Goal: Transaction & Acquisition: Purchase product/service

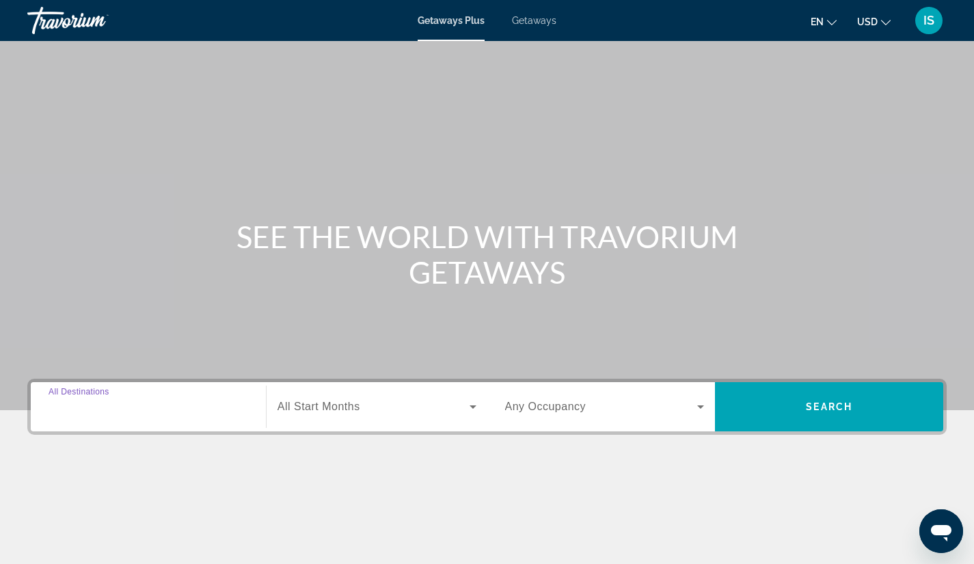
click at [132, 413] on input "Destination All Destinations" at bounding box center [149, 407] width 200 height 16
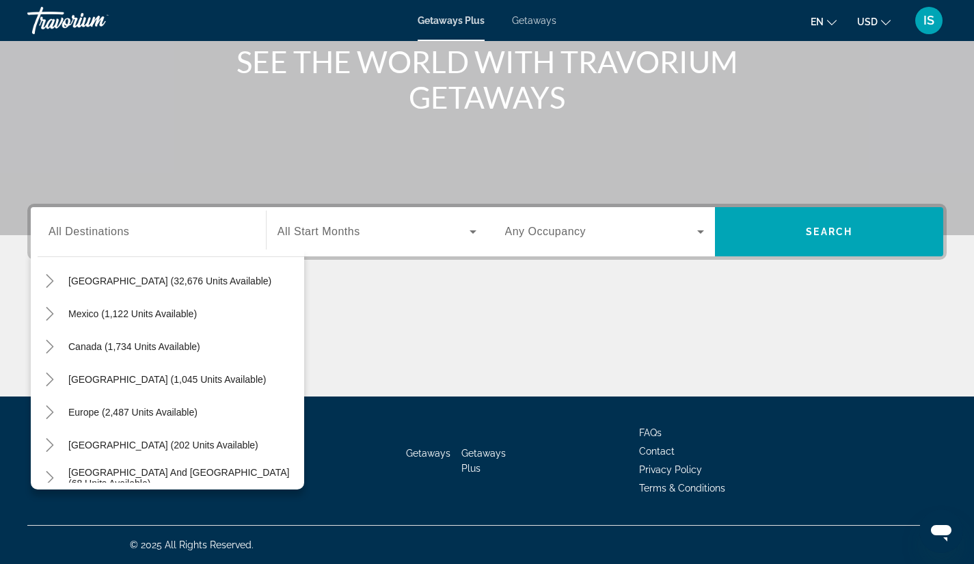
scroll to position [44, 0]
click at [150, 378] on span "Caribbean & Atlantic Islands (1,045 units available)" at bounding box center [166, 380] width 197 height 11
type input "**********"
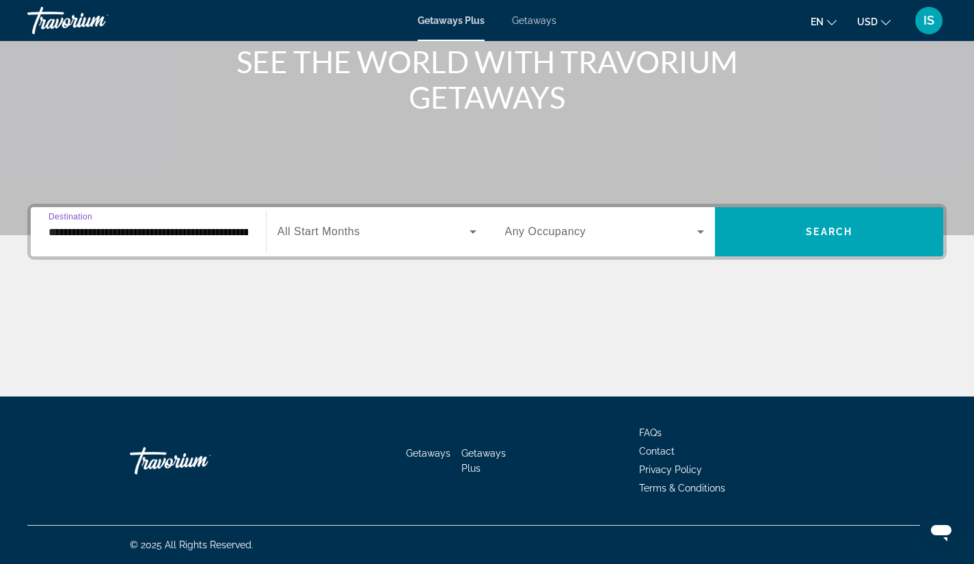
click at [475, 228] on icon "Search widget" at bounding box center [473, 231] width 16 height 16
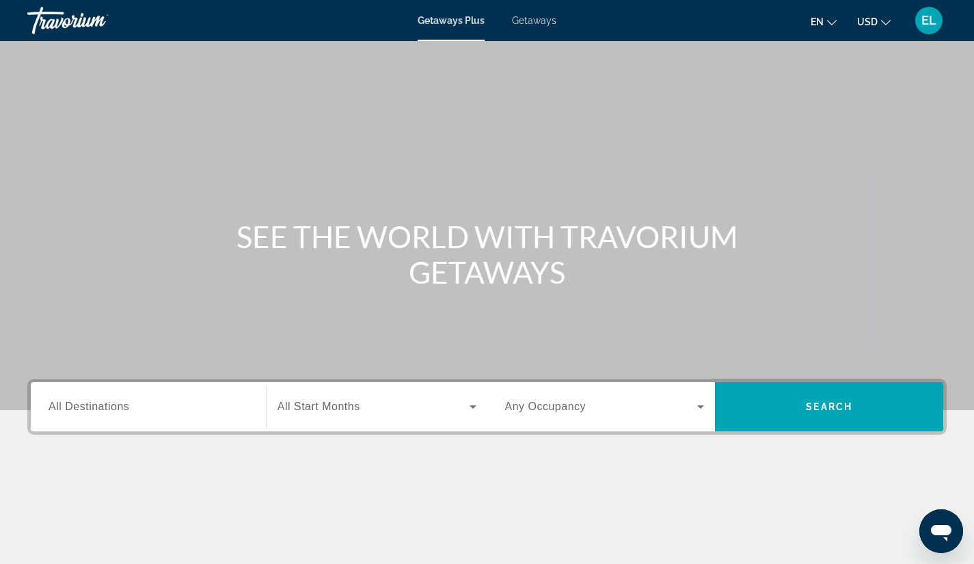
click at [97, 400] on span "All Destinations" at bounding box center [89, 406] width 81 height 12
click at [97, 400] on input "Destination All Destinations" at bounding box center [149, 407] width 200 height 16
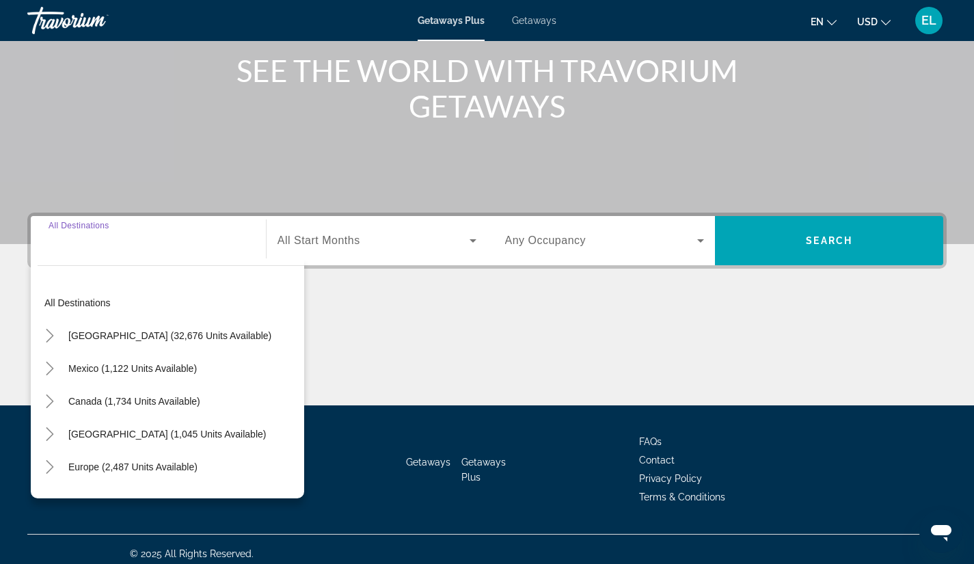
scroll to position [175, 0]
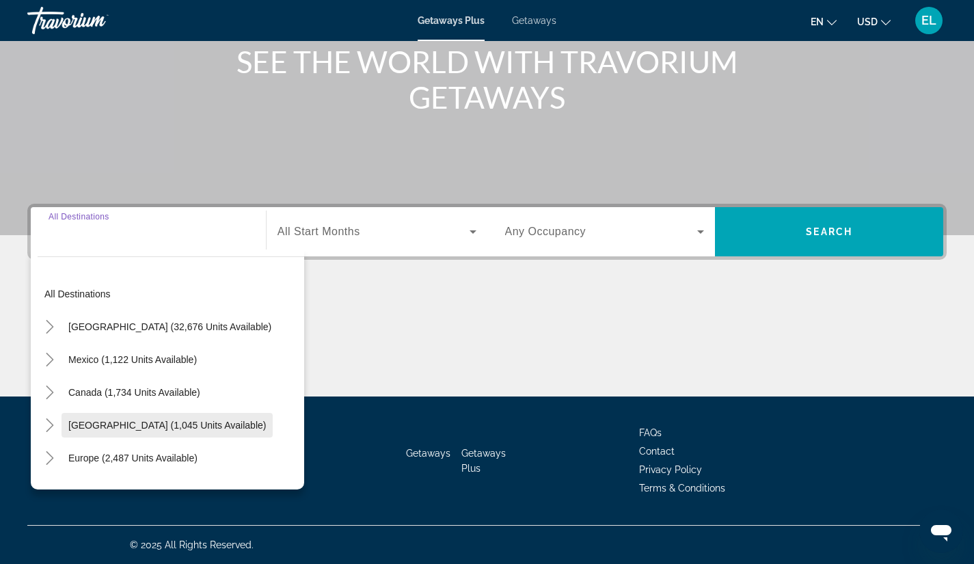
click at [126, 426] on span "Caribbean & Atlantic Islands (1,045 units available)" at bounding box center [166, 425] width 197 height 11
type input "**********"
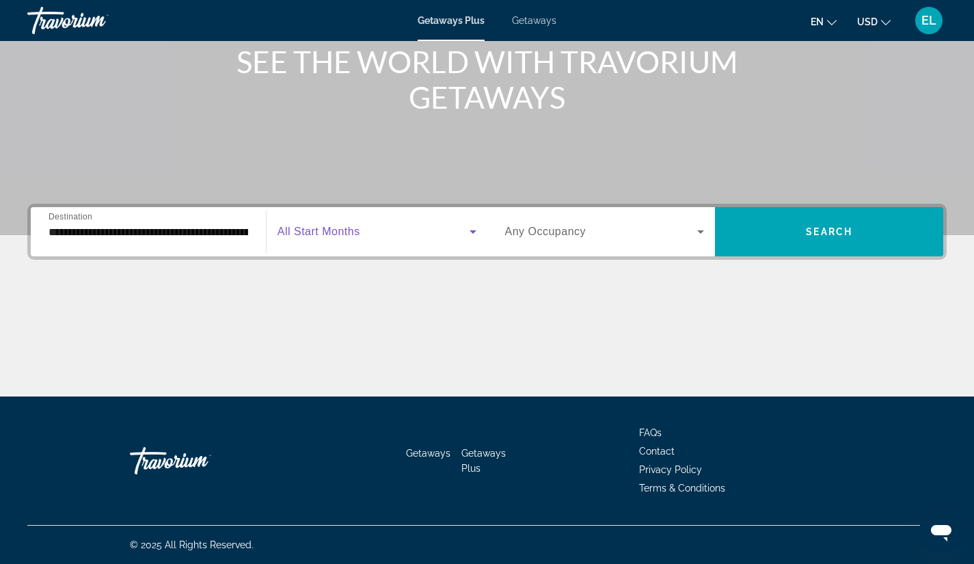
click at [413, 231] on span "Search widget" at bounding box center [373, 231] width 192 height 16
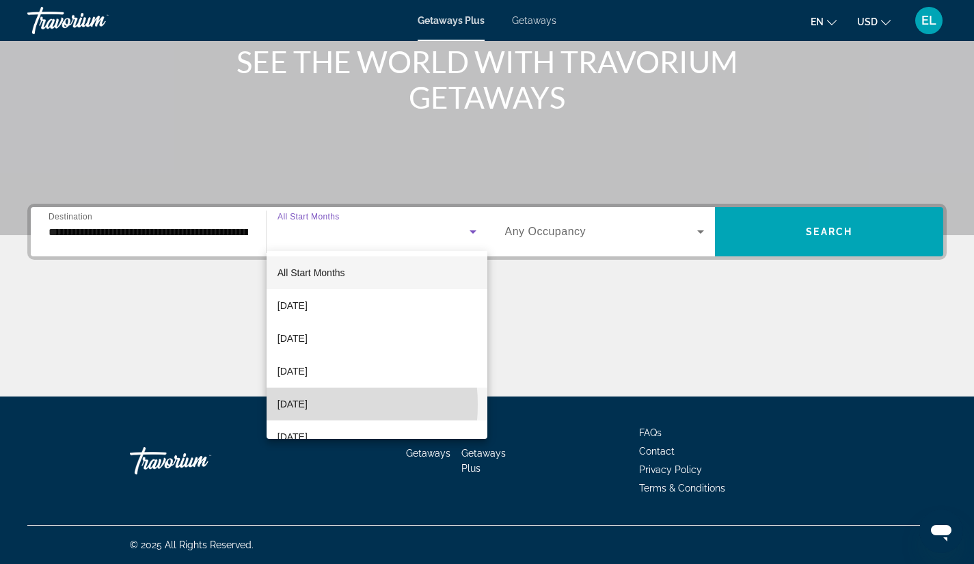
click at [301, 404] on span "[DATE]" at bounding box center [292, 404] width 30 height 16
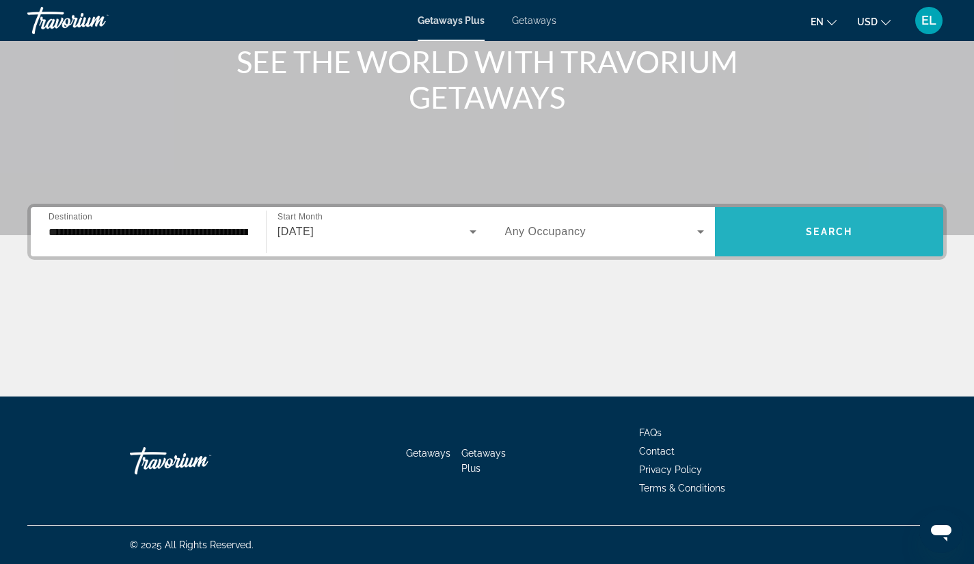
click at [821, 227] on span "Search" at bounding box center [829, 231] width 46 height 11
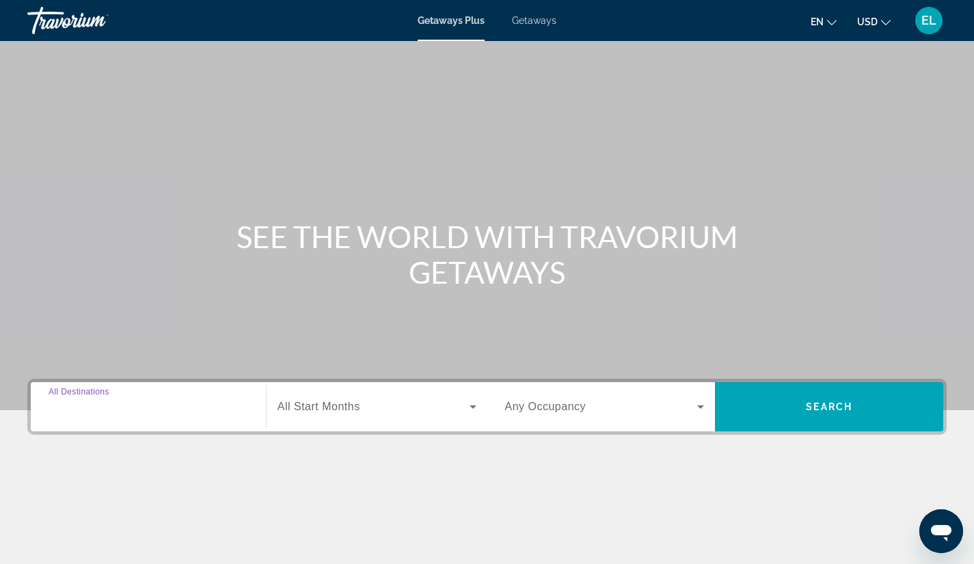
click at [83, 413] on input "Destination All Destinations" at bounding box center [149, 407] width 200 height 16
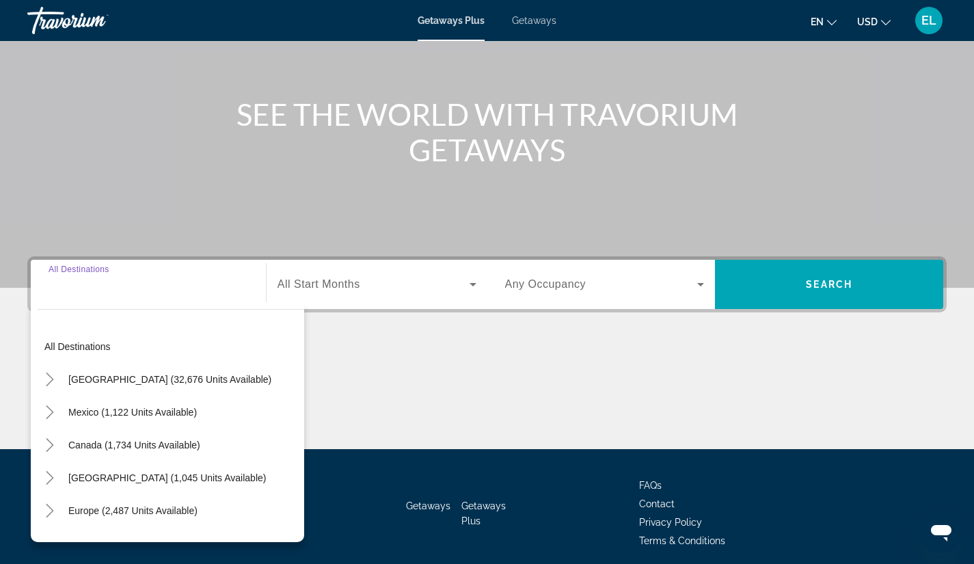
scroll to position [175, 0]
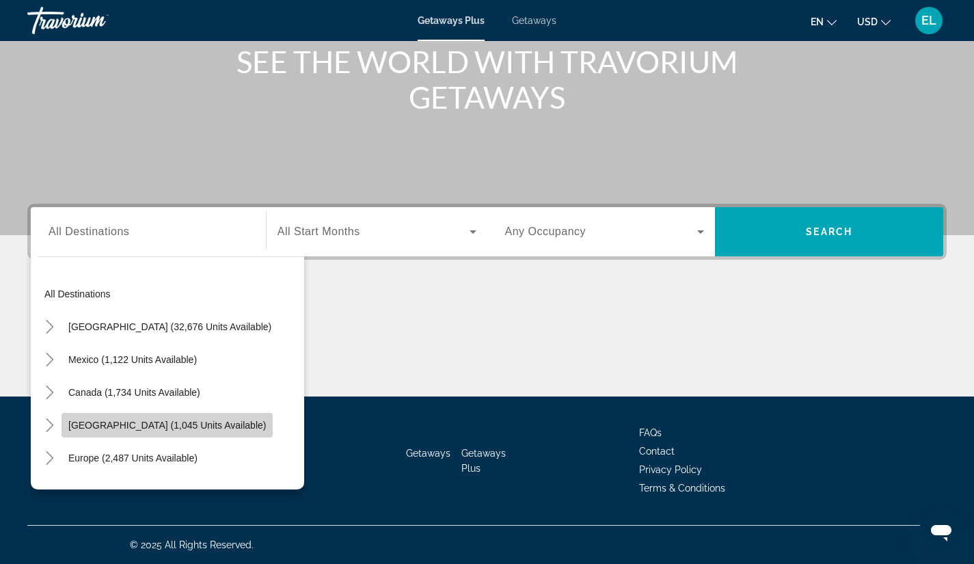
click at [108, 420] on span "Caribbean & Atlantic Islands (1,045 units available)" at bounding box center [166, 425] width 197 height 11
type input "**********"
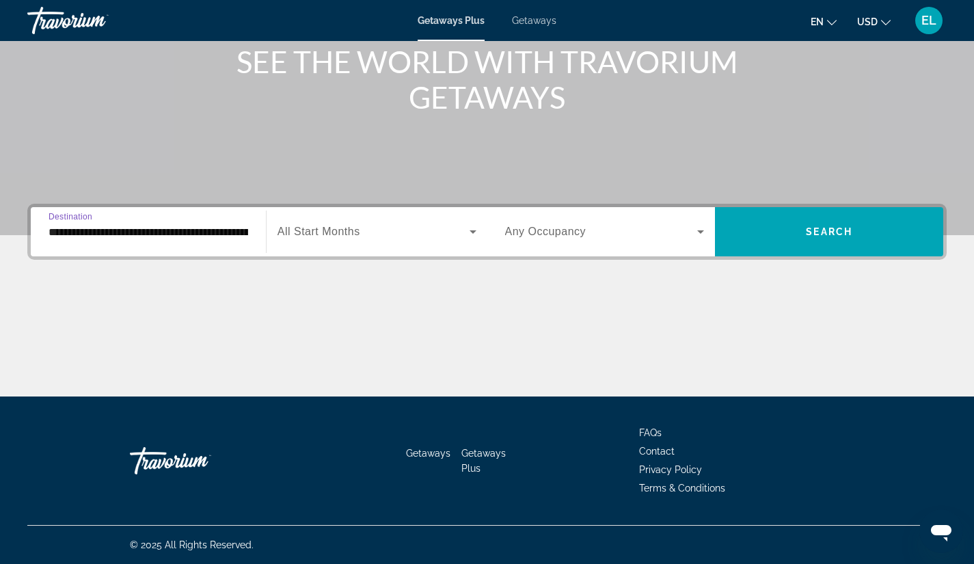
click at [474, 236] on icon "Search widget" at bounding box center [473, 231] width 16 height 16
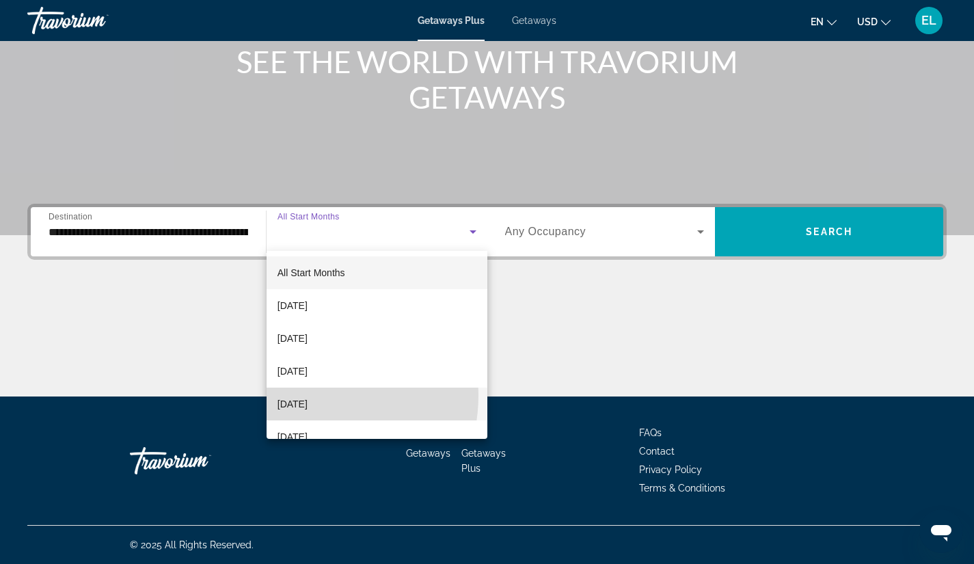
click at [302, 395] on mat-option "[DATE]" at bounding box center [376, 403] width 221 height 33
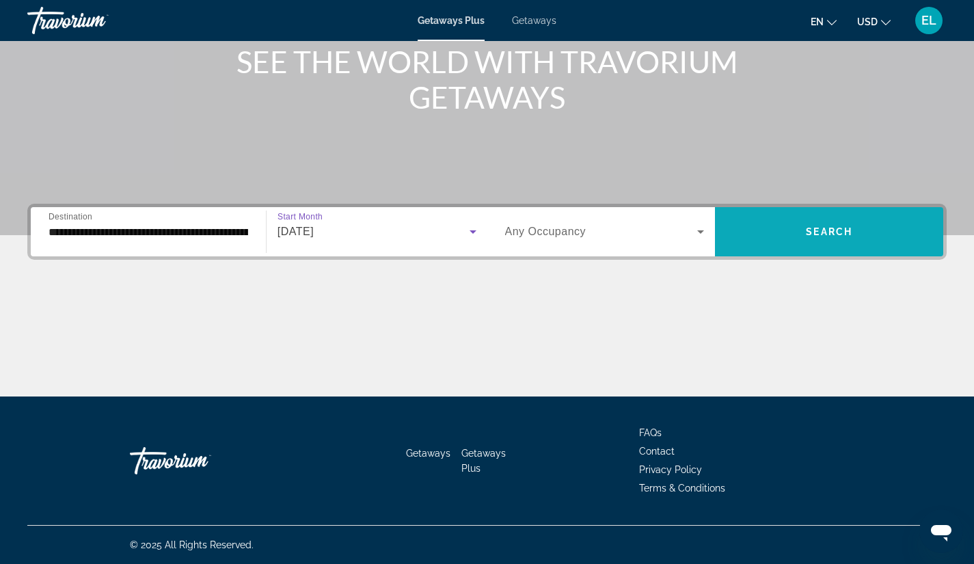
click at [824, 214] on span "Search widget" at bounding box center [829, 231] width 228 height 49
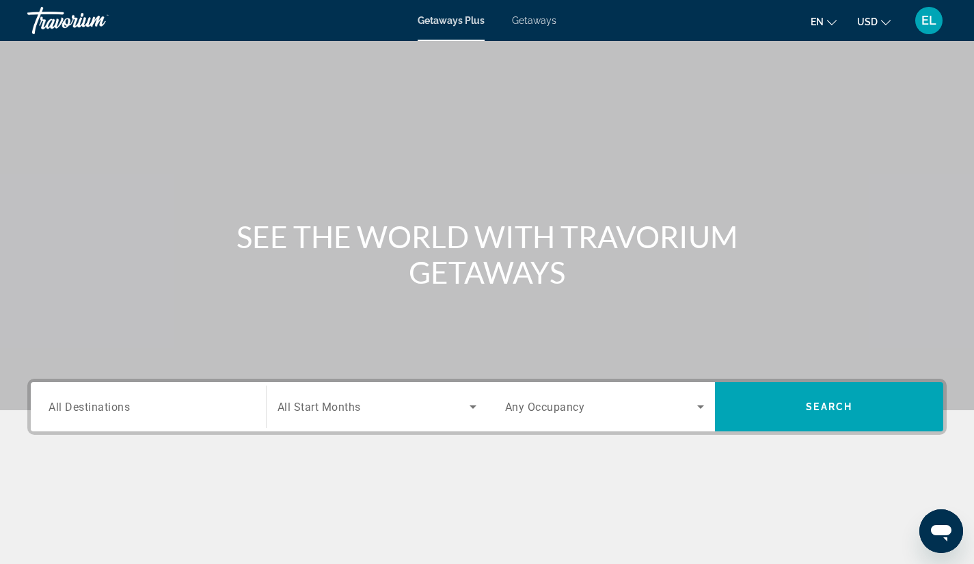
click at [126, 407] on span "All Destinations" at bounding box center [89, 406] width 81 height 13
click at [126, 407] on input "Destination All Destinations" at bounding box center [149, 407] width 200 height 16
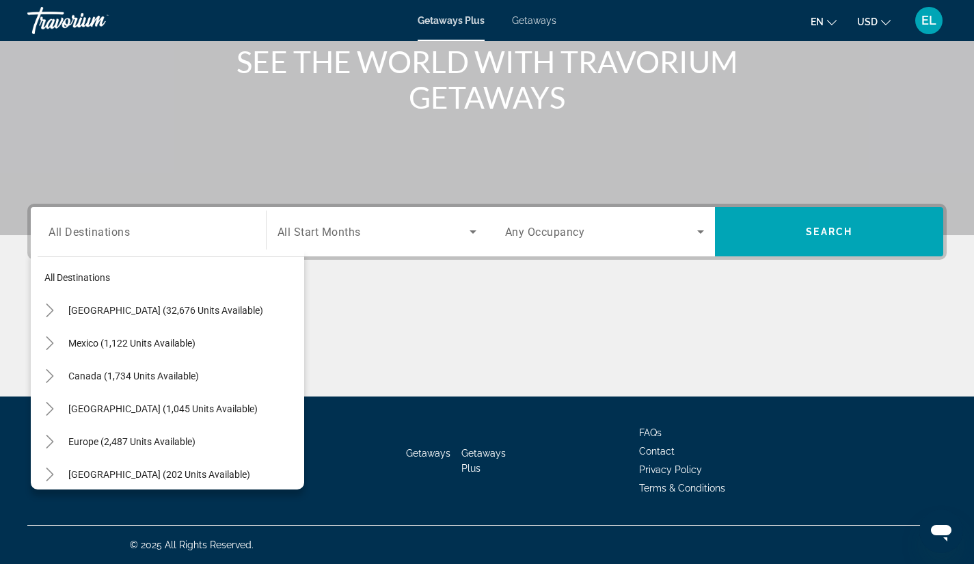
scroll to position [25, 0]
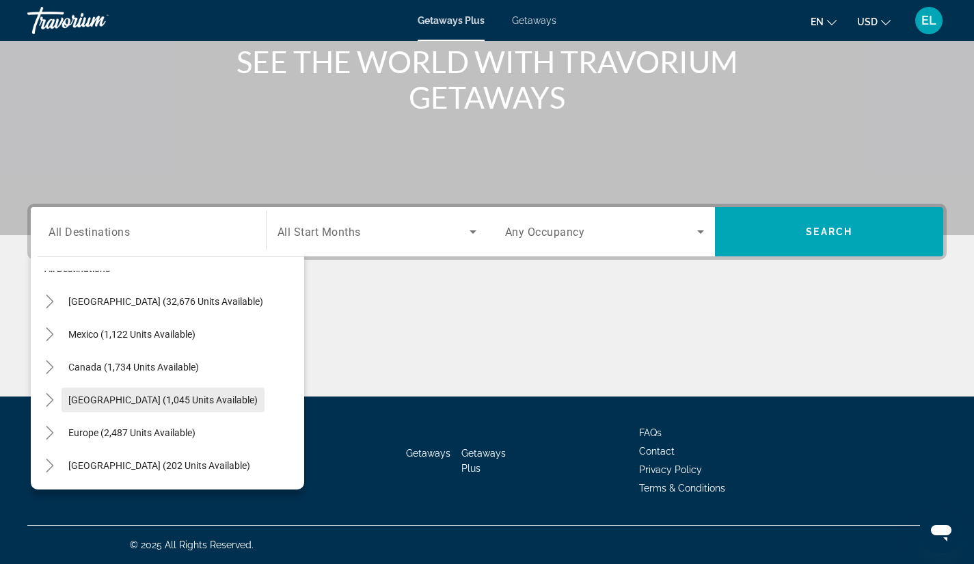
click at [156, 393] on span "Search widget" at bounding box center [162, 399] width 203 height 33
type input "**********"
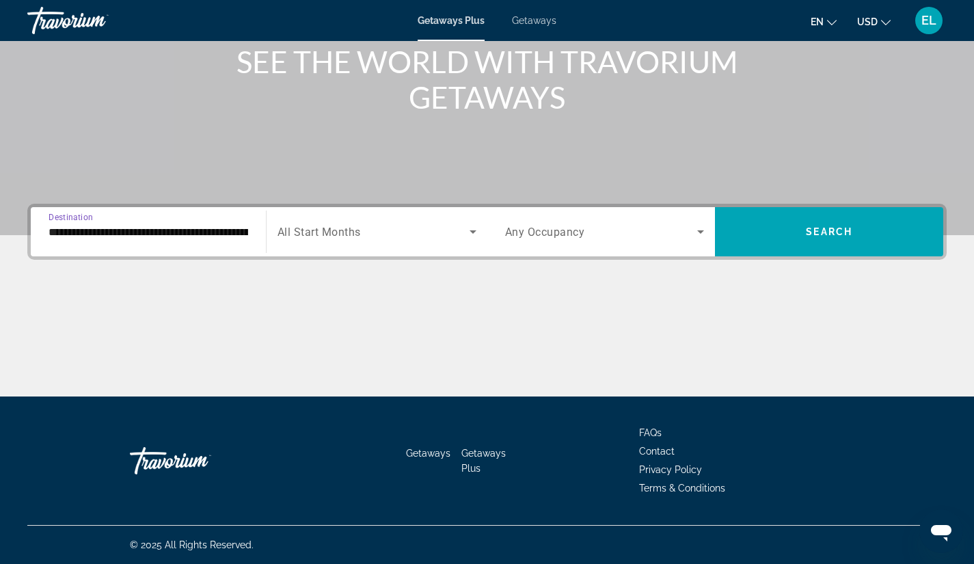
click at [471, 230] on icon "Search widget" at bounding box center [473, 231] width 16 height 16
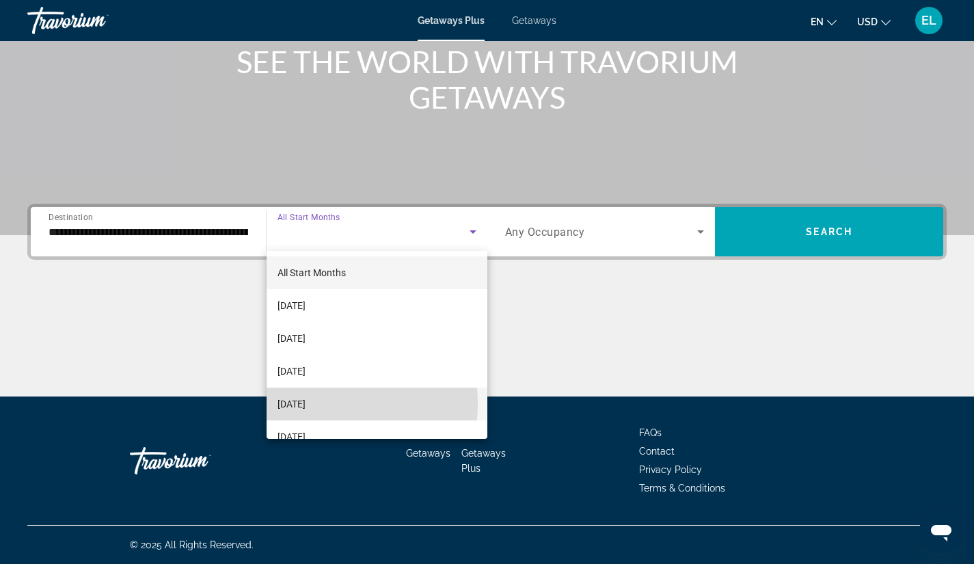
click at [290, 403] on span "[DATE]" at bounding box center [291, 404] width 28 height 16
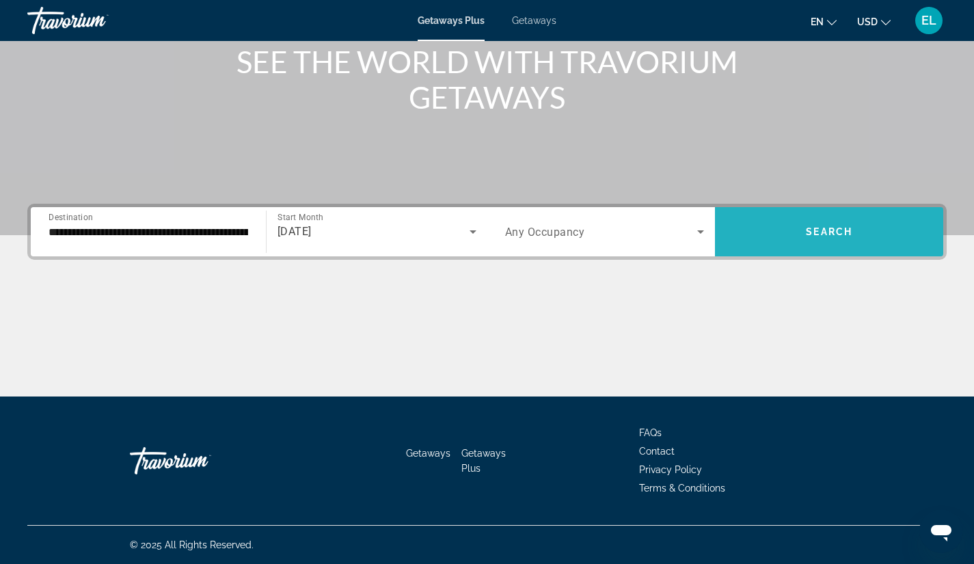
drag, startPoint x: 827, startPoint y: 230, endPoint x: 829, endPoint y: 217, distance: 13.1
click at [829, 217] on button "Search" at bounding box center [829, 231] width 228 height 49
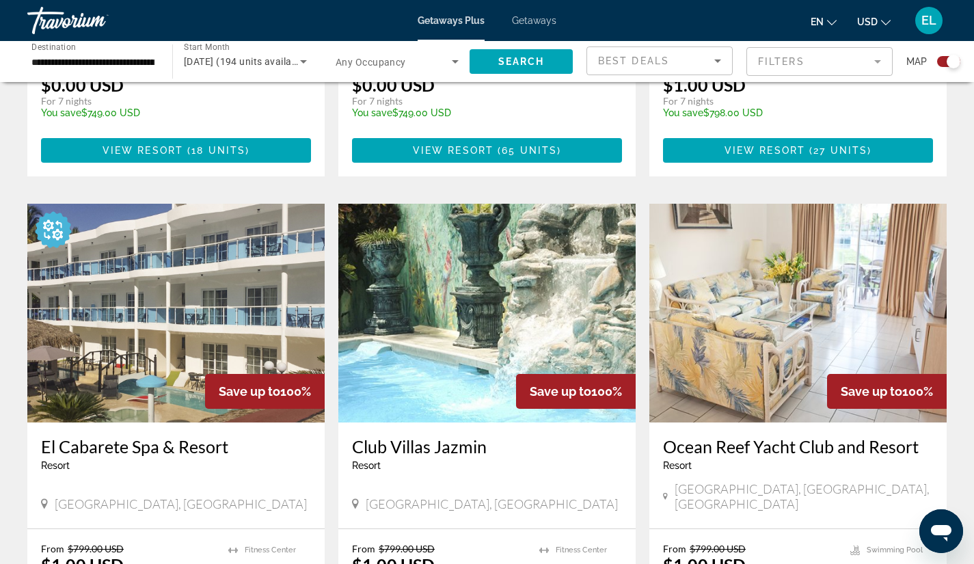
scroll to position [719, 0]
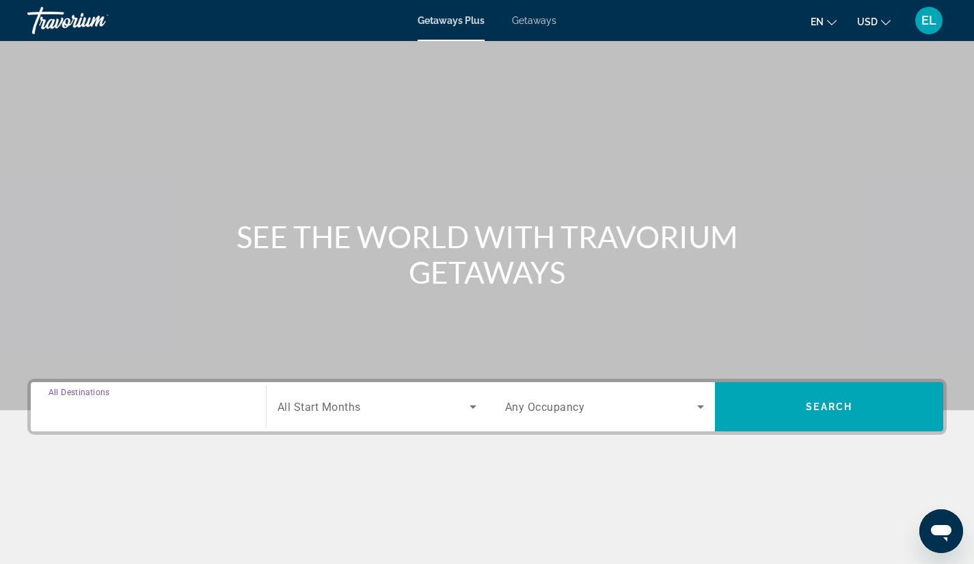
click at [150, 402] on input "Destination All Destinations" at bounding box center [149, 407] width 200 height 16
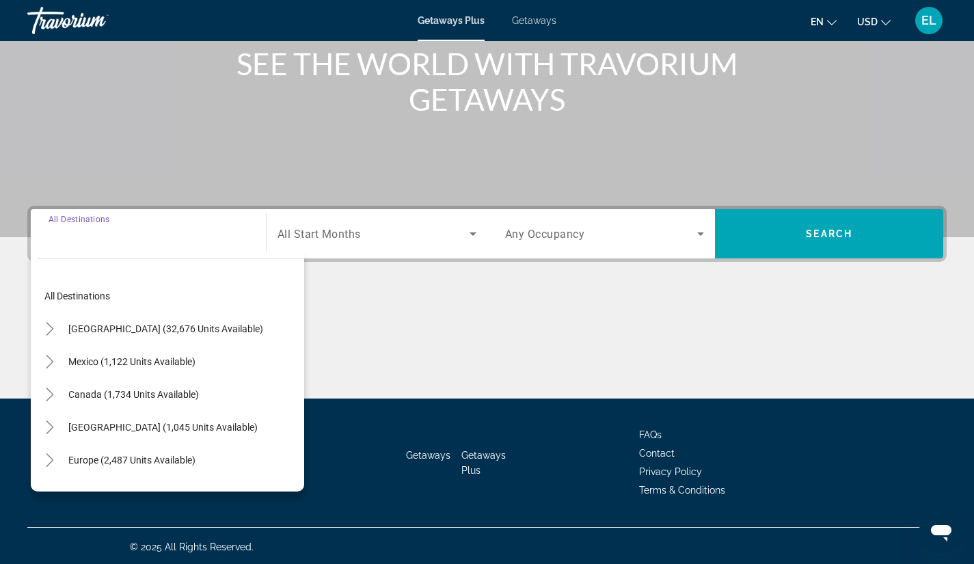
scroll to position [175, 0]
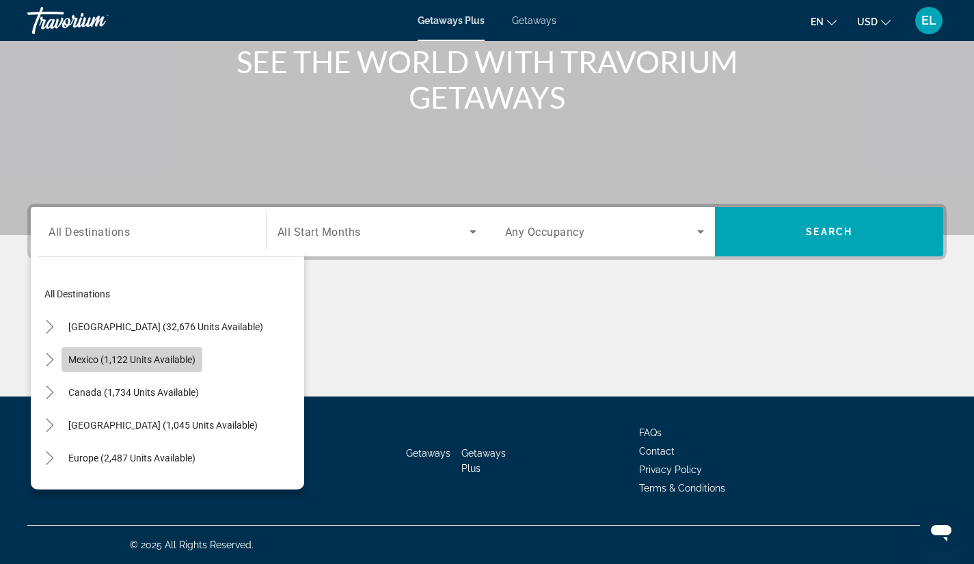
click at [135, 357] on span "Mexico (1,122 units available)" at bounding box center [131, 359] width 127 height 11
type input "**********"
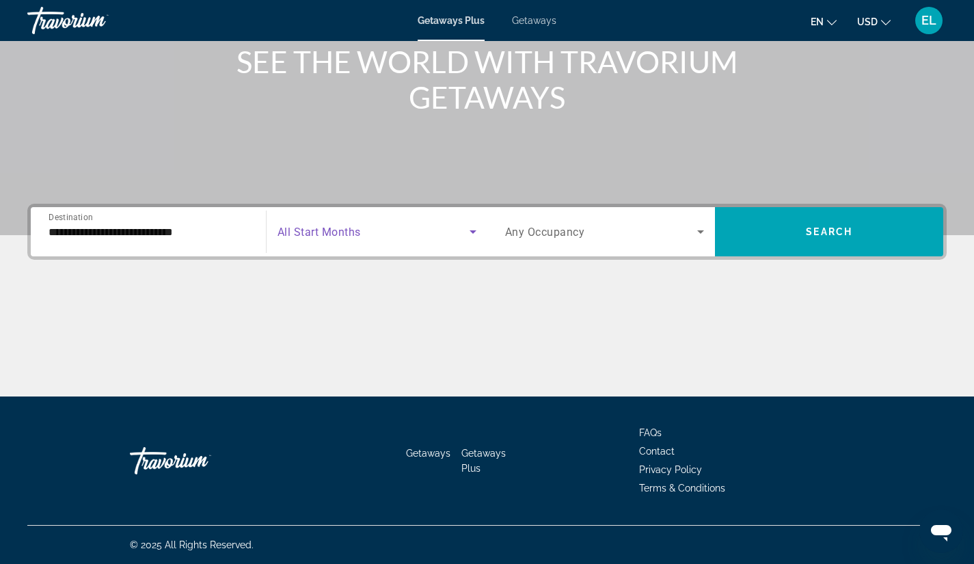
click at [473, 231] on icon "Search widget" at bounding box center [472, 231] width 7 height 3
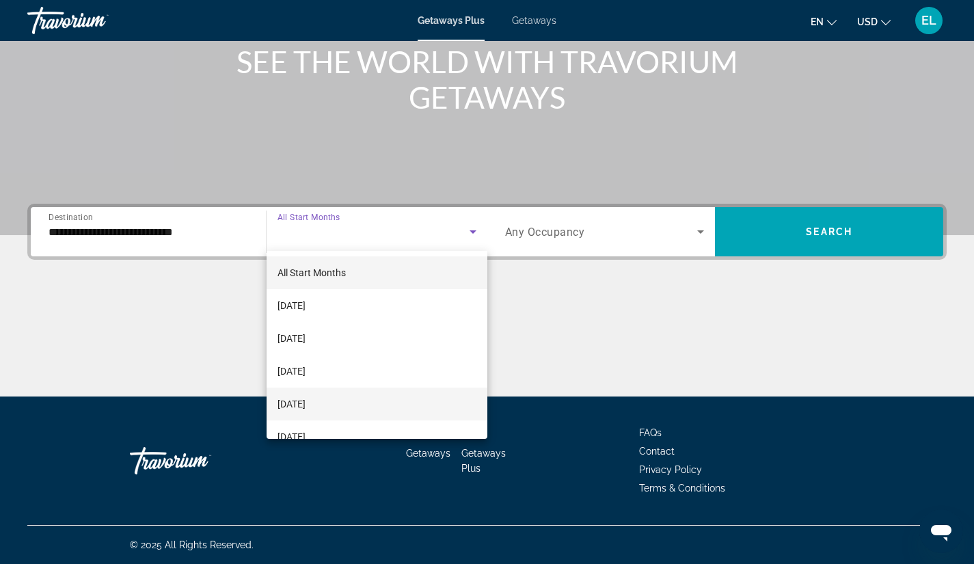
drag, startPoint x: 340, startPoint y: 307, endPoint x: 335, endPoint y: 406, distance: 98.5
click at [335, 406] on div "All Start Months September 2025 October 2025 November 2025 December 2025 Januar…" at bounding box center [376, 345] width 221 height 188
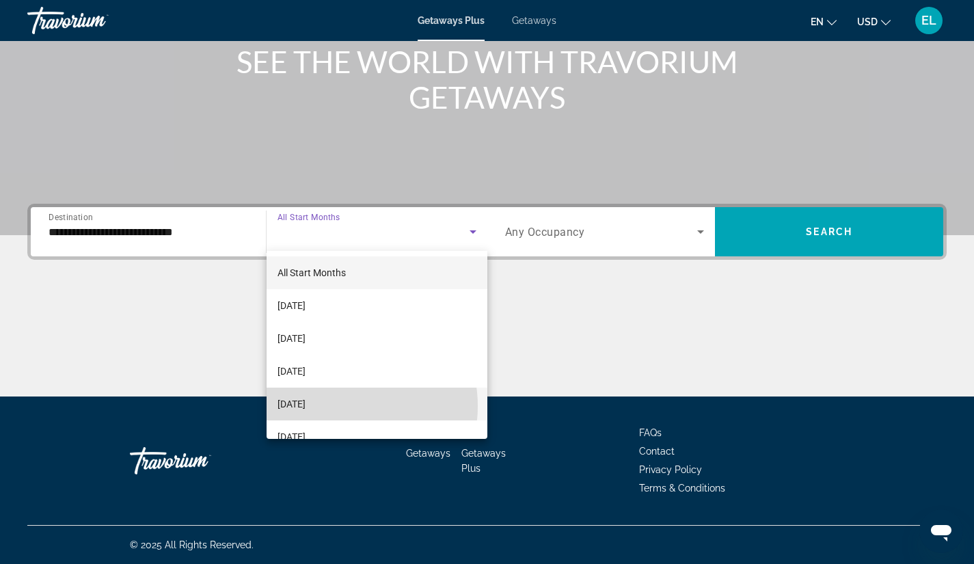
click at [305, 406] on span "December 2025" at bounding box center [291, 404] width 28 height 16
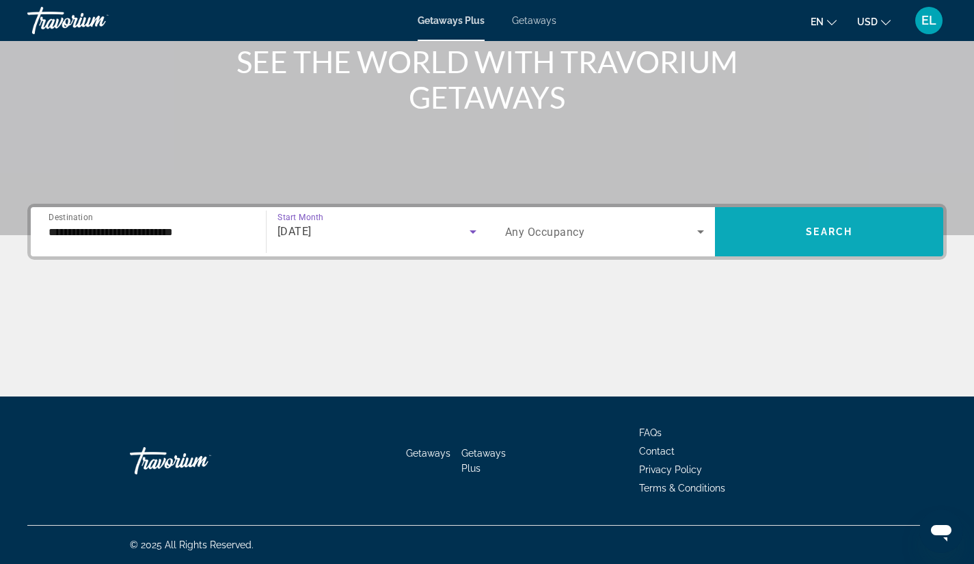
click at [825, 225] on span "Search widget" at bounding box center [829, 231] width 228 height 33
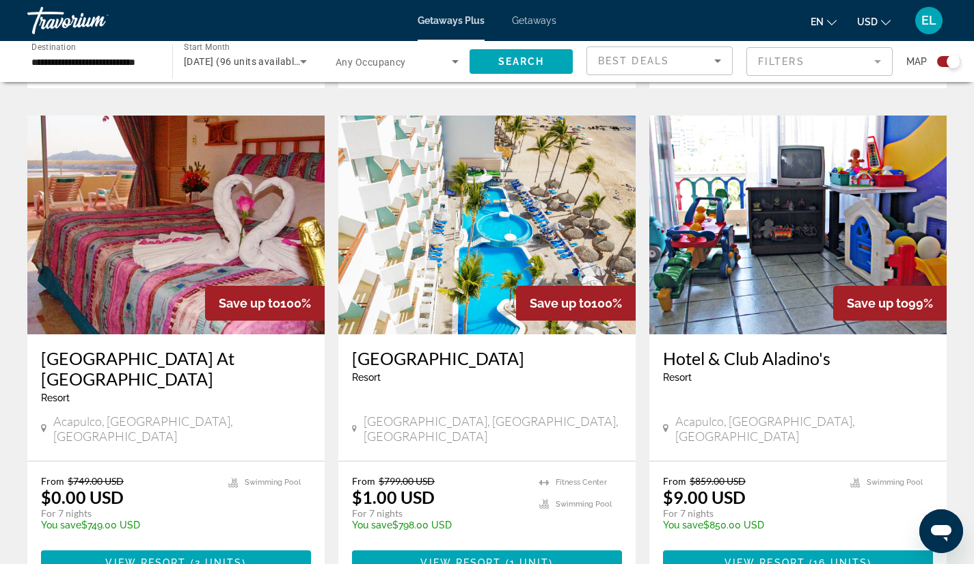
scroll to position [2035, 0]
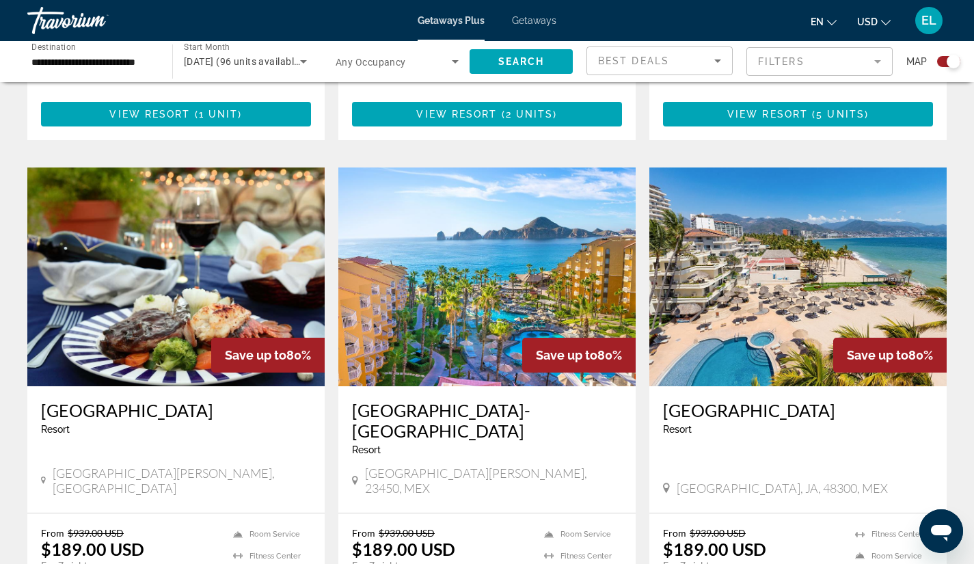
scroll to position [1317, 0]
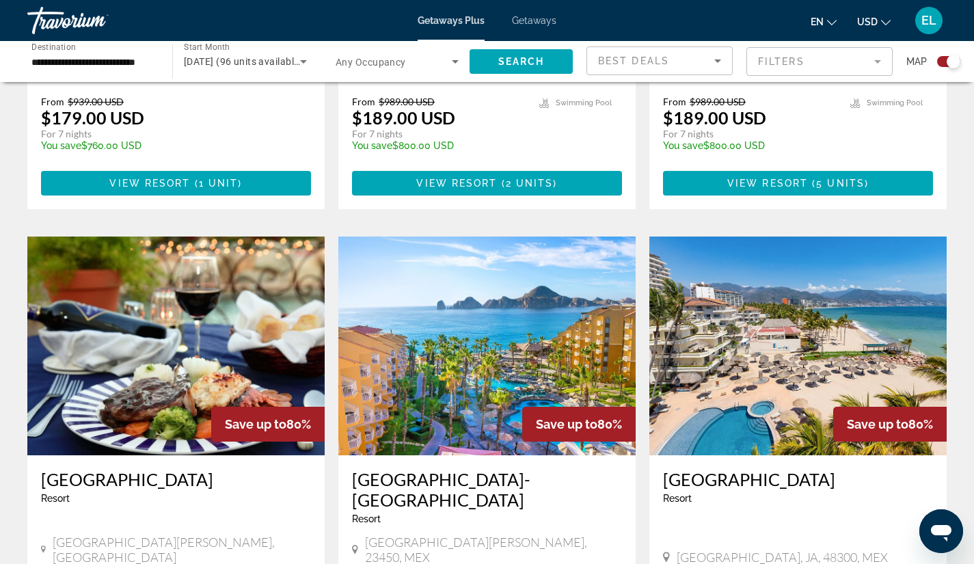
click at [795, 290] on img "Main content" at bounding box center [797, 345] width 297 height 219
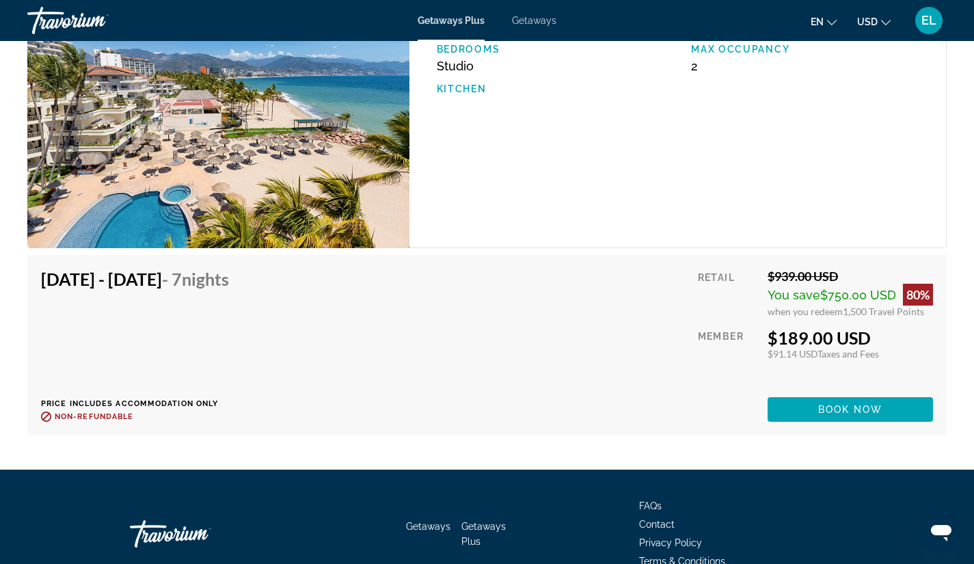
scroll to position [2448, 0]
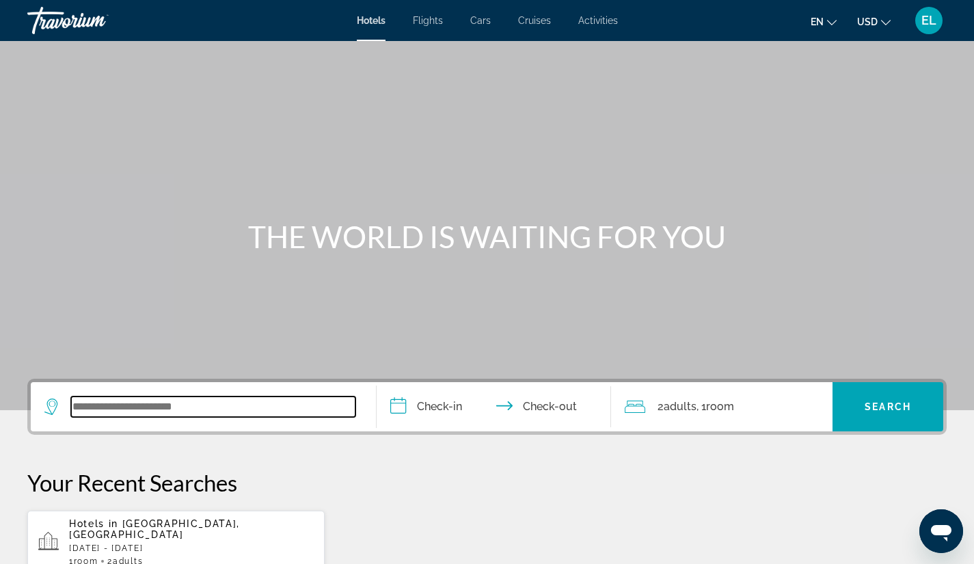
click at [212, 402] on input "Search widget" at bounding box center [213, 406] width 284 height 20
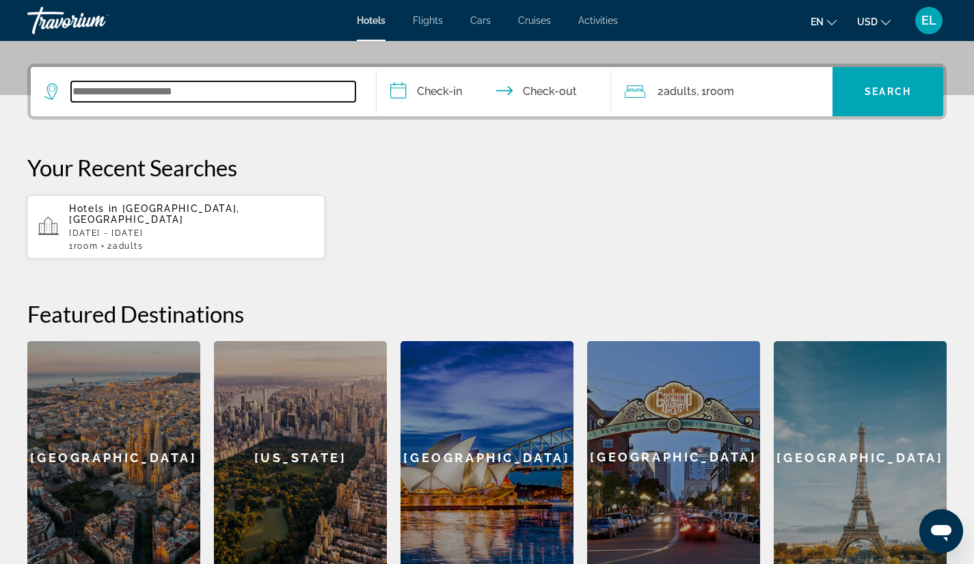
scroll to position [334, 0]
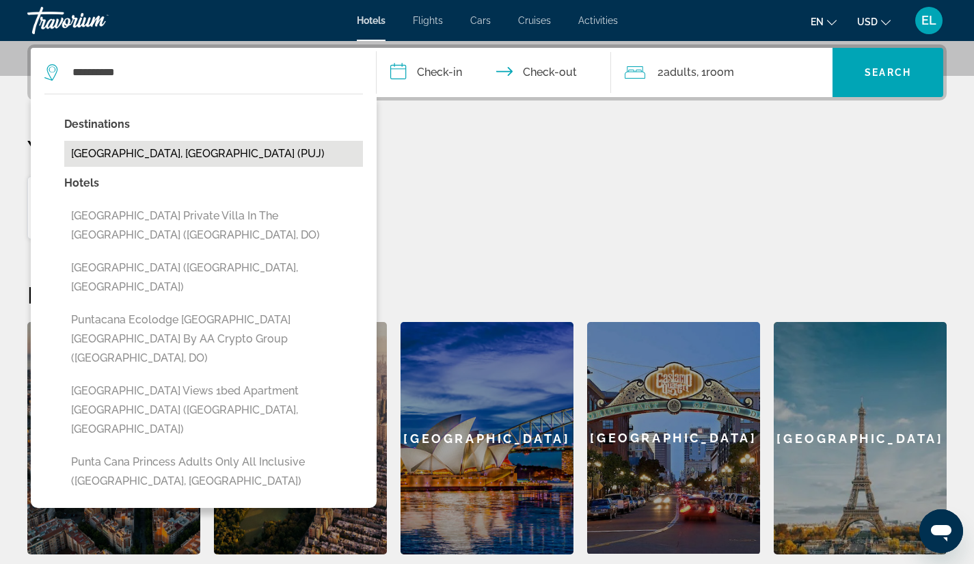
click at [150, 150] on button "[GEOGRAPHIC_DATA], [GEOGRAPHIC_DATA] (PUJ)" at bounding box center [213, 154] width 299 height 26
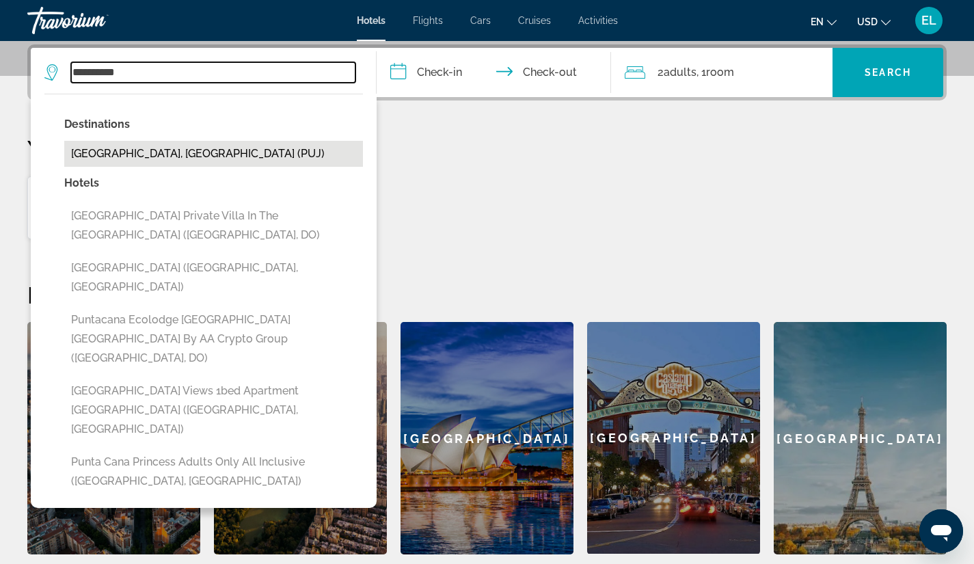
type input "**********"
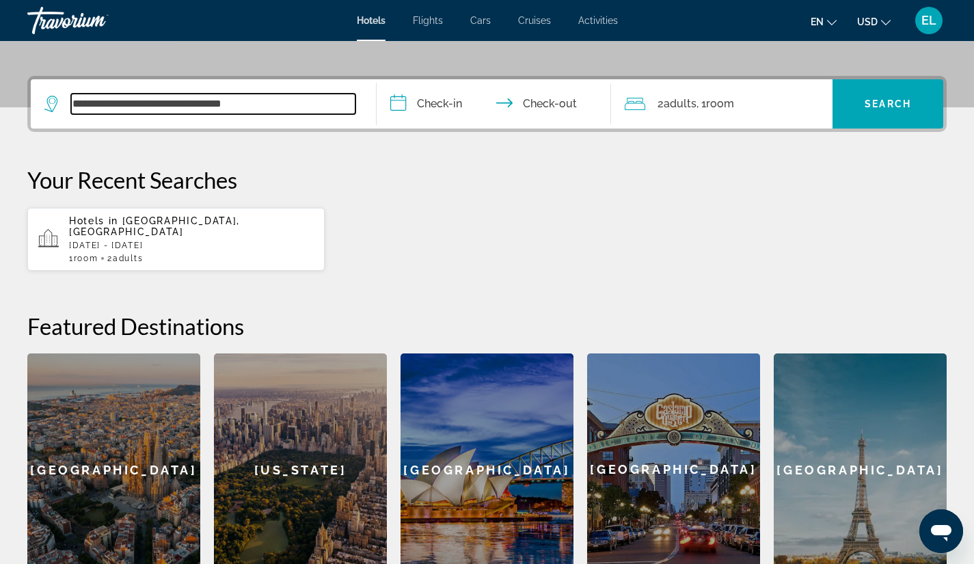
scroll to position [302, 0]
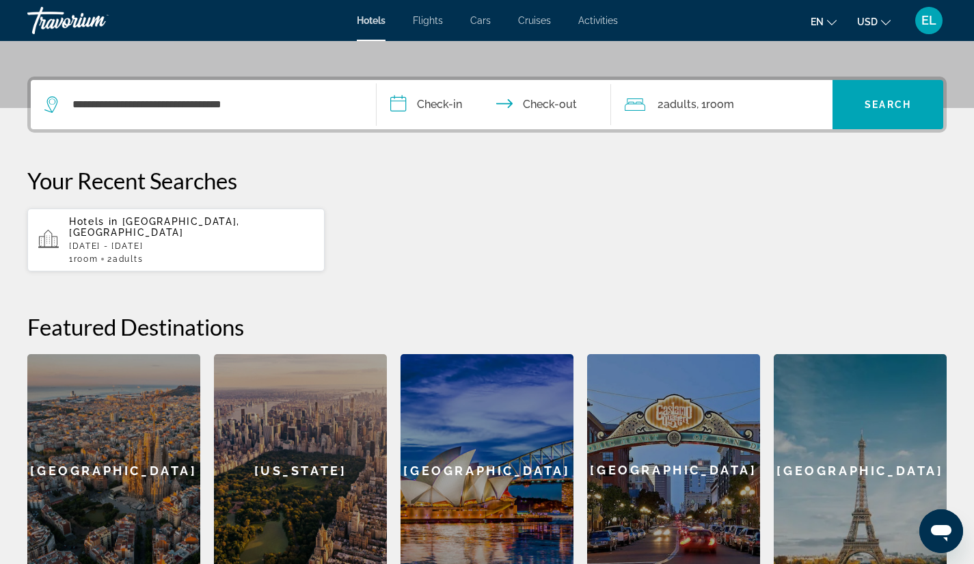
click at [437, 102] on input "**********" at bounding box center [496, 106] width 241 height 53
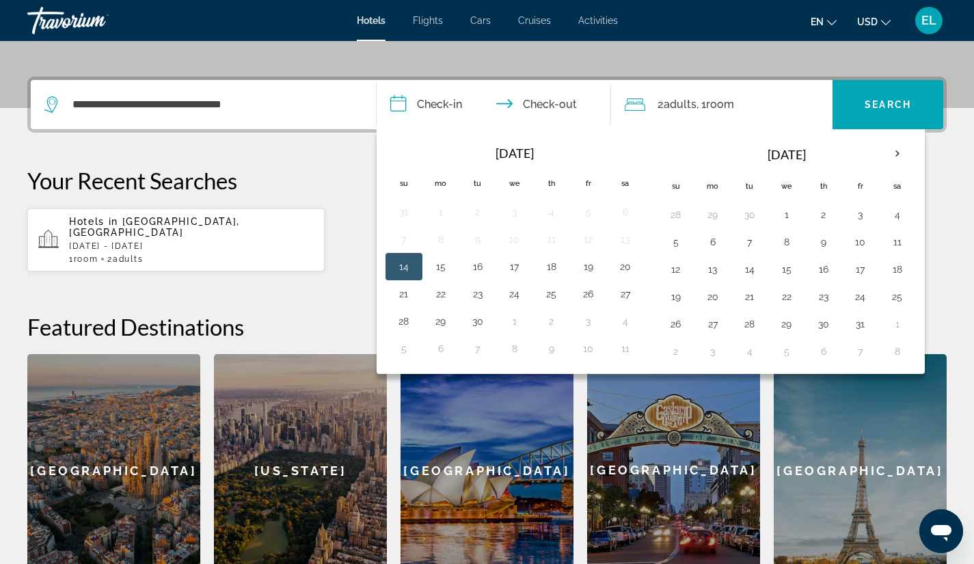
scroll to position [334, 0]
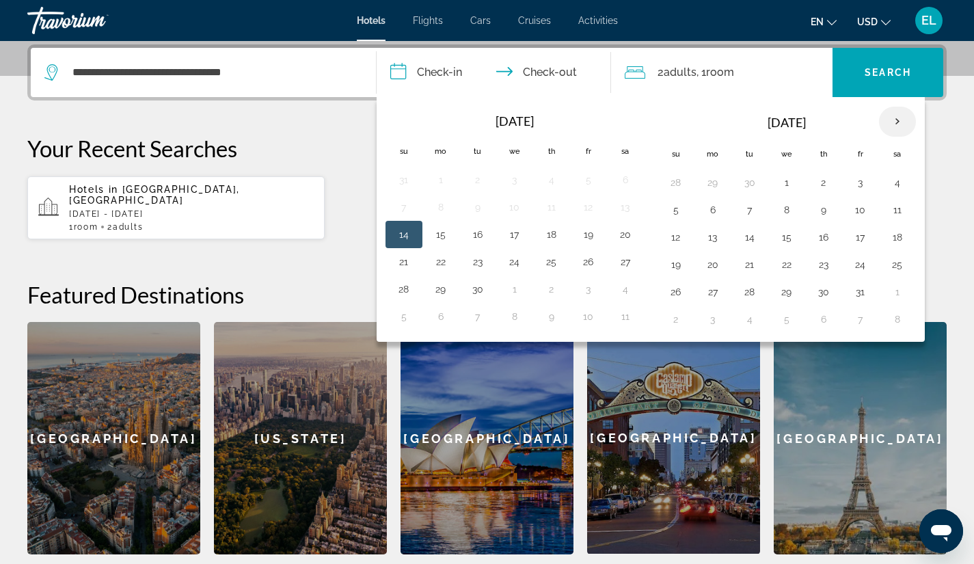
click at [896, 120] on th "Next month" at bounding box center [897, 122] width 37 height 30
click at [714, 264] on button "22" at bounding box center [713, 264] width 22 height 19
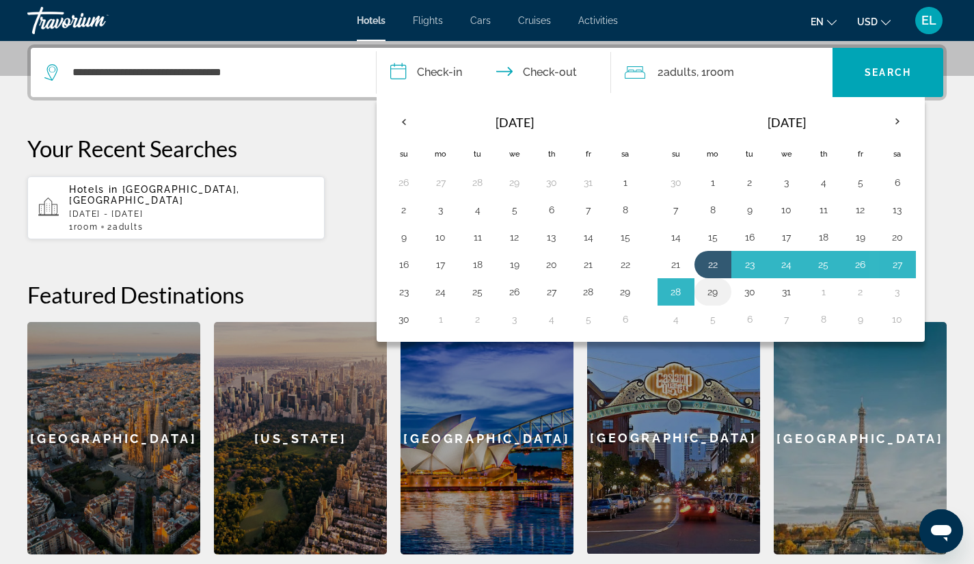
click at [716, 290] on button "29" at bounding box center [713, 291] width 22 height 19
type input "**********"
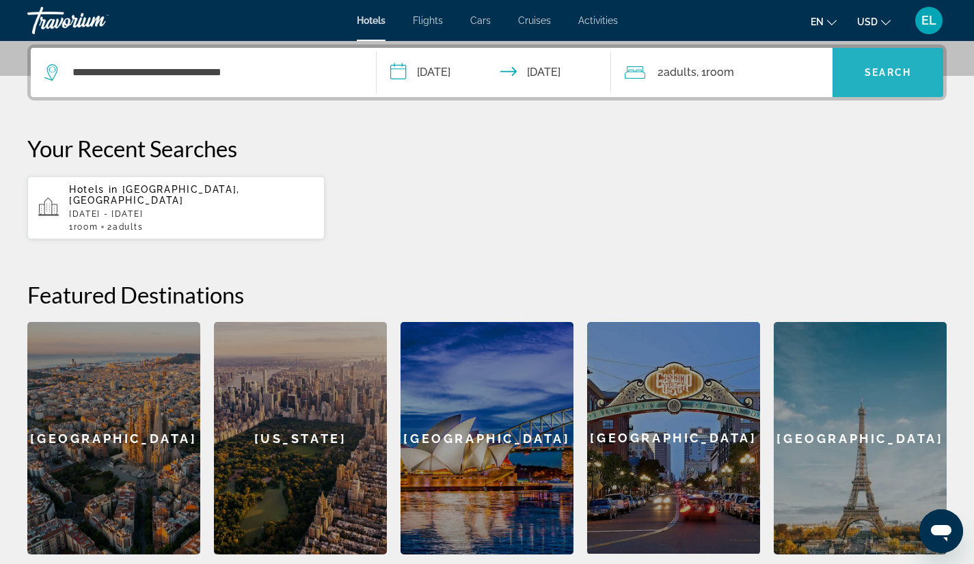
click at [878, 71] on span "Search" at bounding box center [887, 72] width 46 height 11
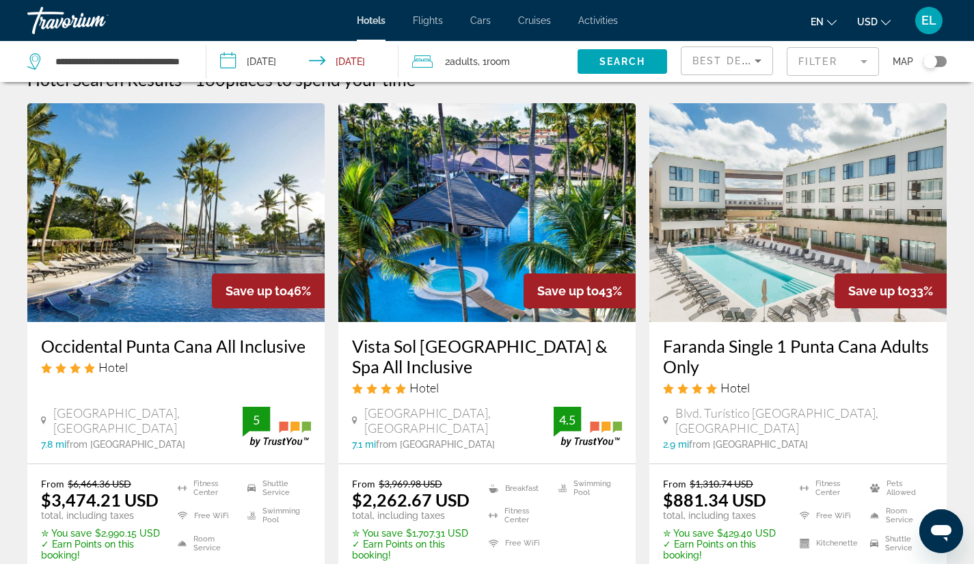
scroll to position [28, 0]
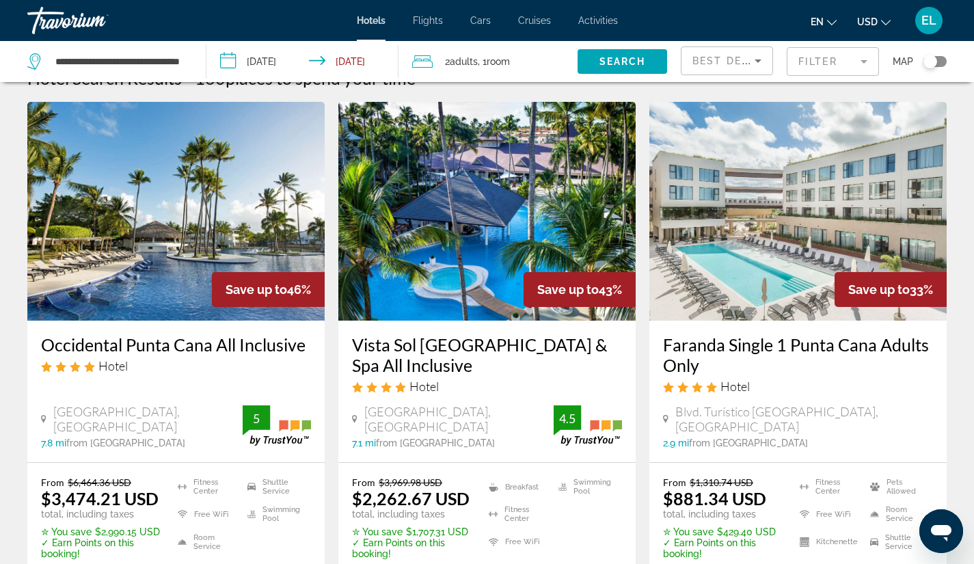
click at [211, 215] on img "Main content" at bounding box center [175, 211] width 297 height 219
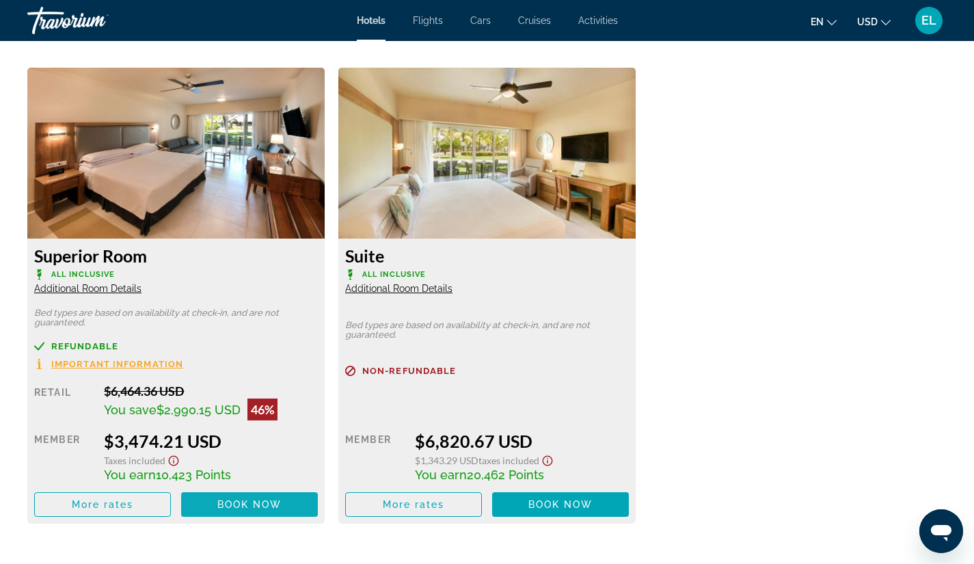
scroll to position [1878, 0]
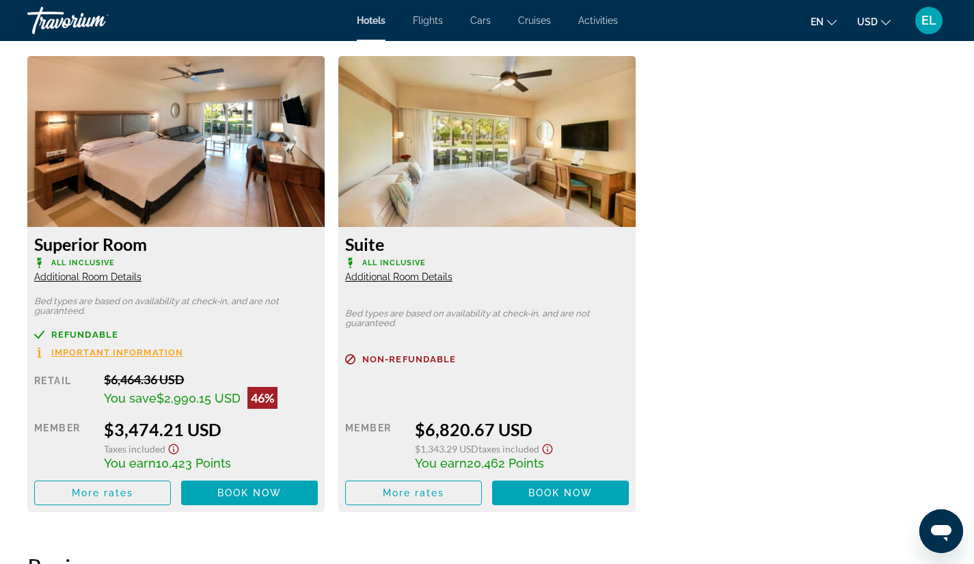
click at [94, 275] on span "Additional Room Details" at bounding box center [87, 276] width 107 height 11
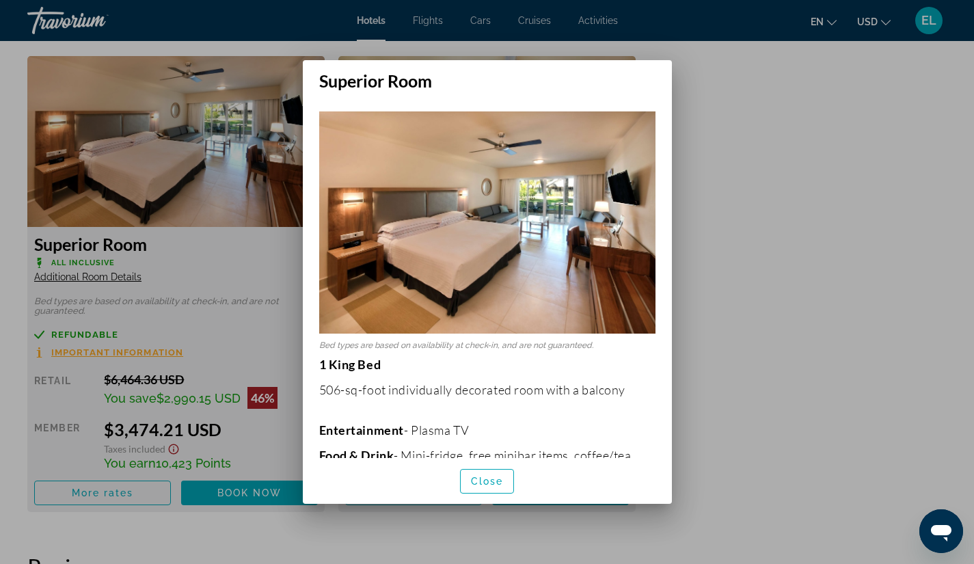
scroll to position [0, 0]
click at [94, 275] on div at bounding box center [487, 282] width 974 height 564
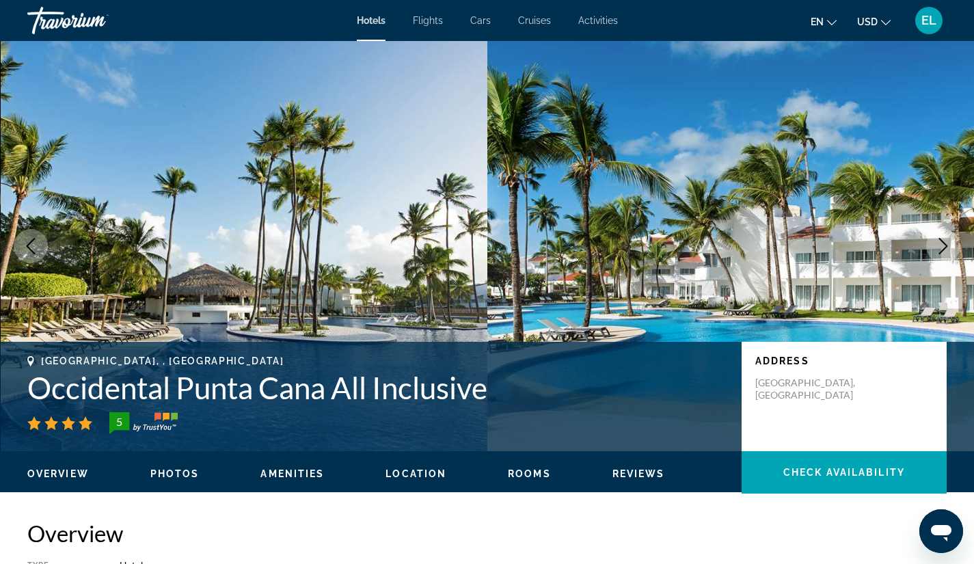
scroll to position [1878, 0]
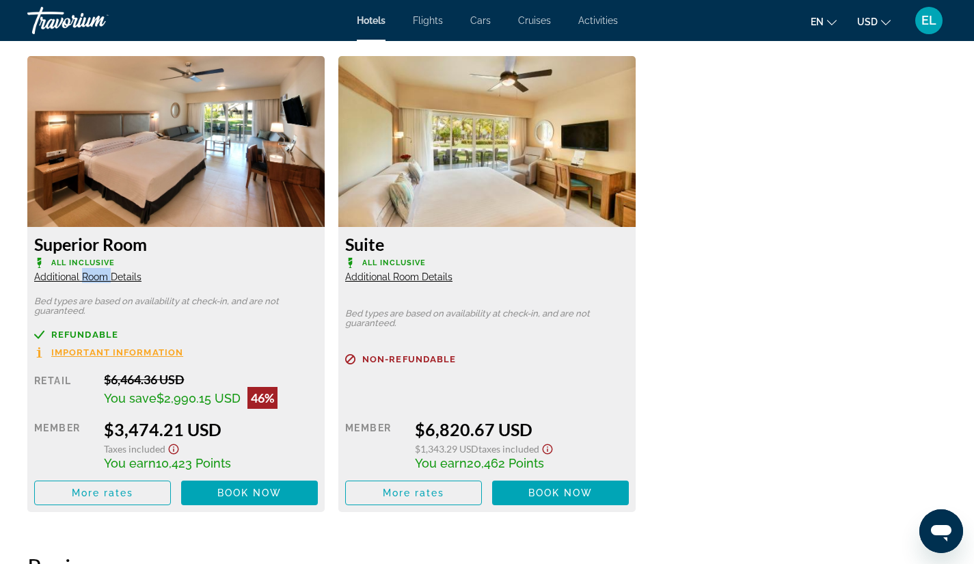
click at [94, 275] on span "Additional Room Details" at bounding box center [87, 276] width 107 height 11
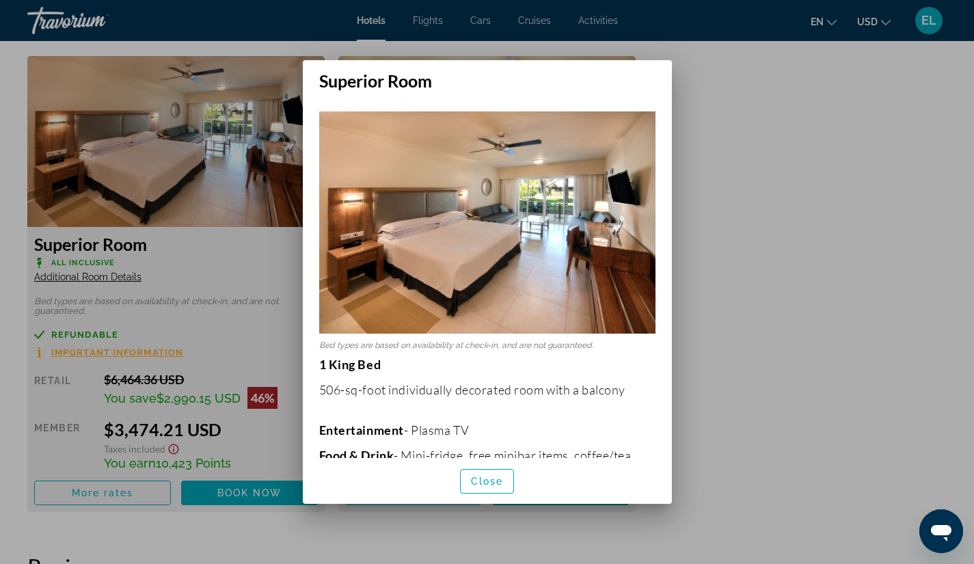
click at [787, 131] on div at bounding box center [487, 282] width 974 height 564
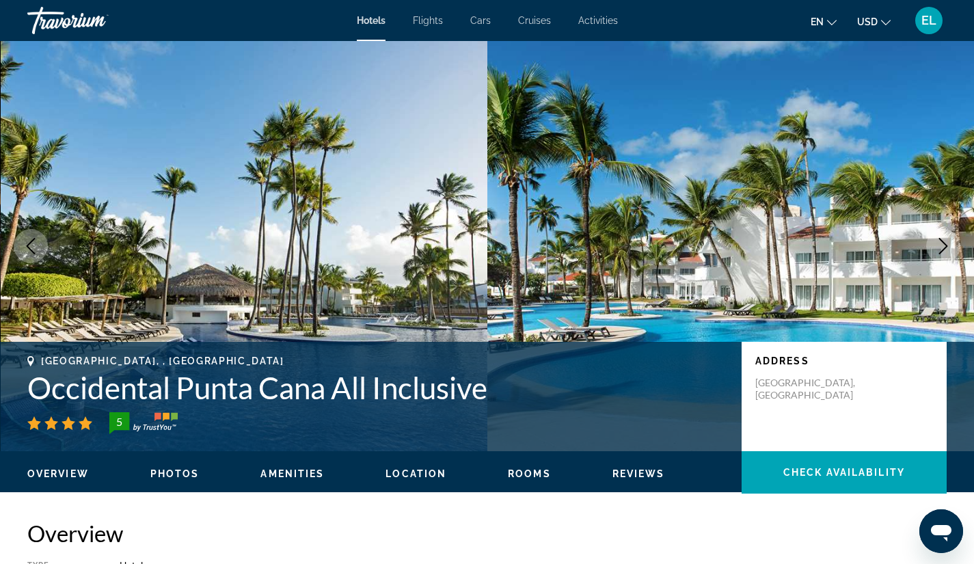
scroll to position [1878, 0]
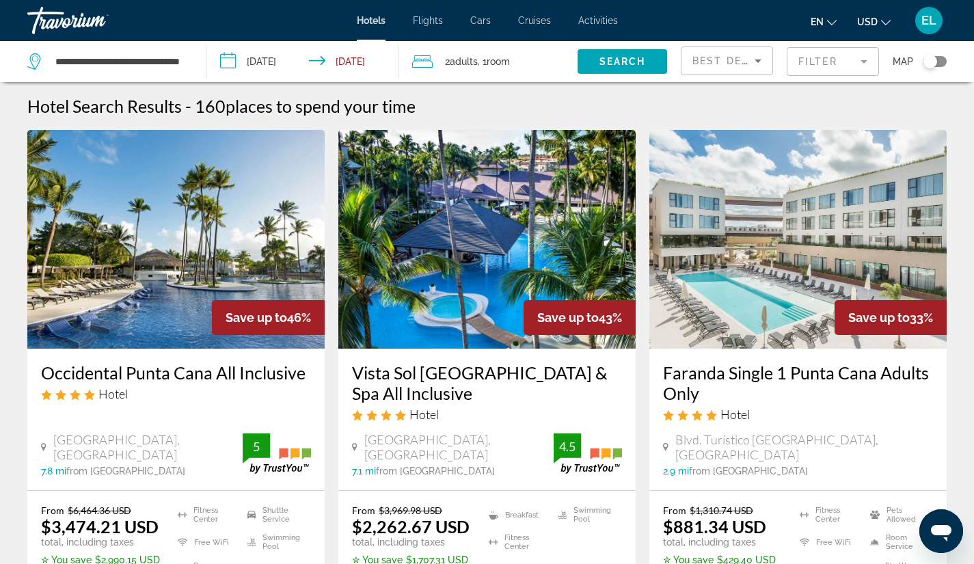
click at [512, 238] on img "Main content" at bounding box center [486, 239] width 297 height 219
click at [107, 61] on input "**********" at bounding box center [119, 61] width 131 height 20
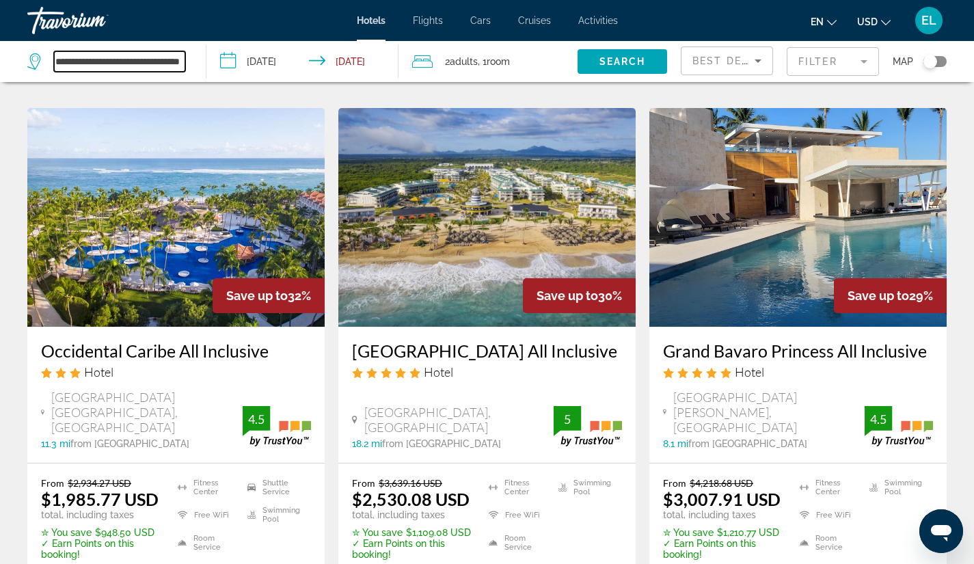
scroll to position [595, 0]
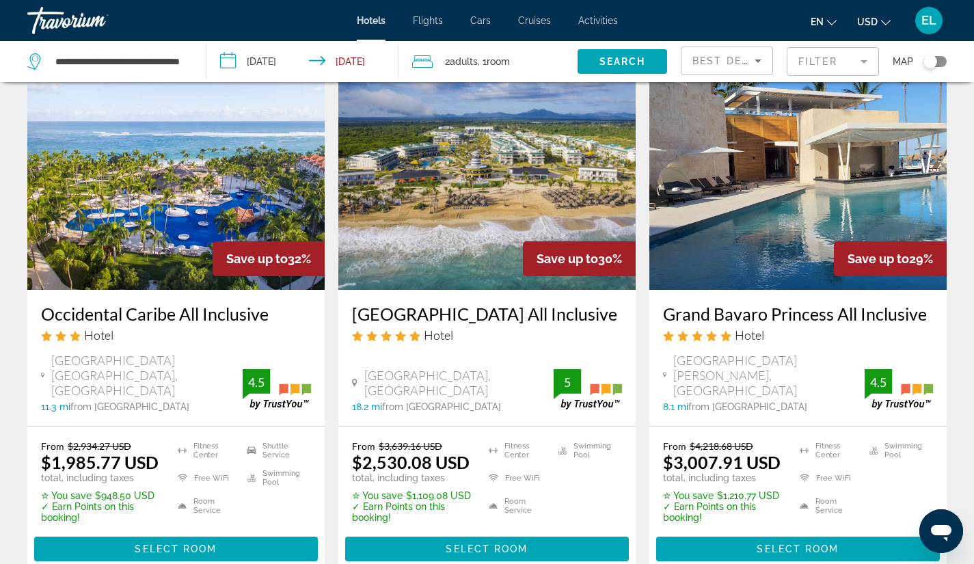
click at [786, 247] on img "Main content" at bounding box center [797, 180] width 297 height 219
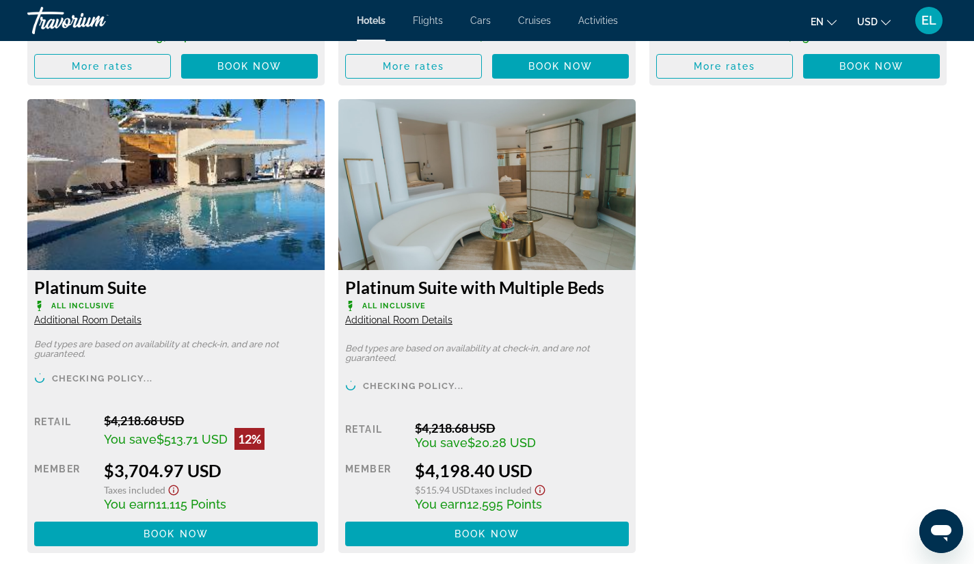
scroll to position [2368, 0]
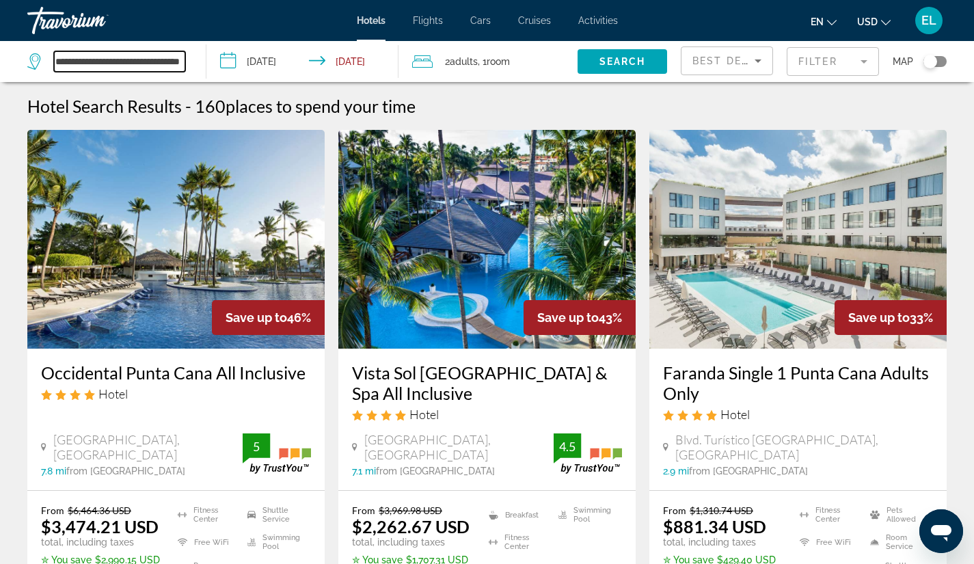
drag, startPoint x: 107, startPoint y: 61, endPoint x: 33, endPoint y: 64, distance: 73.2
click at [33, 64] on div "**********" at bounding box center [106, 61] width 158 height 20
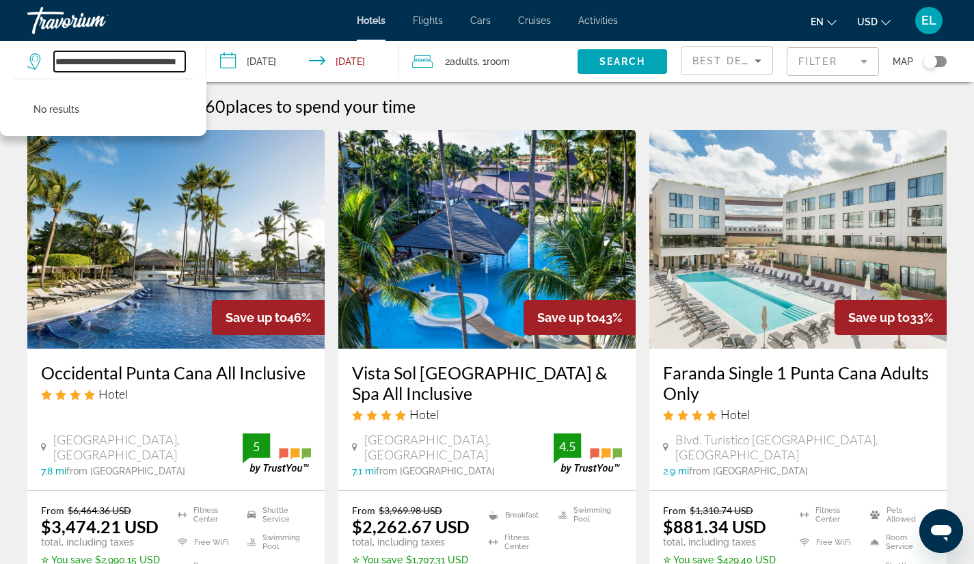
type input "**********"
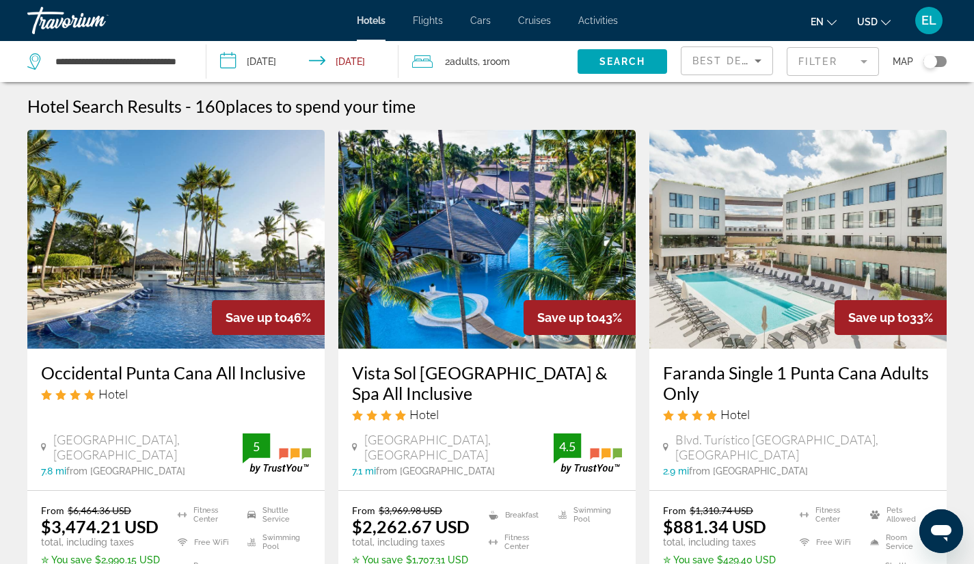
click at [273, 62] on input "**********" at bounding box center [305, 63] width 198 height 45
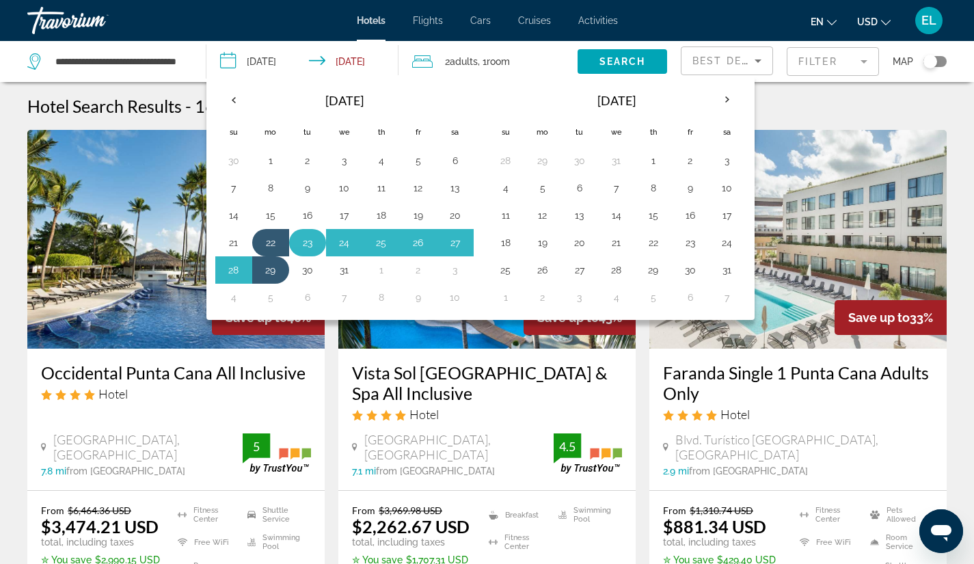
click at [304, 242] on button "23" at bounding box center [308, 242] width 22 height 19
click at [305, 271] on button "30" at bounding box center [308, 269] width 22 height 19
type input "**********"
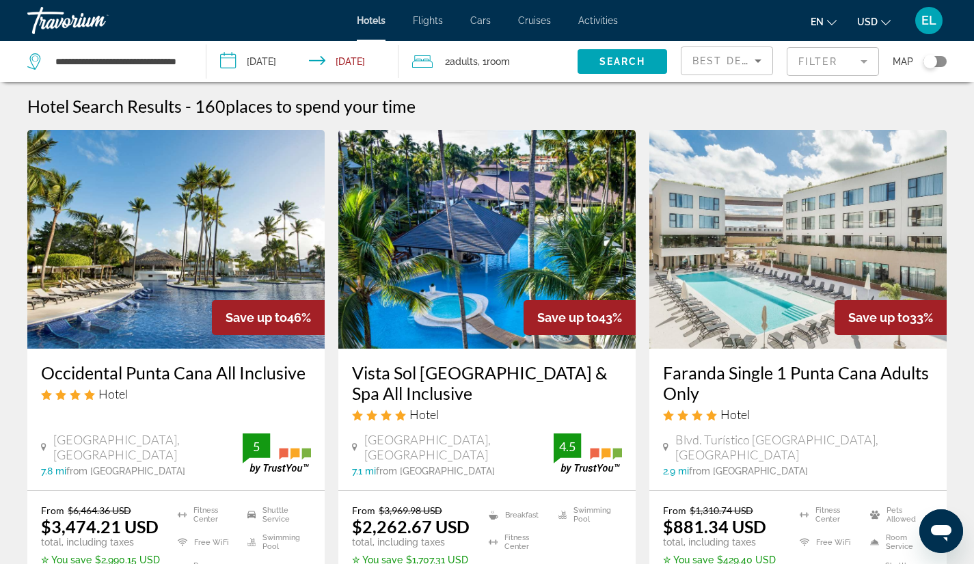
click at [361, 59] on input "**********" at bounding box center [305, 63] width 198 height 45
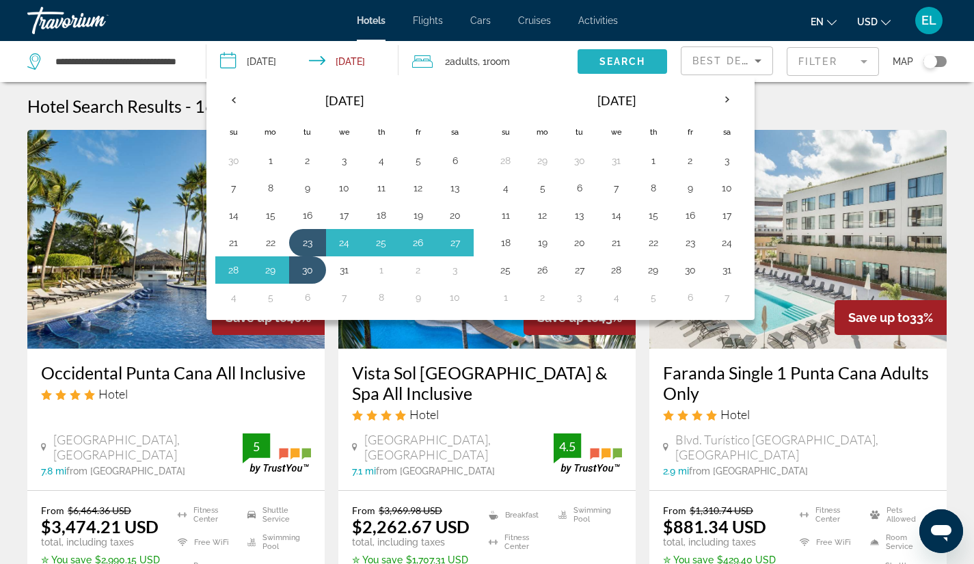
click at [626, 56] on span "Search" at bounding box center [622, 61] width 46 height 11
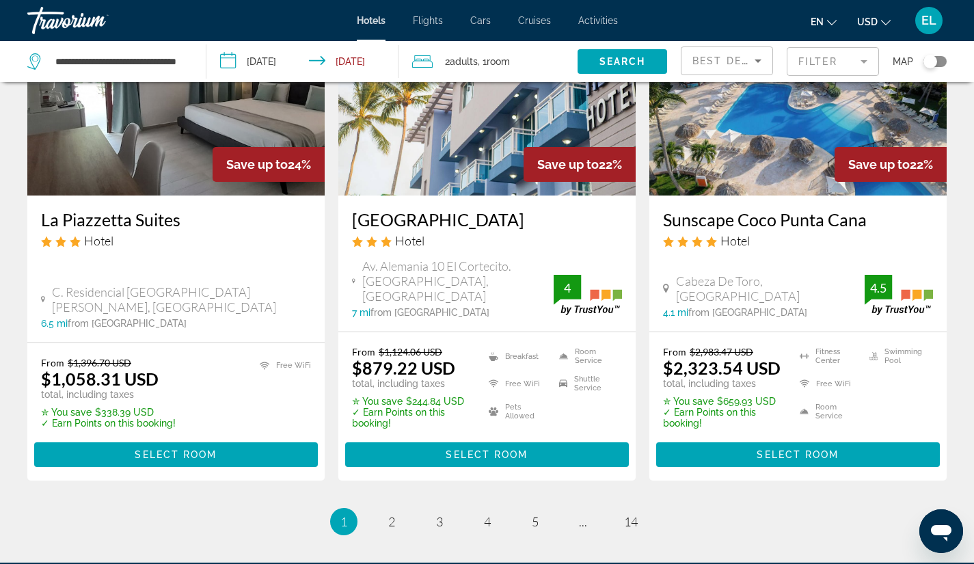
scroll to position [1889, 0]
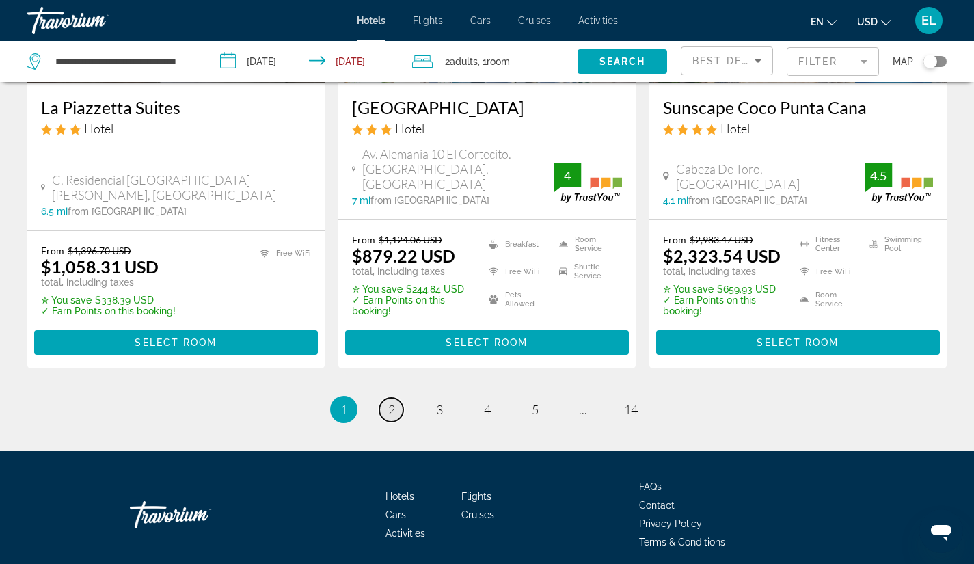
click at [390, 402] on span "2" at bounding box center [391, 409] width 7 height 15
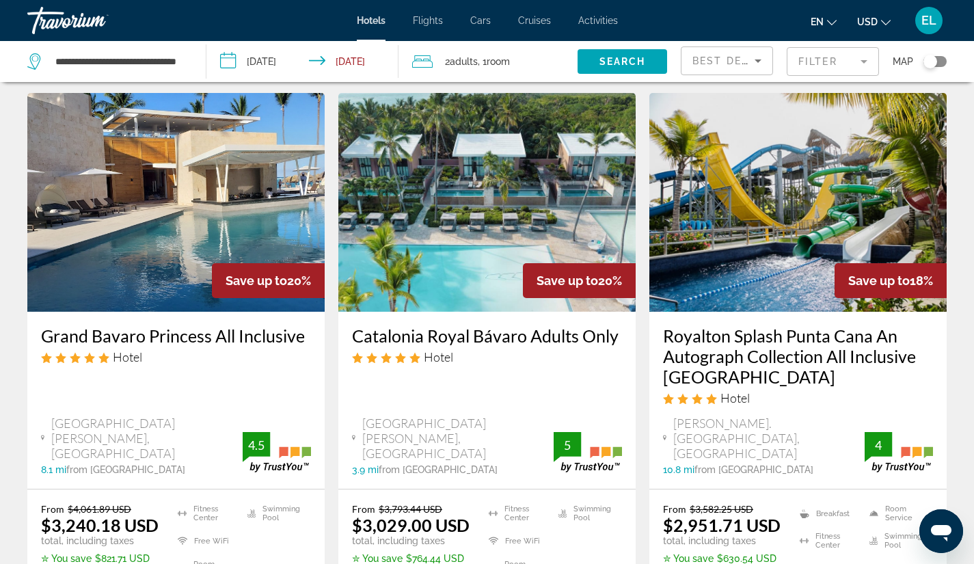
scroll to position [619, 0]
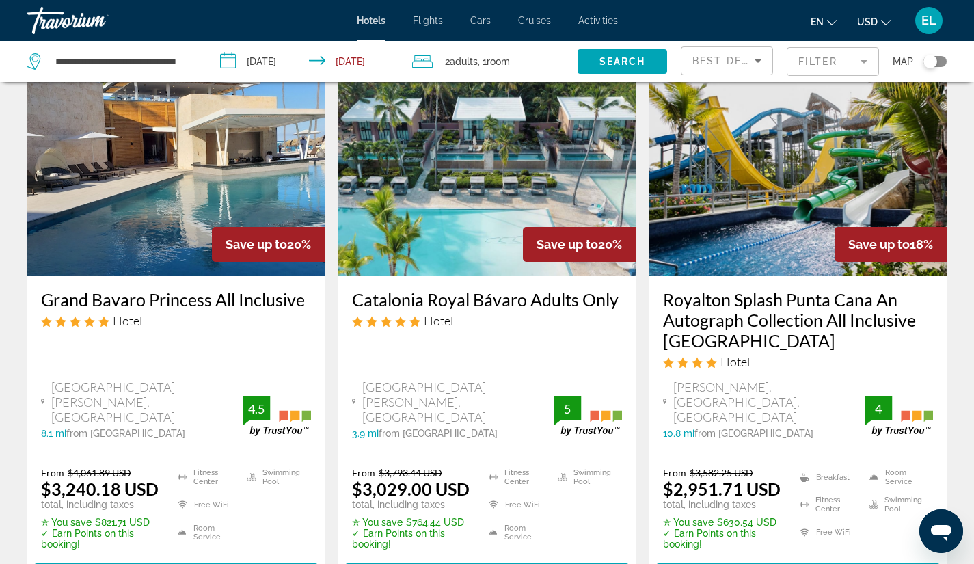
click at [170, 204] on img "Main content" at bounding box center [175, 166] width 297 height 219
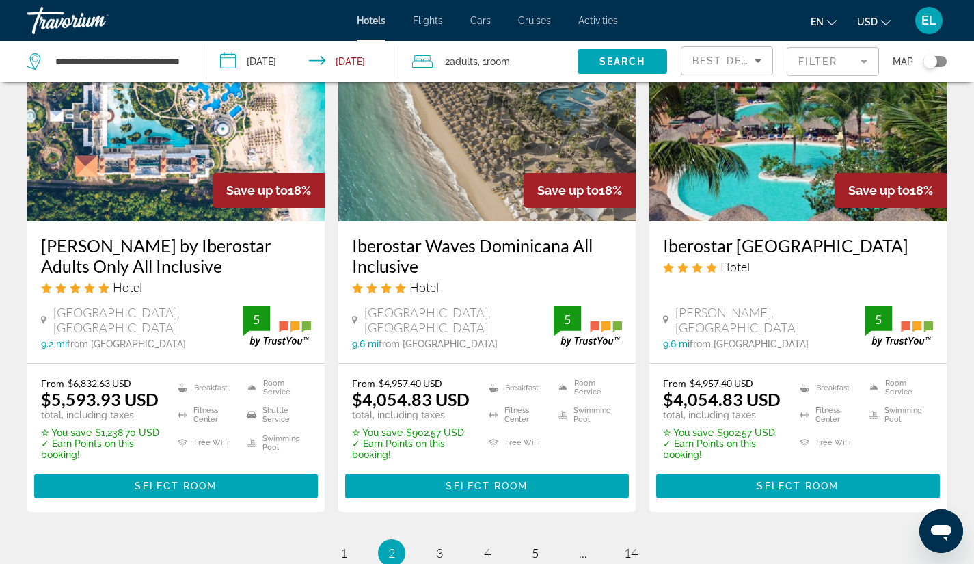
scroll to position [1850, 0]
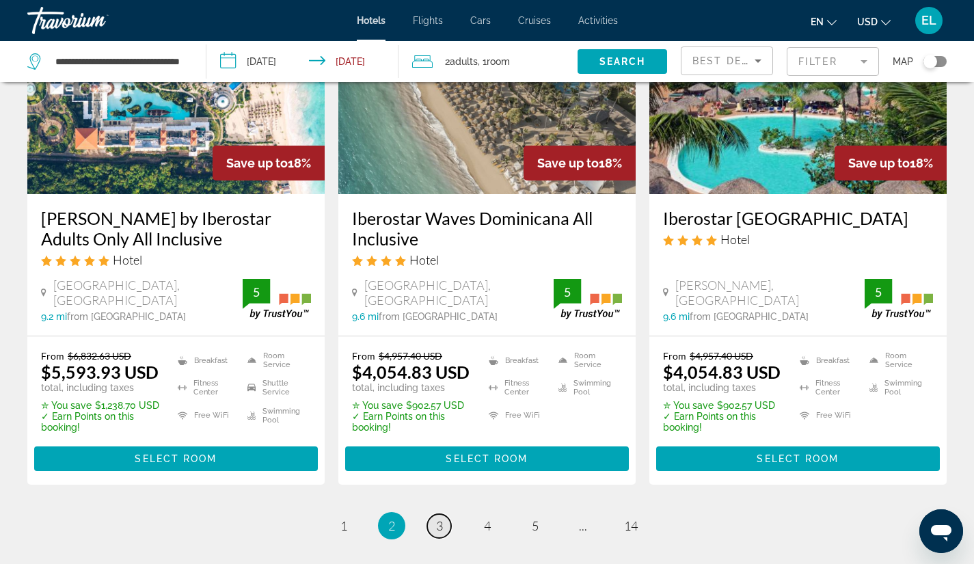
click at [439, 518] on span "3" at bounding box center [439, 525] width 7 height 15
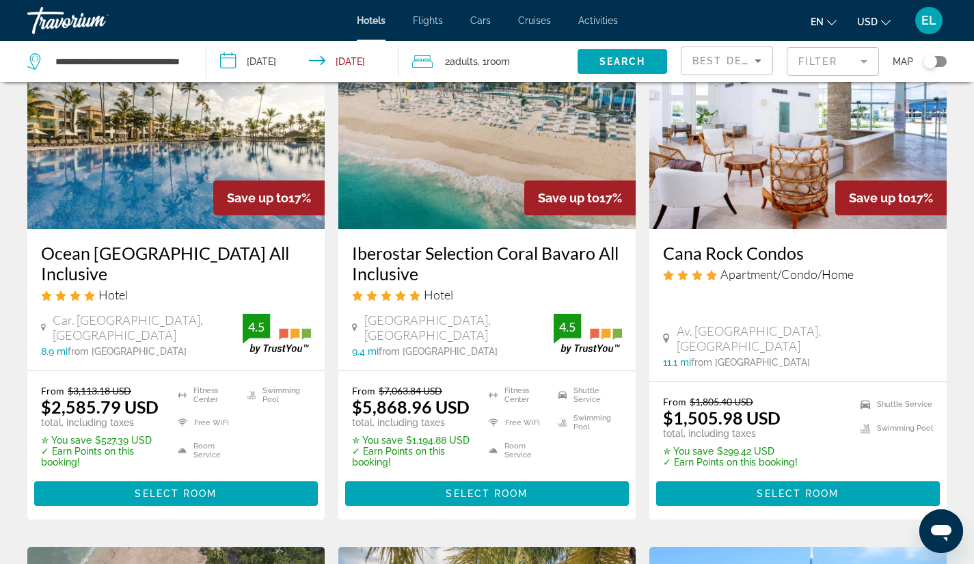
scroll to position [698, 0]
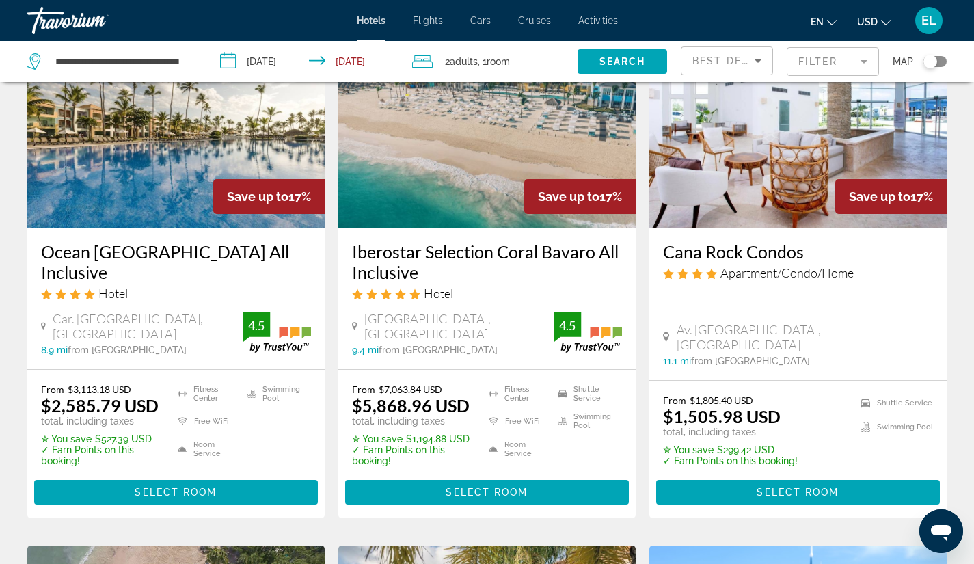
click at [465, 161] on img "Main content" at bounding box center [486, 118] width 297 height 219
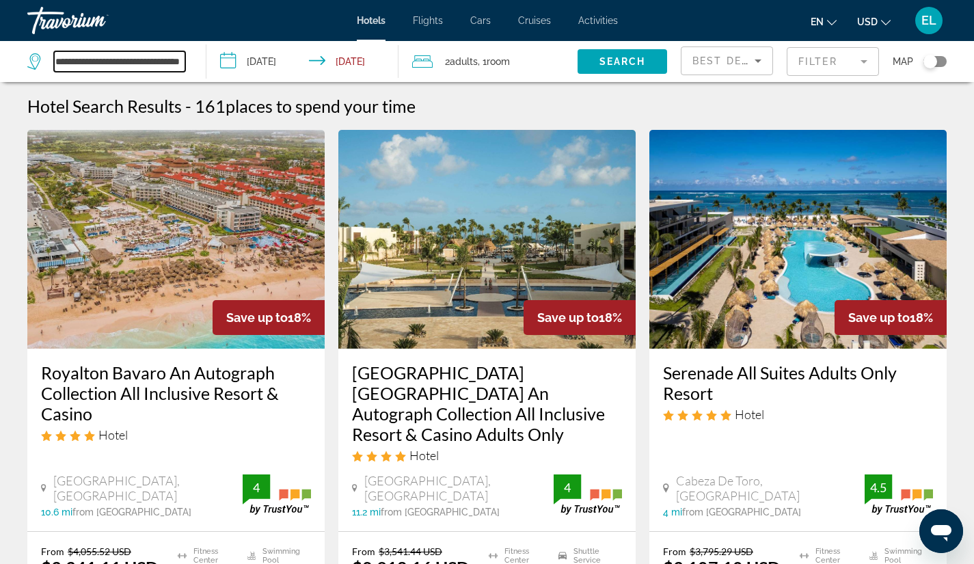
drag, startPoint x: 105, startPoint y: 61, endPoint x: 43, endPoint y: 72, distance: 62.6
click at [43, 72] on div "**********" at bounding box center [109, 61] width 165 height 41
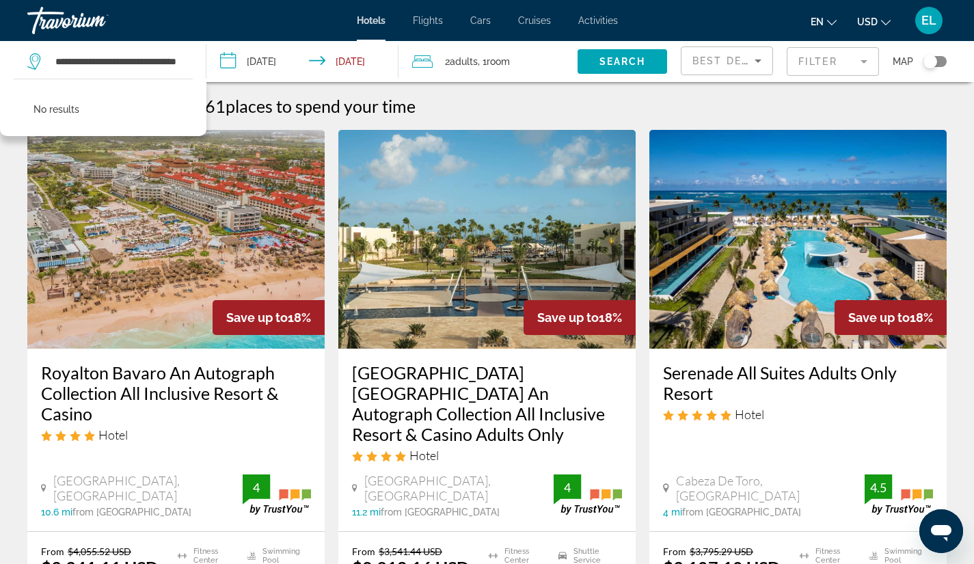
drag, startPoint x: 629, startPoint y: 58, endPoint x: 621, endPoint y: 32, distance: 27.0
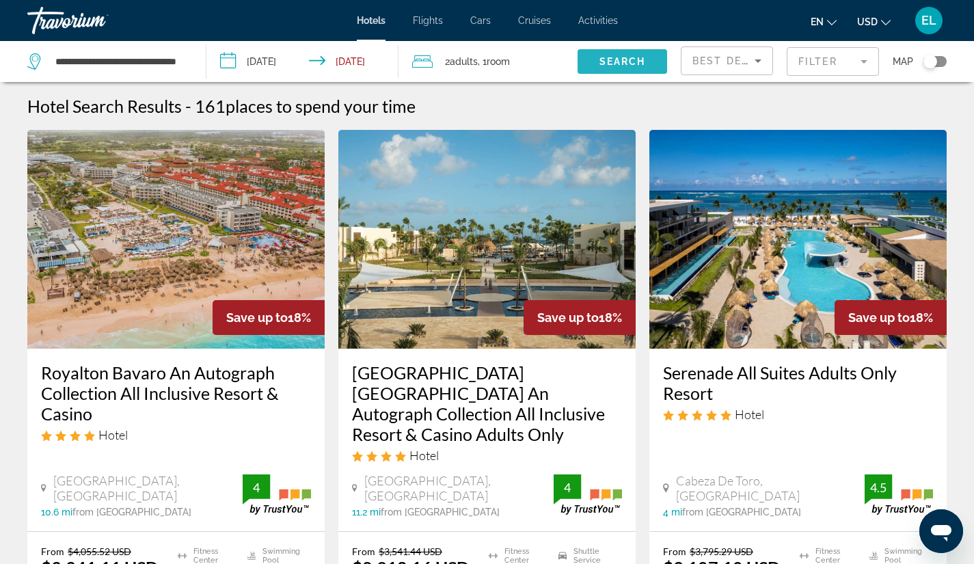
drag, startPoint x: 621, startPoint y: 32, endPoint x: 609, endPoint y: 64, distance: 33.7
click at [609, 64] on span "Search" at bounding box center [622, 61] width 46 height 11
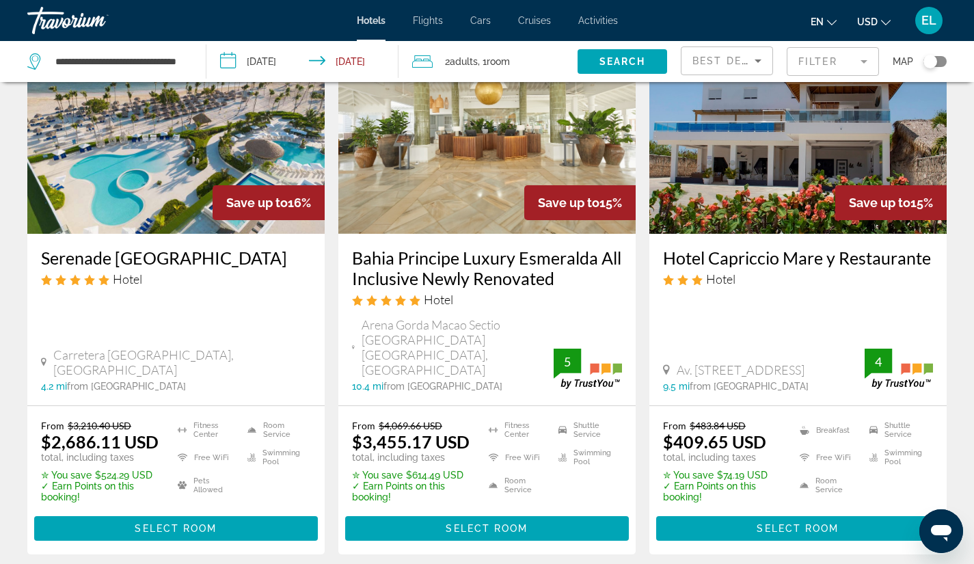
scroll to position [1785, 0]
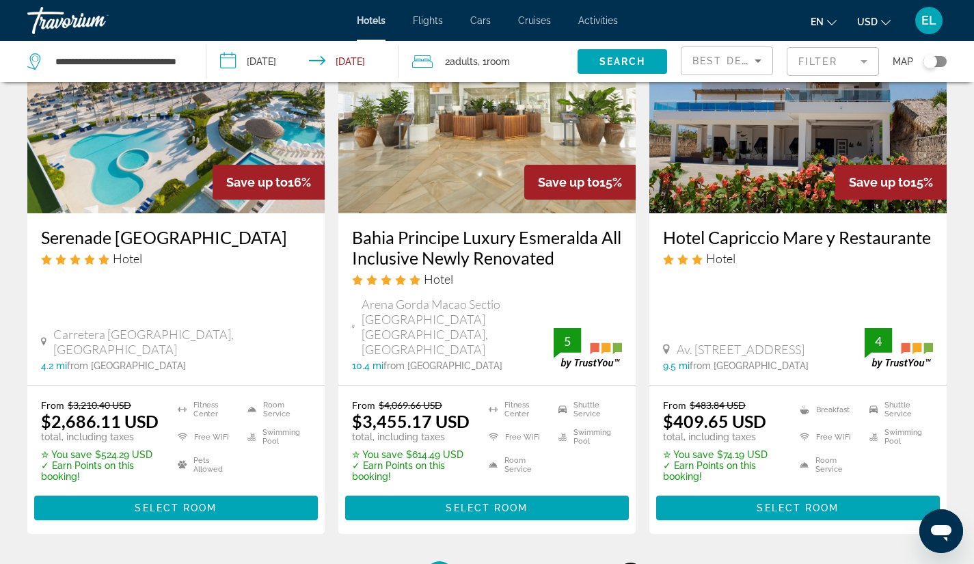
click at [627, 563] on span "14" at bounding box center [631, 574] width 14 height 15
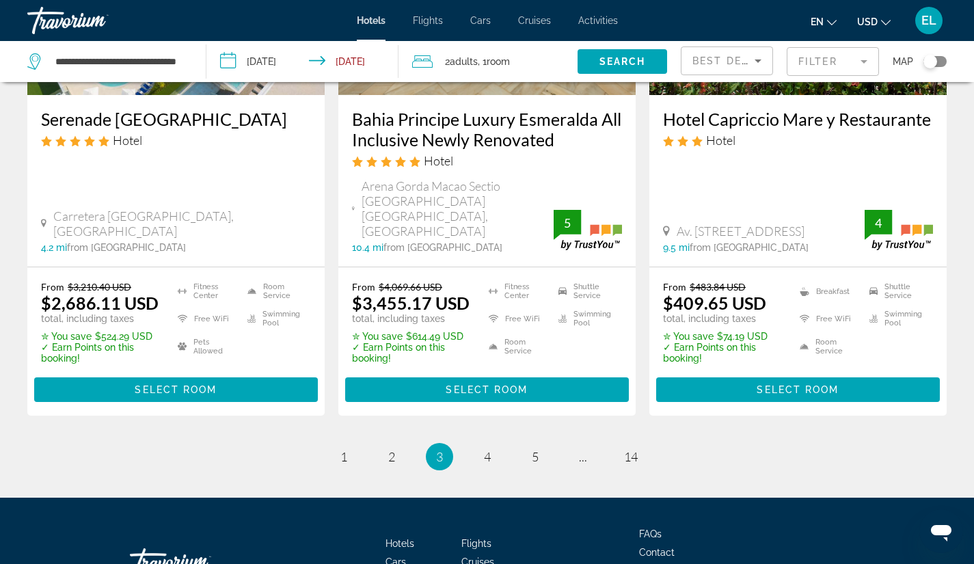
scroll to position [1918, 0]
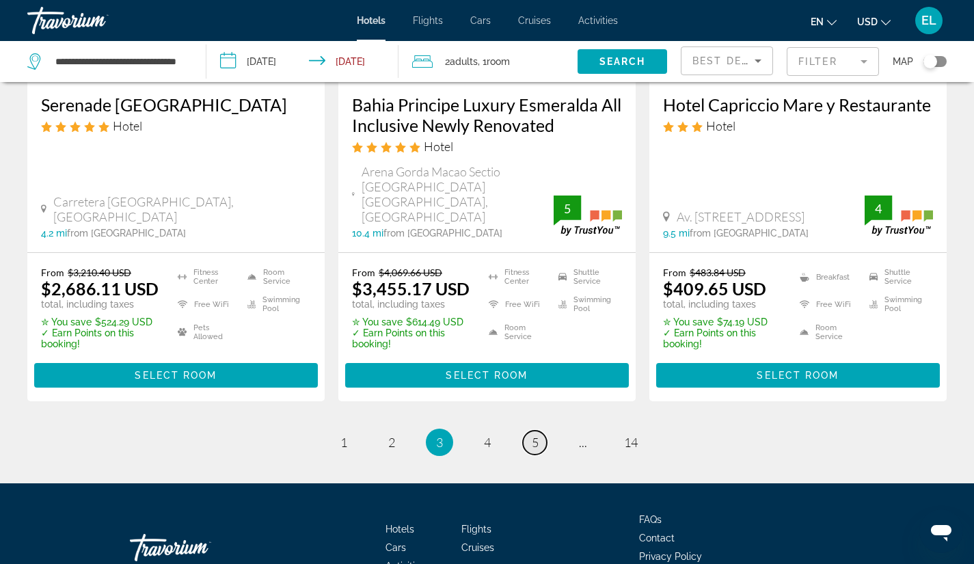
click at [534, 435] on span "5" at bounding box center [535, 442] width 7 height 15
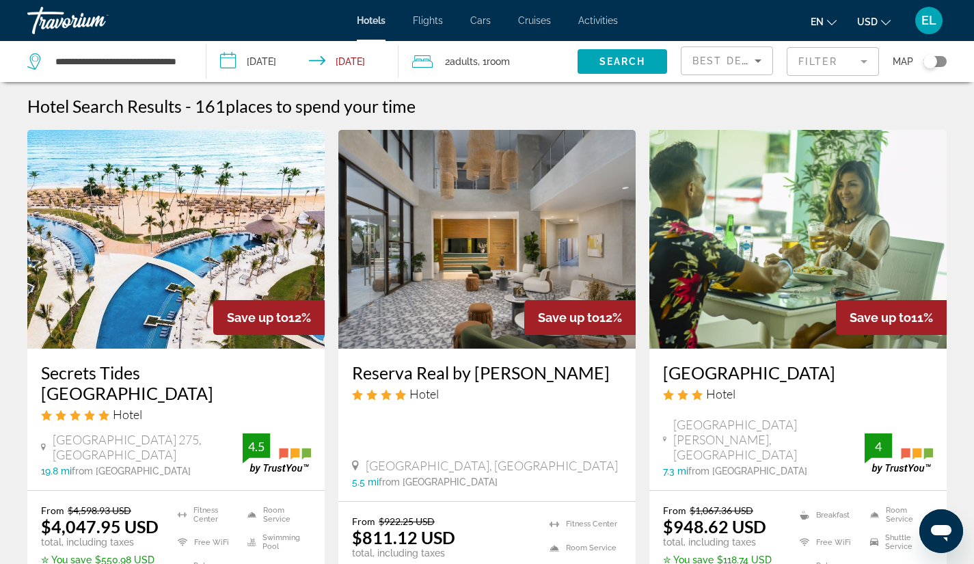
drag, startPoint x: 186, startPoint y: 59, endPoint x: 99, endPoint y: 78, distance: 88.9
click at [99, 78] on div "**********" at bounding box center [109, 61] width 165 height 41
click at [185, 64] on div "**********" at bounding box center [109, 61] width 165 height 41
click at [183, 61] on input "**********" at bounding box center [119, 61] width 131 height 20
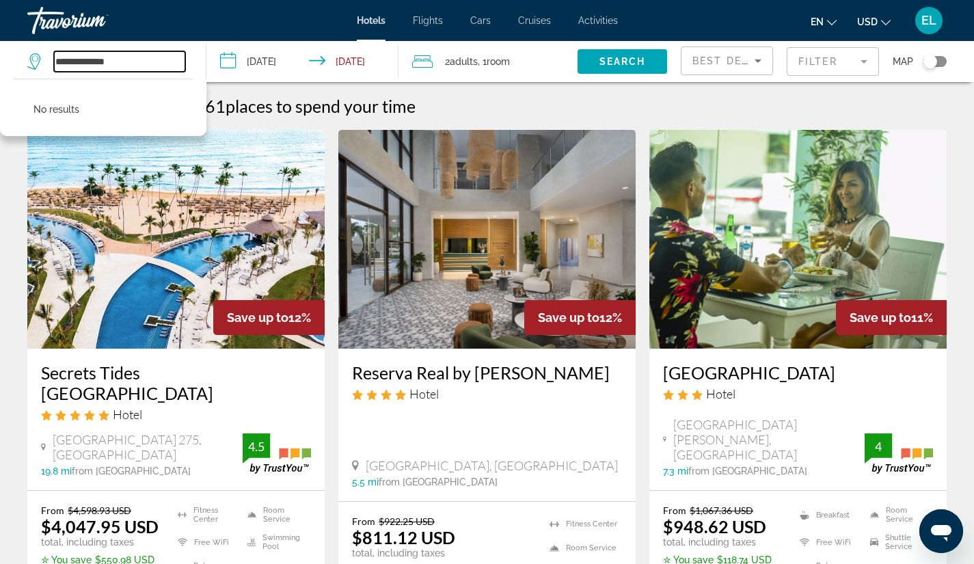
click at [115, 55] on input "**********" at bounding box center [119, 61] width 131 height 20
type input "*"
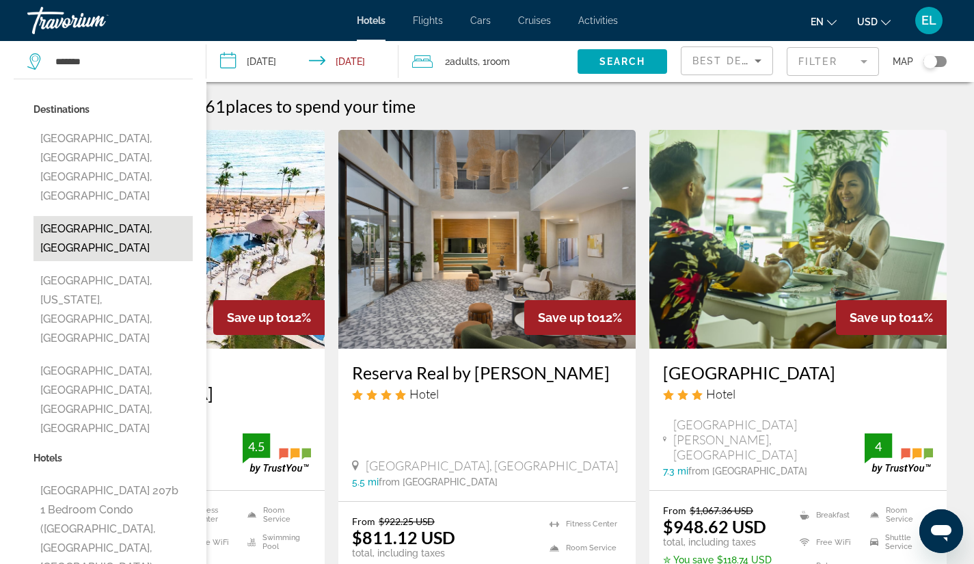
click at [118, 216] on button "[GEOGRAPHIC_DATA], [GEOGRAPHIC_DATA]" at bounding box center [112, 238] width 159 height 45
type input "**********"
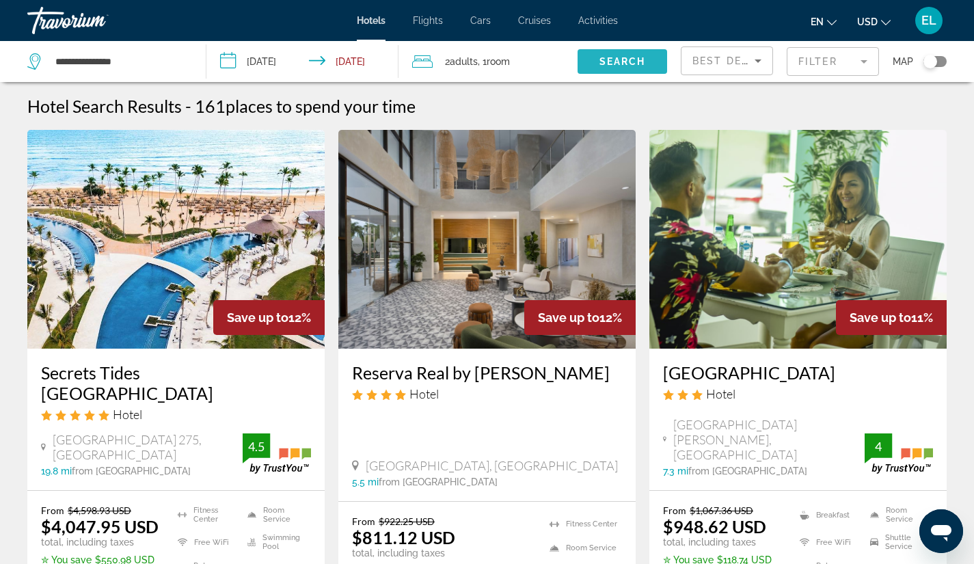
click at [618, 57] on span "Search" at bounding box center [622, 61] width 46 height 11
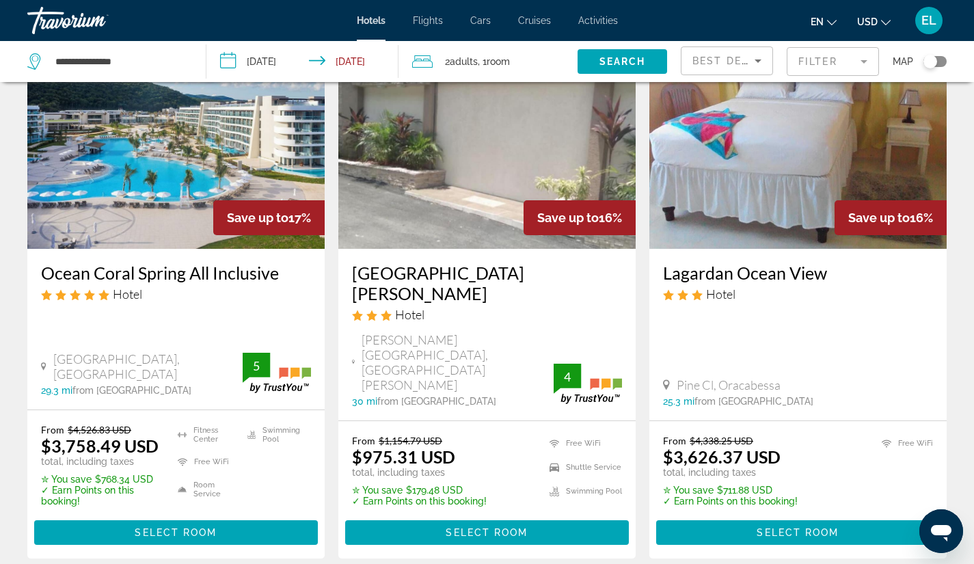
scroll to position [1104, 0]
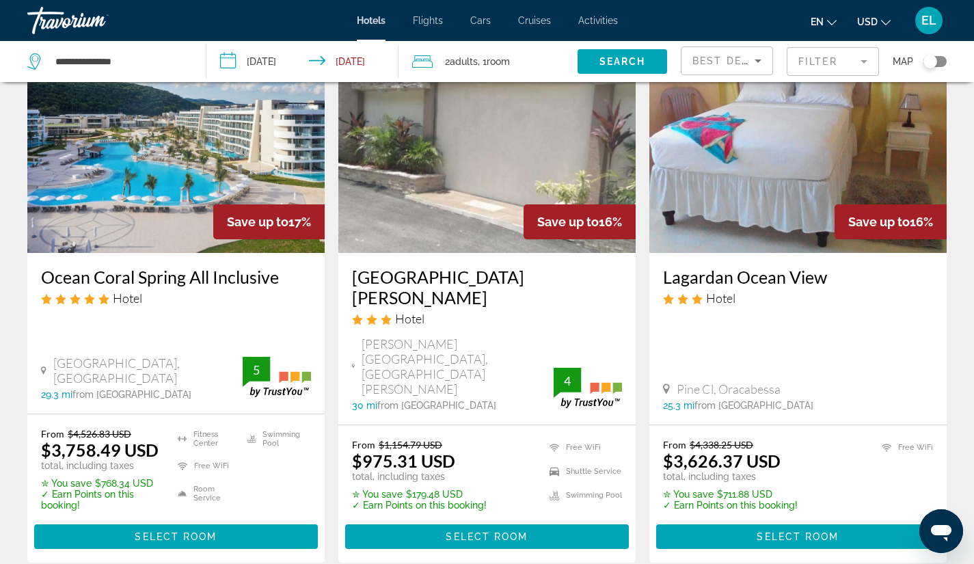
click at [223, 159] on img "Main content" at bounding box center [175, 143] width 297 height 219
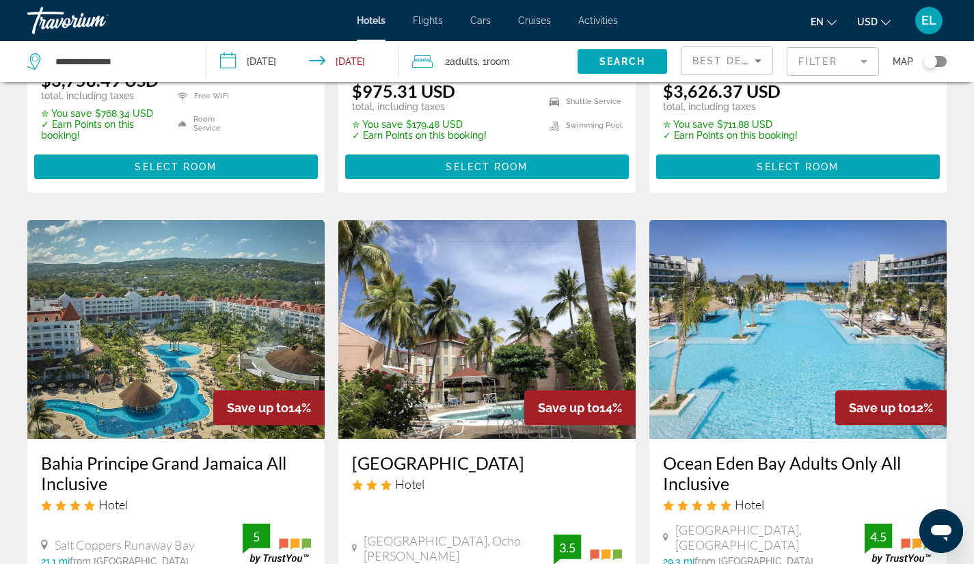
scroll to position [1461, 0]
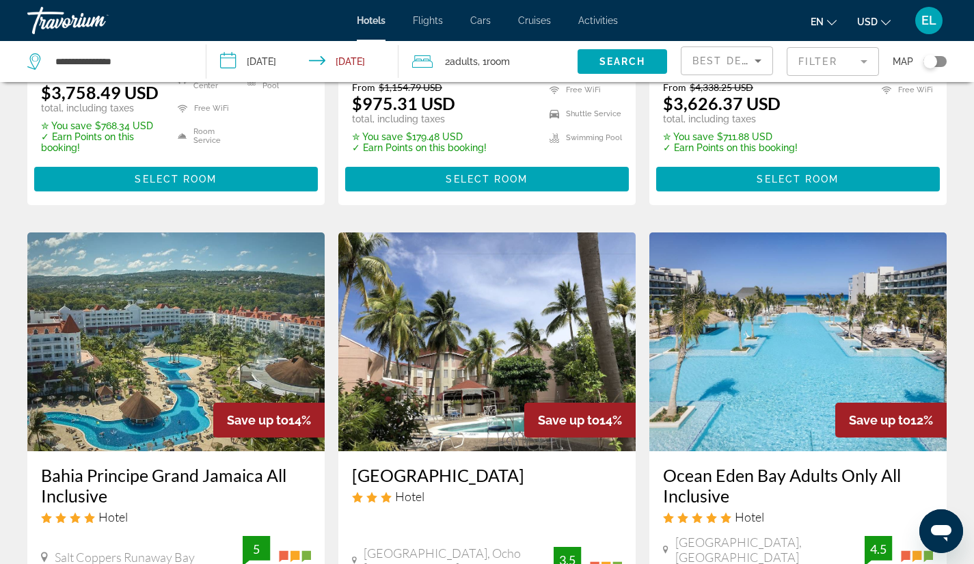
click at [801, 333] on img "Main content" at bounding box center [797, 341] width 297 height 219
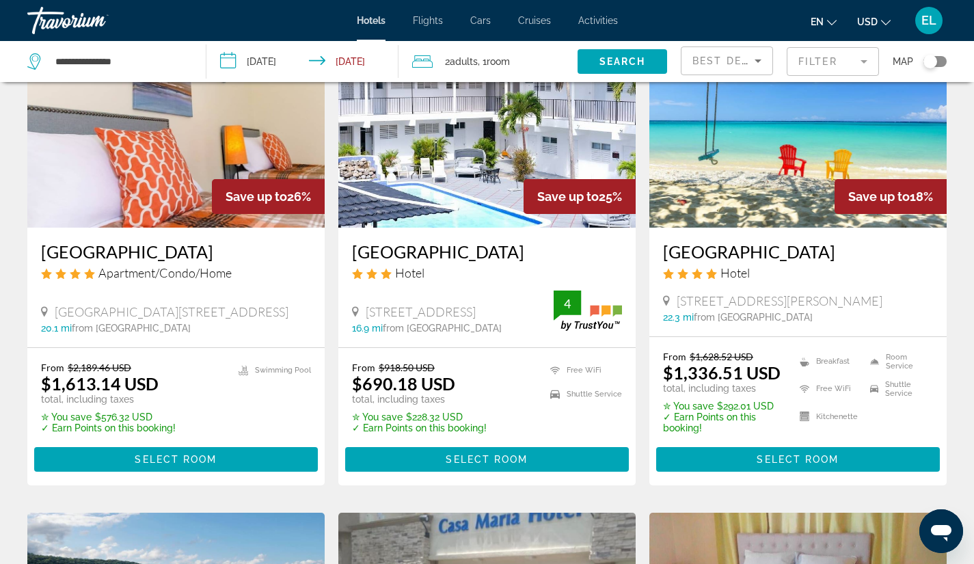
scroll to position [633, 0]
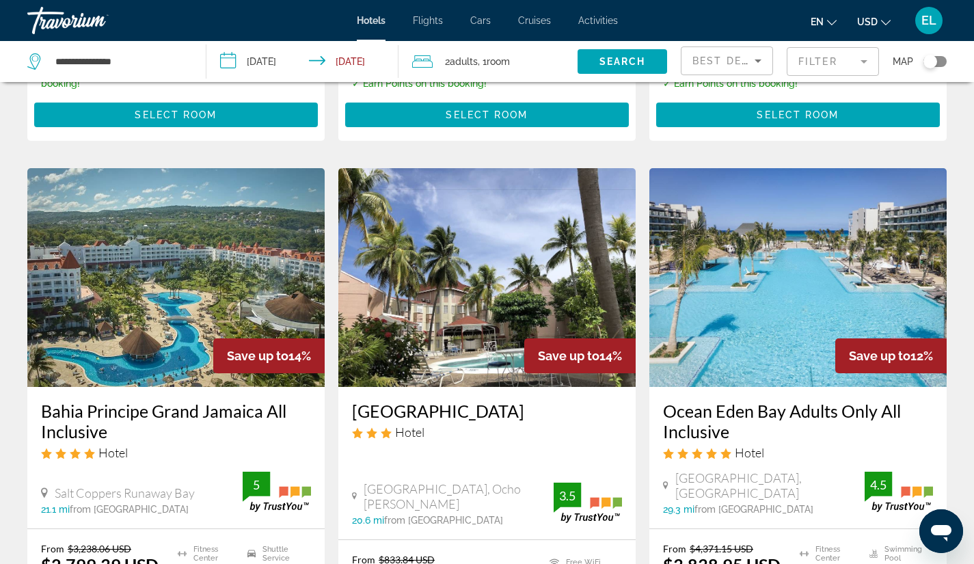
click at [232, 400] on h3 "Bahia Principe Grand Jamaica All Inclusive" at bounding box center [176, 420] width 270 height 41
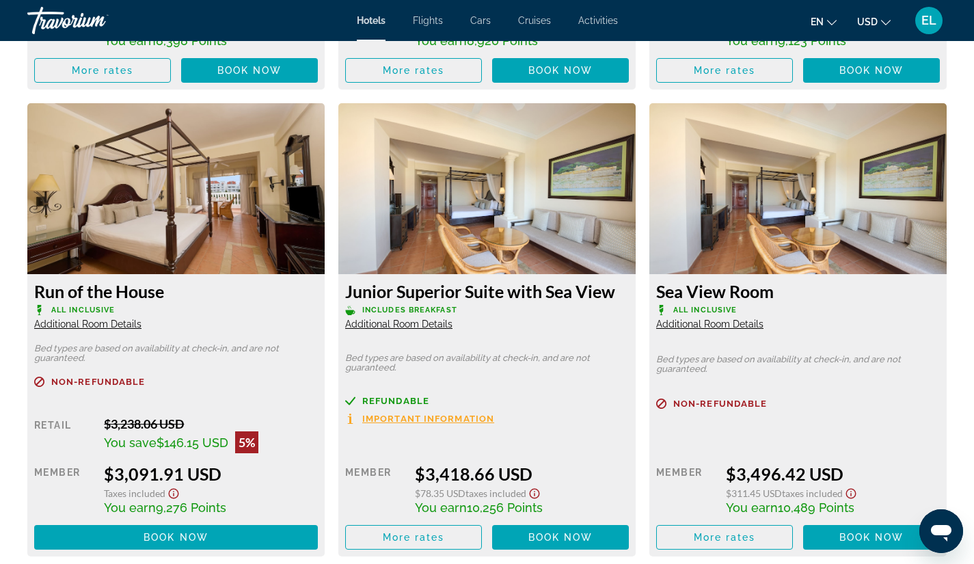
scroll to position [2277, 0]
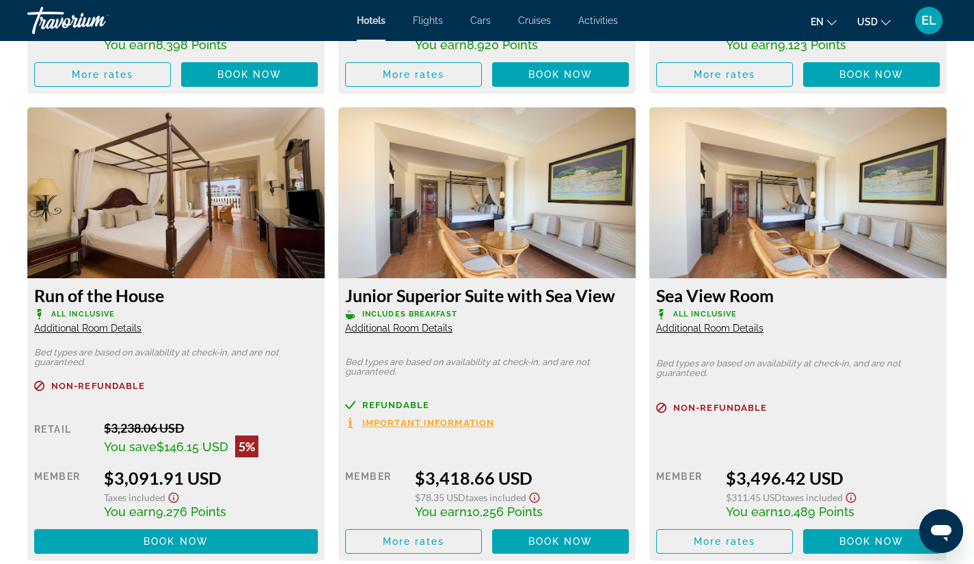
click at [224, 168] on img "Main content" at bounding box center [175, 192] width 297 height 171
click at [107, 247] on img "Main content" at bounding box center [175, 192] width 297 height 171
click at [74, 200] on img "Main content" at bounding box center [175, 192] width 297 height 171
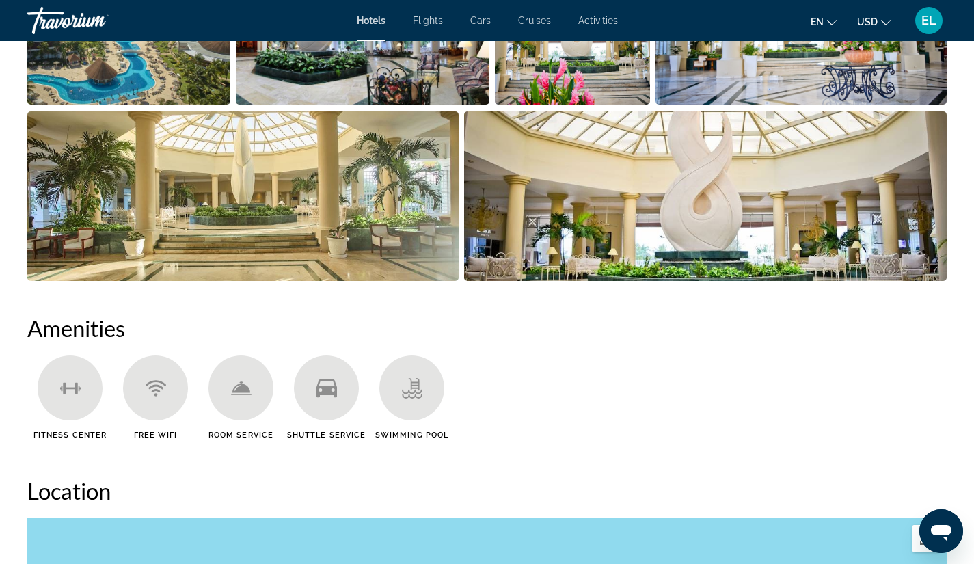
scroll to position [0, 0]
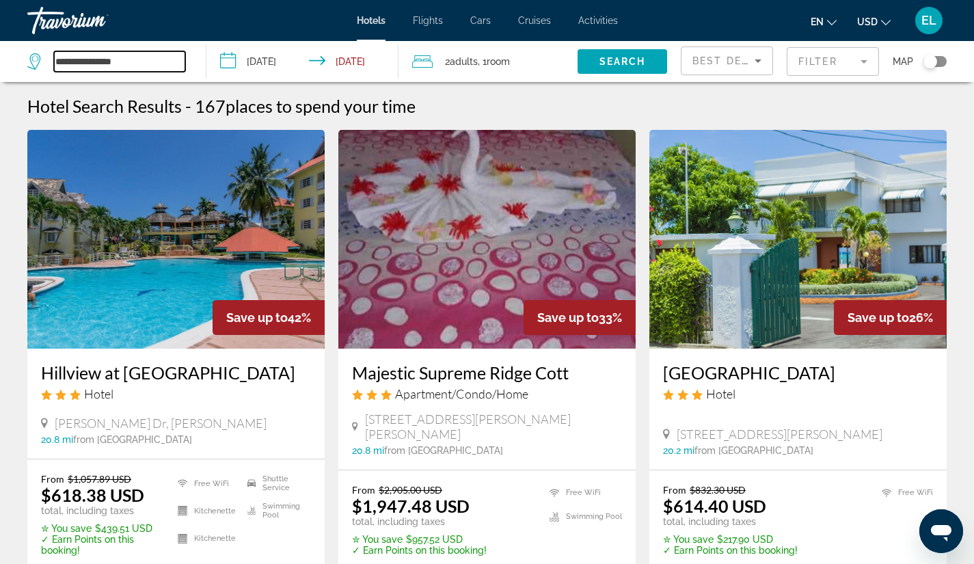
drag, startPoint x: 141, startPoint y: 59, endPoint x: 0, endPoint y: 53, distance: 141.5
click at [0, 53] on app-destination-search "**********" at bounding box center [103, 61] width 206 height 41
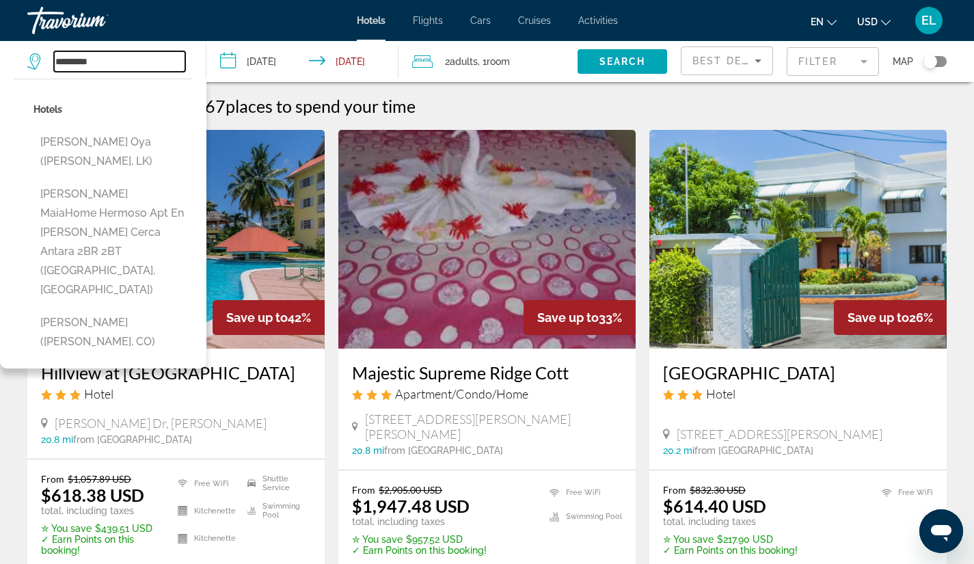
click at [99, 61] on input "*********" at bounding box center [119, 61] width 131 height 20
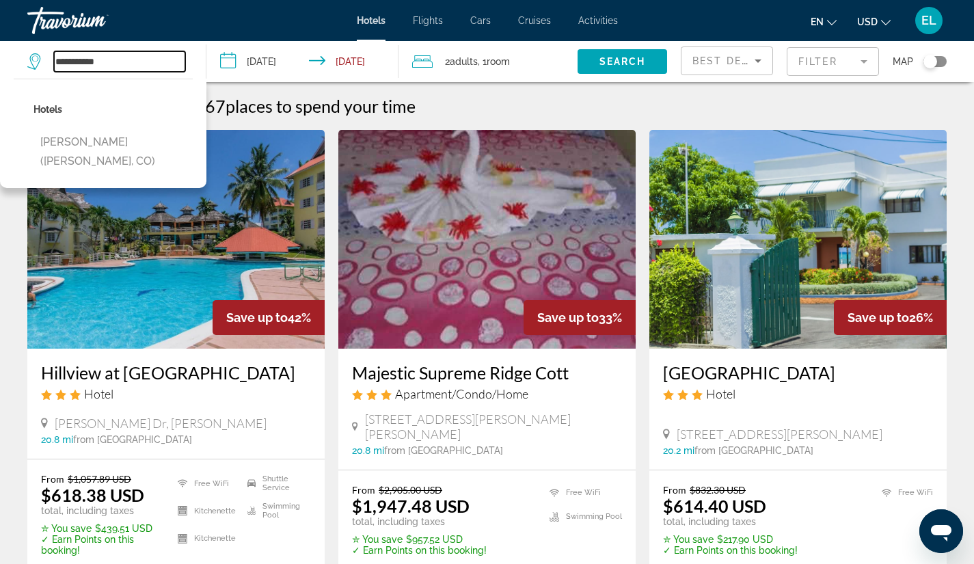
click at [115, 61] on input "**********" at bounding box center [119, 61] width 131 height 20
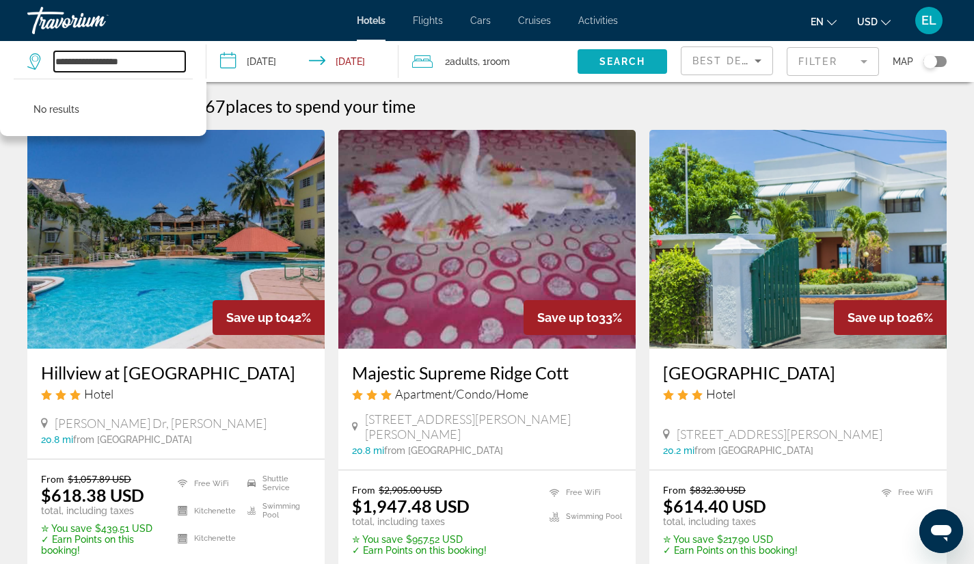
type input "**********"
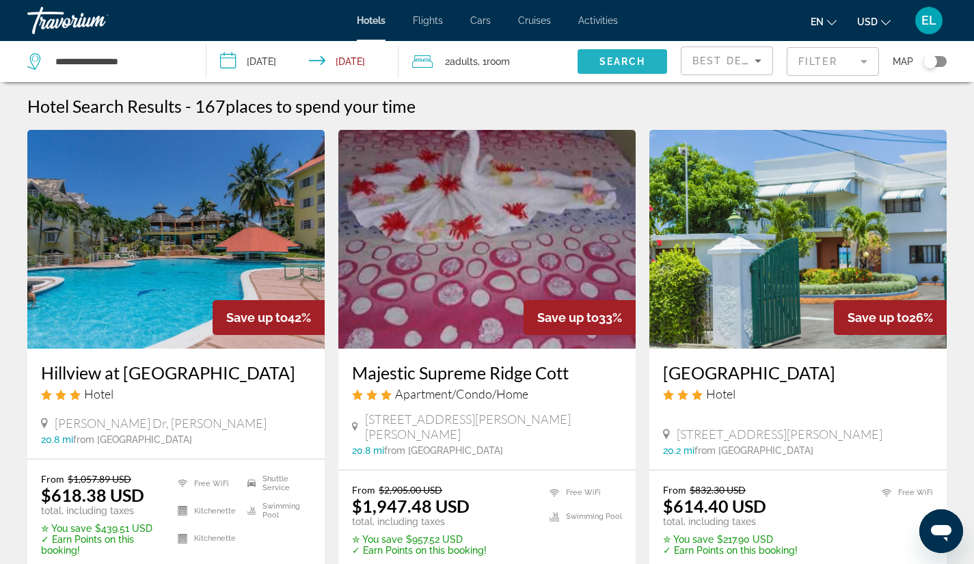
click at [625, 59] on span "Search" at bounding box center [622, 61] width 46 height 11
click at [891, 147] on img "Main content" at bounding box center [797, 239] width 297 height 219
drag, startPoint x: 136, startPoint y: 61, endPoint x: 0, endPoint y: 76, distance: 136.7
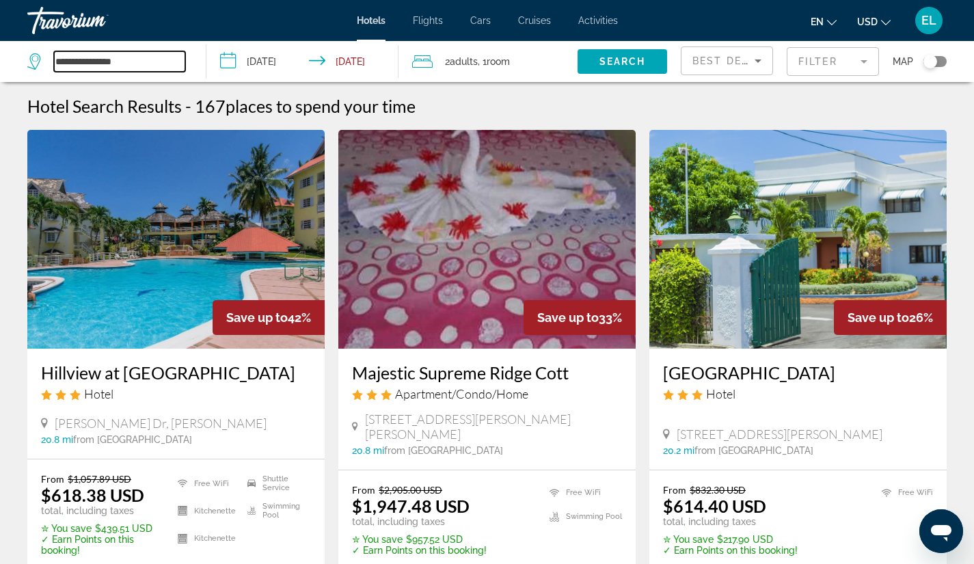
click at [0, 76] on app-destination-search "**********" at bounding box center [103, 61] width 206 height 41
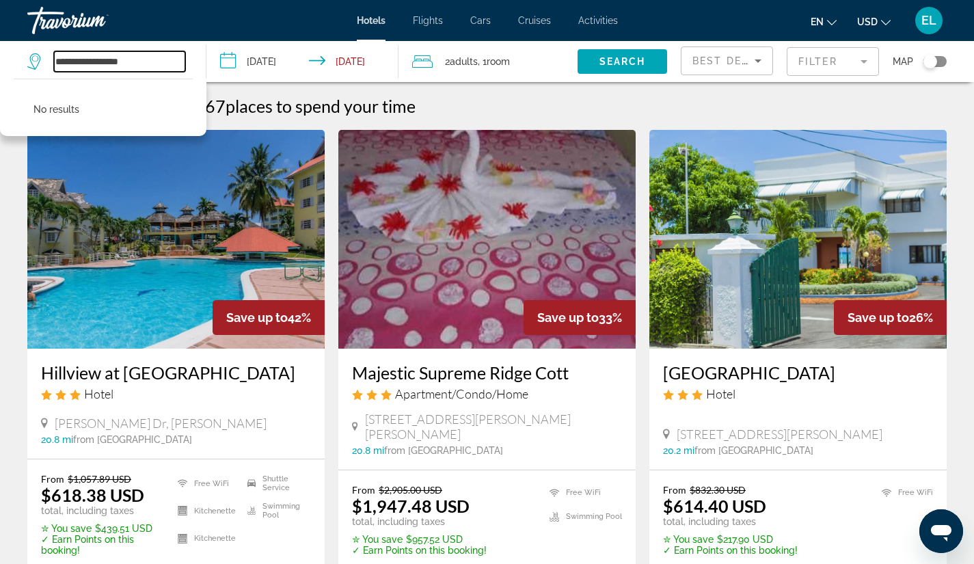
click at [166, 63] on input "**********" at bounding box center [119, 61] width 131 height 20
type input "*"
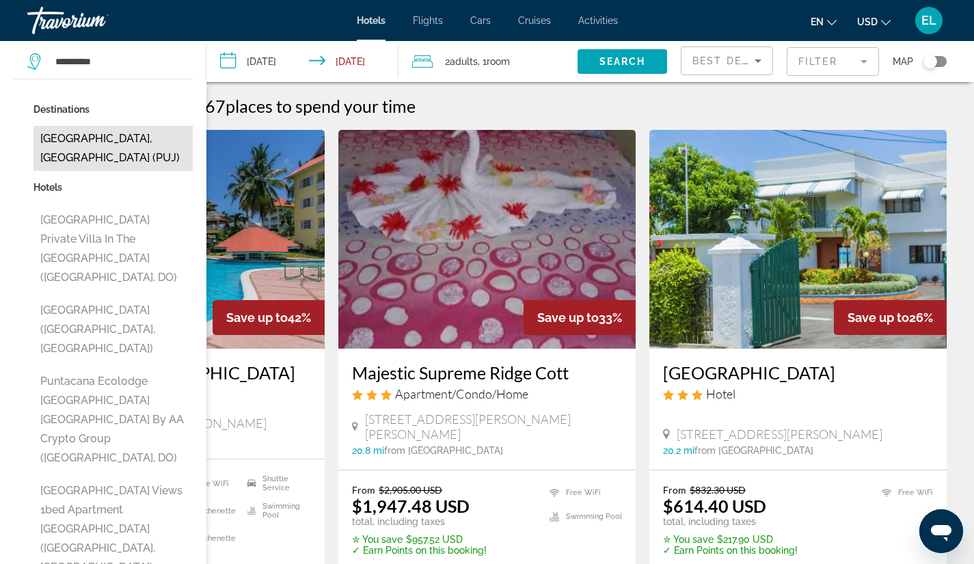
click at [111, 130] on button "[GEOGRAPHIC_DATA], [GEOGRAPHIC_DATA] (PUJ)" at bounding box center [112, 148] width 159 height 45
type input "**********"
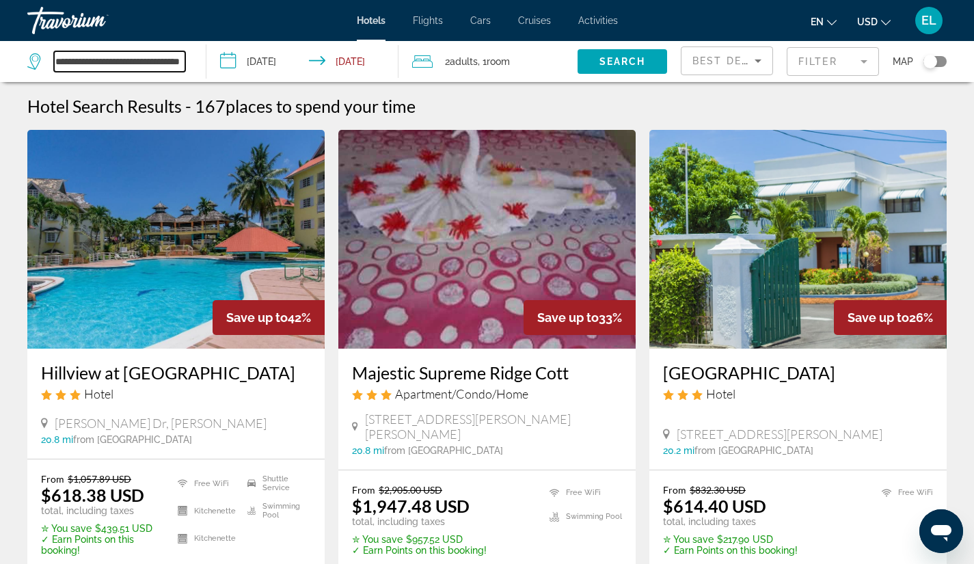
click at [168, 68] on input "**********" at bounding box center [119, 61] width 131 height 20
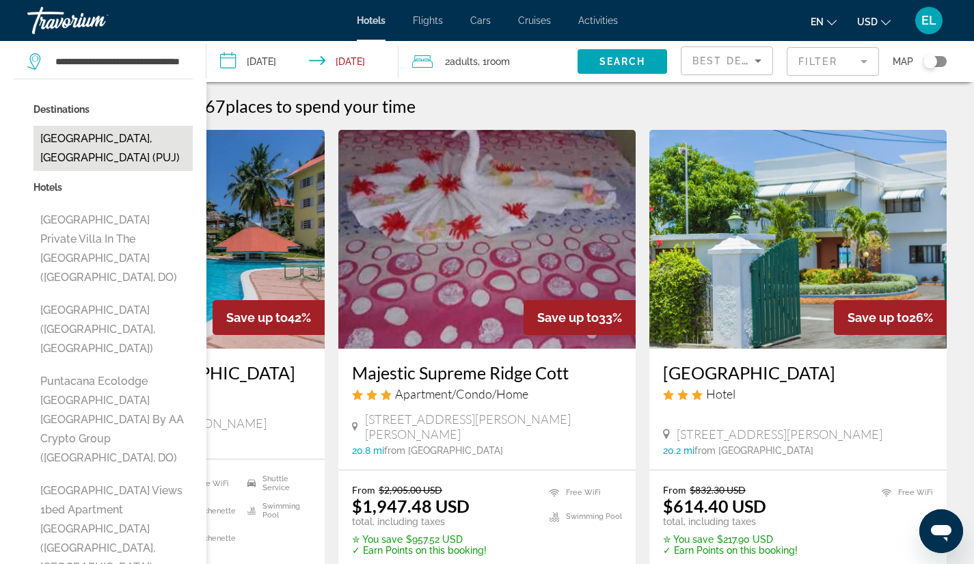
click at [123, 132] on button "[GEOGRAPHIC_DATA], [GEOGRAPHIC_DATA] (PUJ)" at bounding box center [112, 148] width 159 height 45
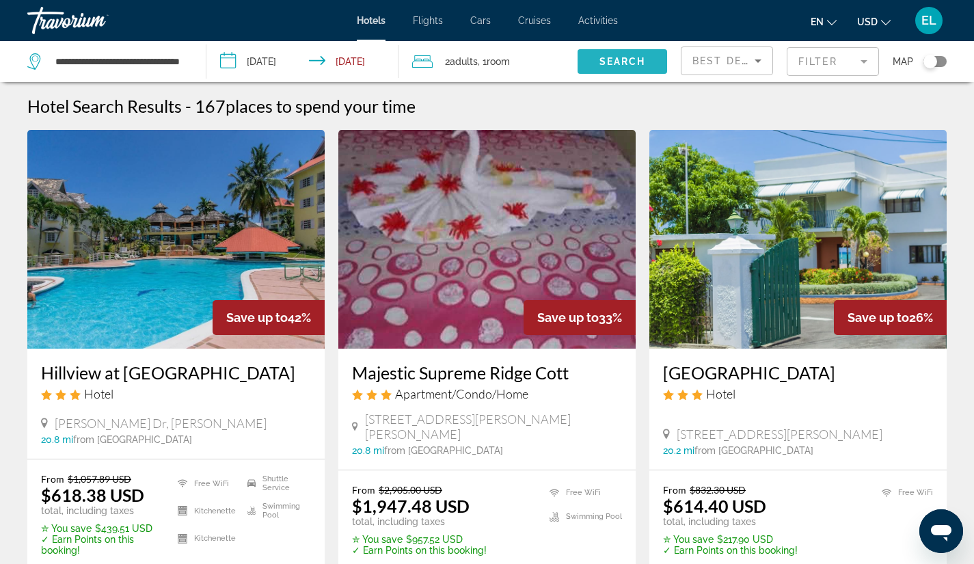
click at [614, 59] on span "Search" at bounding box center [622, 61] width 46 height 11
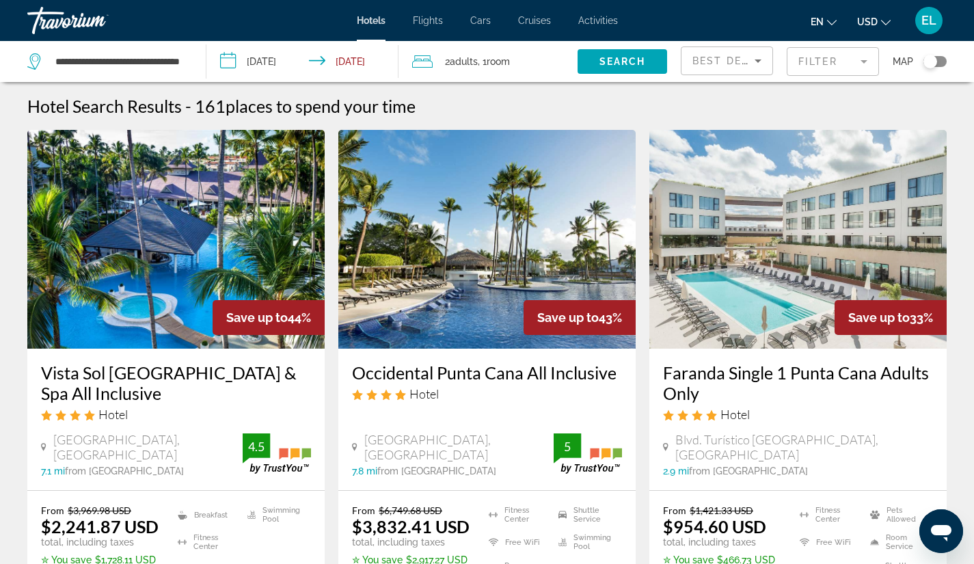
click at [465, 234] on img "Main content" at bounding box center [486, 239] width 297 height 219
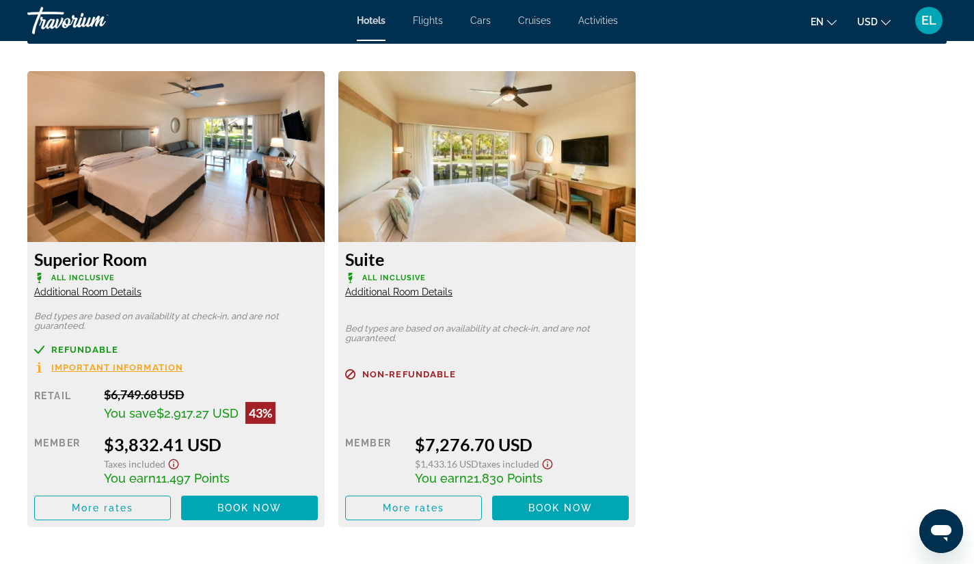
scroll to position [1878, 0]
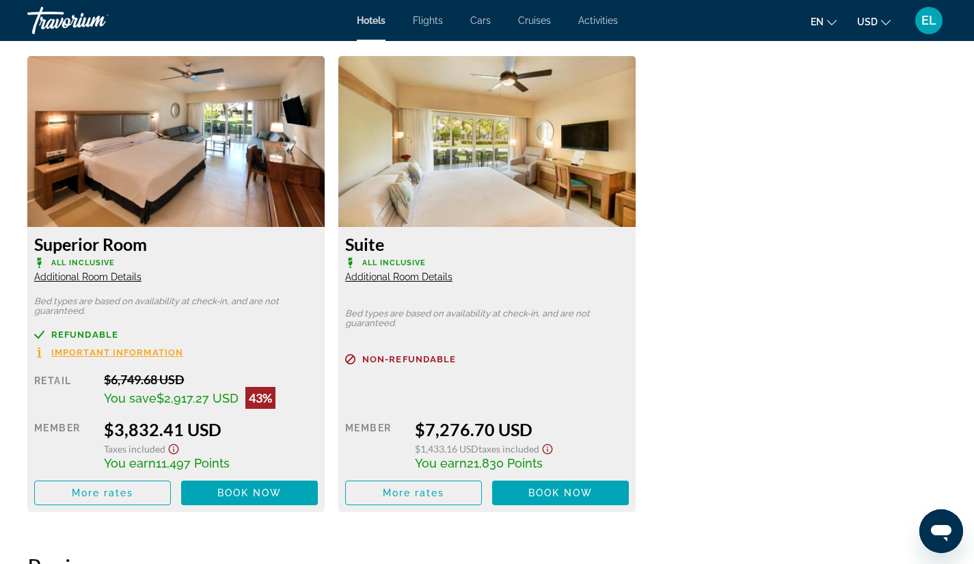
click at [177, 162] on img "Main content" at bounding box center [175, 141] width 297 height 171
click at [177, 163] on img "Main content" at bounding box center [175, 141] width 297 height 171
click at [204, 125] on img "Main content" at bounding box center [175, 141] width 297 height 171
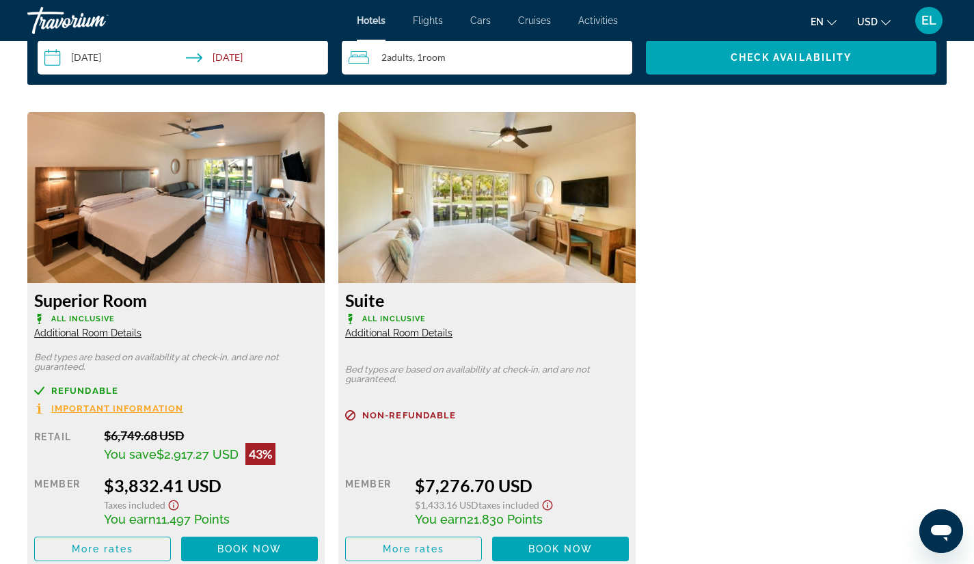
scroll to position [1822, 0]
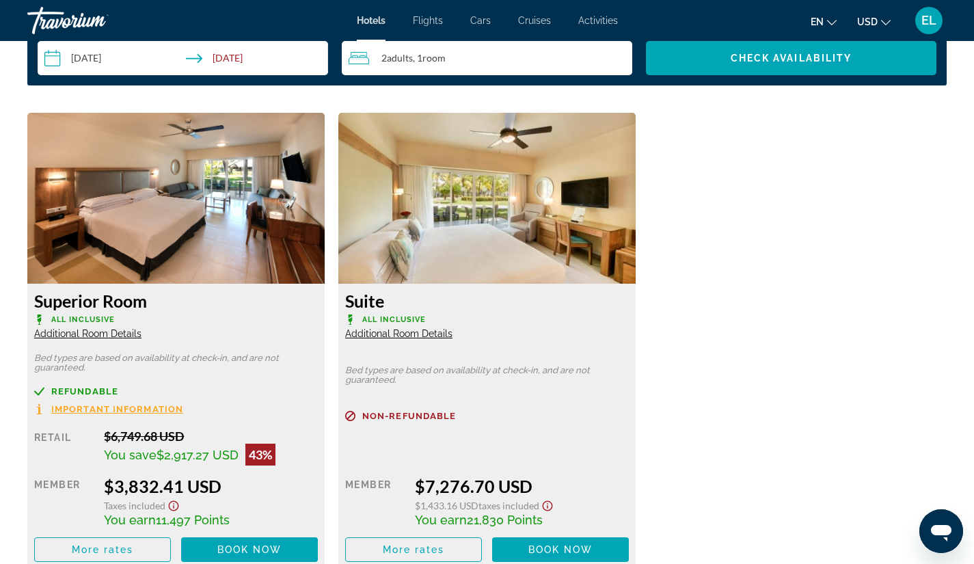
click at [142, 203] on img "Main content" at bounding box center [175, 198] width 297 height 171
click at [87, 280] on img "Main content" at bounding box center [175, 198] width 297 height 171
click at [98, 216] on img "Main content" at bounding box center [175, 198] width 297 height 171
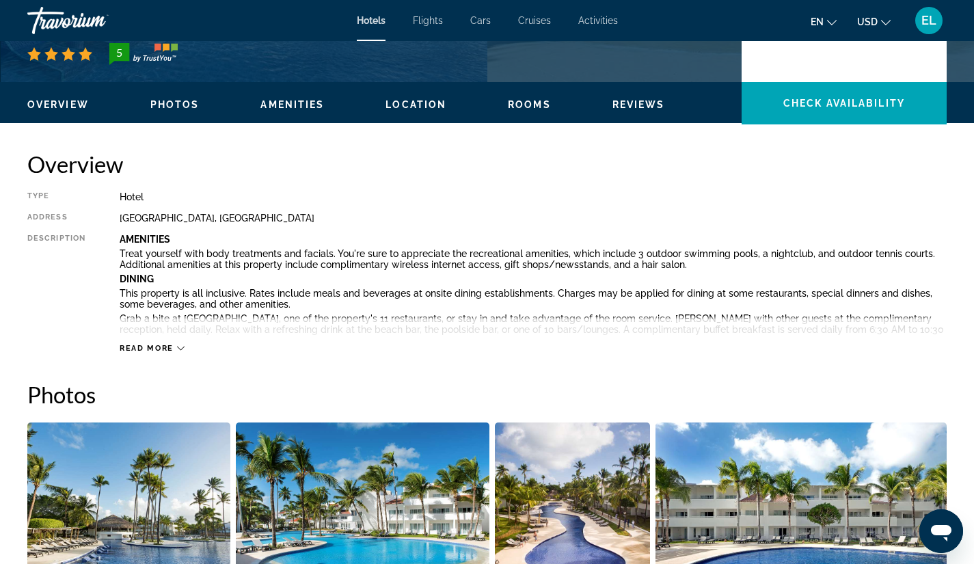
scroll to position [368, 0]
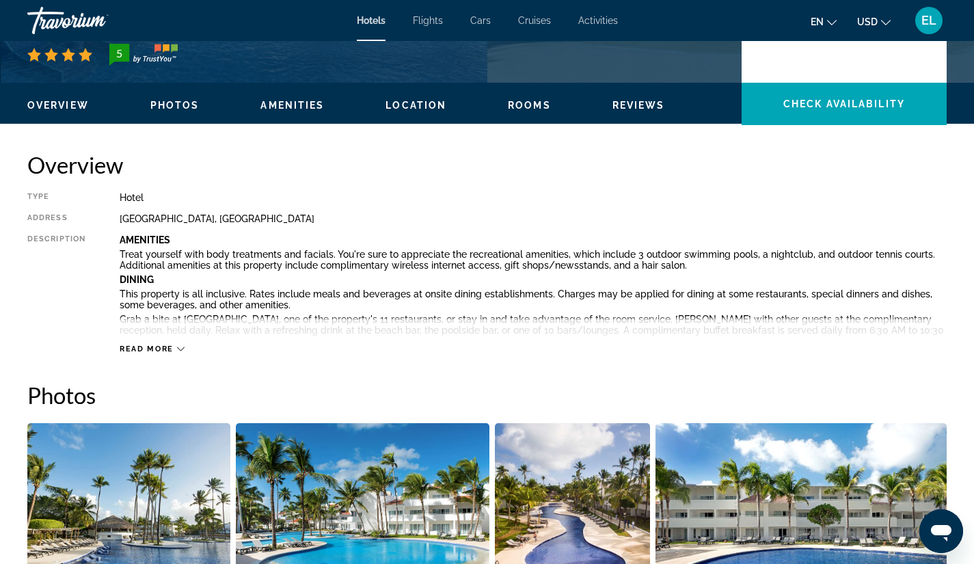
click at [171, 351] on span "Read more" at bounding box center [147, 348] width 54 height 9
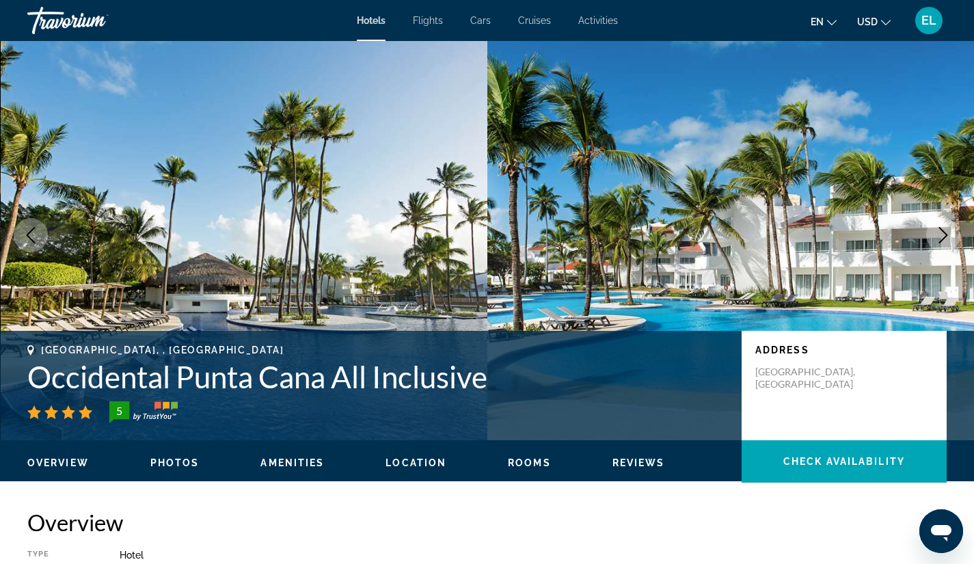
scroll to position [0, 0]
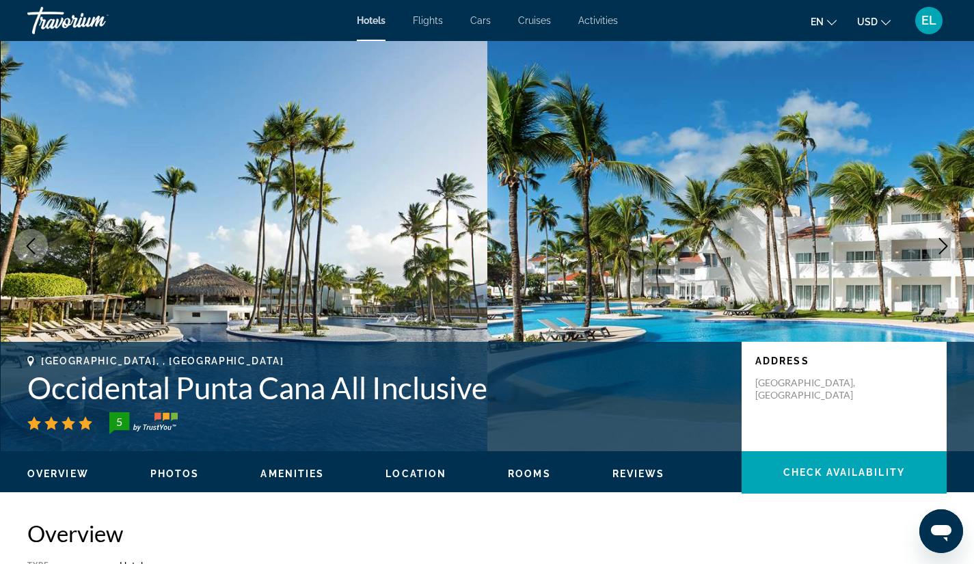
click at [284, 107] on img "Main content" at bounding box center [244, 246] width 487 height 410
click at [367, 21] on span "Hotels" at bounding box center [371, 20] width 29 height 11
click at [200, 331] on img "Main content" at bounding box center [244, 246] width 487 height 410
click at [313, 225] on img "Main content" at bounding box center [244, 246] width 487 height 410
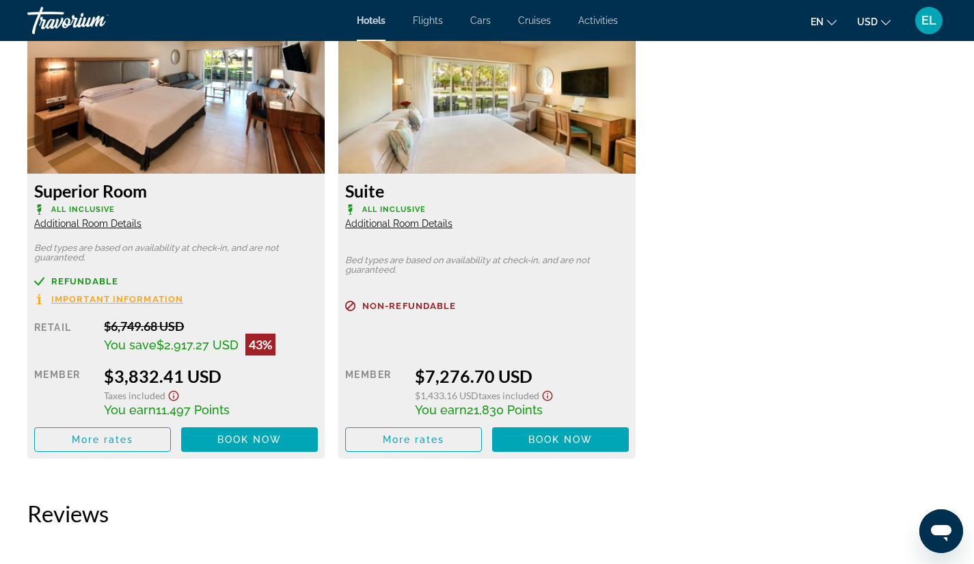
scroll to position [1934, 0]
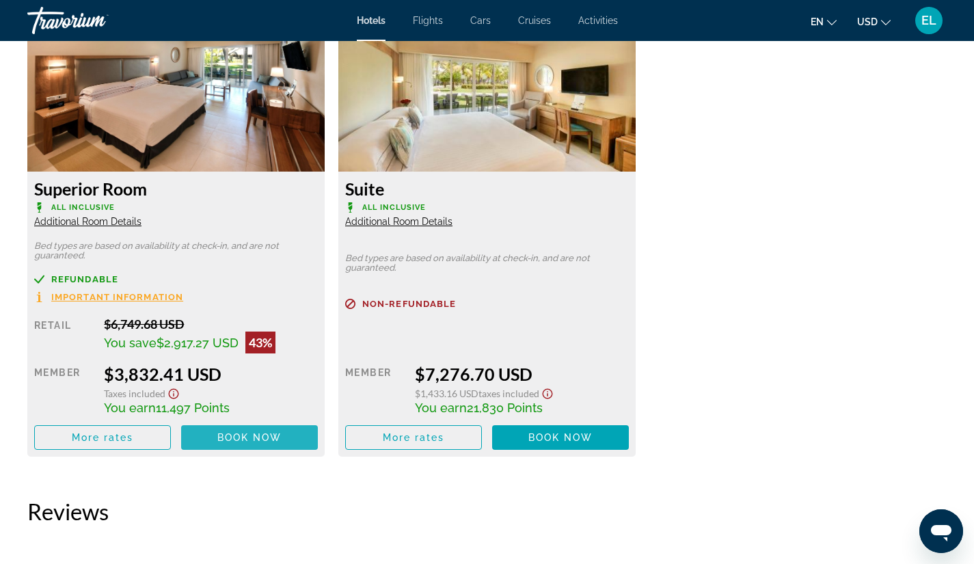
click at [236, 442] on span "Book now" at bounding box center [249, 437] width 65 height 11
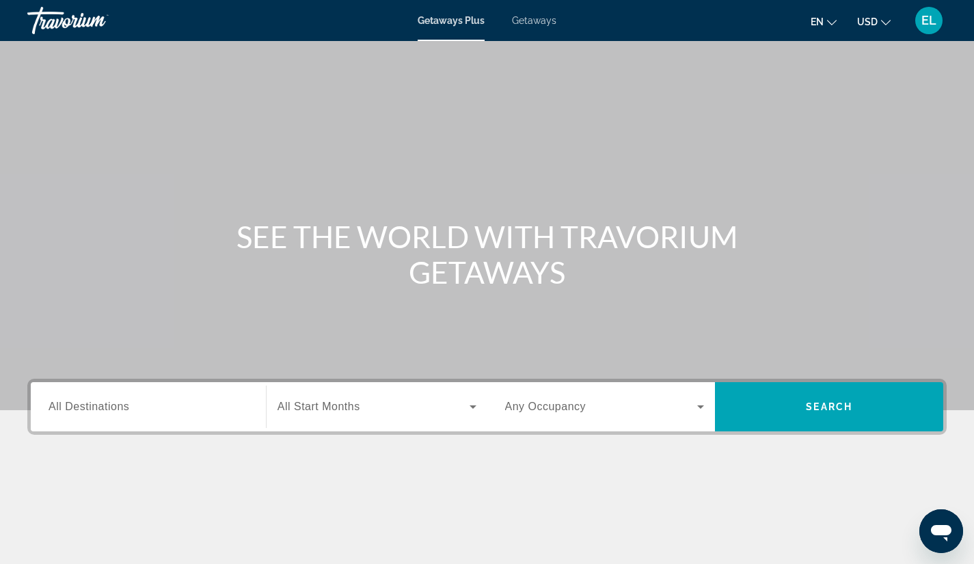
click at [108, 413] on input "Destination All Destinations" at bounding box center [149, 407] width 200 height 16
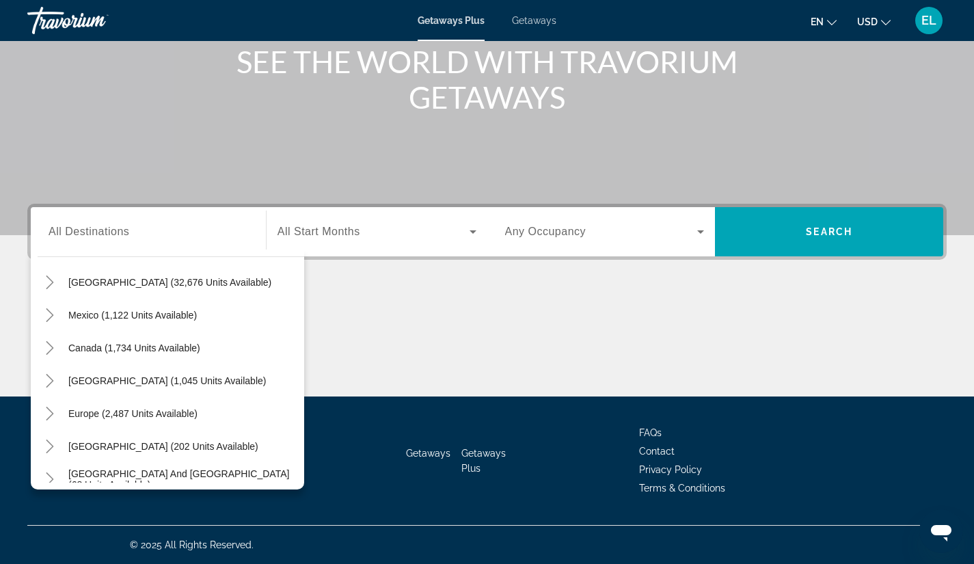
scroll to position [50, 0]
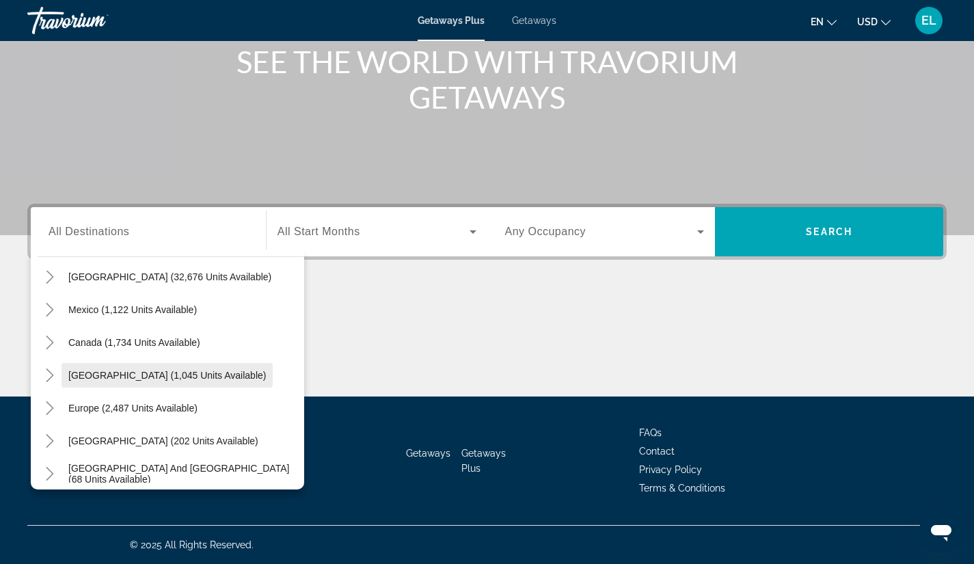
click at [161, 375] on span "[GEOGRAPHIC_DATA] (1,045 units available)" at bounding box center [166, 375] width 197 height 11
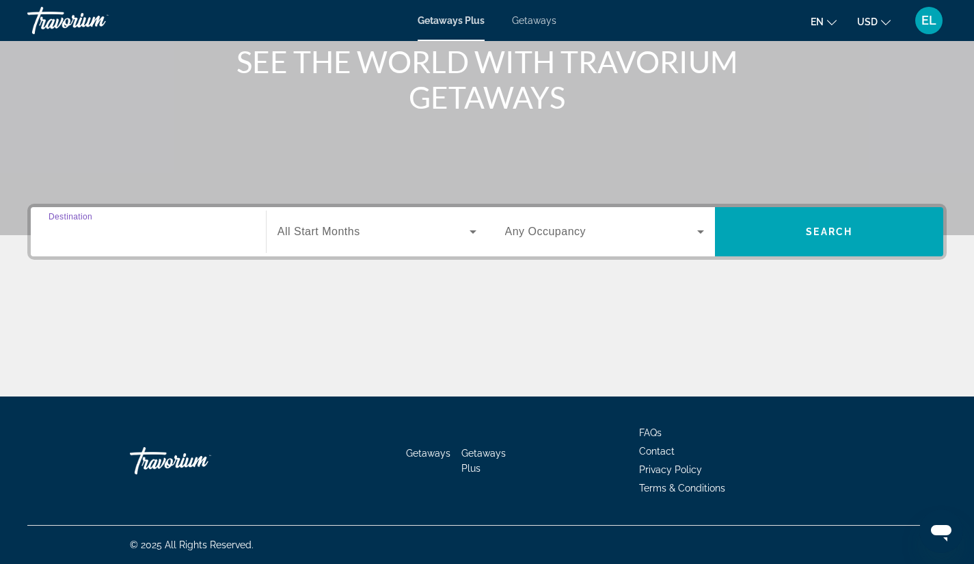
type input "**********"
click at [469, 232] on icon "Search widget" at bounding box center [473, 231] width 16 height 16
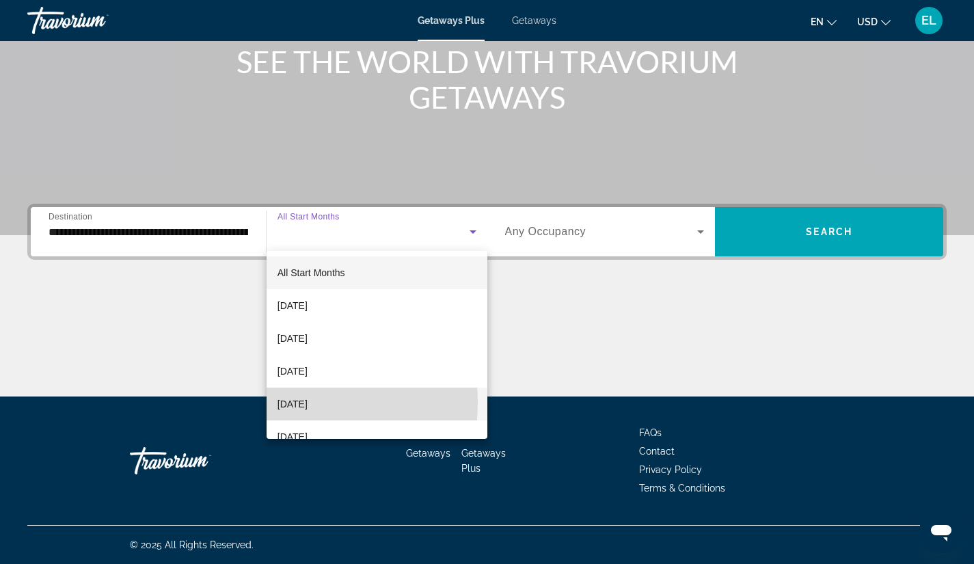
click at [284, 402] on span "[DATE]" at bounding box center [292, 404] width 30 height 16
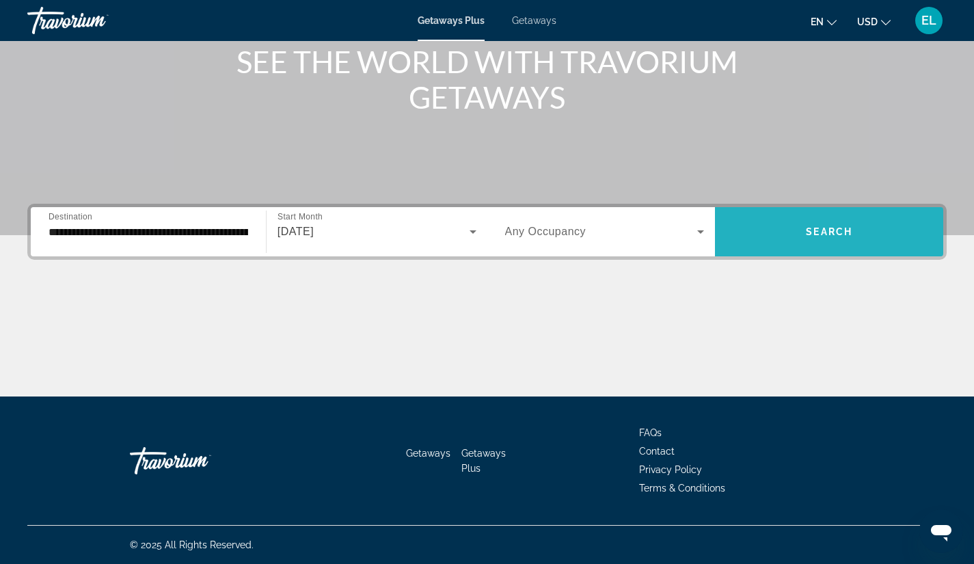
click at [830, 232] on span "Search" at bounding box center [829, 231] width 46 height 11
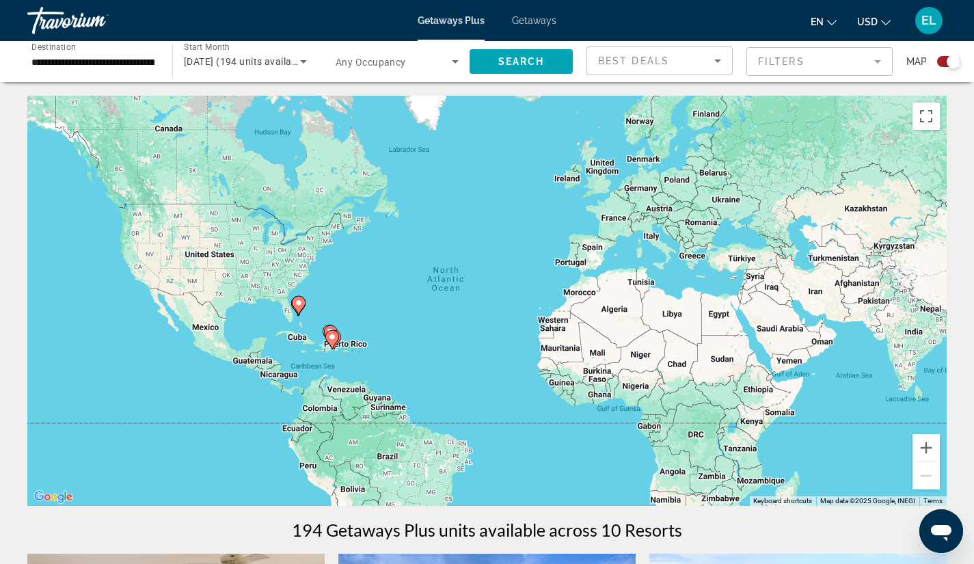
click at [139, 61] on input "**********" at bounding box center [92, 62] width 123 height 16
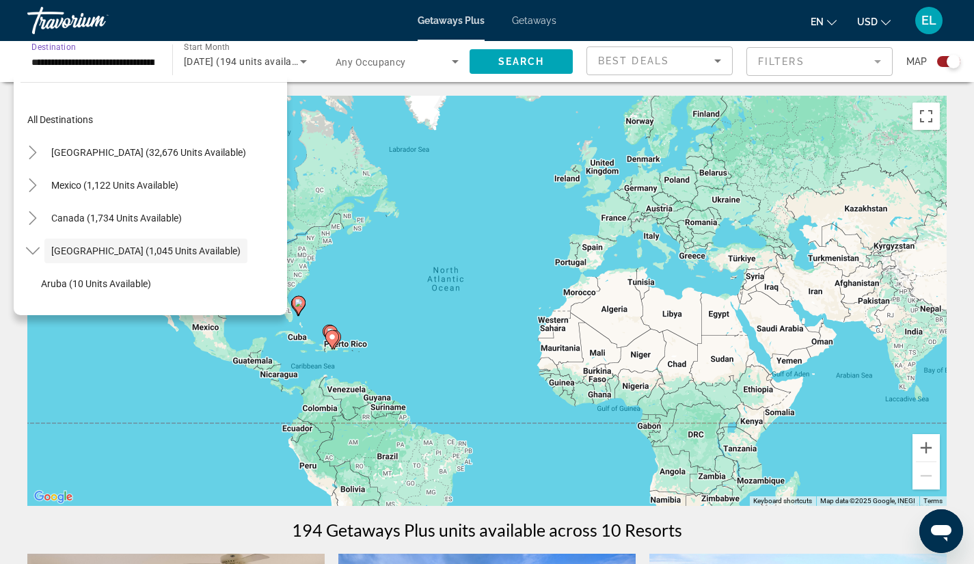
scroll to position [49, 0]
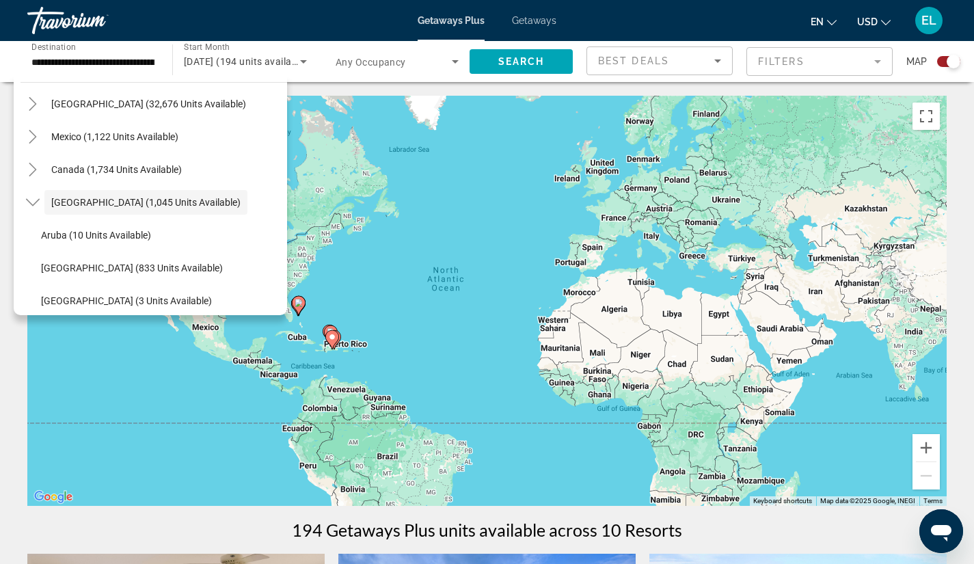
click at [154, 63] on div "**********" at bounding box center [92, 61] width 145 height 39
click at [78, 228] on span "Search widget" at bounding box center [160, 235] width 253 height 33
type input "**********"
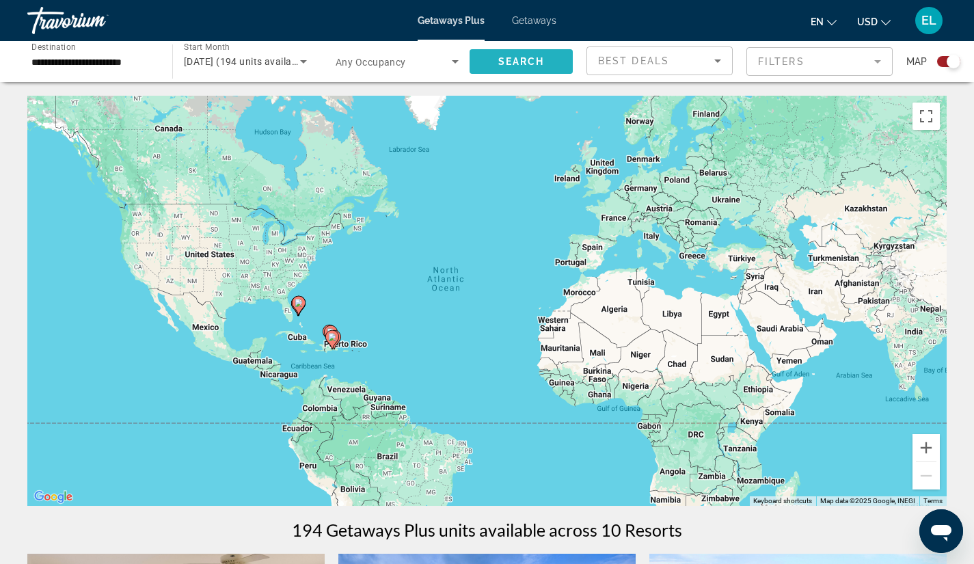
click at [504, 63] on span "Search" at bounding box center [521, 61] width 46 height 11
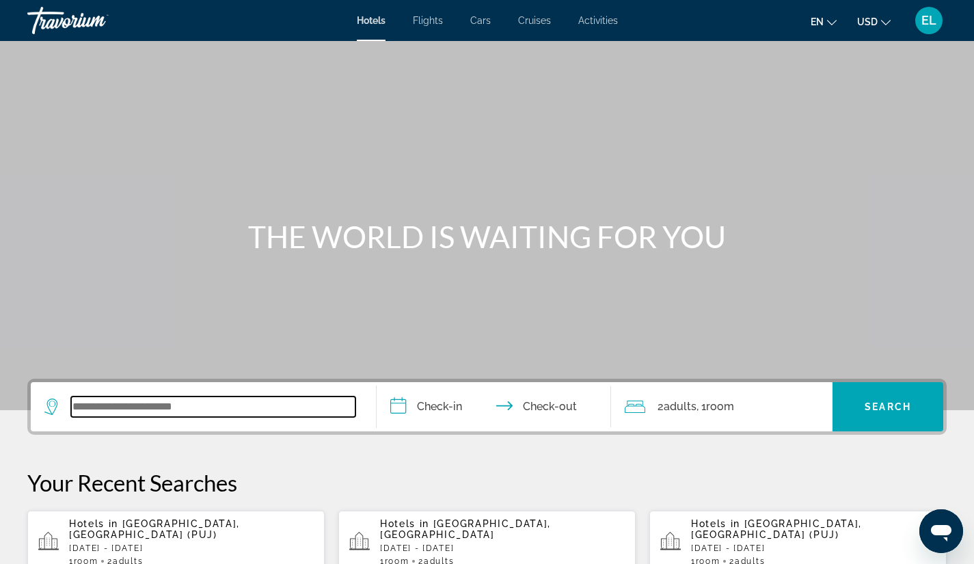
click at [212, 406] on input "Search widget" at bounding box center [213, 406] width 284 height 20
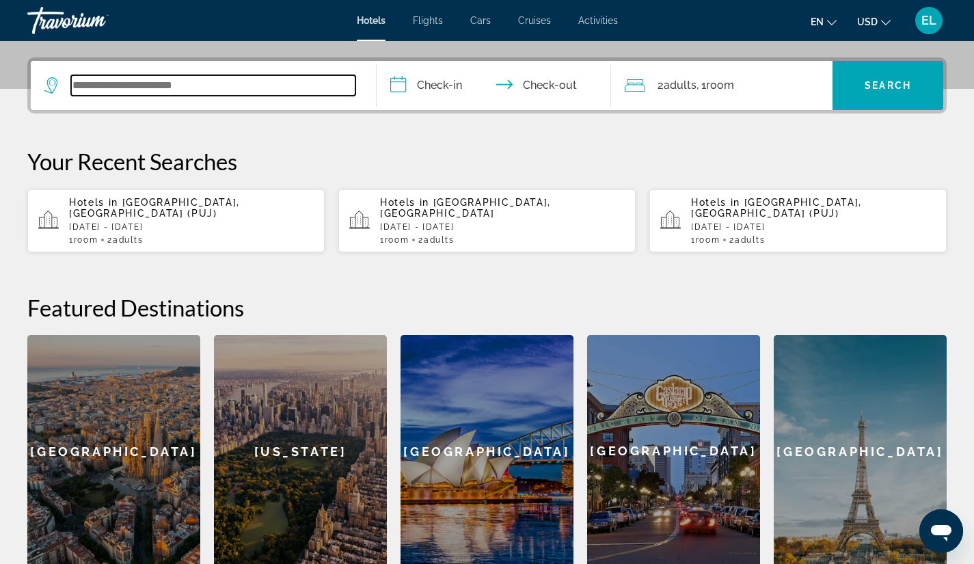
scroll to position [334, 0]
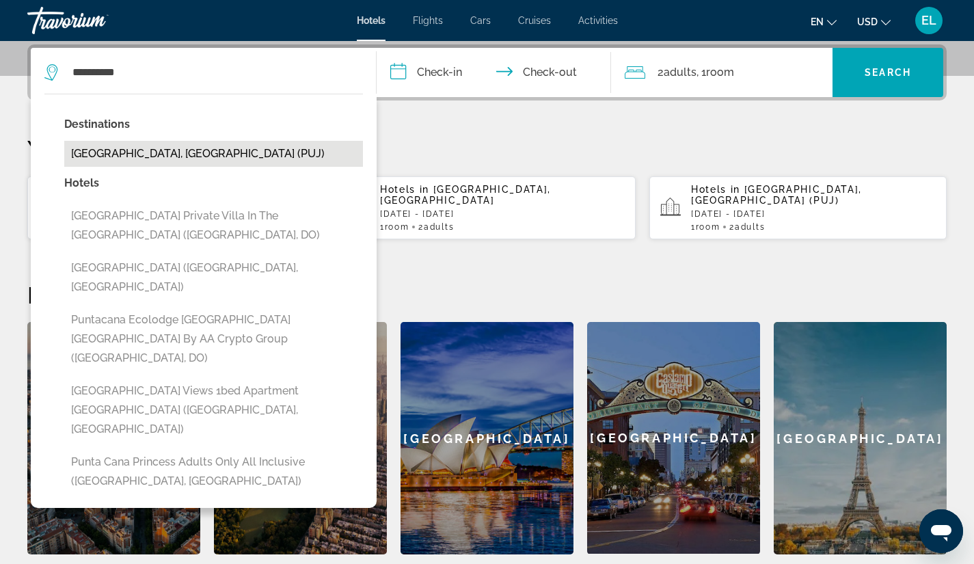
click at [175, 148] on button "[GEOGRAPHIC_DATA], [GEOGRAPHIC_DATA] (PUJ)" at bounding box center [213, 154] width 299 height 26
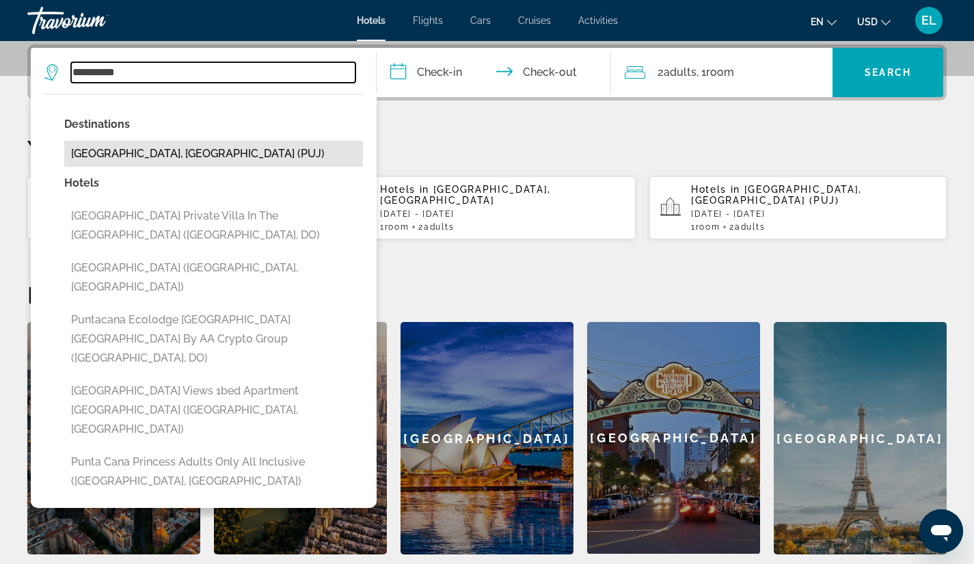
type input "**********"
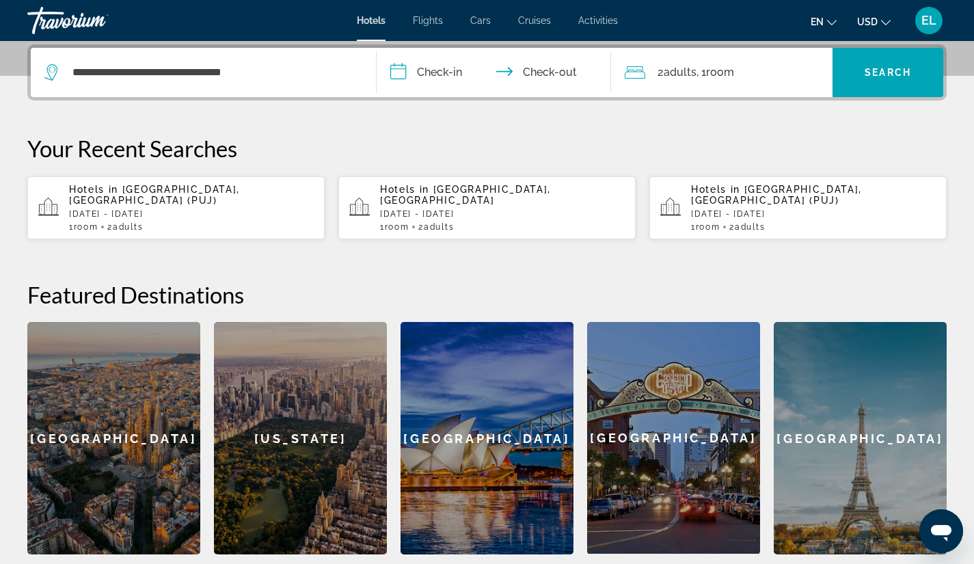
click at [445, 74] on input "**********" at bounding box center [496, 74] width 241 height 53
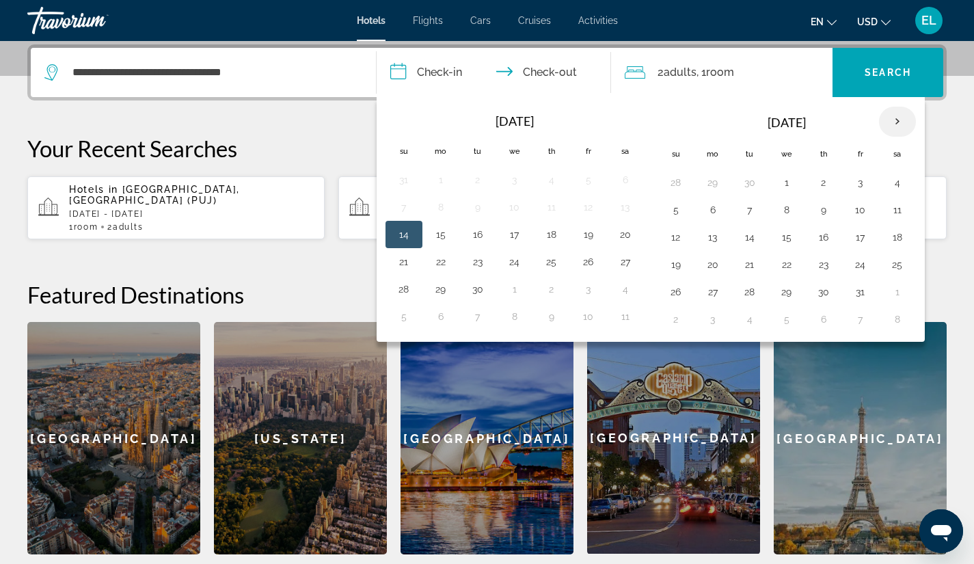
click at [897, 122] on th "Next month" at bounding box center [897, 122] width 37 height 30
click at [896, 122] on th "Next month" at bounding box center [897, 122] width 37 height 30
click at [745, 260] on button "23" at bounding box center [750, 264] width 22 height 19
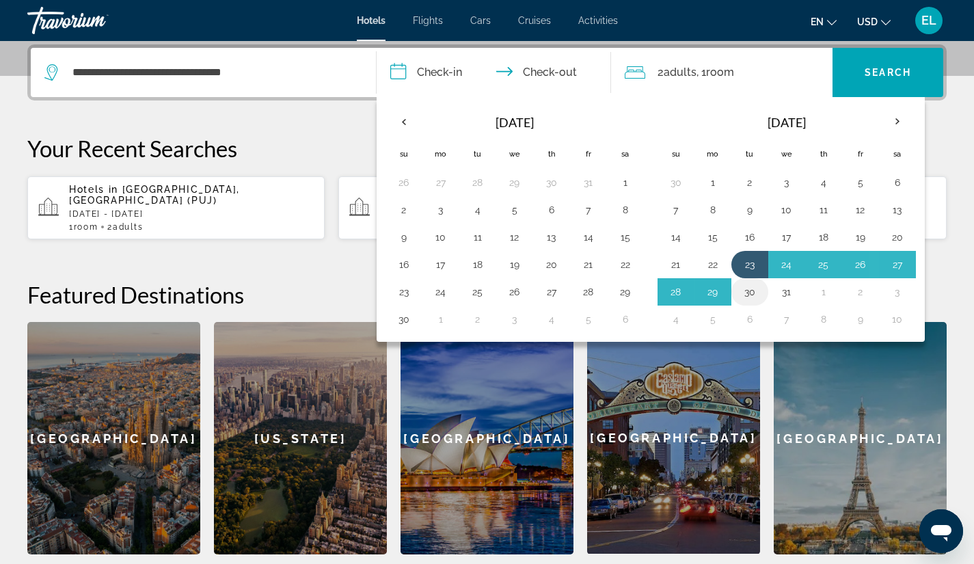
click at [747, 287] on button "30" at bounding box center [750, 291] width 22 height 19
type input "**********"
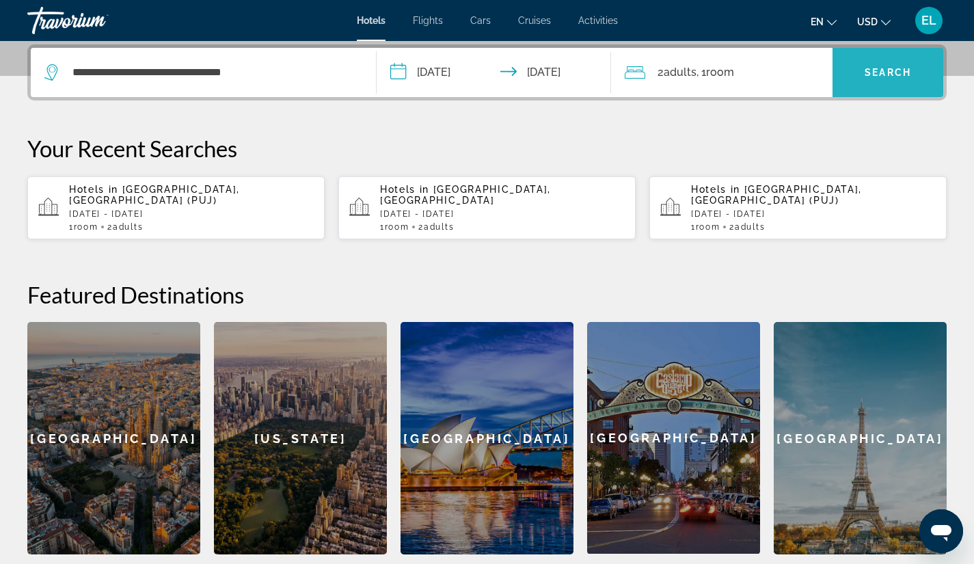
click at [883, 69] on span "Search" at bounding box center [887, 72] width 46 height 11
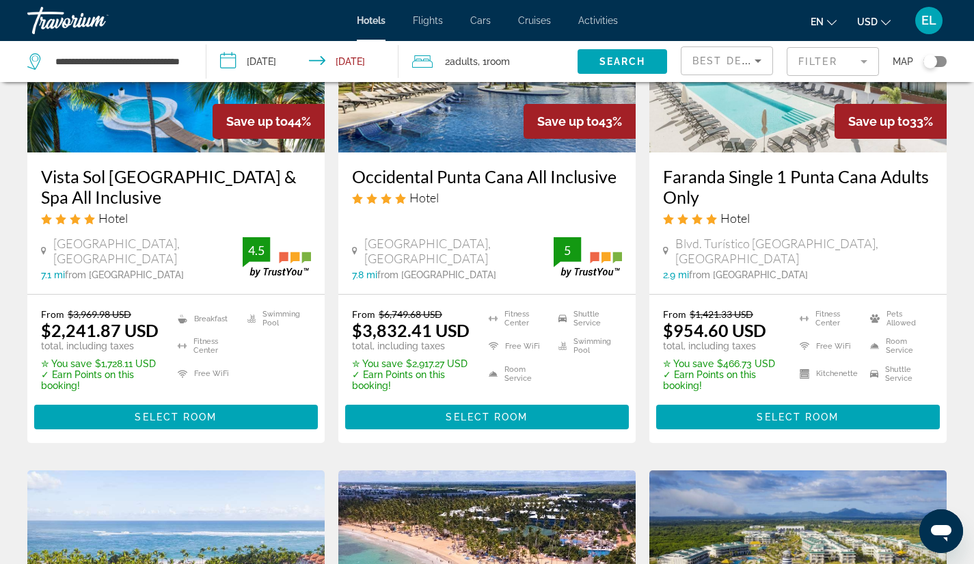
scroll to position [206, 0]
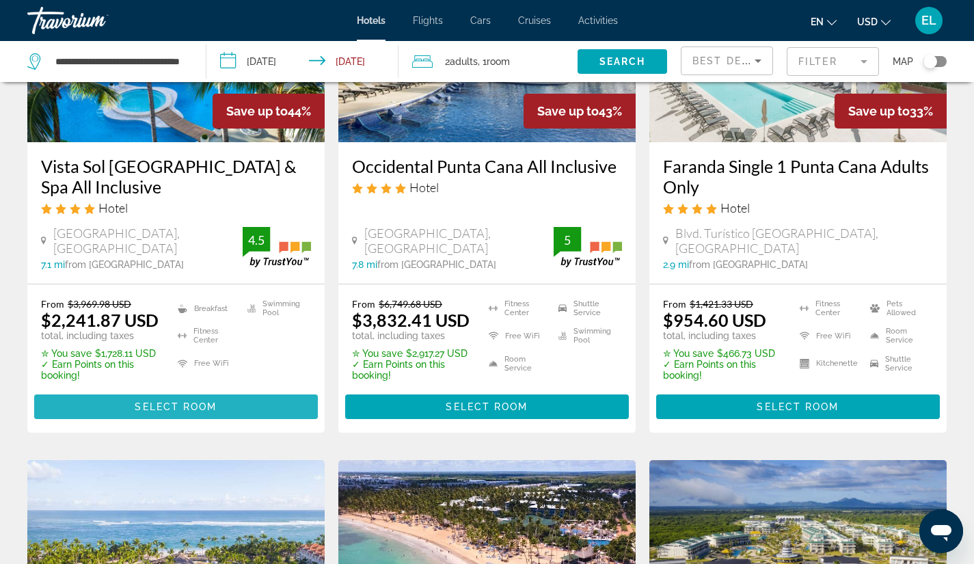
click at [182, 404] on span "Select Room" at bounding box center [176, 406] width 82 height 11
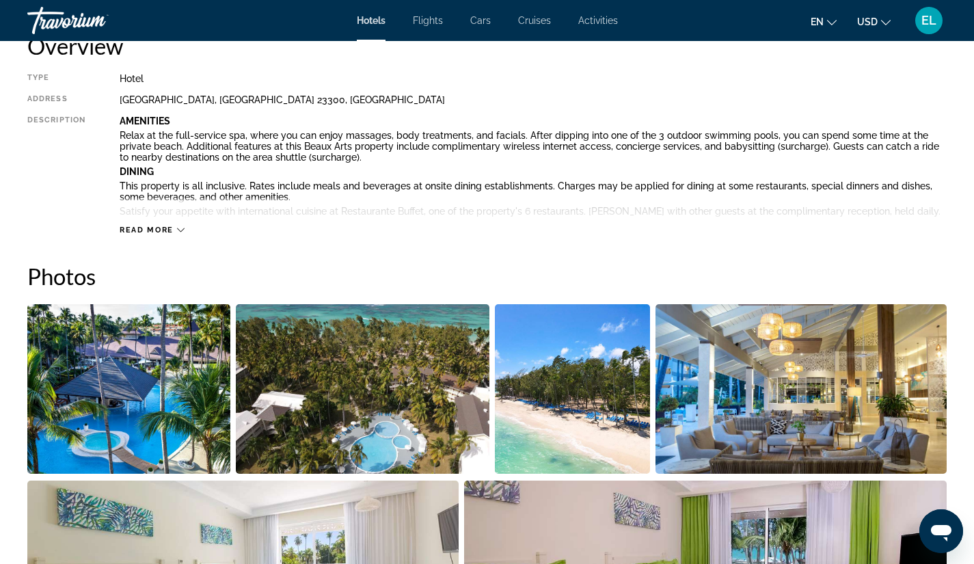
scroll to position [474, 0]
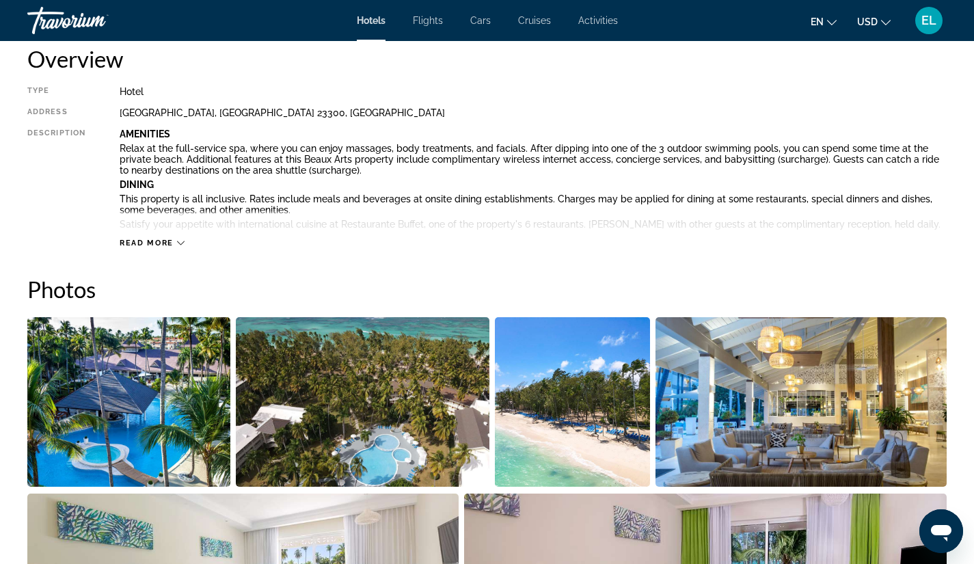
click at [179, 244] on icon "Main content" at bounding box center [181, 243] width 8 height 8
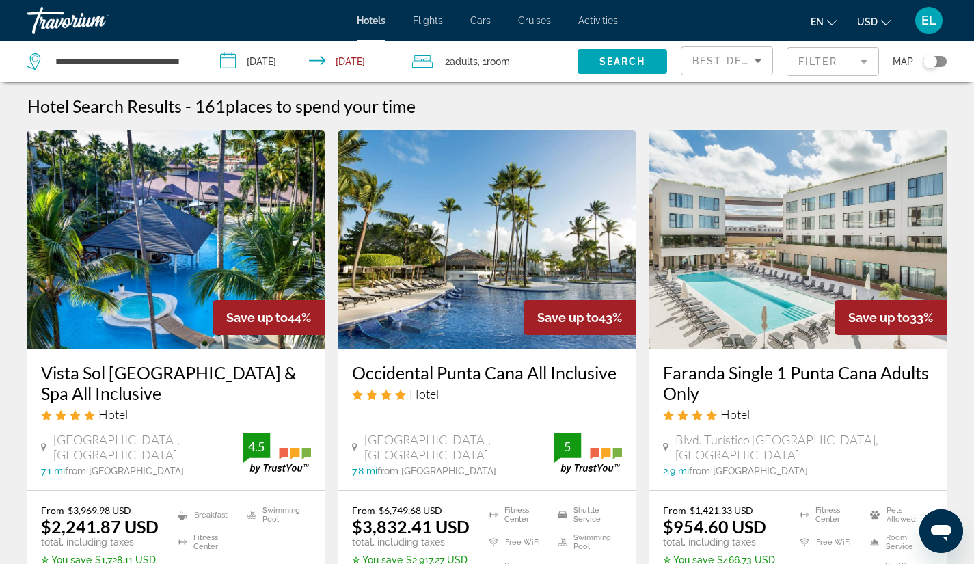
click at [187, 205] on img "Main content" at bounding box center [175, 239] width 297 height 219
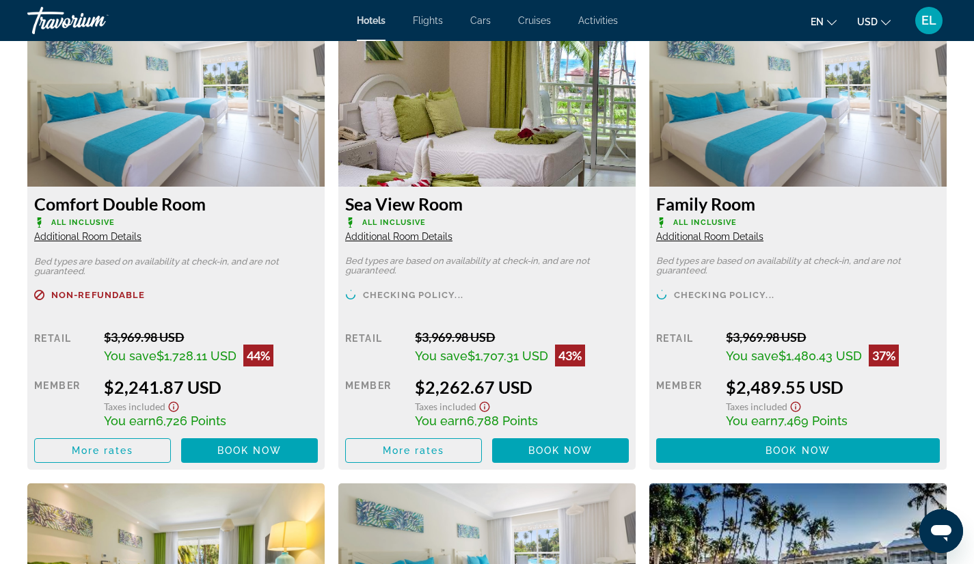
scroll to position [1929, 0]
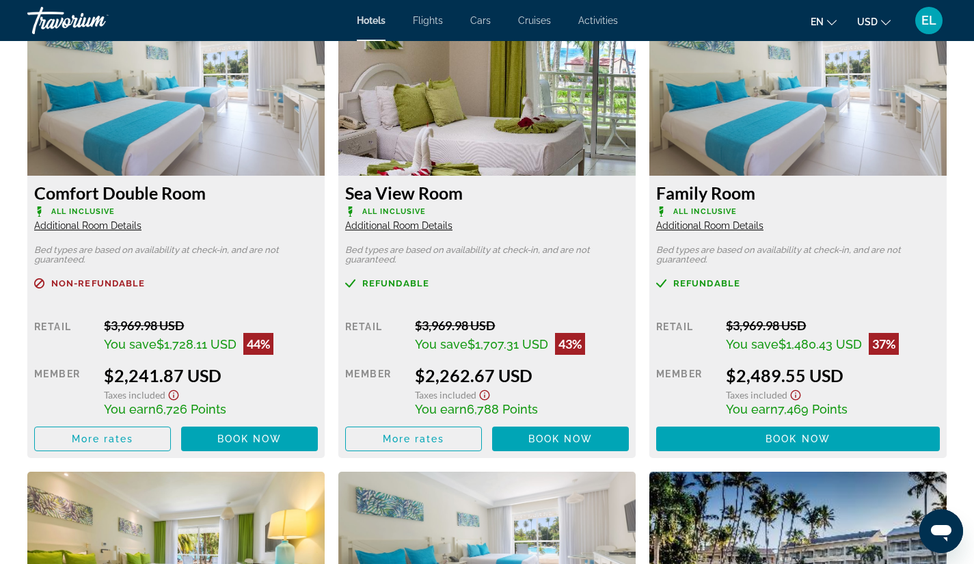
click at [165, 97] on img "Main content" at bounding box center [175, 90] width 297 height 171
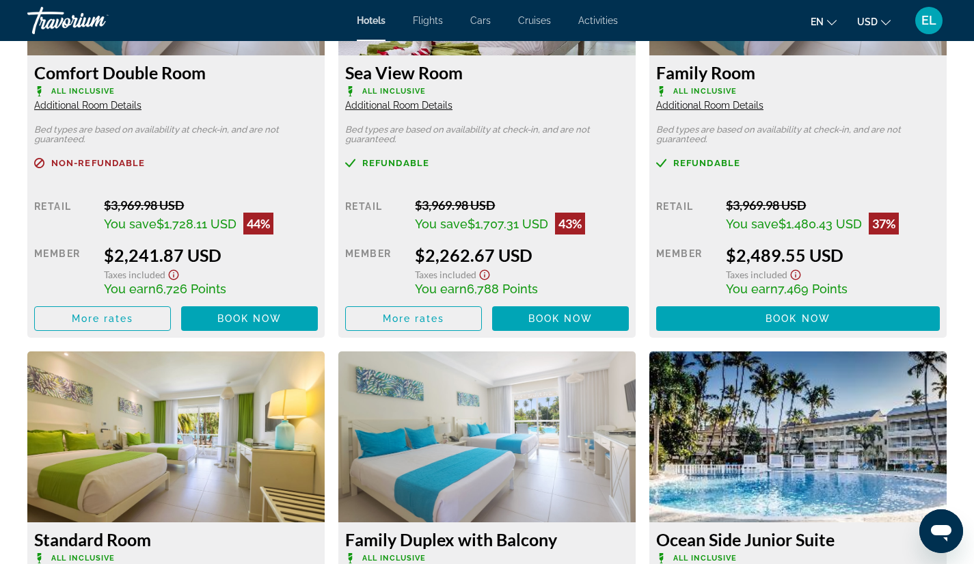
scroll to position [2042, 0]
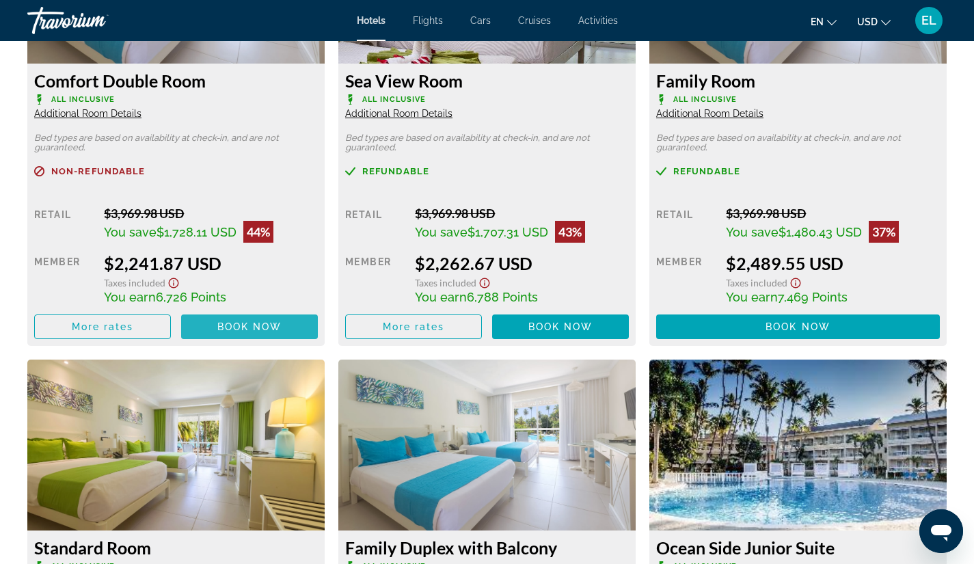
click at [245, 321] on span "Book now" at bounding box center [249, 326] width 65 height 11
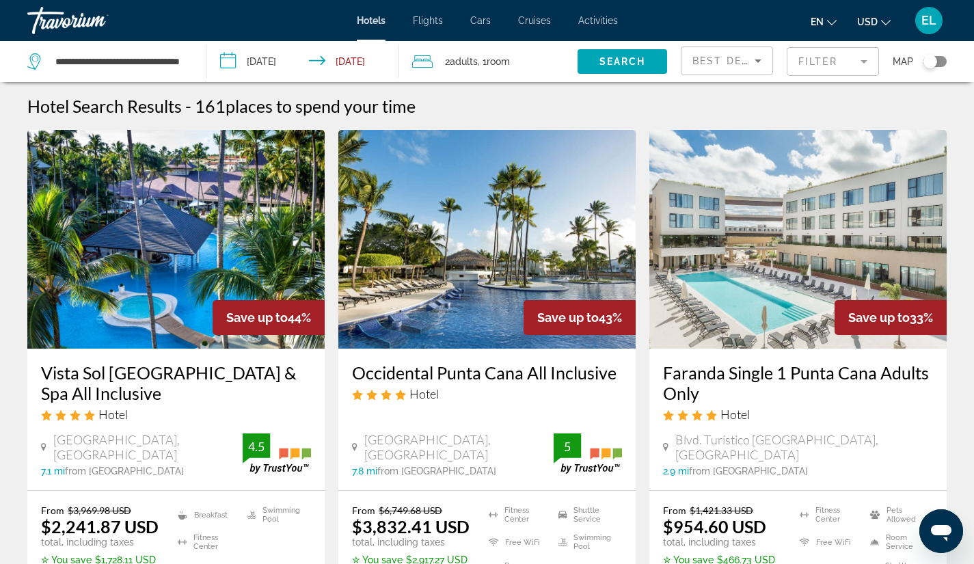
click at [506, 60] on span "Room" at bounding box center [497, 61] width 23 height 11
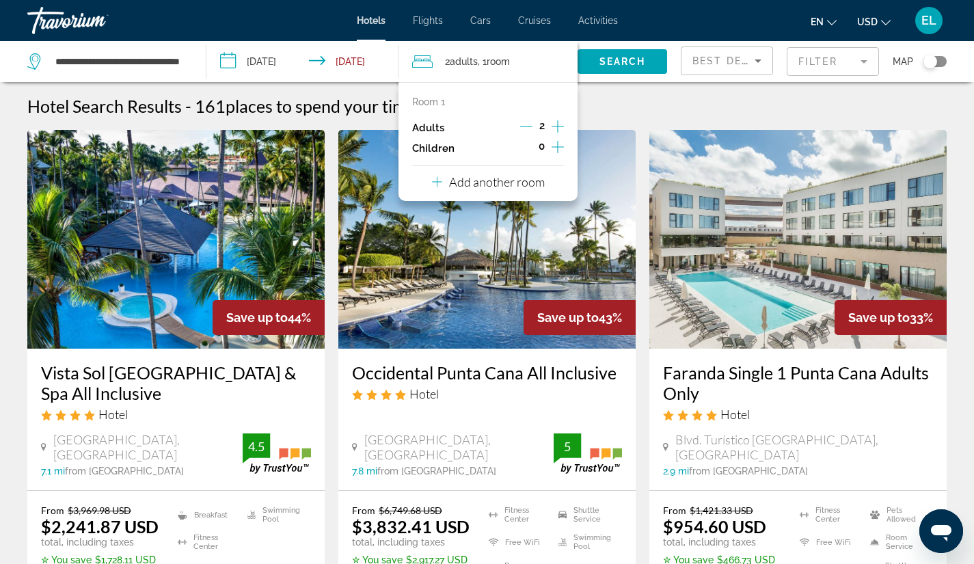
click at [523, 179] on p "Add another room" at bounding box center [497, 181] width 96 height 15
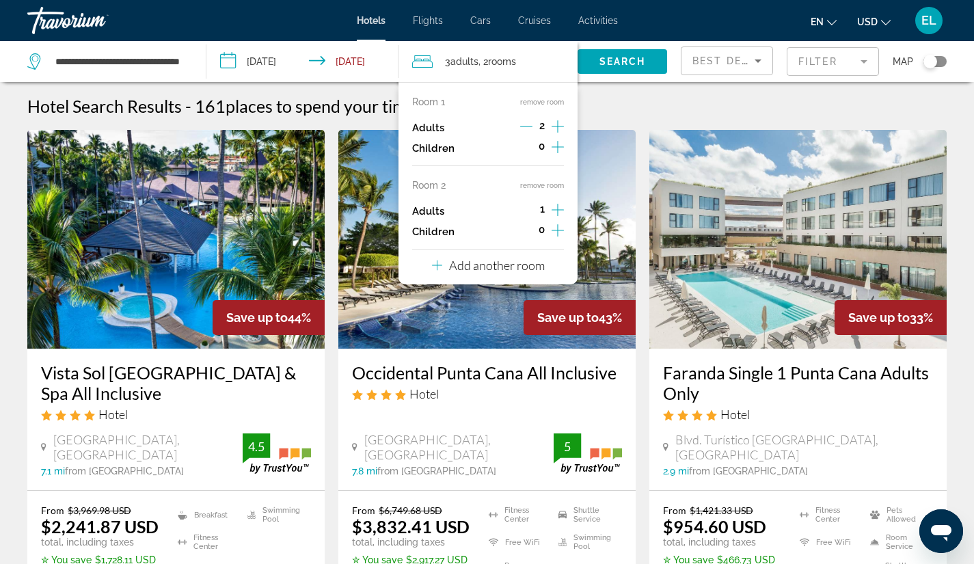
click at [556, 208] on icon "Increment adults" at bounding box center [557, 210] width 12 height 16
click at [564, 212] on div "Room 1 remove room Adults 2 Children 0 Room 2 remove room Adults 2 Children 0 A…" at bounding box center [487, 183] width 179 height 202
click at [559, 210] on icon "Increment adults" at bounding box center [557, 210] width 12 height 12
click at [624, 62] on span "Search" at bounding box center [622, 61] width 46 height 11
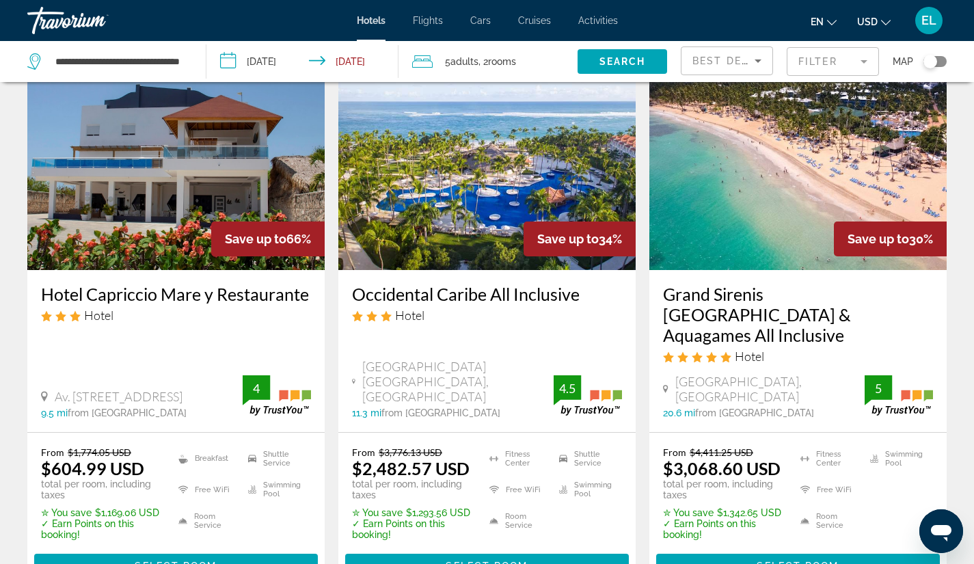
scroll to position [84, 0]
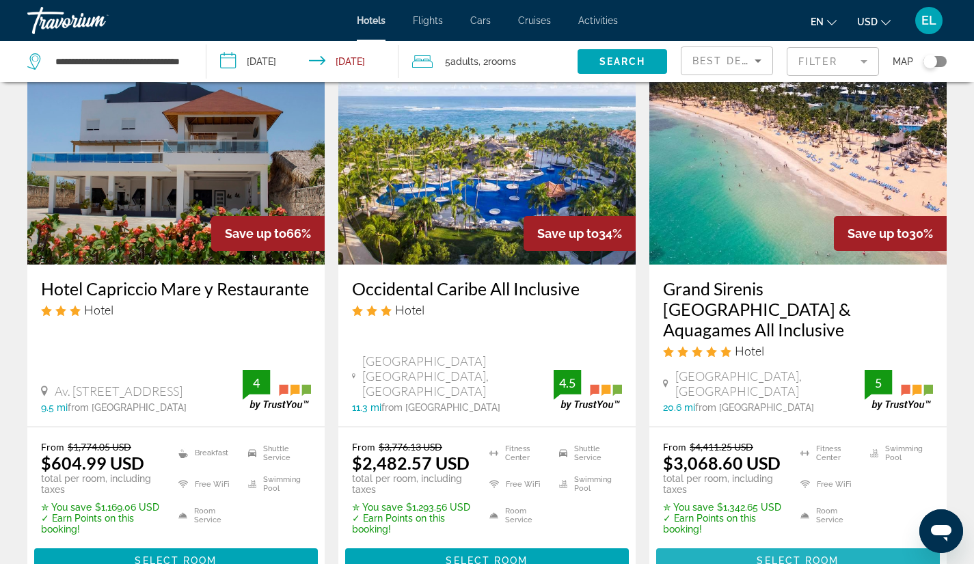
click at [803, 555] on span "Select Room" at bounding box center [797, 560] width 82 height 11
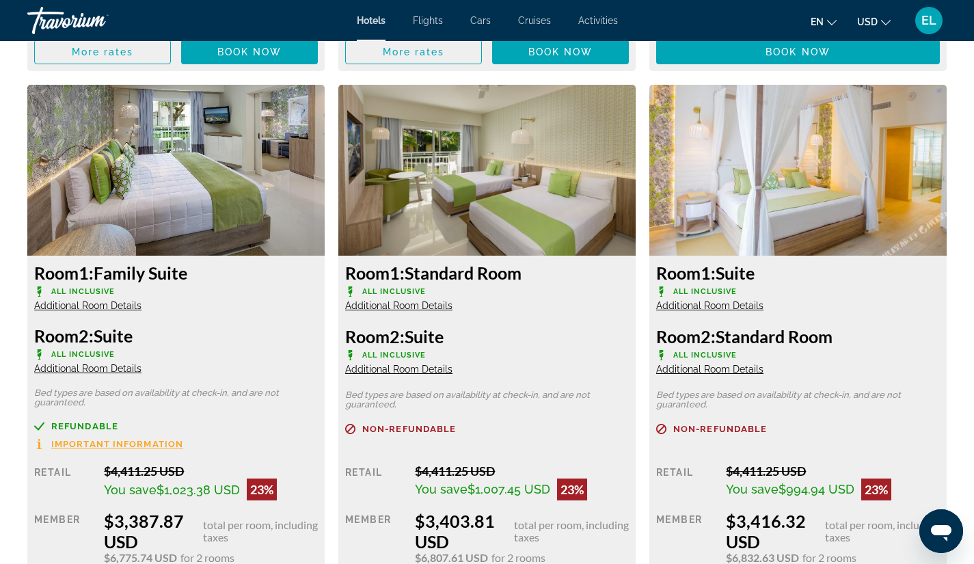
scroll to position [2417, 0]
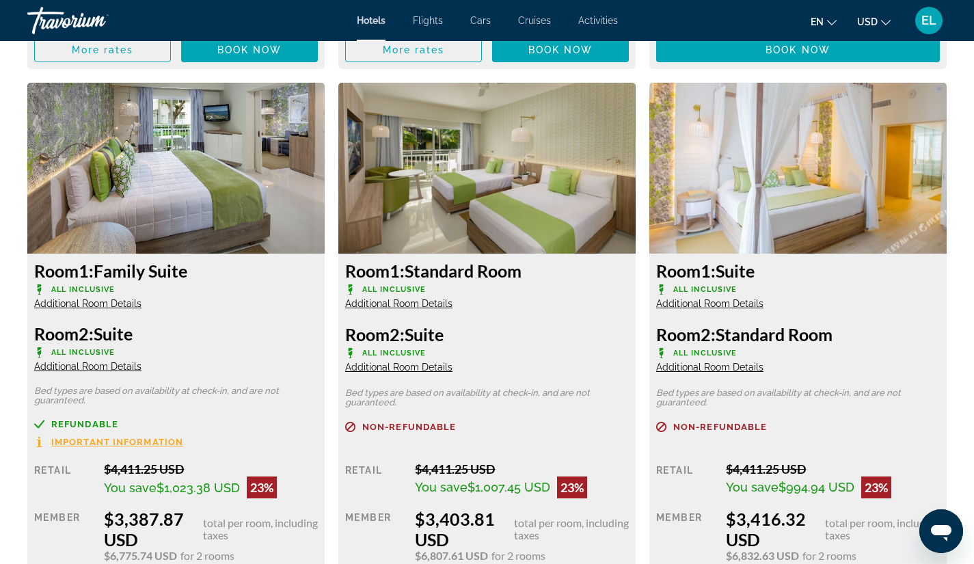
click at [74, 369] on span "Additional Room Details" at bounding box center [87, 366] width 107 height 11
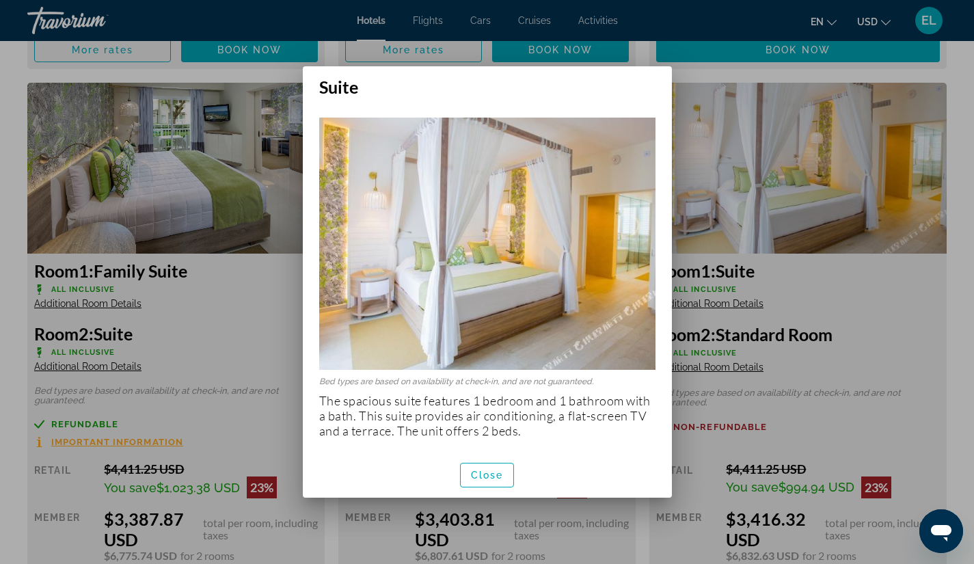
scroll to position [0, 0]
click at [210, 179] on div at bounding box center [487, 282] width 974 height 564
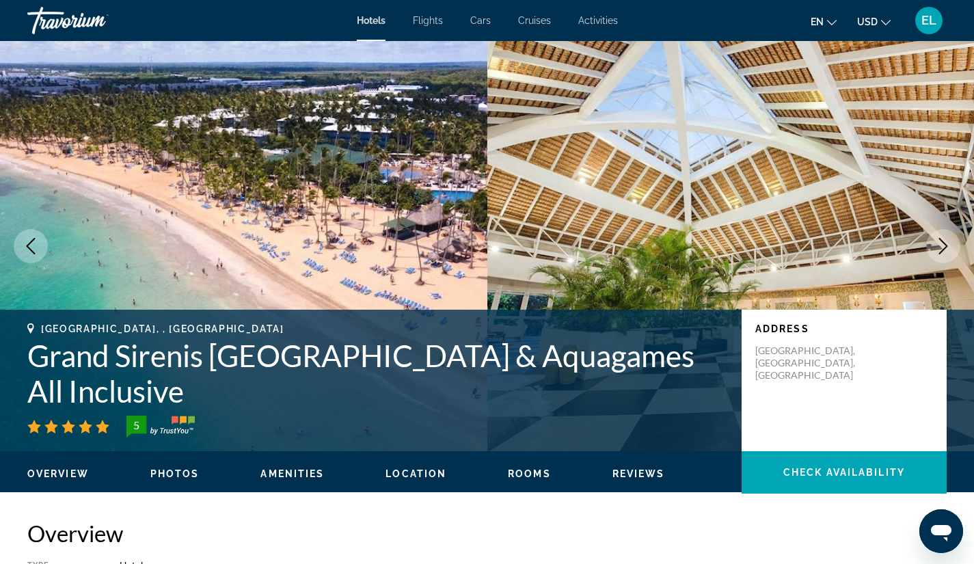
click at [428, 23] on span "Flights" at bounding box center [428, 20] width 30 height 11
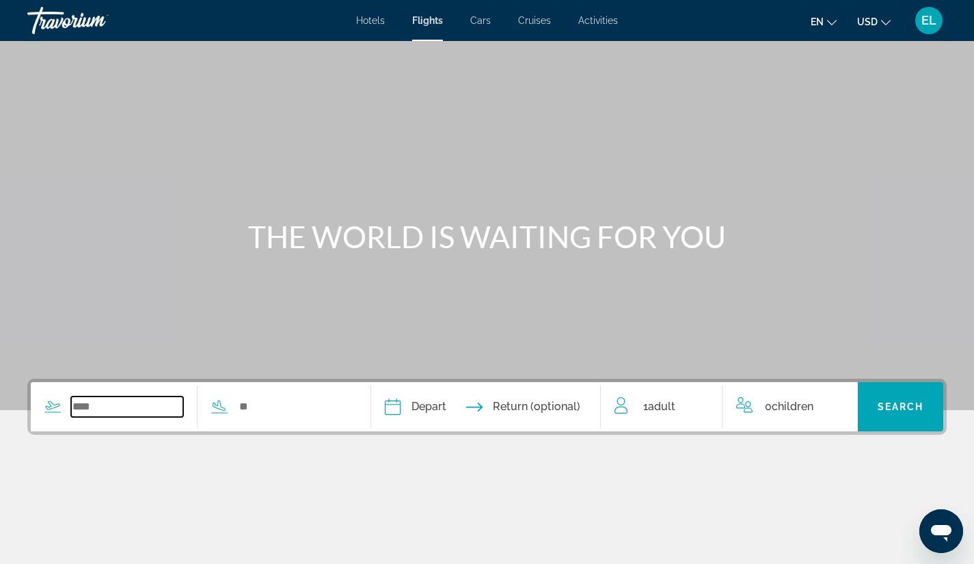
click at [112, 411] on input "Search widget" at bounding box center [127, 406] width 112 height 20
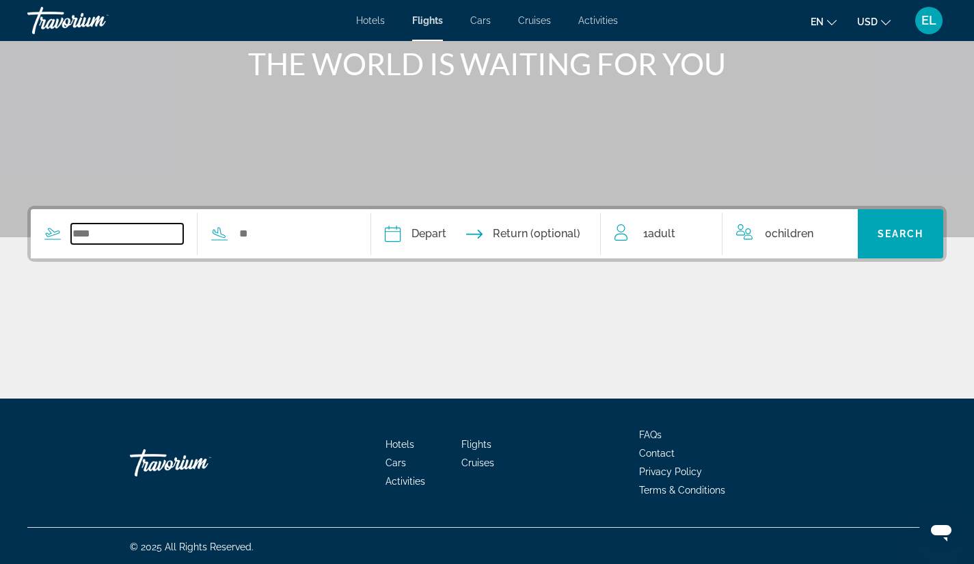
scroll to position [175, 0]
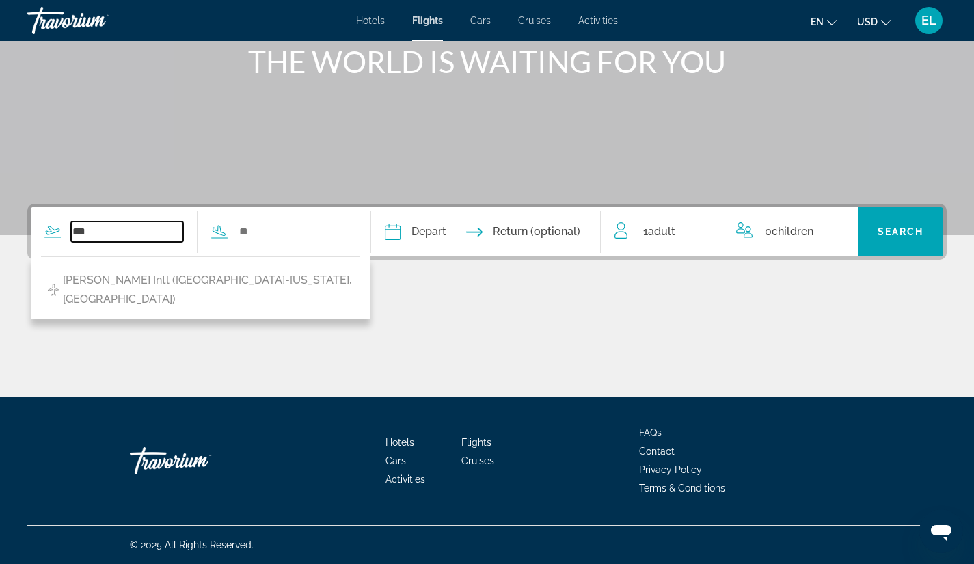
drag, startPoint x: 89, startPoint y: 234, endPoint x: 13, endPoint y: 234, distance: 75.8
click at [13, 234] on div "*** John F Kennedy Intl (JFK-New York, US) Depart Sep *** *** *** *** *** *** *…" at bounding box center [487, 300] width 974 height 193
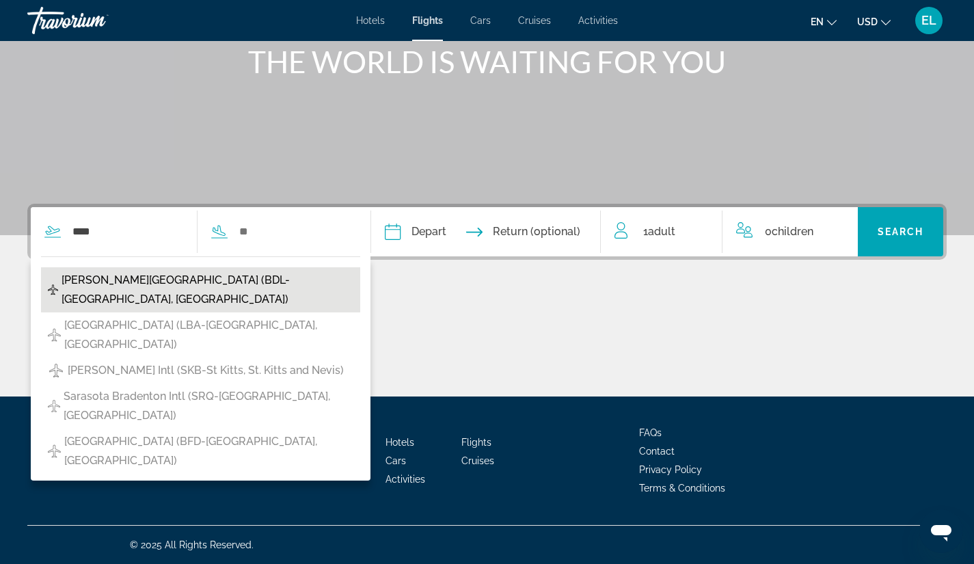
click at [176, 279] on span "Bradley Intl Airport (BDL-Hartford, United States of America)" at bounding box center [207, 290] width 292 height 38
type input "**********"
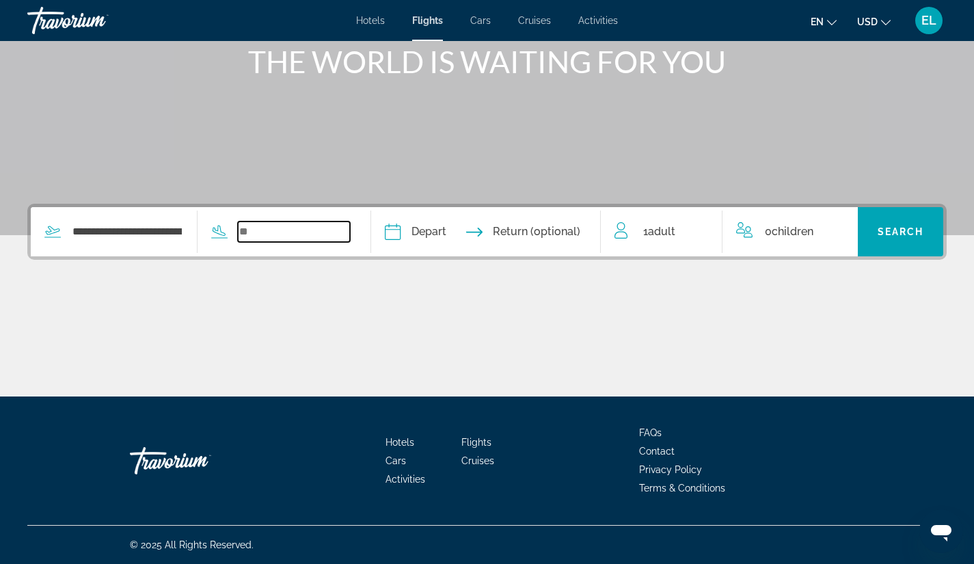
click at [271, 226] on input "Search widget" at bounding box center [294, 231] width 112 height 20
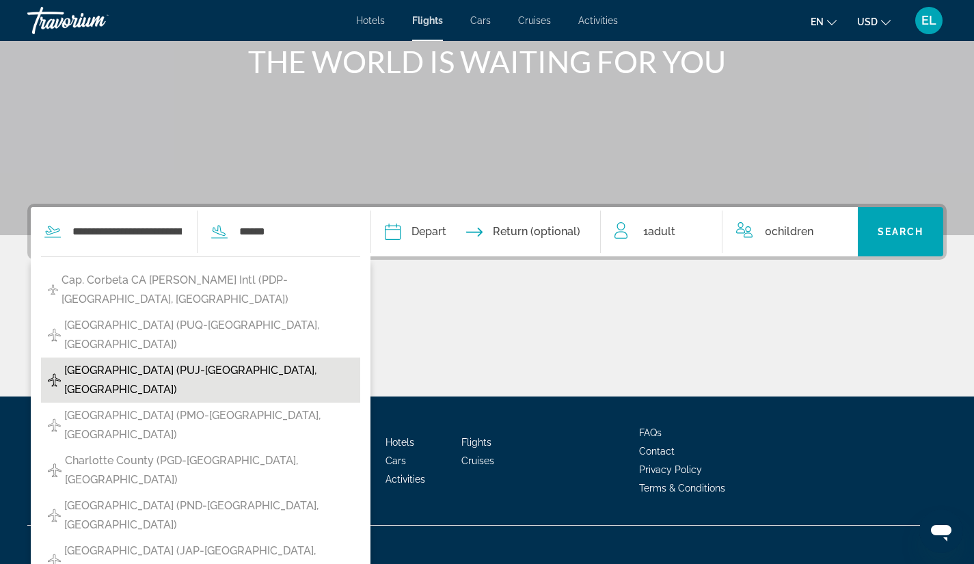
click at [228, 361] on span "Punta Cana Intl (PUJ-Punta Cana, Dominican Republic)" at bounding box center [208, 380] width 289 height 38
type input "**********"
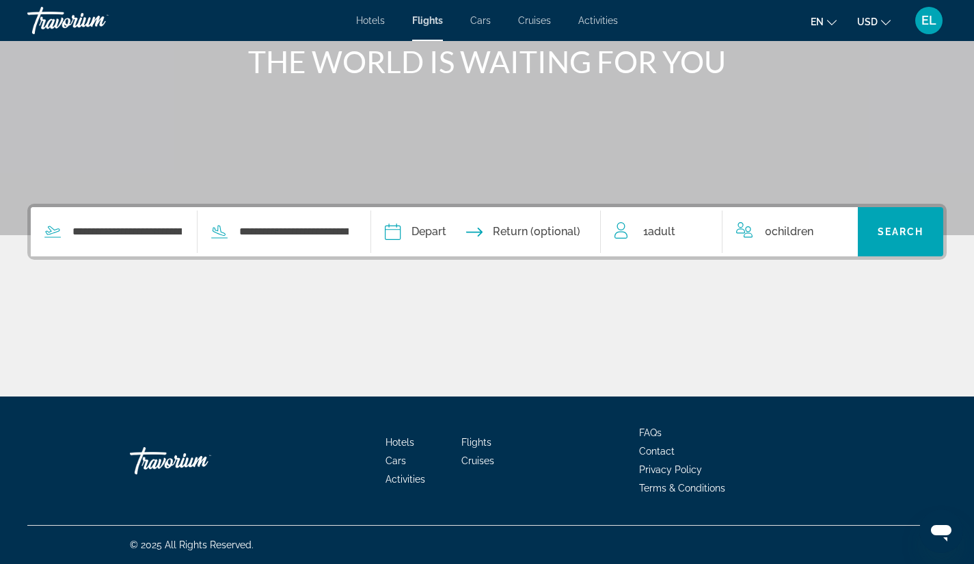
click at [436, 234] on input "Depart date" at bounding box center [437, 233] width 113 height 53
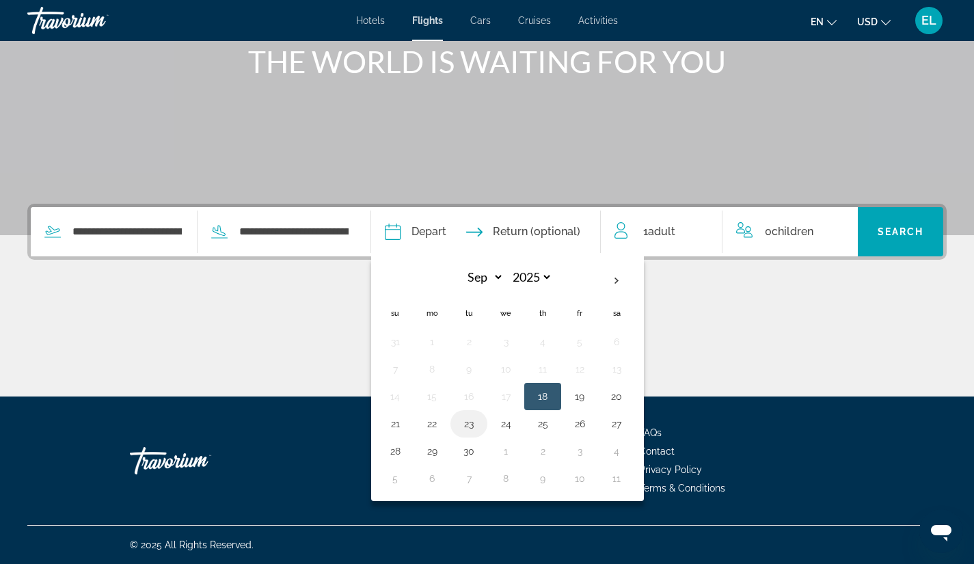
click at [480, 421] on button "23" at bounding box center [469, 423] width 22 height 19
type input "**********"
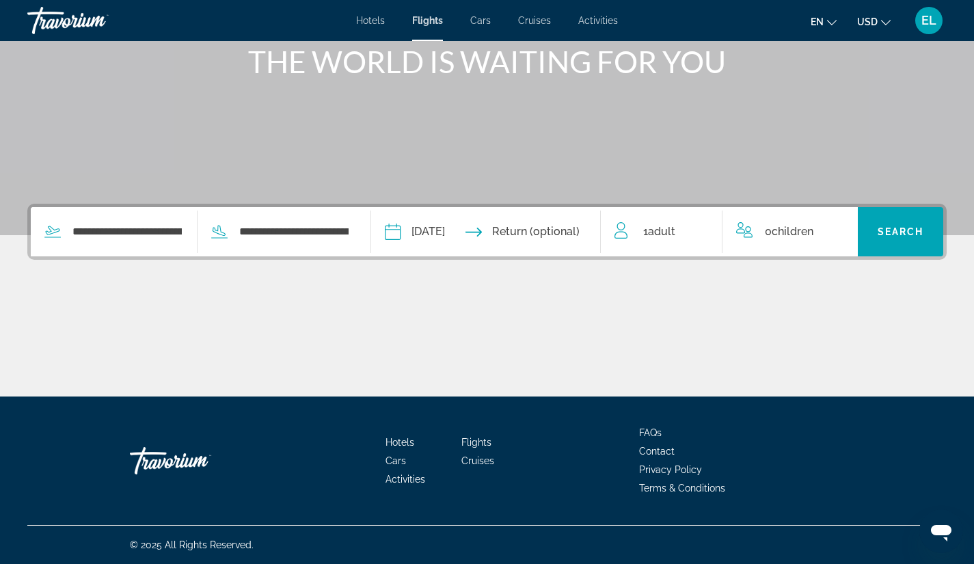
click at [571, 220] on input "Return date" at bounding box center [549, 233] width 113 height 53
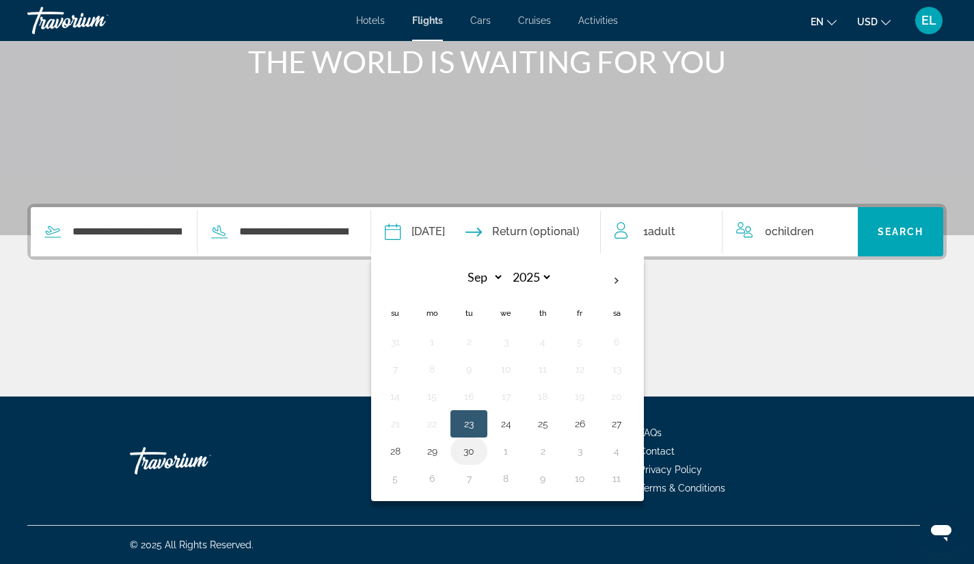
click at [480, 453] on button "30" at bounding box center [469, 450] width 22 height 19
type input "**********"
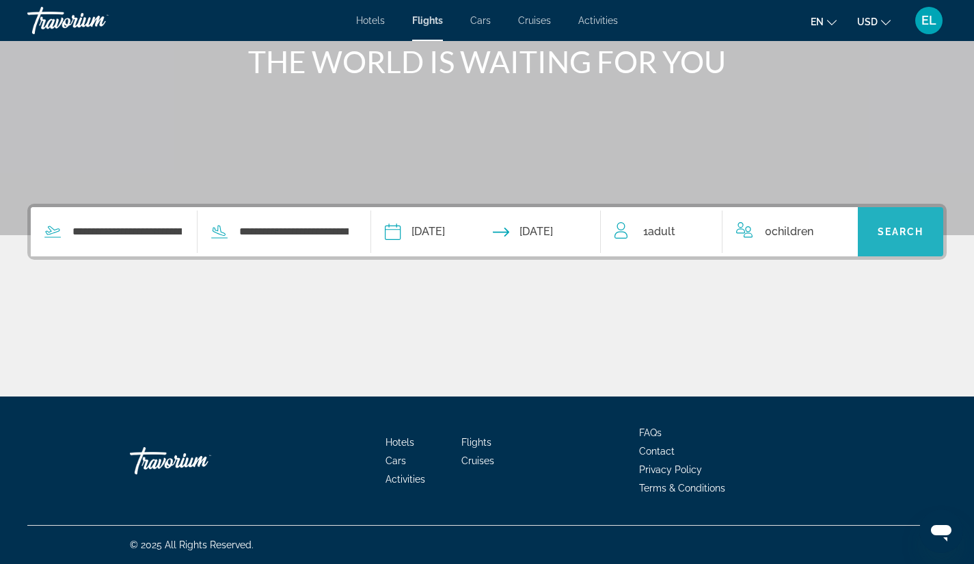
click at [898, 230] on span "Search" at bounding box center [900, 231] width 46 height 11
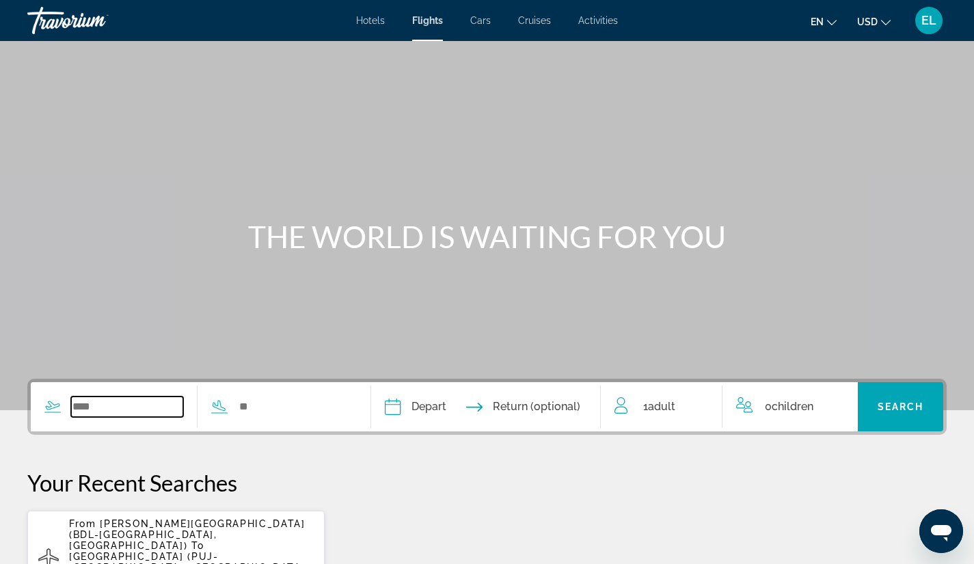
click at [111, 407] on input "Search widget" at bounding box center [127, 406] width 112 height 20
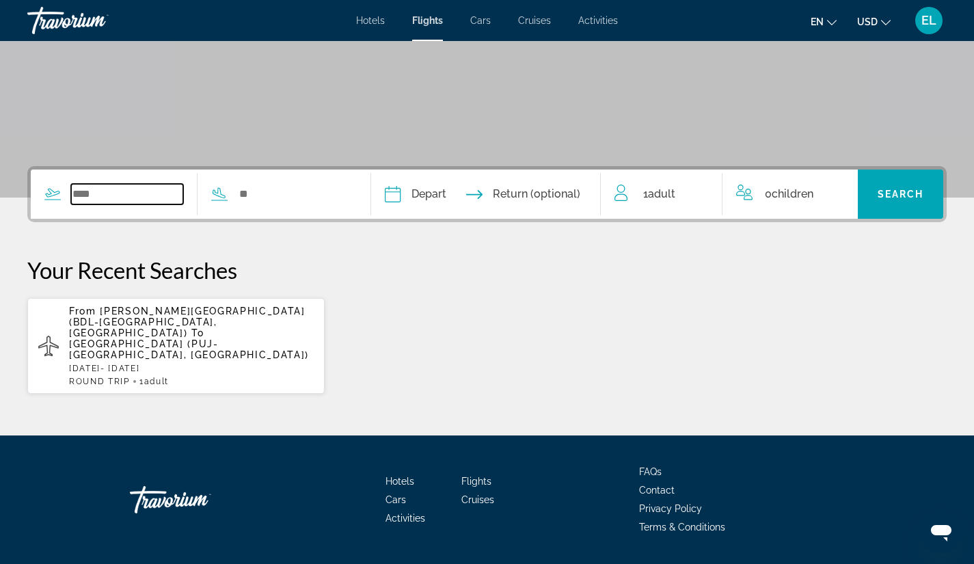
scroll to position [230, 0]
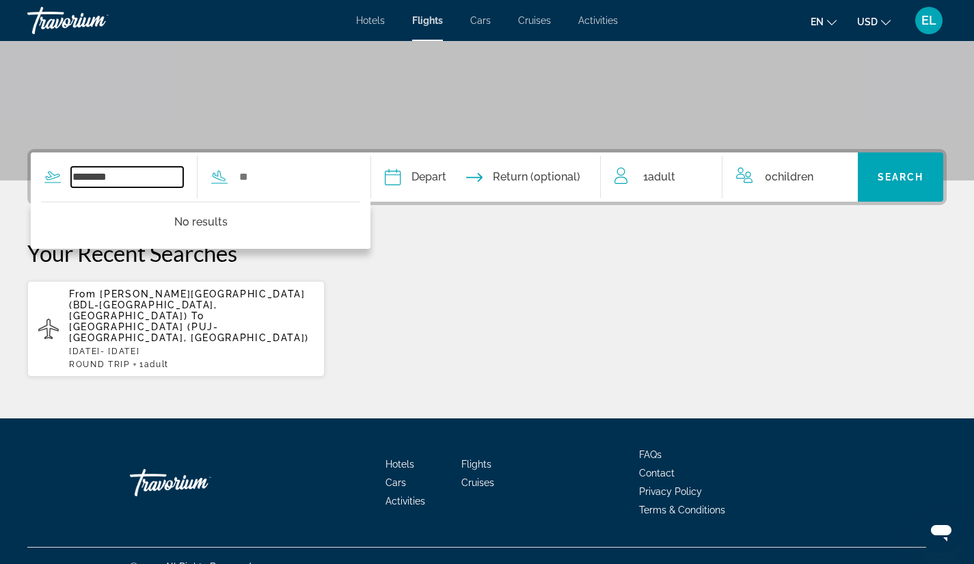
drag, startPoint x: 137, startPoint y: 174, endPoint x: 0, endPoint y: 192, distance: 138.6
click at [0, 192] on div "******** No results Depart Sep *** *** *** *** *** *** *** *** *** *** *** *** …" at bounding box center [487, 263] width 974 height 228
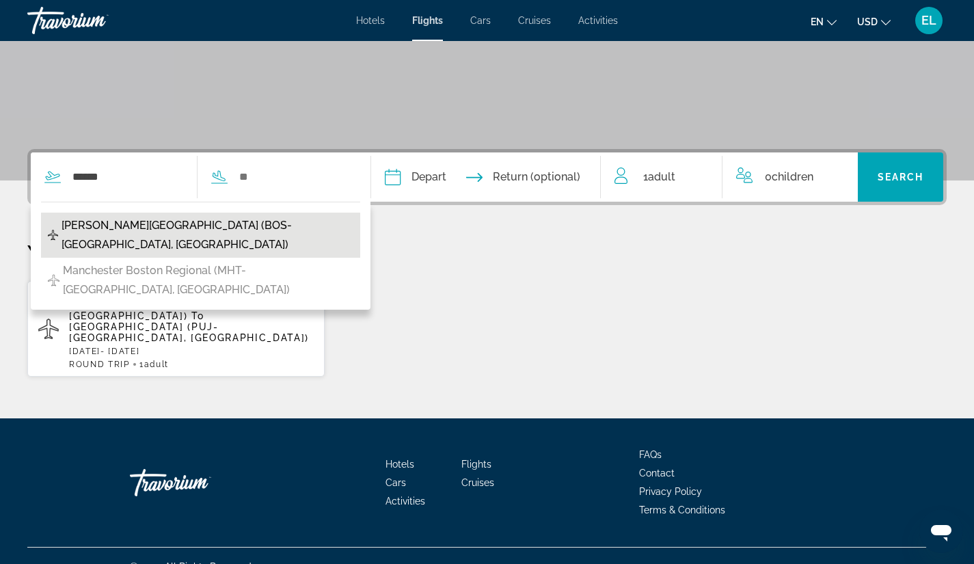
click at [179, 226] on span "Logan Intl Airport (BOS-Boston, United States of America)" at bounding box center [207, 235] width 292 height 38
type input "**********"
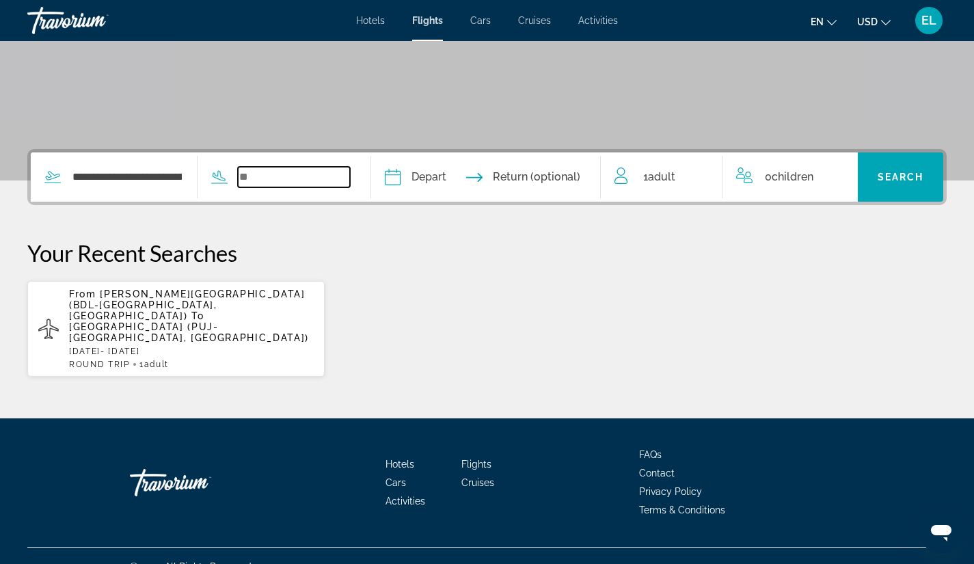
click at [265, 175] on input "Search widget" at bounding box center [294, 177] width 112 height 20
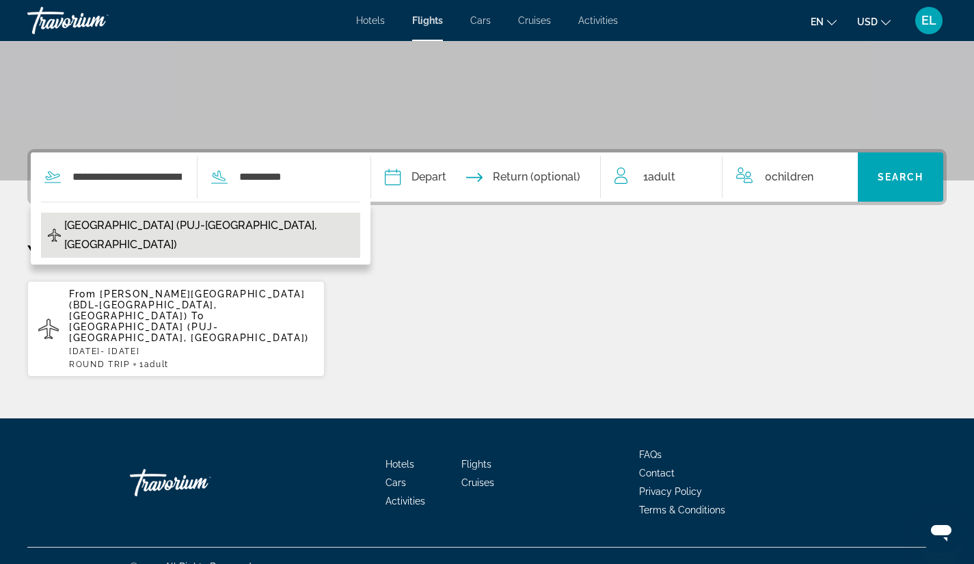
click at [262, 224] on span "Punta Cana Intl (PUJ-Punta Cana, Dominican Republic)" at bounding box center [208, 235] width 289 height 38
type input "**********"
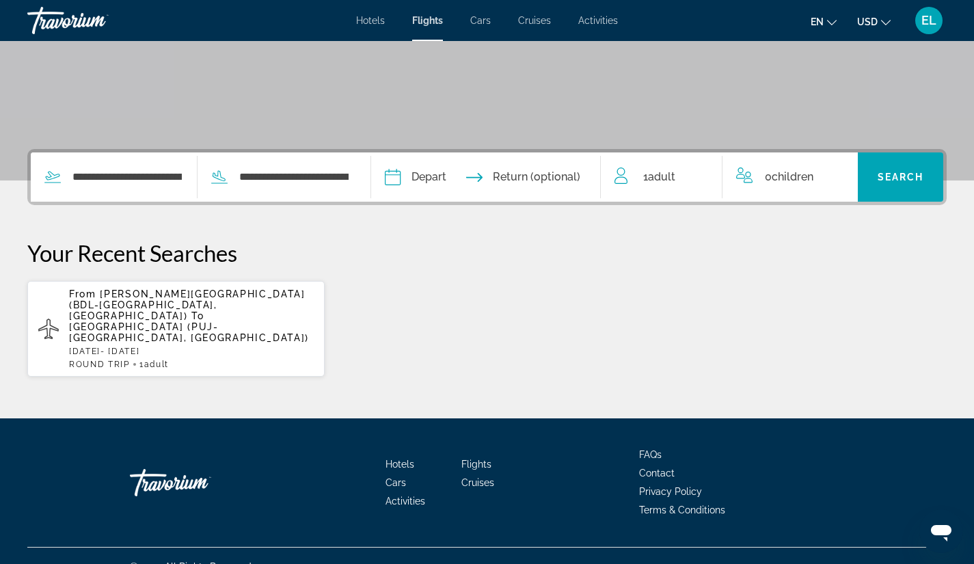
click at [426, 176] on input "Depart date" at bounding box center [437, 178] width 113 height 53
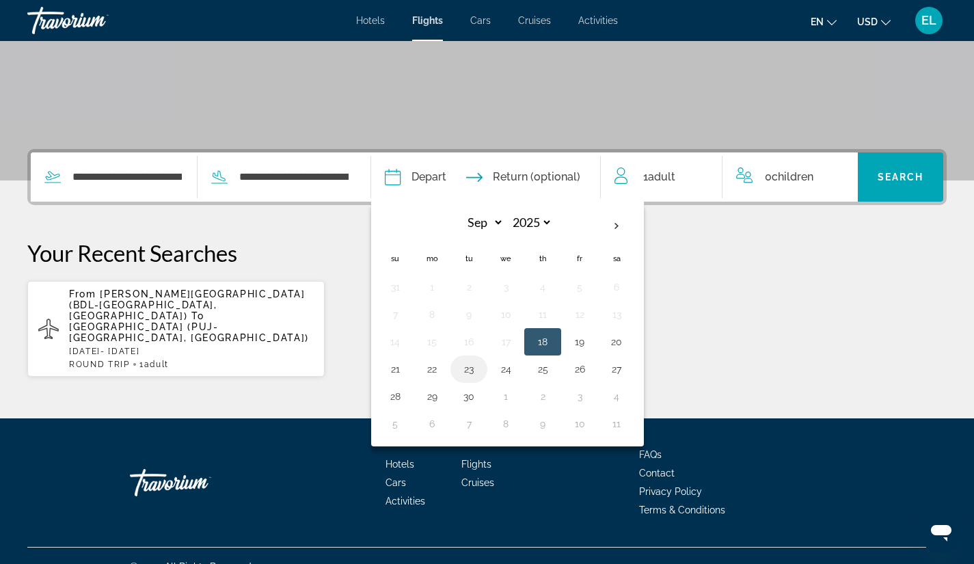
click at [480, 366] on button "23" at bounding box center [469, 368] width 22 height 19
type input "**********"
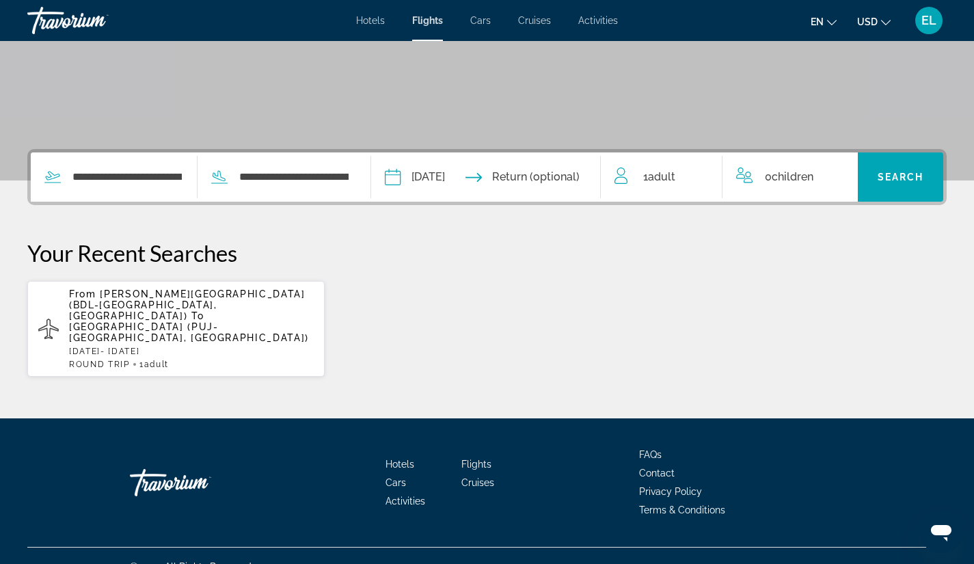
click at [564, 169] on input "Return date" at bounding box center [549, 178] width 113 height 53
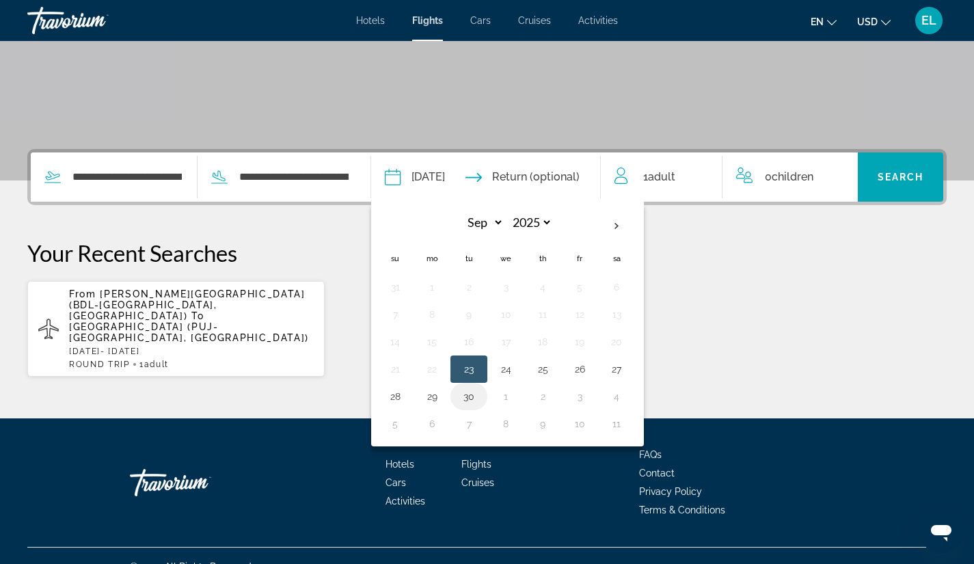
click at [480, 392] on button "30" at bounding box center [469, 396] width 22 height 19
type input "**********"
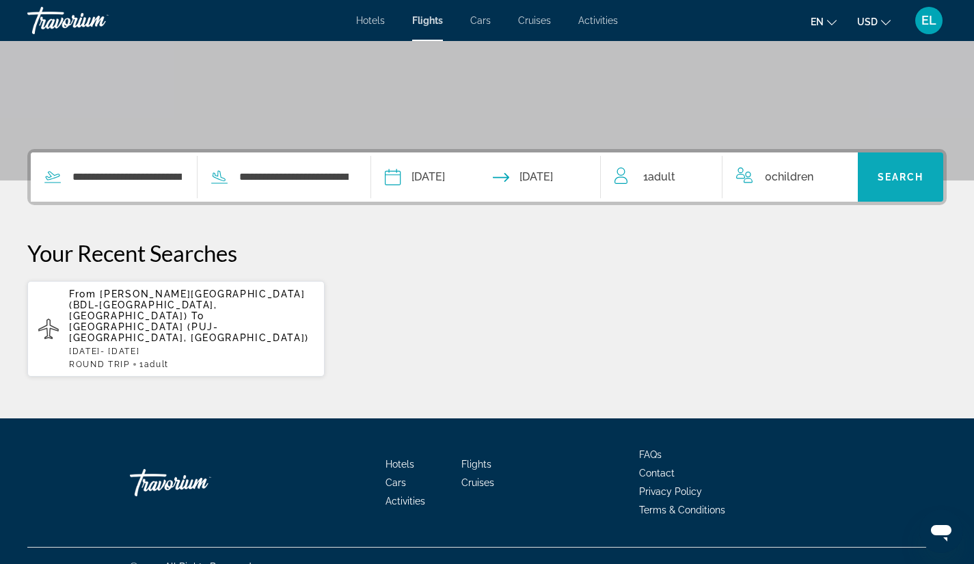
click at [895, 173] on span "Search" at bounding box center [900, 176] width 46 height 11
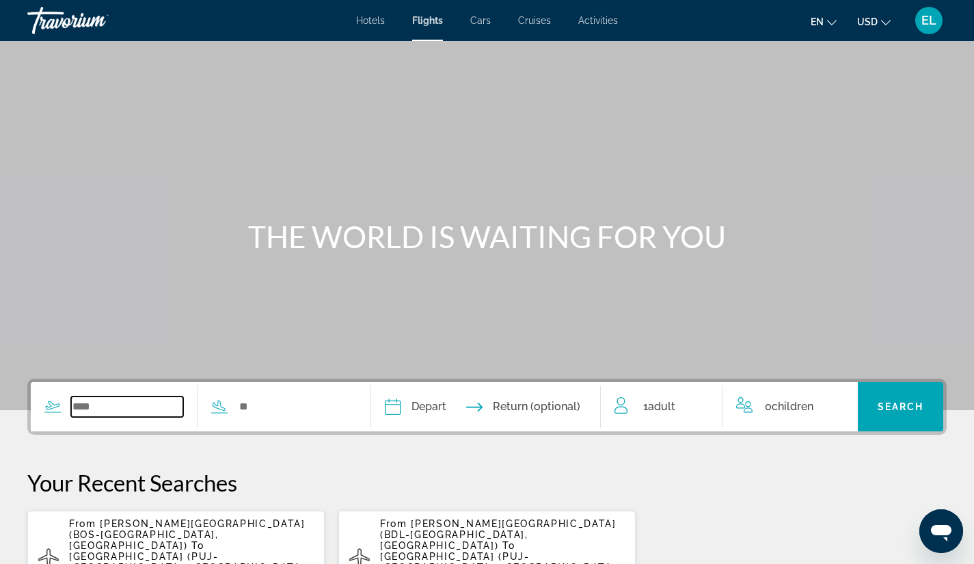
click at [115, 402] on input "Search widget" at bounding box center [127, 406] width 112 height 20
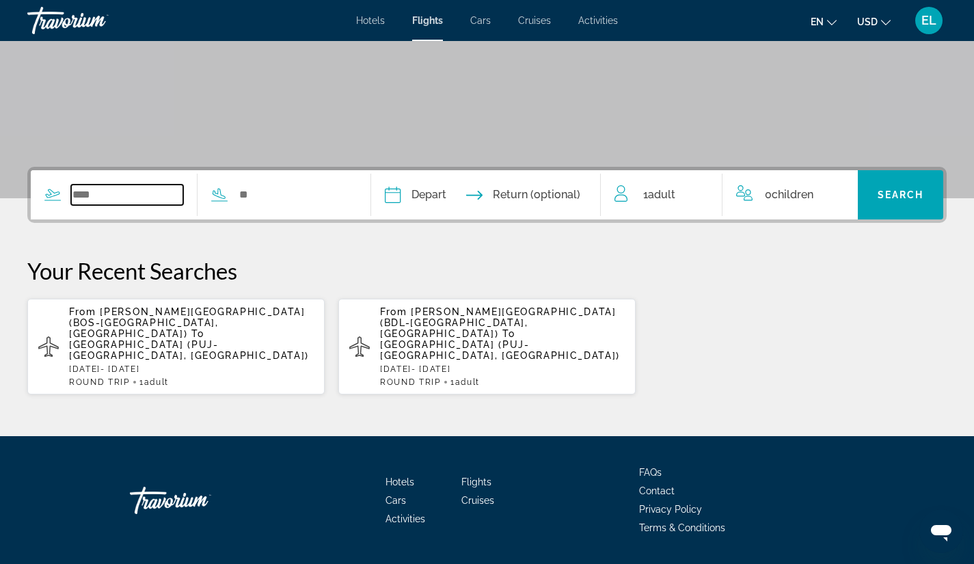
scroll to position [230, 0]
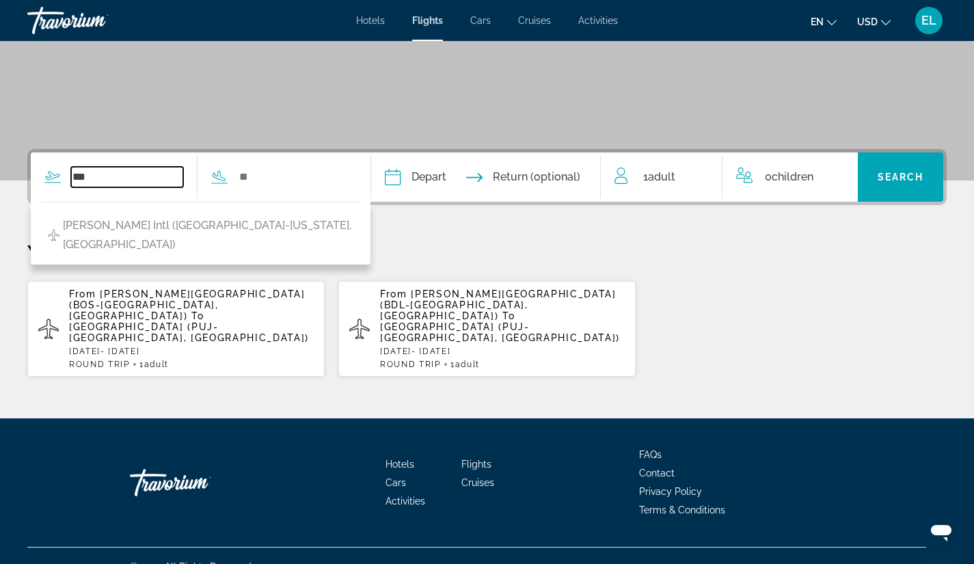
type input "***"
click at [261, 174] on input "Search widget" at bounding box center [294, 177] width 112 height 20
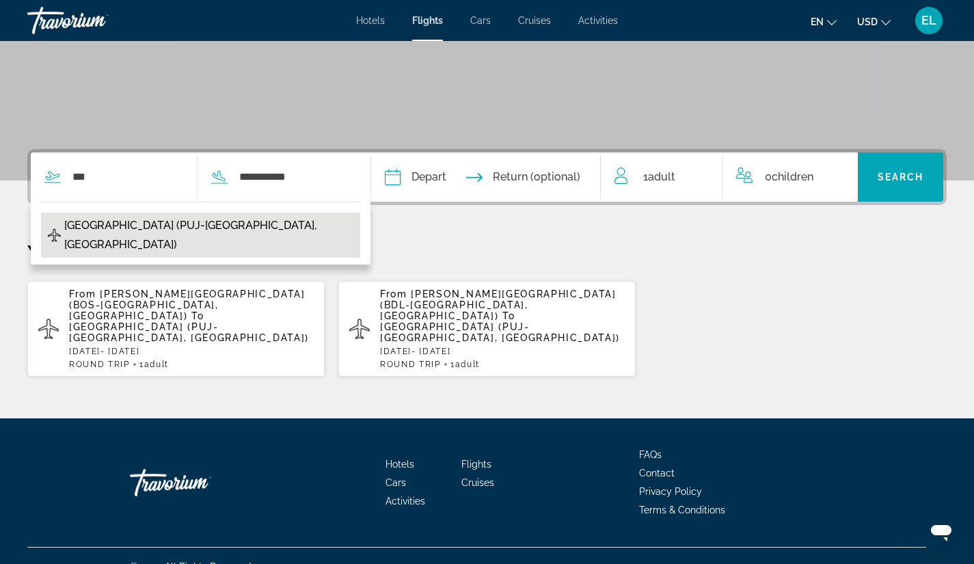
click at [271, 224] on span "Punta Cana Intl (PUJ-Punta Cana, Dominican Republic)" at bounding box center [208, 235] width 289 height 38
type input "**********"
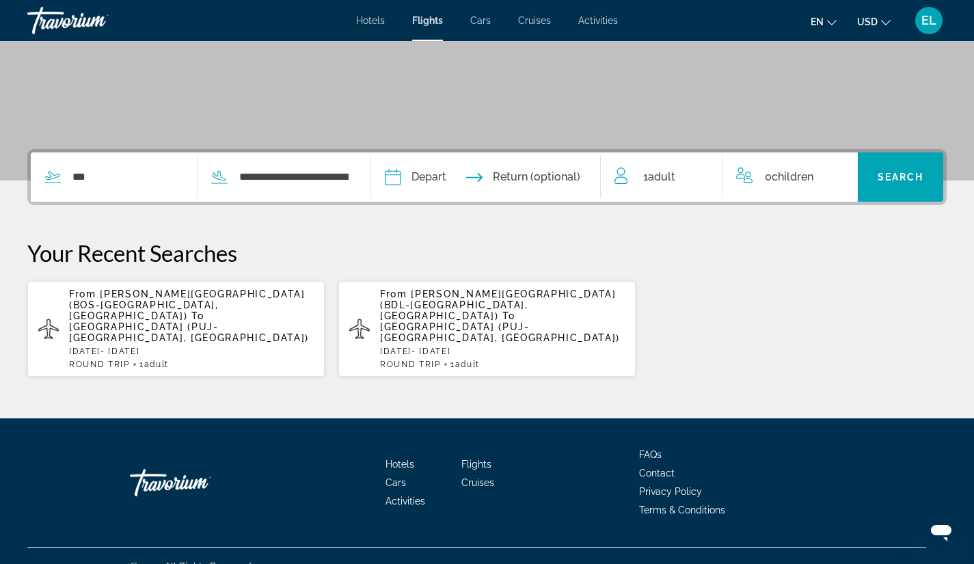
click at [441, 175] on input "Depart date" at bounding box center [437, 178] width 113 height 53
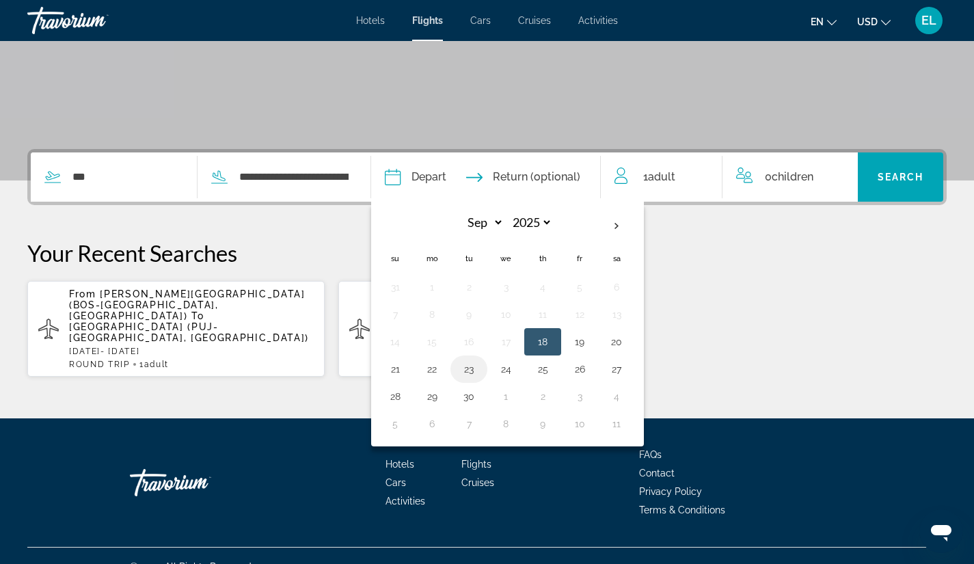
click at [480, 367] on button "23" at bounding box center [469, 368] width 22 height 19
type input "**********"
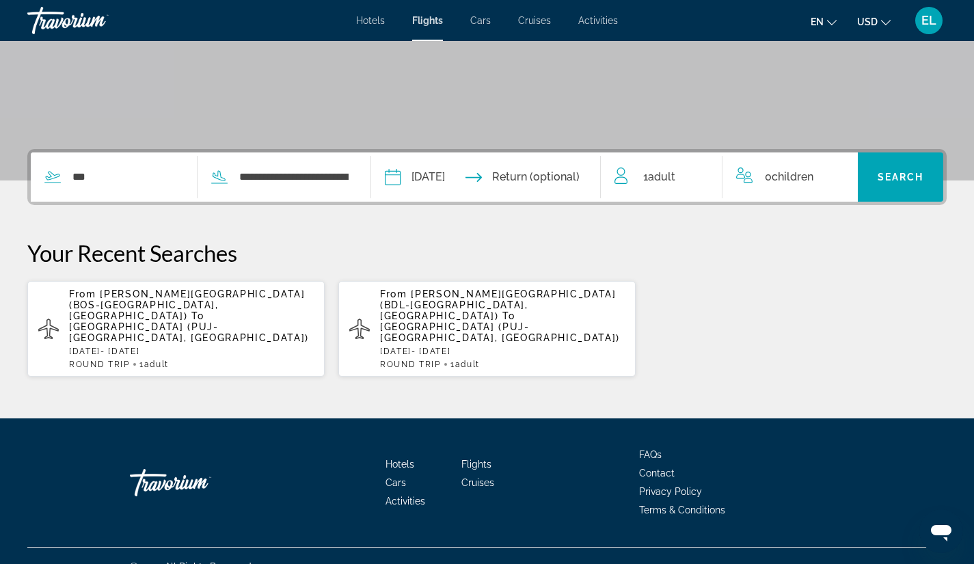
click at [562, 163] on input "Return date" at bounding box center [549, 178] width 113 height 53
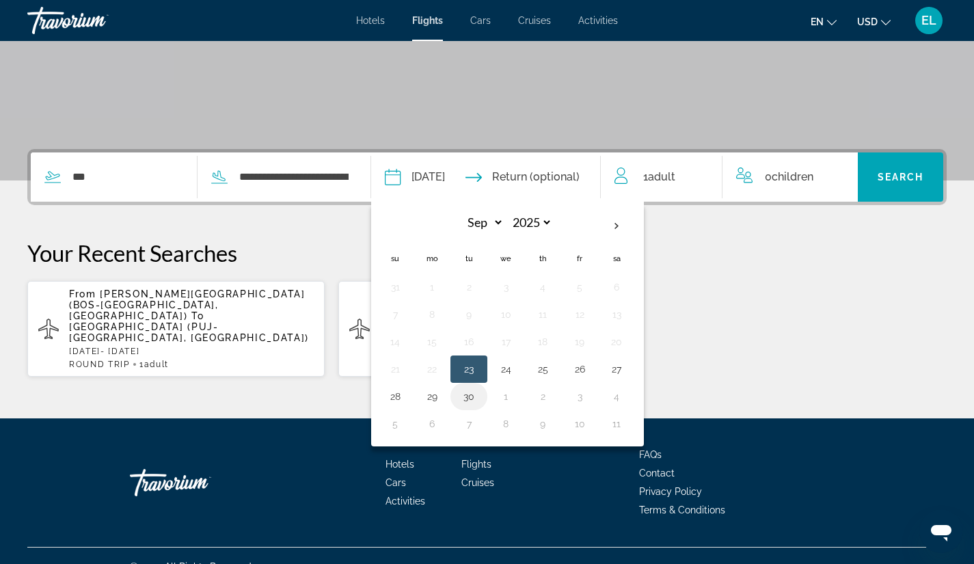
click at [480, 396] on button "30" at bounding box center [469, 396] width 22 height 19
type input "**********"
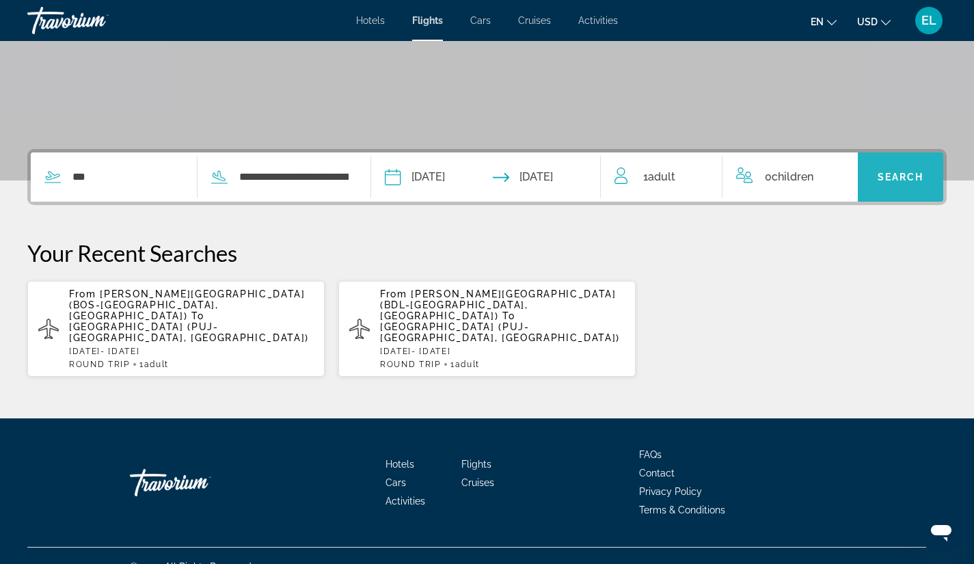
click at [901, 179] on span "Search" at bounding box center [900, 176] width 46 height 11
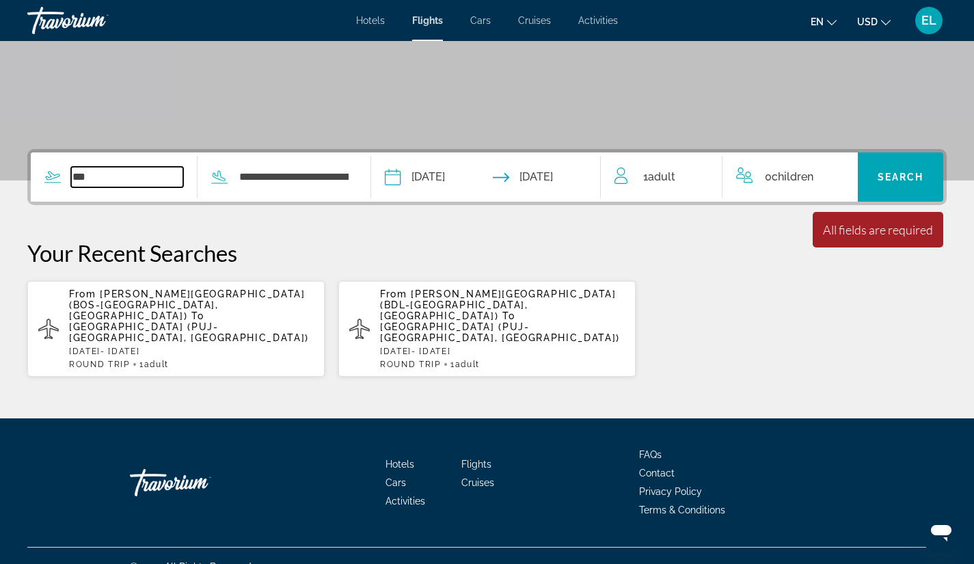
click at [105, 176] on input "***" at bounding box center [127, 177] width 112 height 20
type input "*"
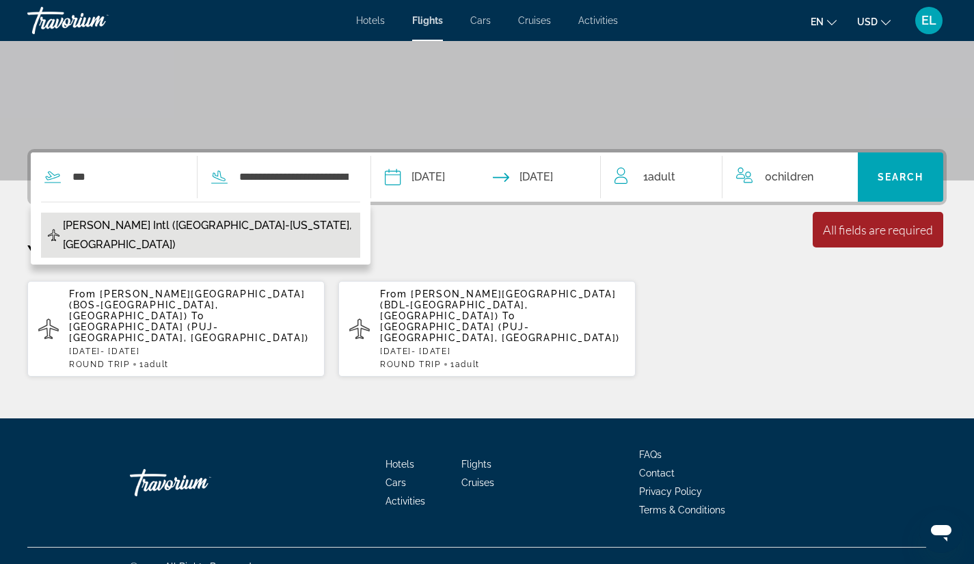
click at [113, 225] on span "John F Kennedy Intl (JFK-New York, US)" at bounding box center [208, 235] width 290 height 38
type input "**********"
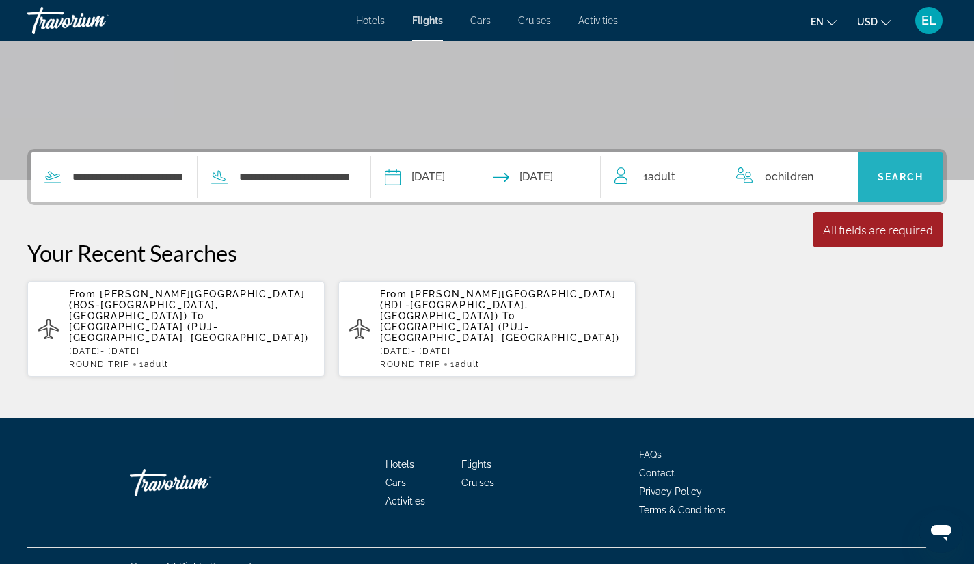
click at [907, 173] on span "Search" at bounding box center [900, 176] width 46 height 11
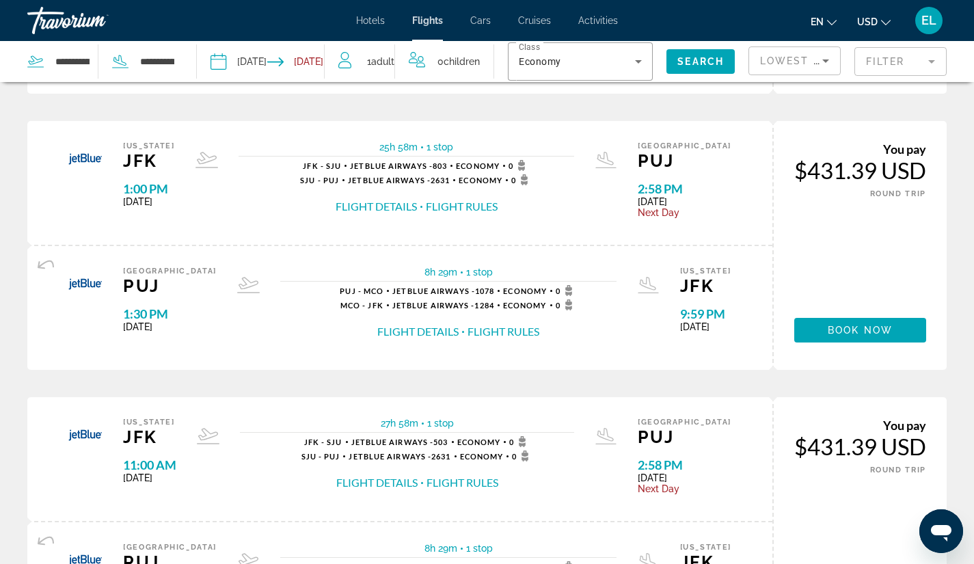
scroll to position [287, 0]
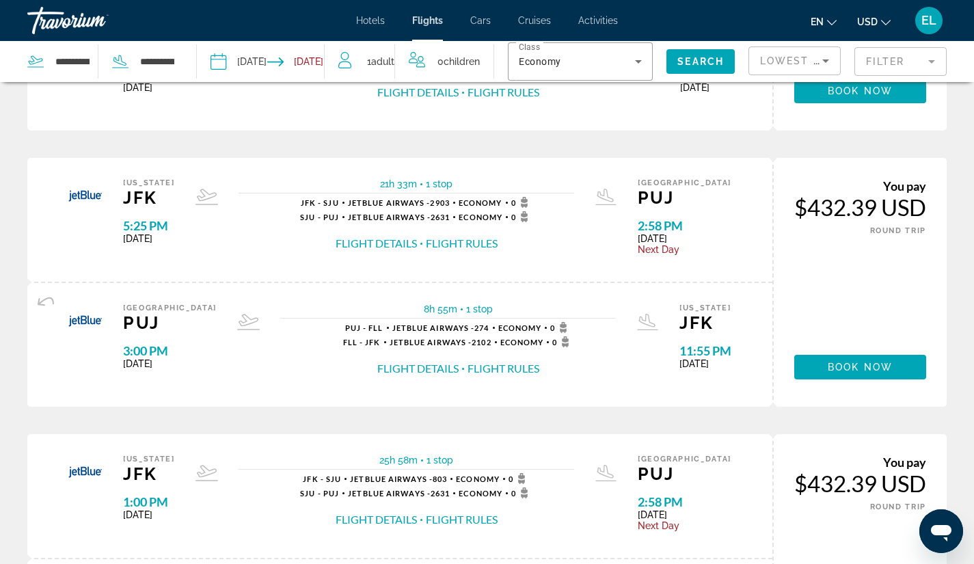
scroll to position [800, 0]
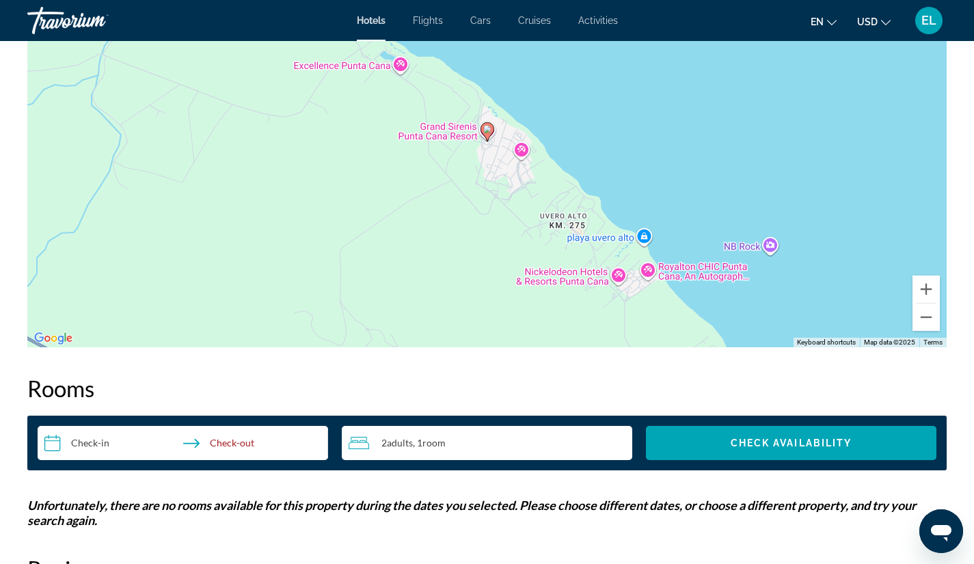
scroll to position [1438, 0]
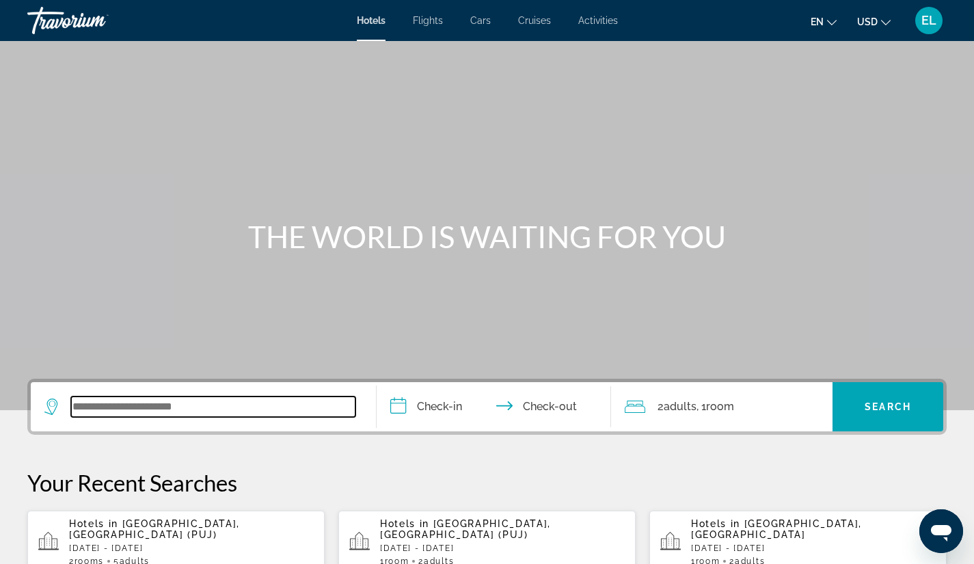
click at [195, 405] on input "Search widget" at bounding box center [213, 406] width 284 height 20
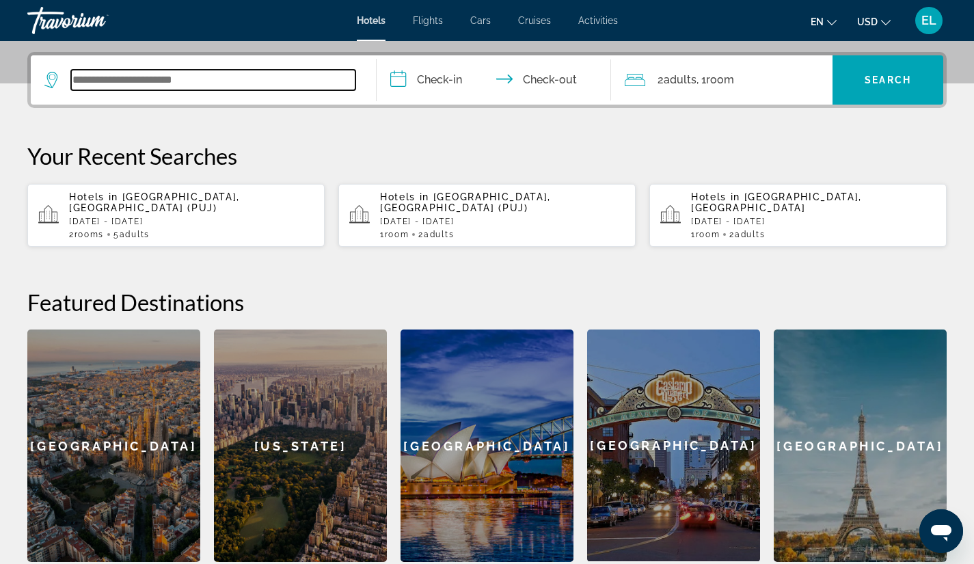
scroll to position [334, 0]
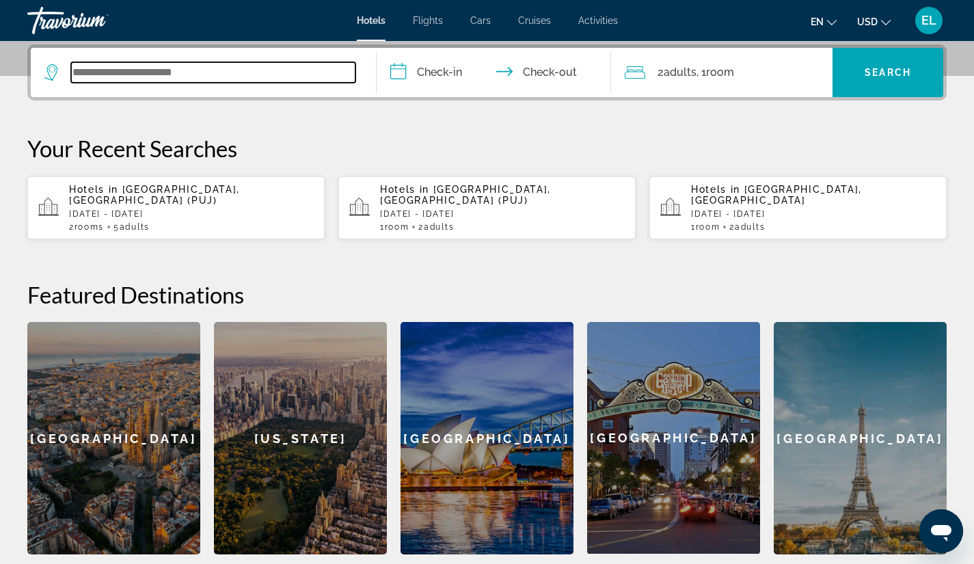
click at [206, 70] on input "Search widget" at bounding box center [213, 72] width 284 height 20
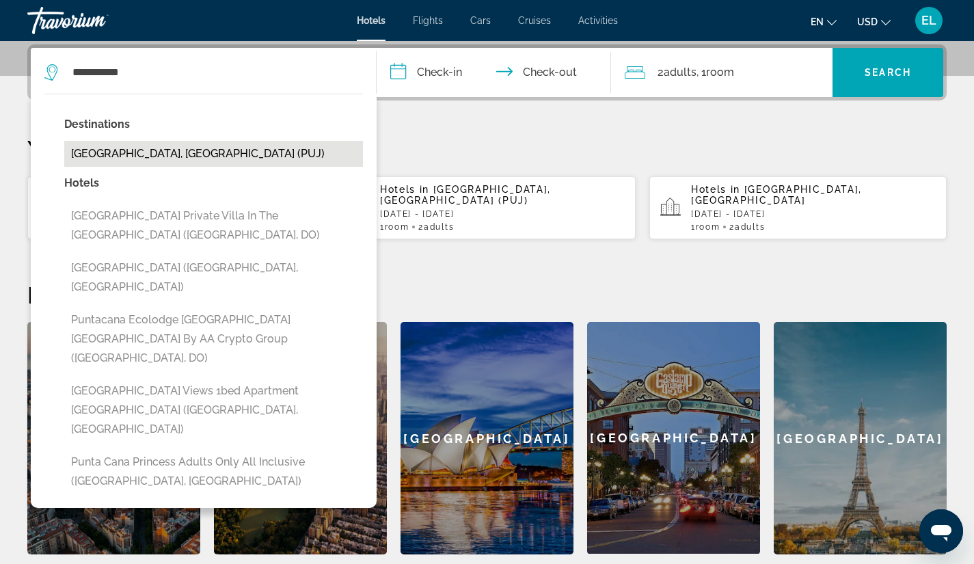
click at [187, 154] on button "[GEOGRAPHIC_DATA], [GEOGRAPHIC_DATA] (PUJ)" at bounding box center [213, 154] width 299 height 26
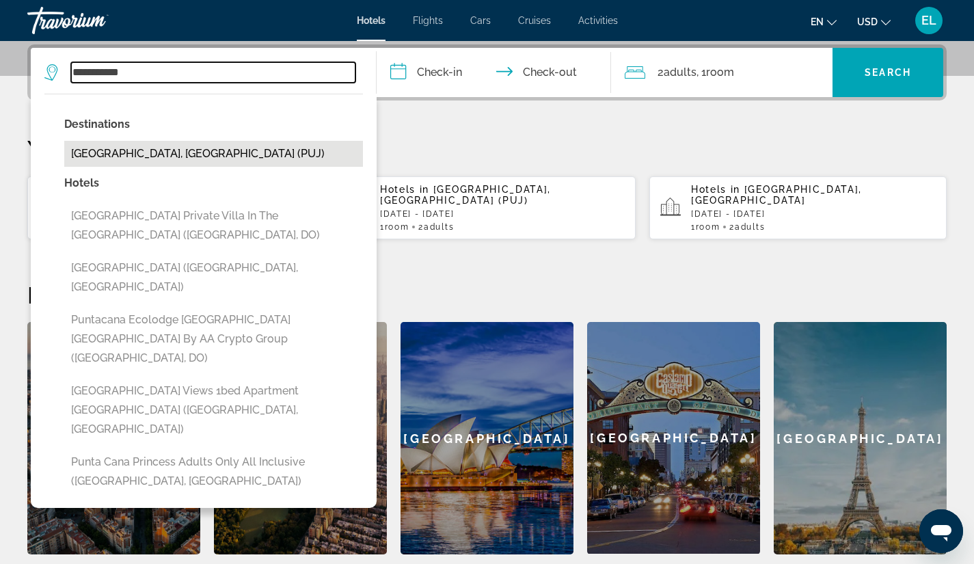
type input "**********"
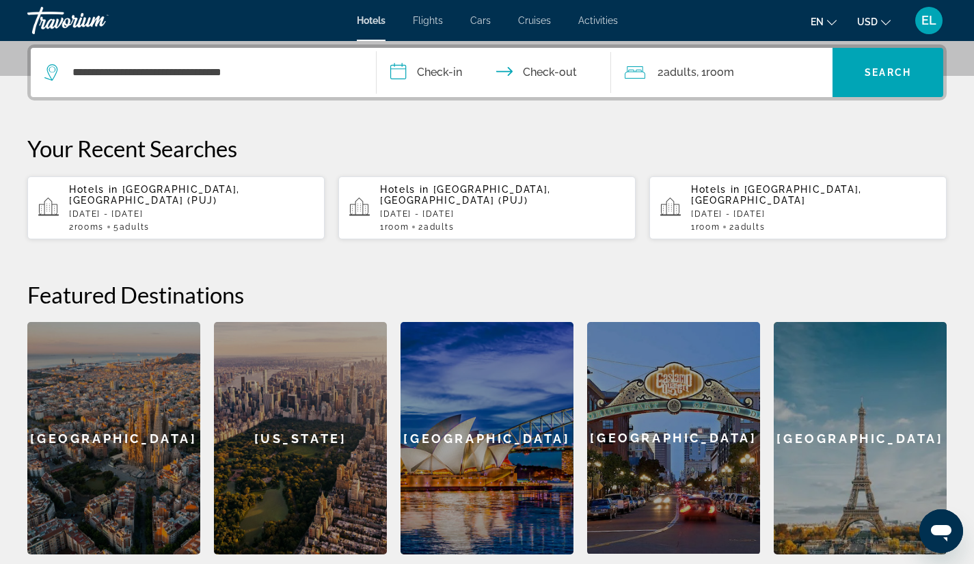
click at [402, 70] on input "**********" at bounding box center [496, 74] width 241 height 53
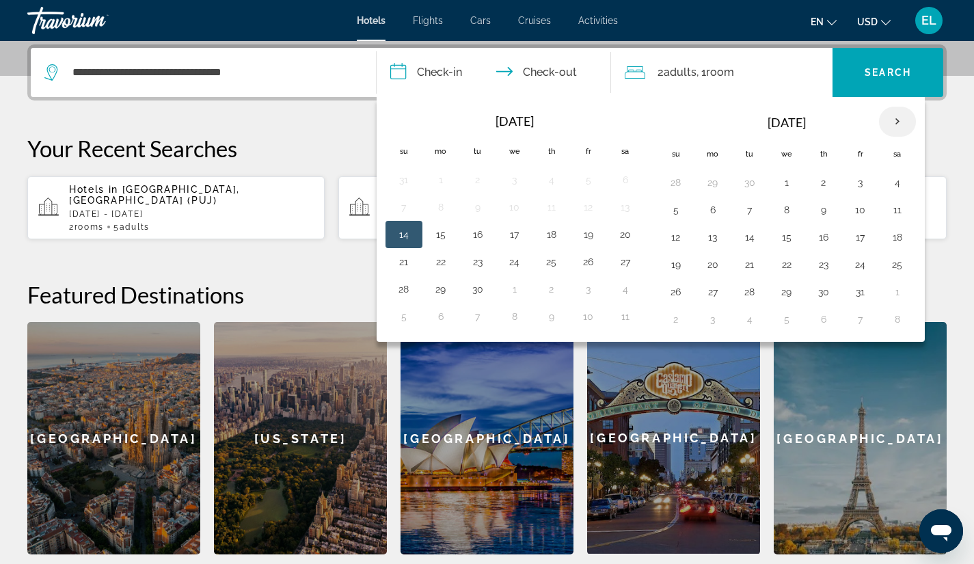
click at [898, 120] on th "Next month" at bounding box center [897, 122] width 37 height 30
click at [748, 264] on button "23" at bounding box center [750, 264] width 22 height 19
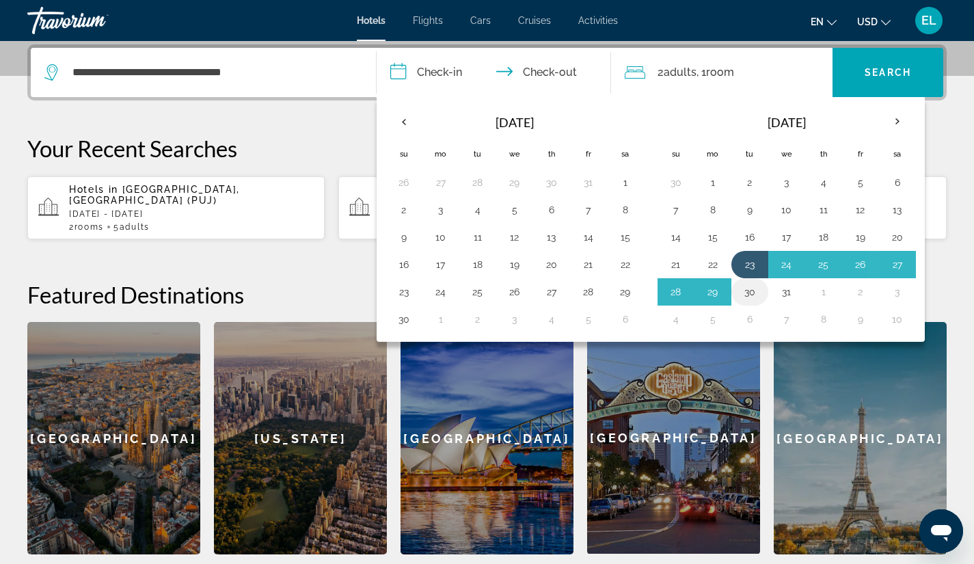
click at [752, 294] on button "30" at bounding box center [750, 291] width 22 height 19
type input "**********"
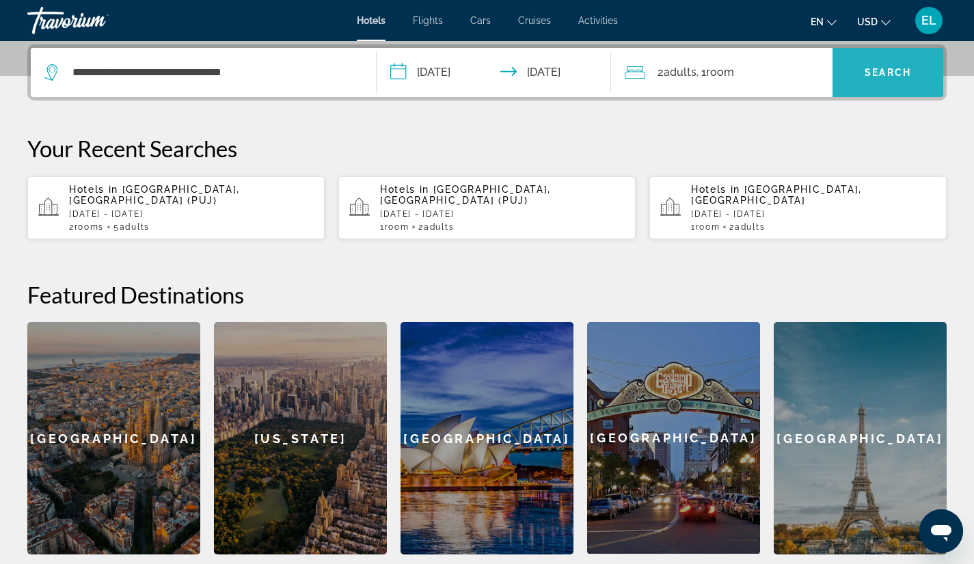
click at [887, 72] on span "Search" at bounding box center [887, 72] width 46 height 11
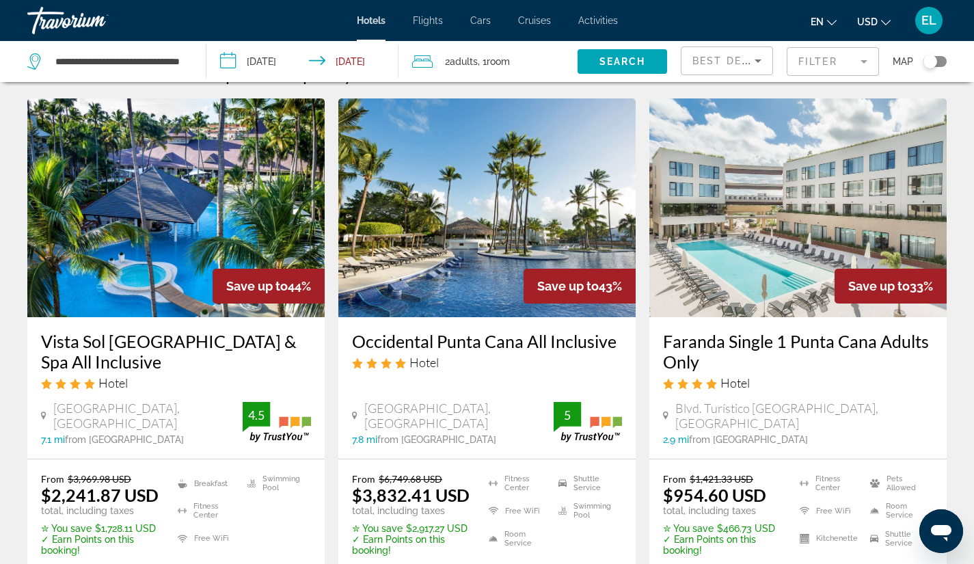
scroll to position [31, 0]
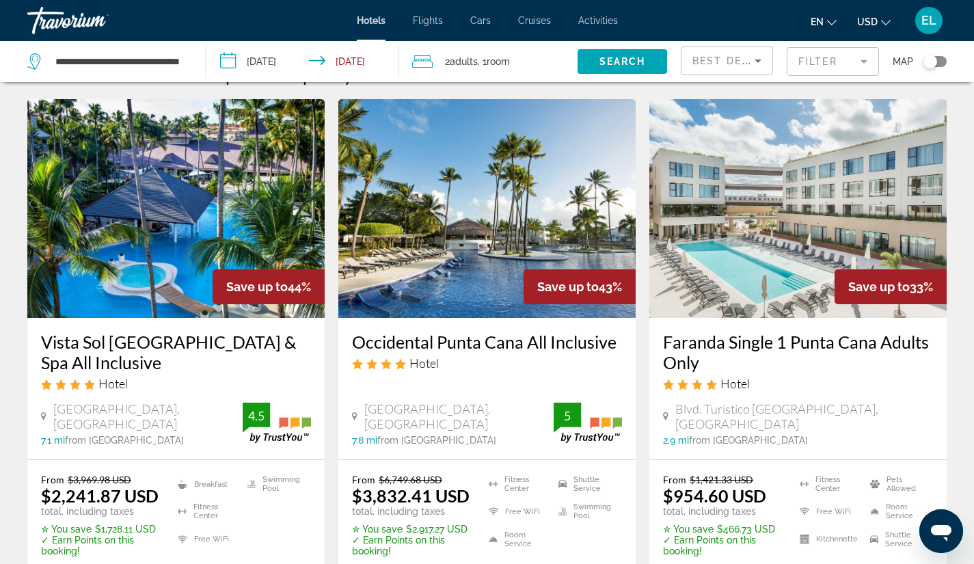
click at [265, 190] on img "Main content" at bounding box center [175, 208] width 297 height 219
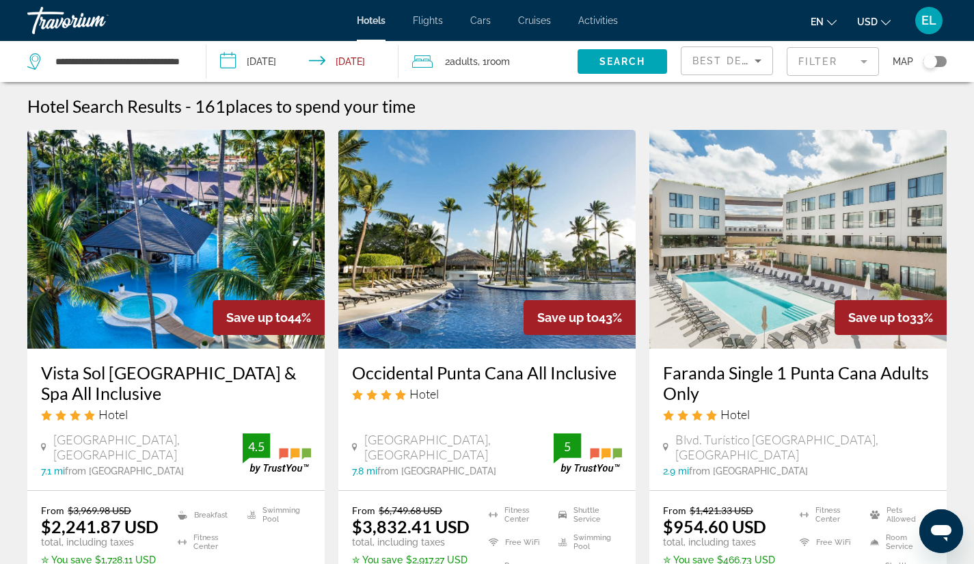
click at [498, 59] on span "Room" at bounding box center [497, 61] width 23 height 11
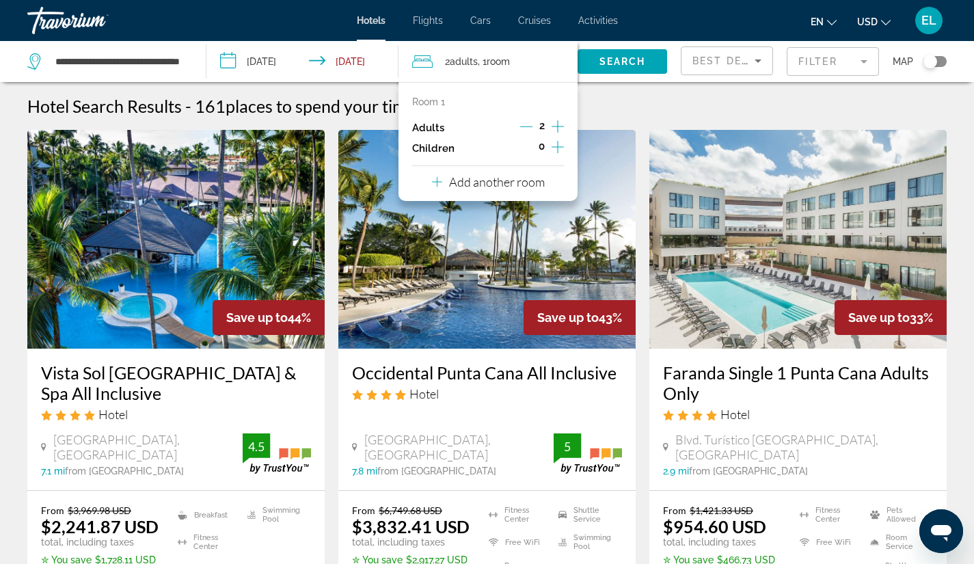
click at [562, 126] on icon "Increment adults" at bounding box center [557, 126] width 12 height 12
click at [504, 62] on span "Room" at bounding box center [498, 61] width 23 height 11
click at [484, 182] on p "Add another room" at bounding box center [497, 181] width 96 height 15
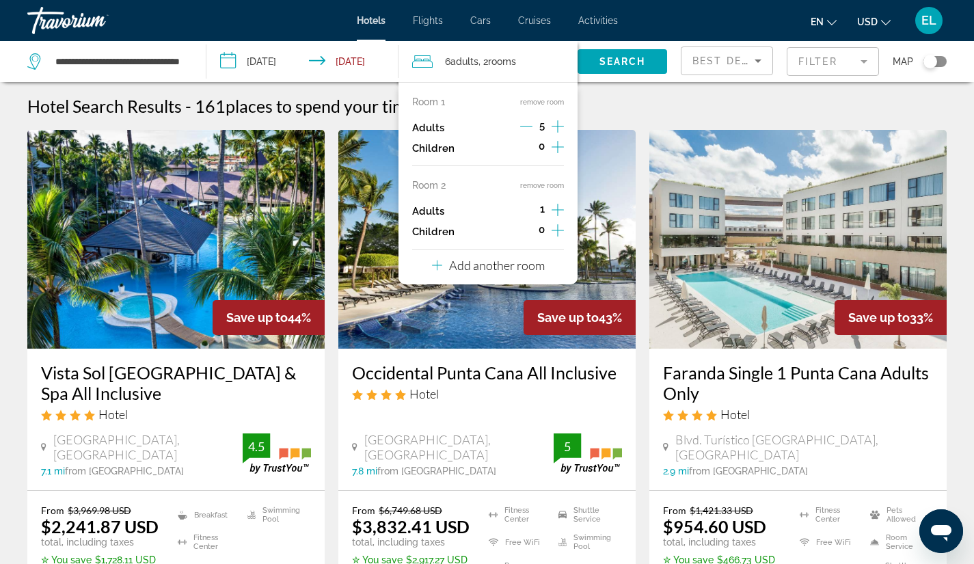
click at [529, 122] on icon "Decrement adults" at bounding box center [526, 126] width 12 height 12
click at [625, 59] on span "Search" at bounding box center [622, 61] width 46 height 11
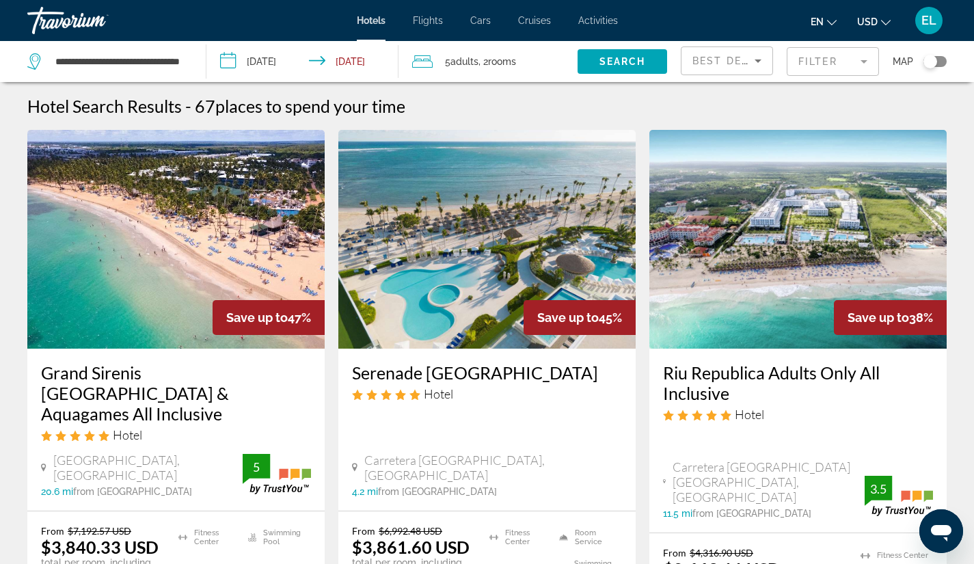
click at [164, 463] on div "Playa De Uvero Alto, Punta Cana 20.6 mi from Punta Cana city center from hotel" at bounding box center [142, 474] width 202 height 44
click at [171, 318] on img "Main content" at bounding box center [175, 239] width 297 height 219
click at [465, 59] on span "Adults" at bounding box center [464, 61] width 28 height 11
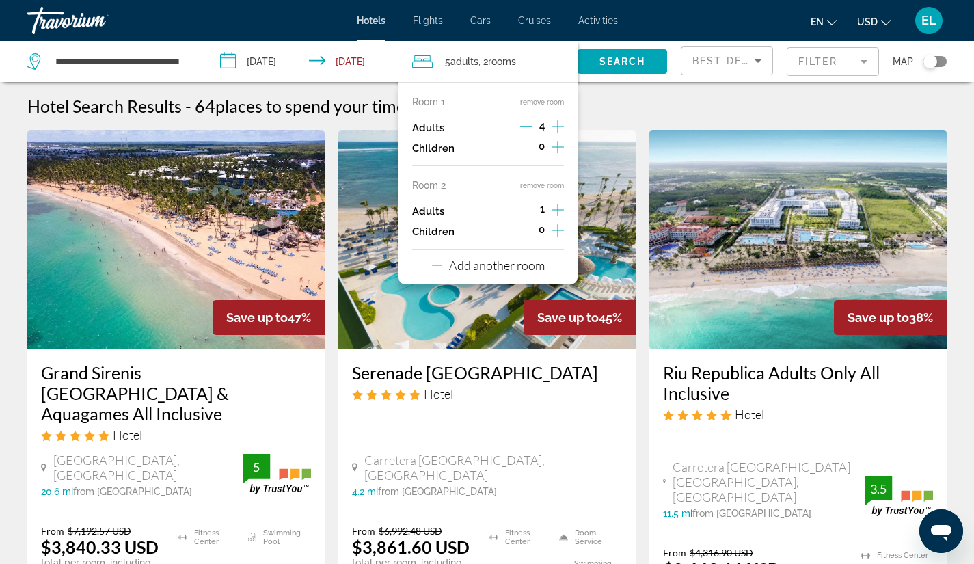
click at [524, 126] on icon "Decrement adults" at bounding box center [526, 126] width 12 height 12
click at [508, 61] on span "rooms" at bounding box center [501, 61] width 28 height 11
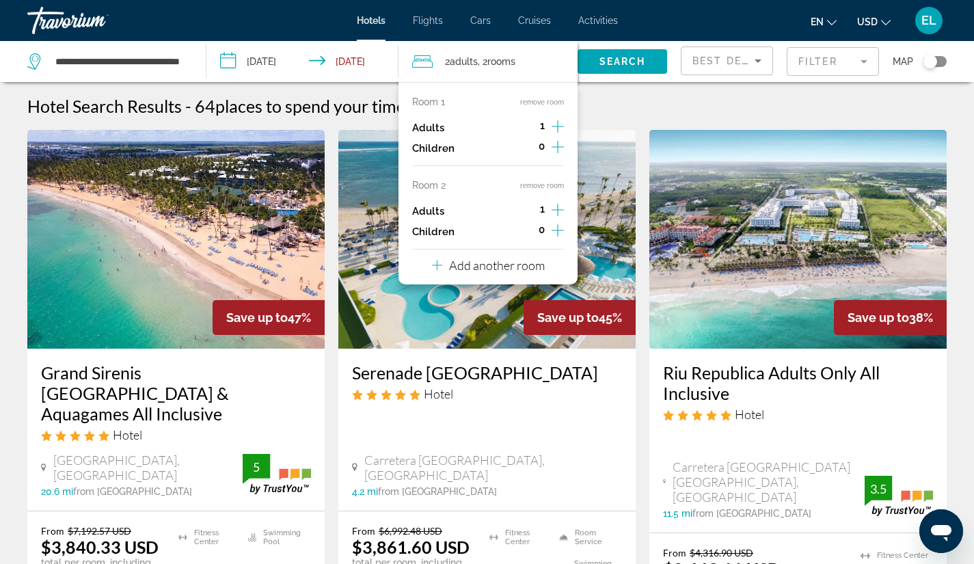
click at [440, 264] on icon "Travelers: 2 adults, 0 children" at bounding box center [437, 265] width 10 height 16
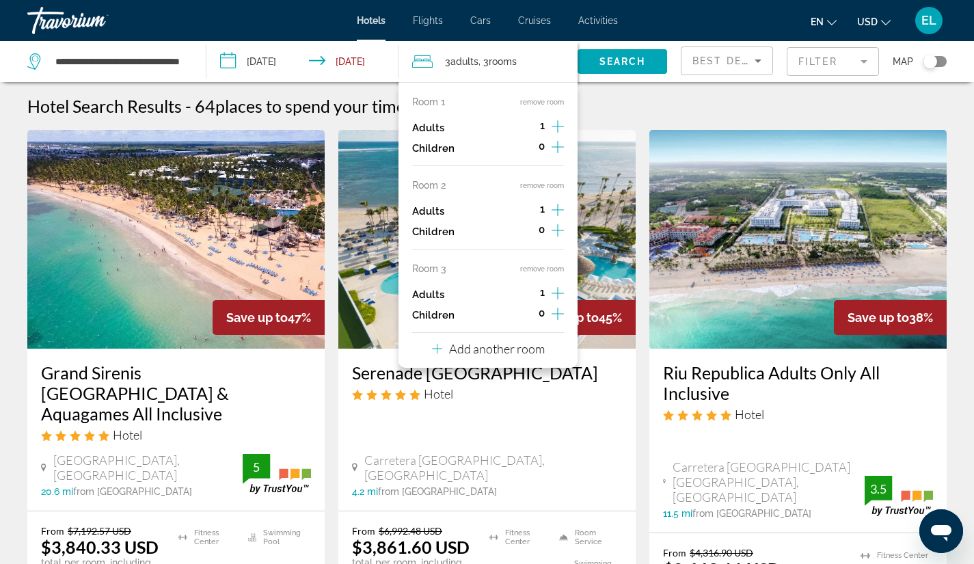
click at [622, 105] on div "Hotel Search Results - 64 places to spend your time" at bounding box center [486, 106] width 919 height 20
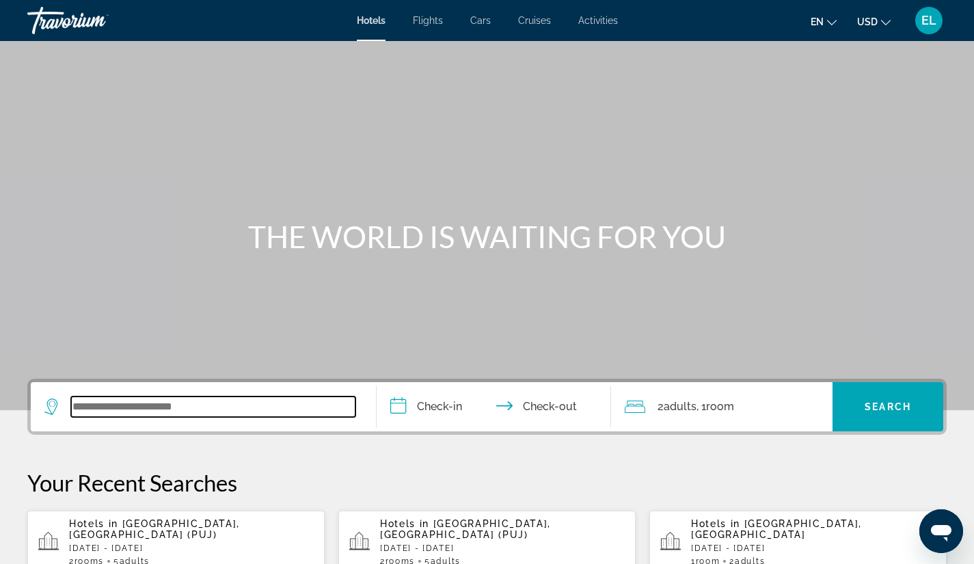
click at [162, 413] on input "Search widget" at bounding box center [213, 406] width 284 height 20
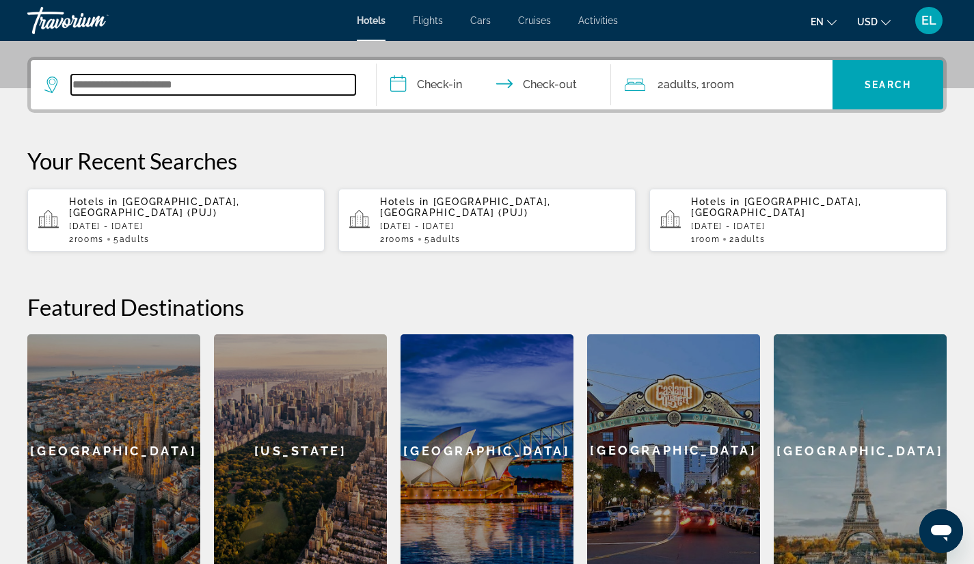
scroll to position [334, 0]
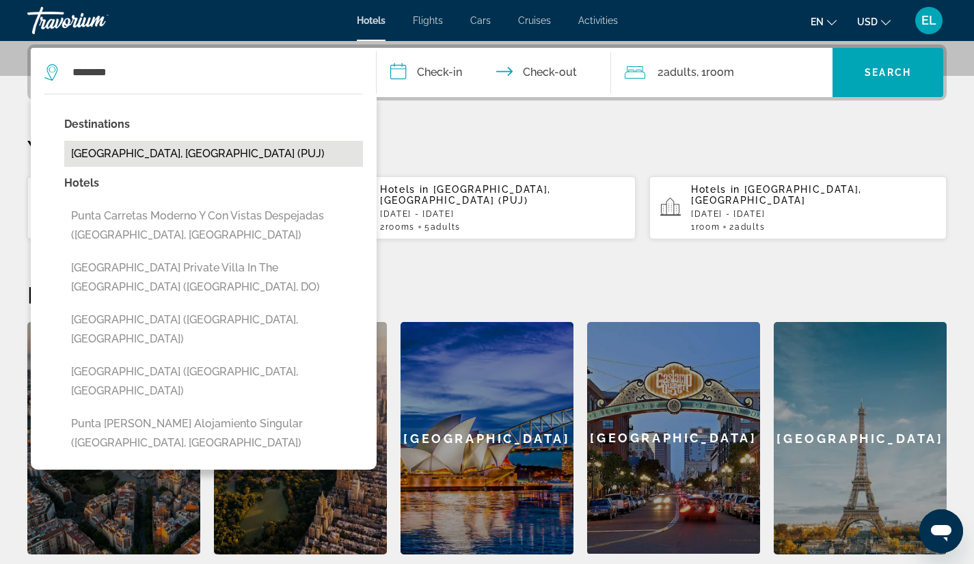
click at [219, 149] on button "[GEOGRAPHIC_DATA], [GEOGRAPHIC_DATA] (PUJ)" at bounding box center [213, 154] width 299 height 26
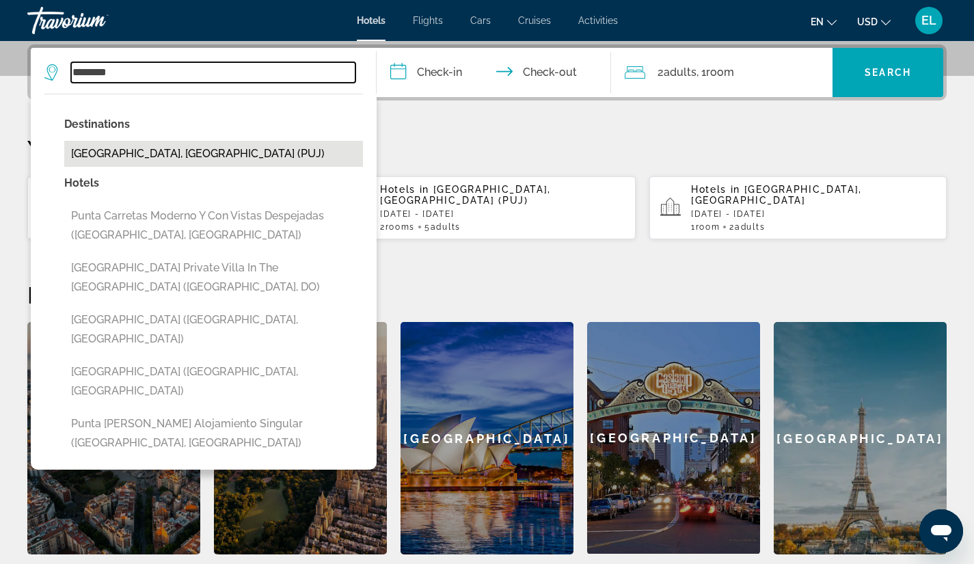
type input "**********"
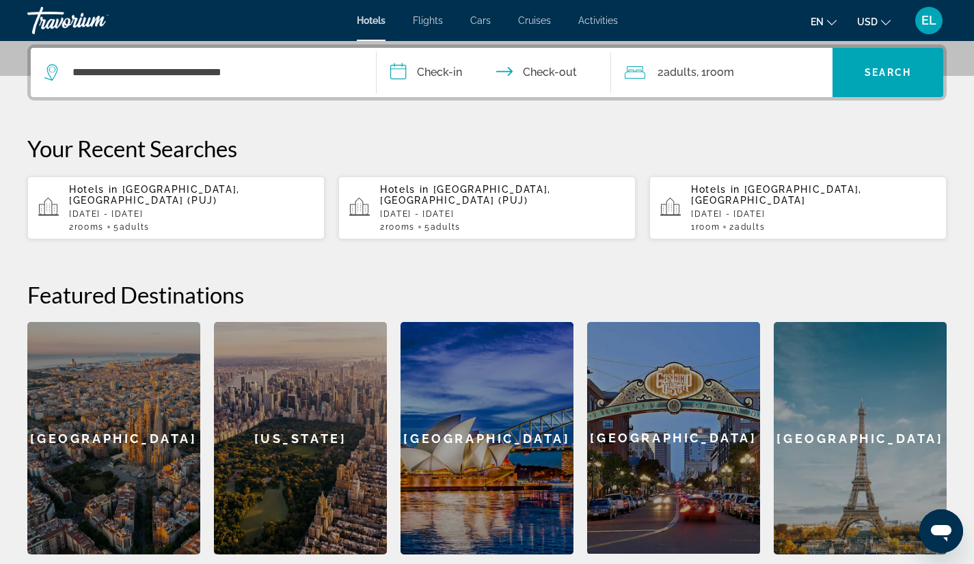
click at [413, 74] on input "**********" at bounding box center [496, 74] width 241 height 53
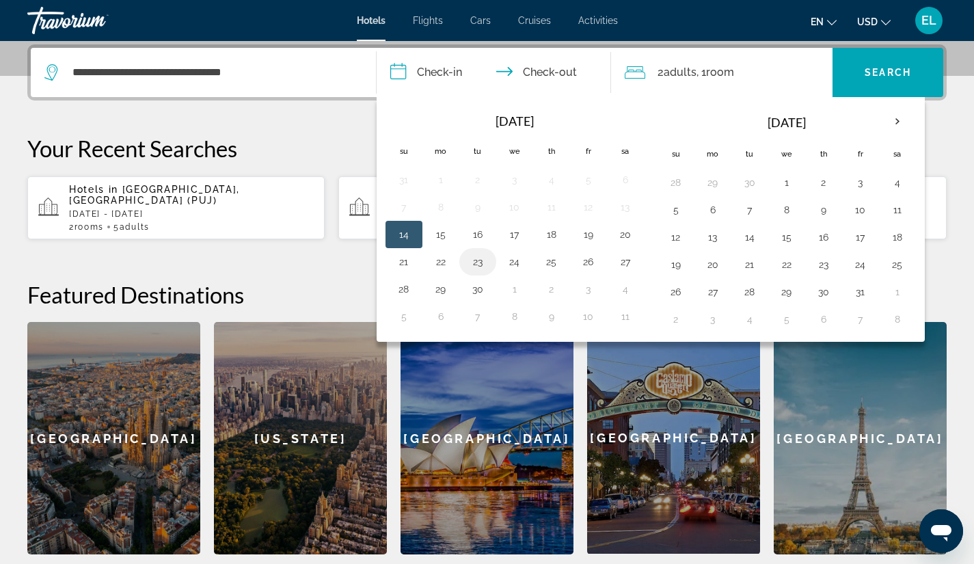
click at [478, 256] on button "23" at bounding box center [478, 261] width 22 height 19
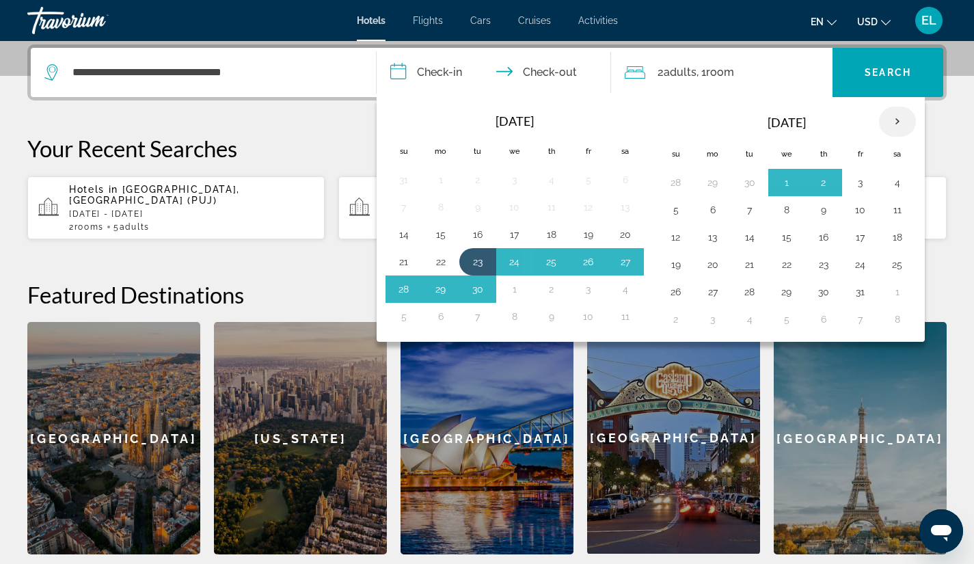
click at [892, 122] on th "Next month" at bounding box center [897, 122] width 37 height 30
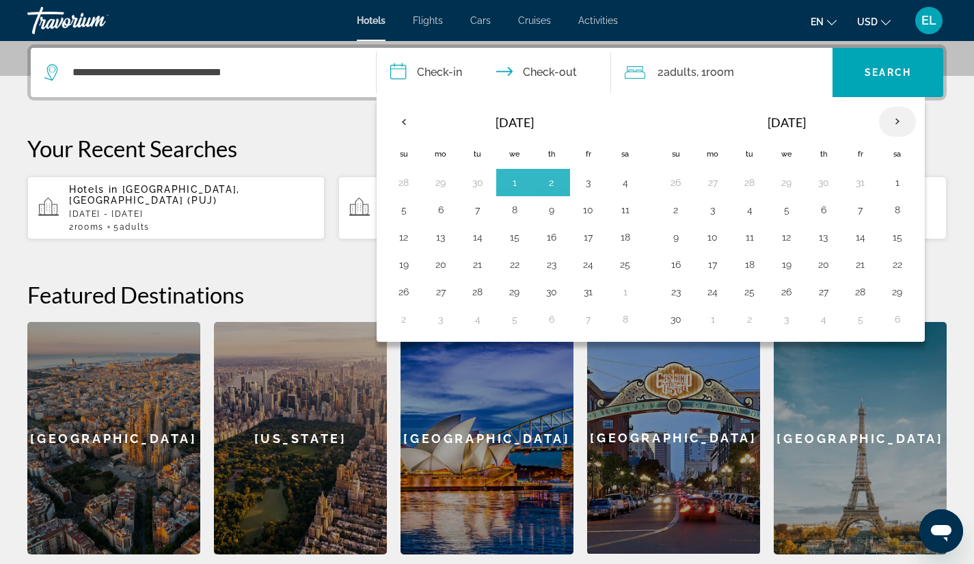
click at [892, 122] on th "Next month" at bounding box center [897, 122] width 37 height 30
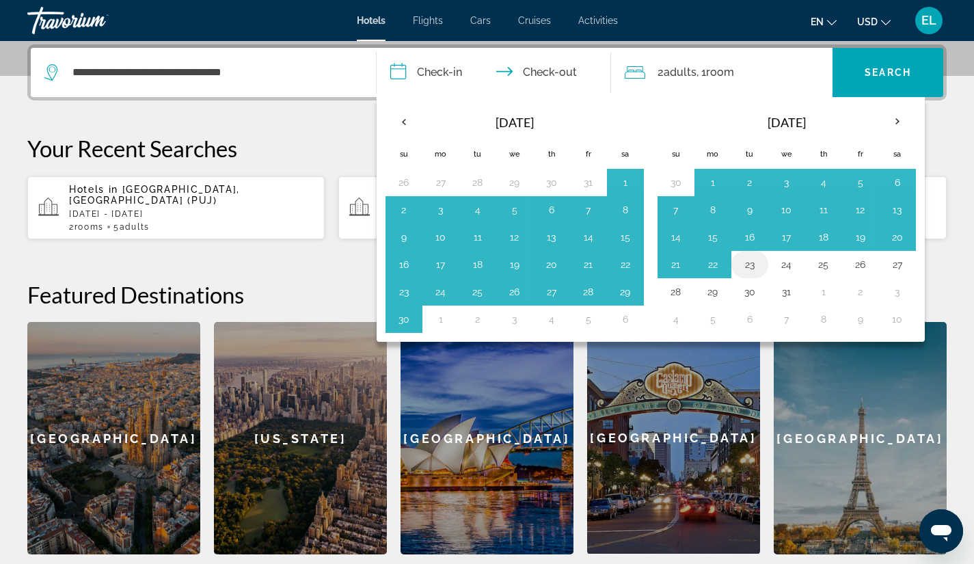
click at [749, 262] on button "23" at bounding box center [750, 264] width 22 height 19
type input "**********"
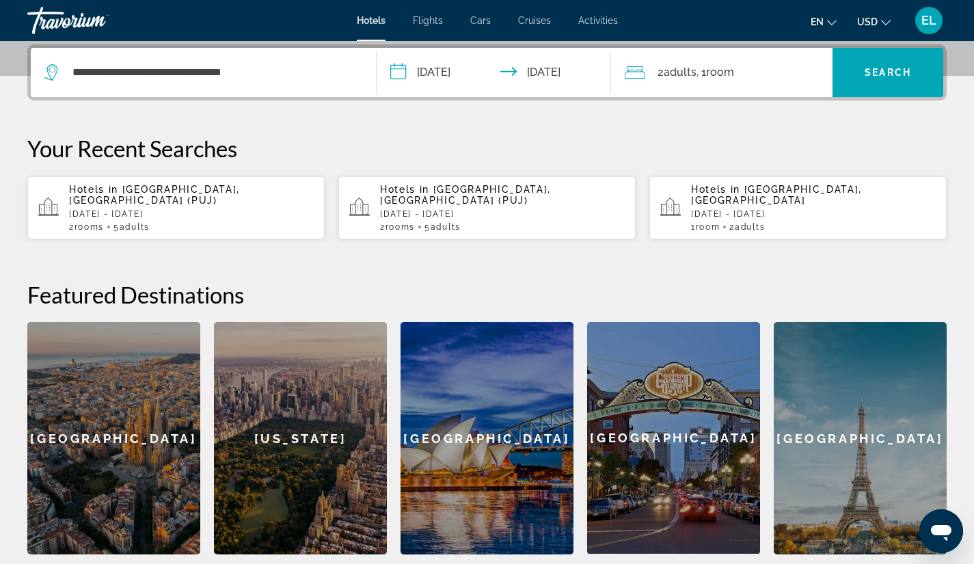
drag, startPoint x: 775, startPoint y: 209, endPoint x: 776, endPoint y: 256, distance: 46.5
click at [776, 256] on div "**********" at bounding box center [487, 299] width 974 height 510
drag, startPoint x: 569, startPoint y: 70, endPoint x: 563, endPoint y: 99, distance: 30.0
click at [563, 99] on input "**********" at bounding box center [496, 74] width 241 height 53
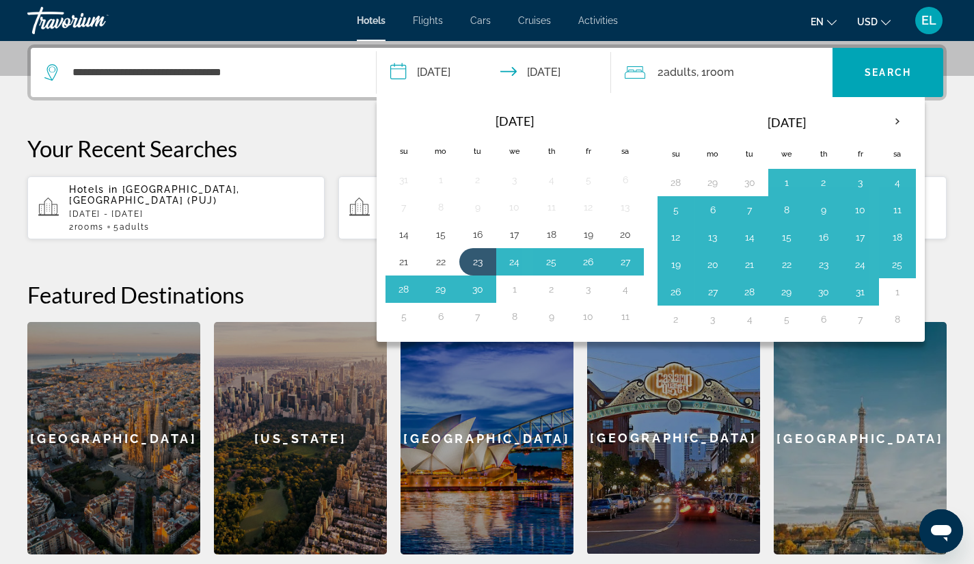
click at [438, 74] on input "**********" at bounding box center [496, 74] width 241 height 53
click at [895, 117] on th "Next month" at bounding box center [897, 122] width 37 height 30
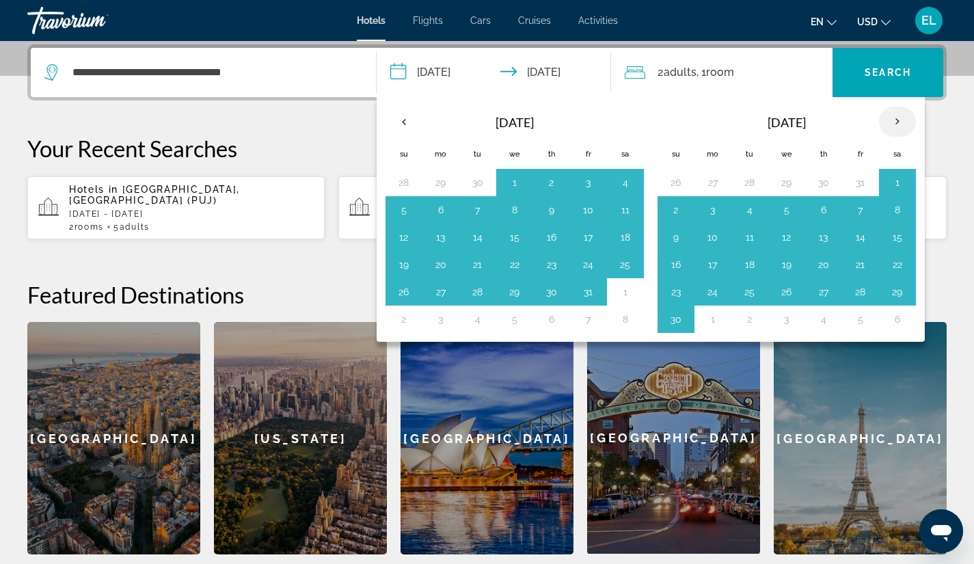
click at [895, 117] on th "Next month" at bounding box center [897, 122] width 37 height 30
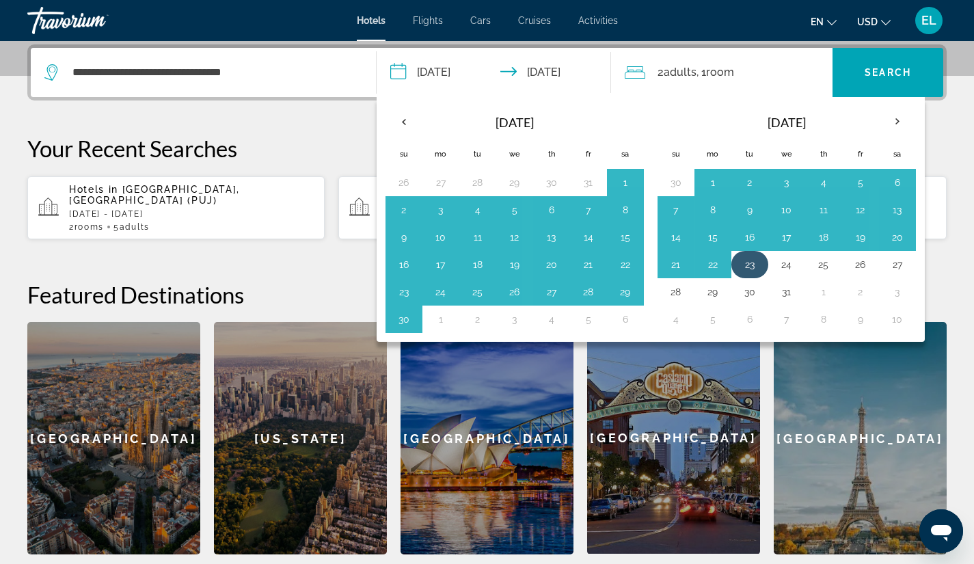
click at [745, 262] on button "23" at bounding box center [750, 264] width 22 height 19
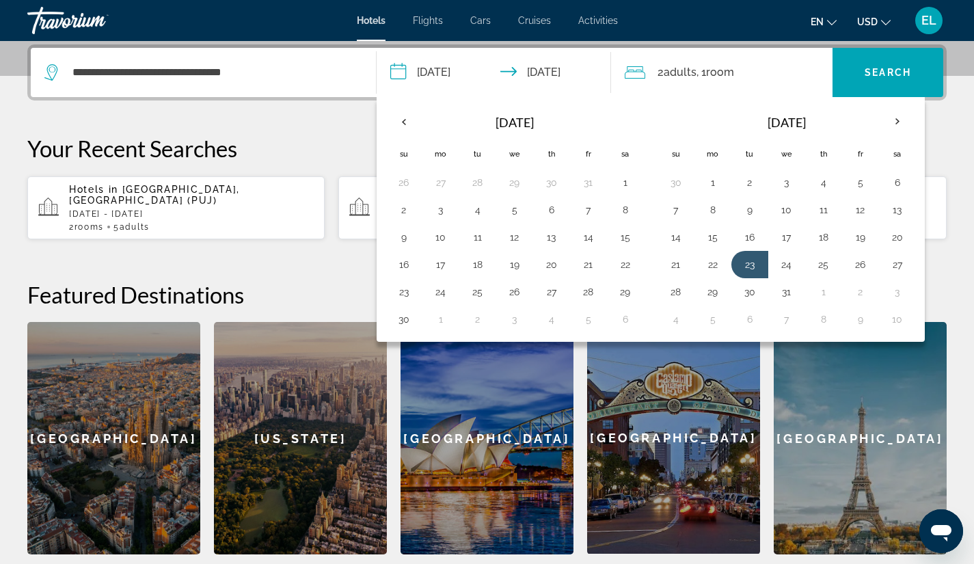
click at [395, 70] on input "**********" at bounding box center [496, 74] width 241 height 53
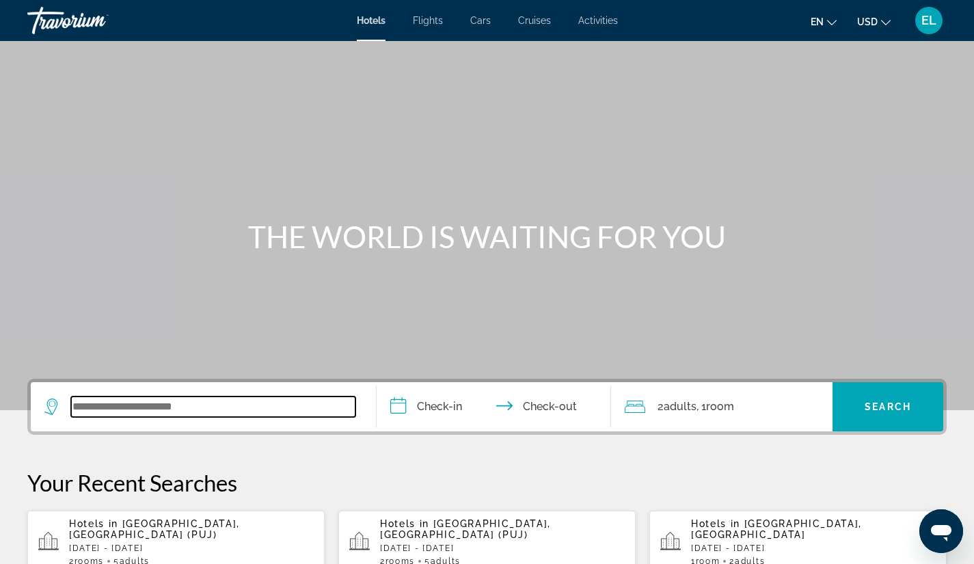
click at [91, 411] on input "Search widget" at bounding box center [213, 406] width 284 height 20
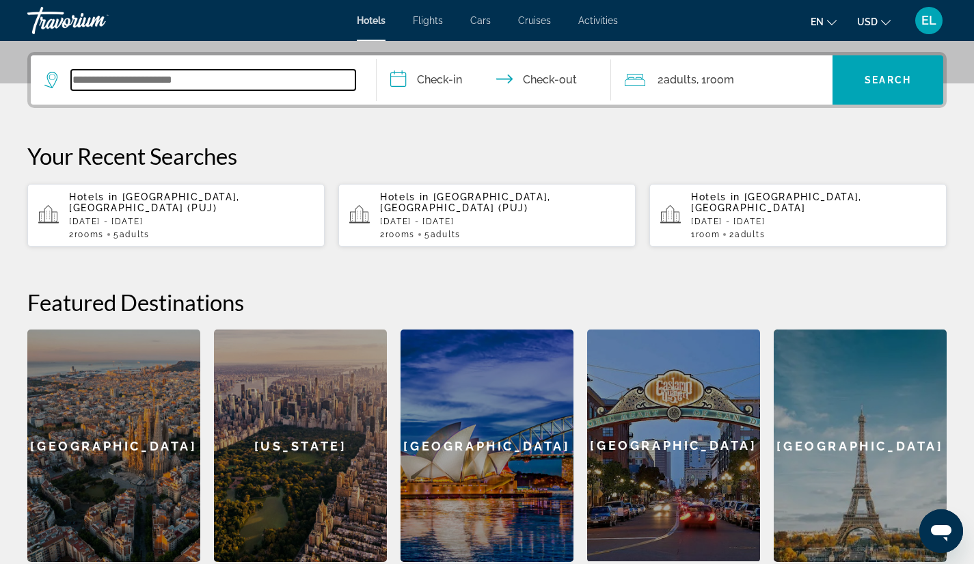
scroll to position [334, 0]
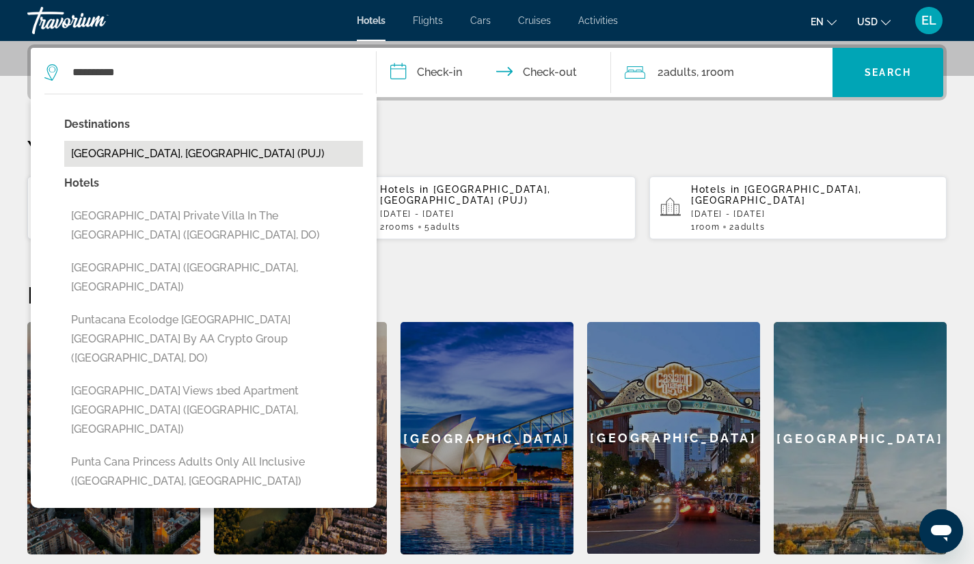
click at [115, 150] on button "[GEOGRAPHIC_DATA], [GEOGRAPHIC_DATA] (PUJ)" at bounding box center [213, 154] width 299 height 26
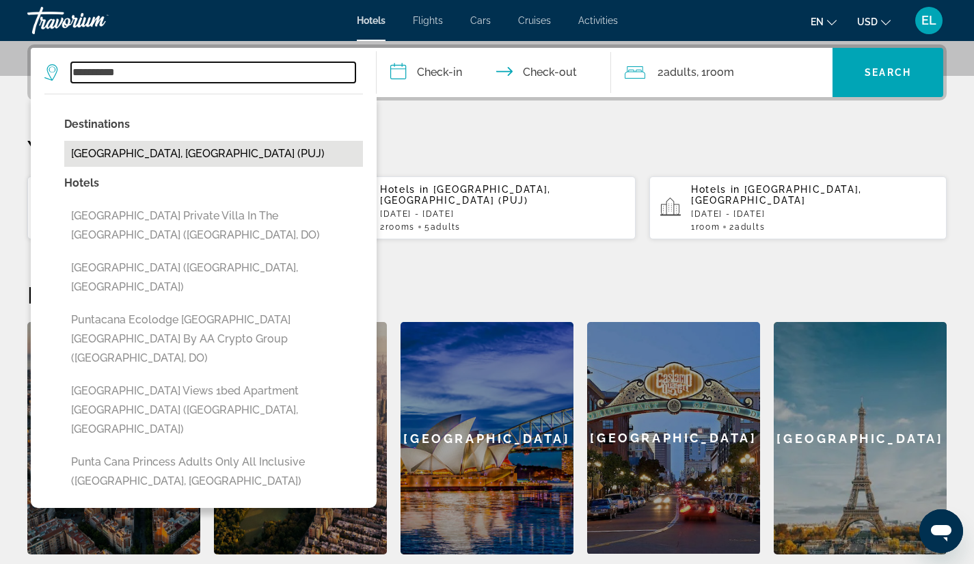
type input "**********"
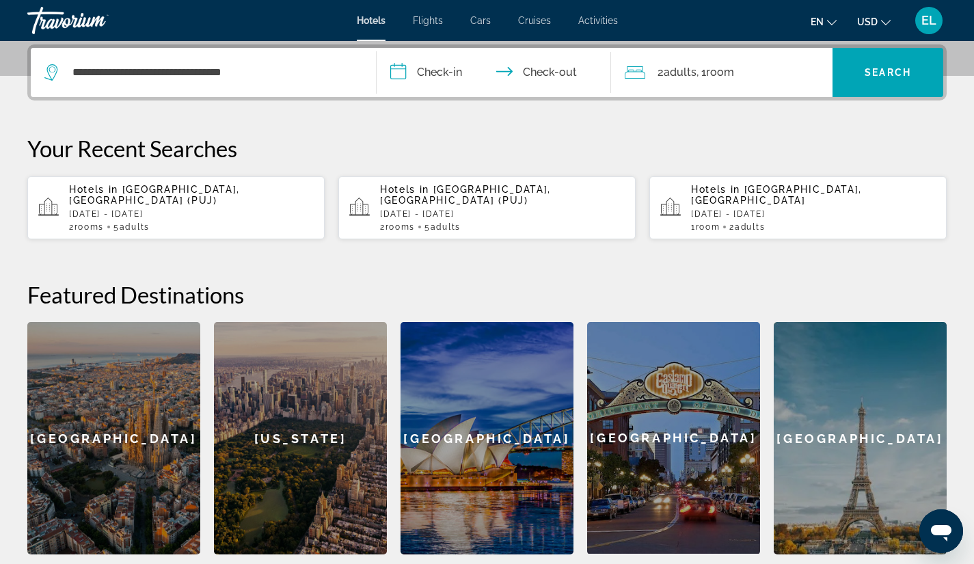
click at [422, 70] on input "**********" at bounding box center [496, 74] width 241 height 53
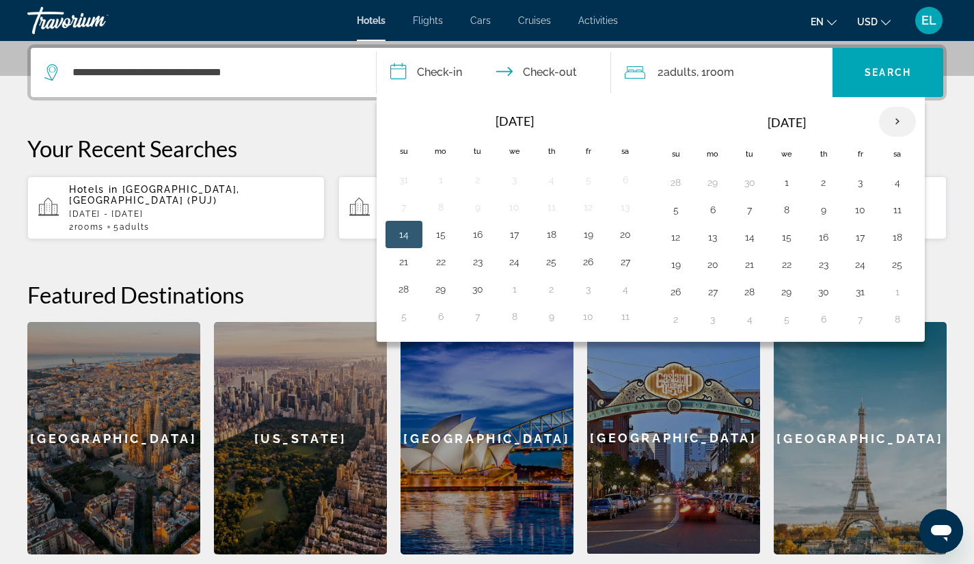
click at [904, 118] on th "Next month" at bounding box center [897, 122] width 37 height 30
click at [896, 119] on th "Next month" at bounding box center [897, 122] width 37 height 30
click at [754, 260] on button "23" at bounding box center [750, 264] width 22 height 19
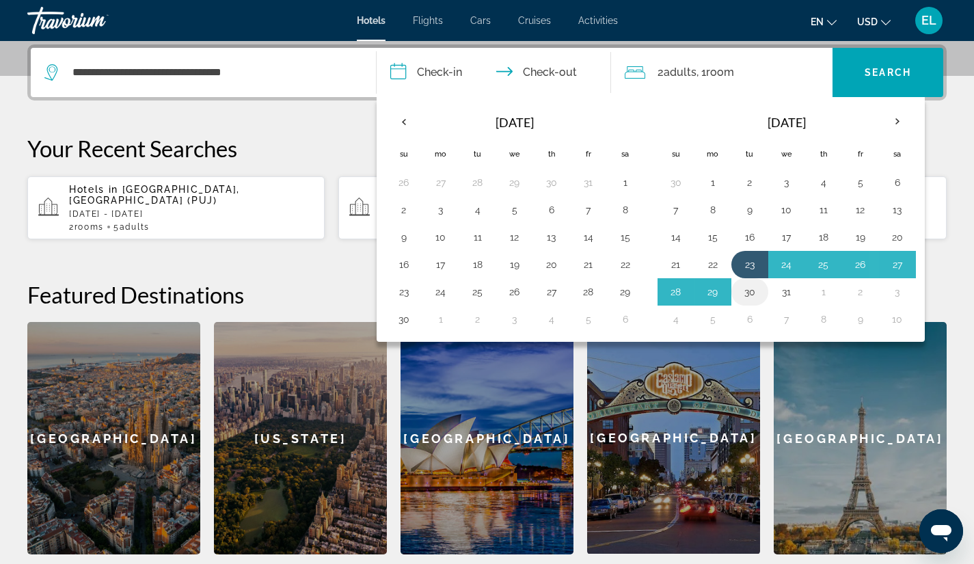
click at [752, 286] on button "30" at bounding box center [750, 291] width 22 height 19
type input "**********"
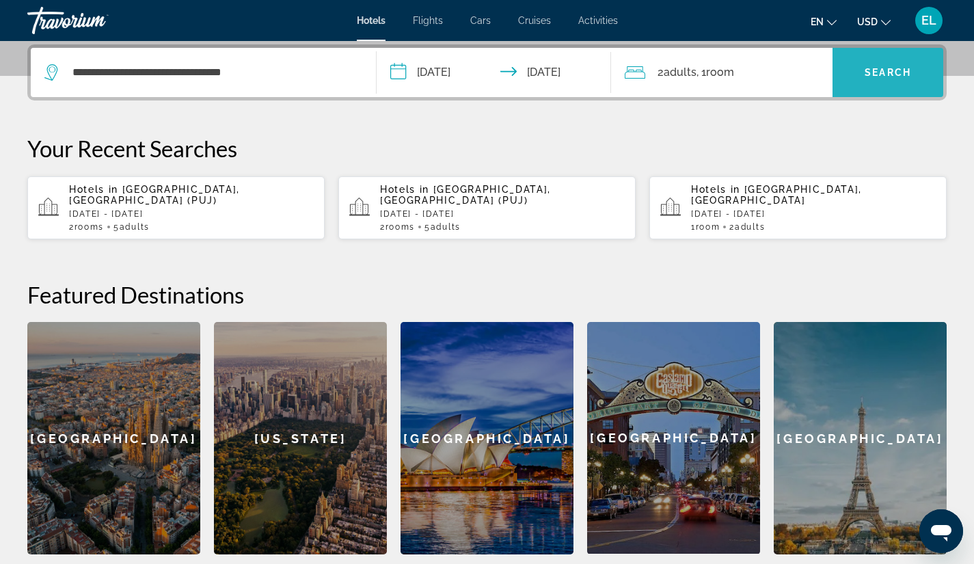
click at [888, 70] on span "Search" at bounding box center [887, 72] width 46 height 11
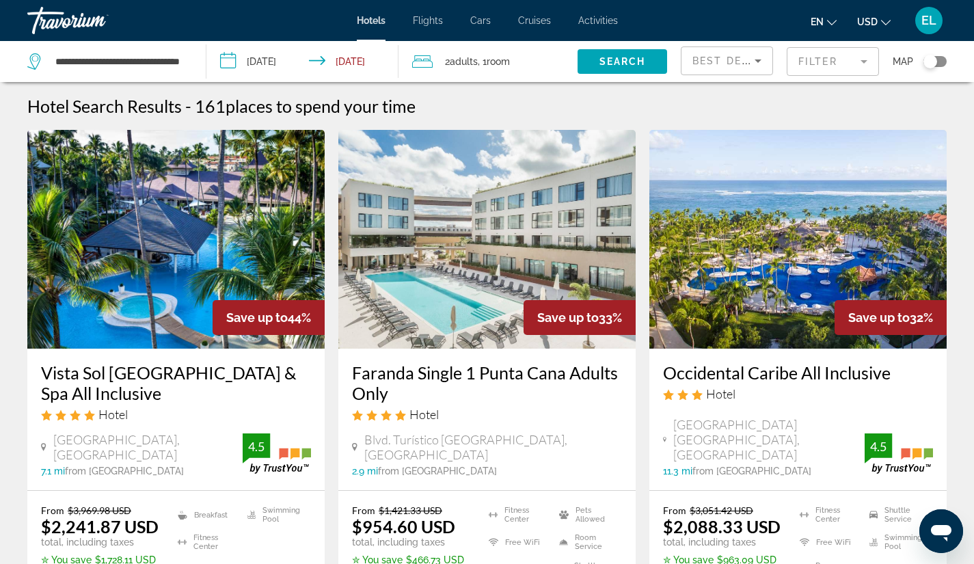
click at [169, 210] on img "Main content" at bounding box center [175, 239] width 297 height 219
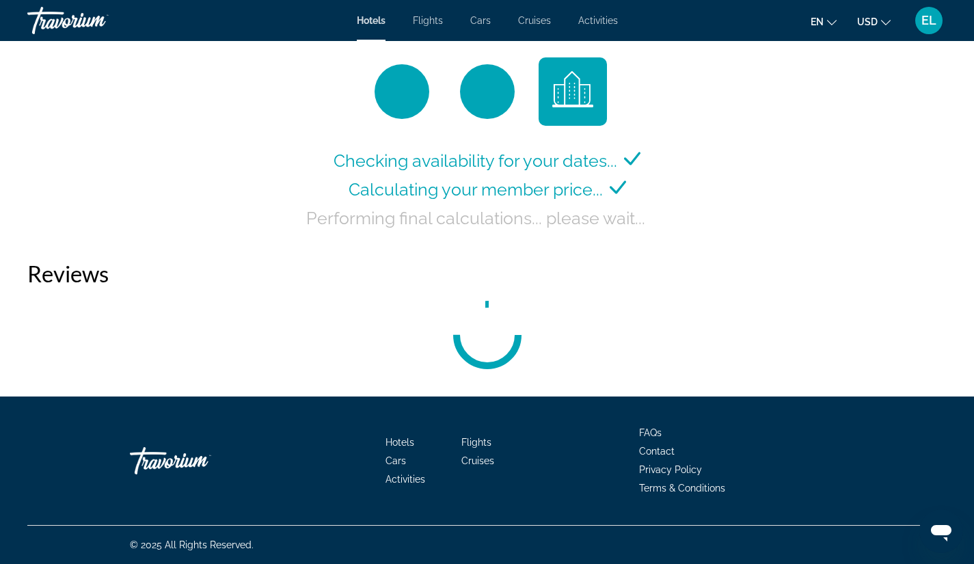
scroll to position [1897, 0]
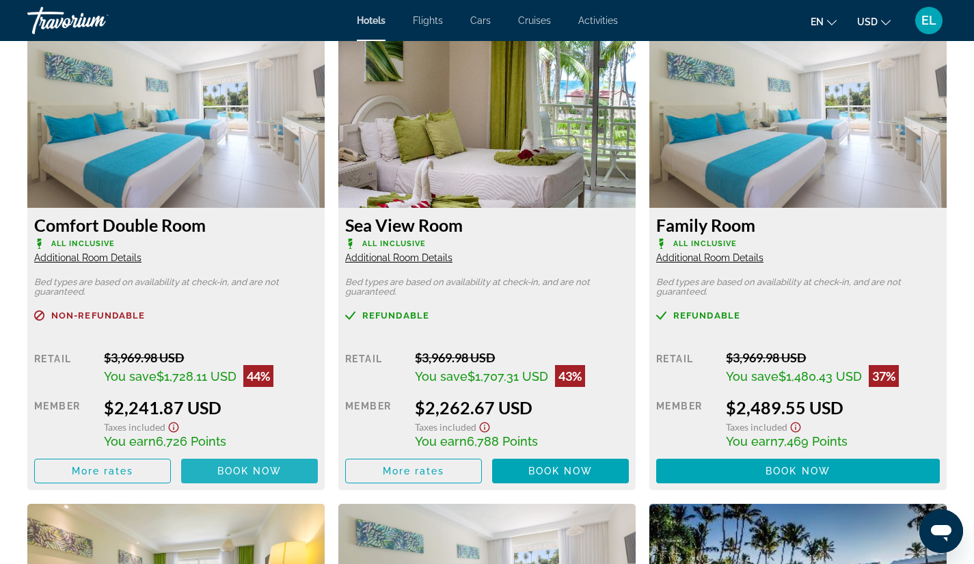
click at [250, 471] on span "Book now" at bounding box center [249, 470] width 65 height 11
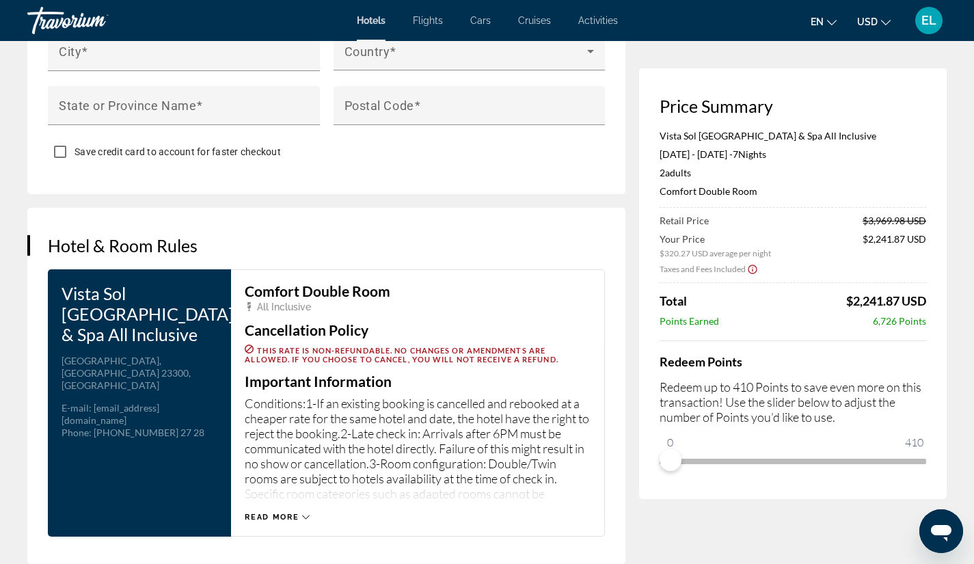
scroll to position [1562, 0]
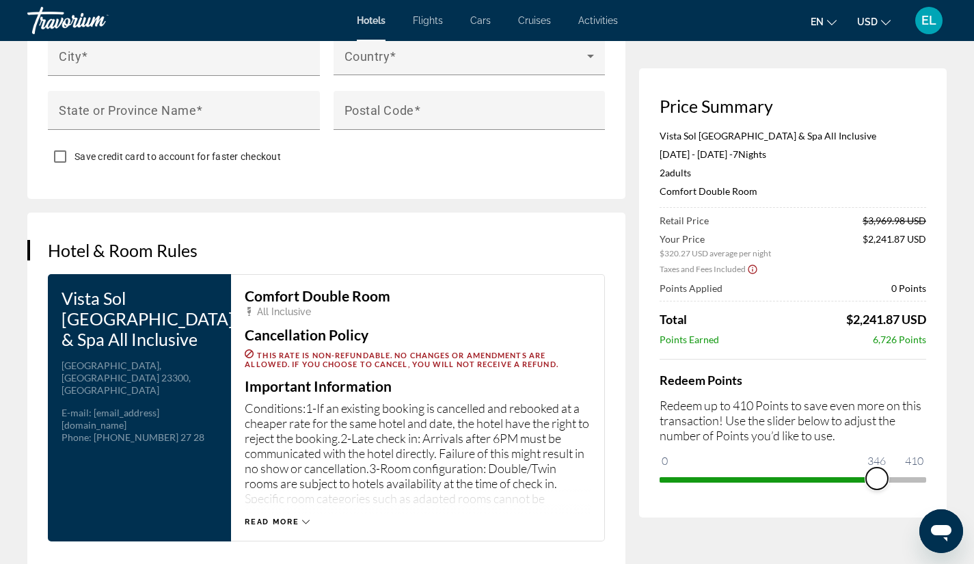
drag, startPoint x: 672, startPoint y: 458, endPoint x: 876, endPoint y: 465, distance: 203.7
click at [876, 477] on ngx-slider "0 410 346" at bounding box center [792, 478] width 266 height 3
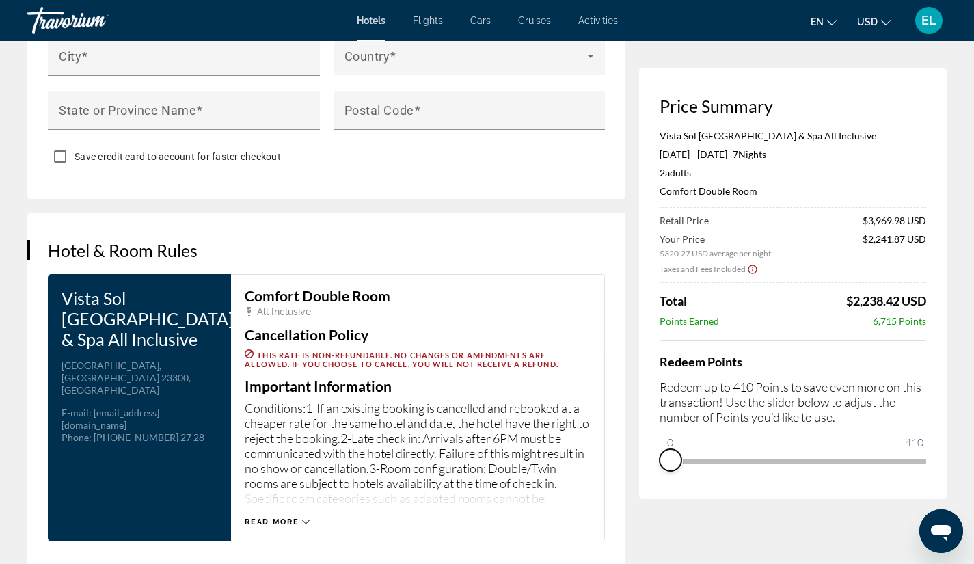
drag, startPoint x: 877, startPoint y: 475, endPoint x: 651, endPoint y: 485, distance: 225.7
click at [651, 485] on div "Price Summary Vista Sol [GEOGRAPHIC_DATA] & Spa All Inclusive [DATE] - [DATE] -…" at bounding box center [792, 283] width 307 height 430
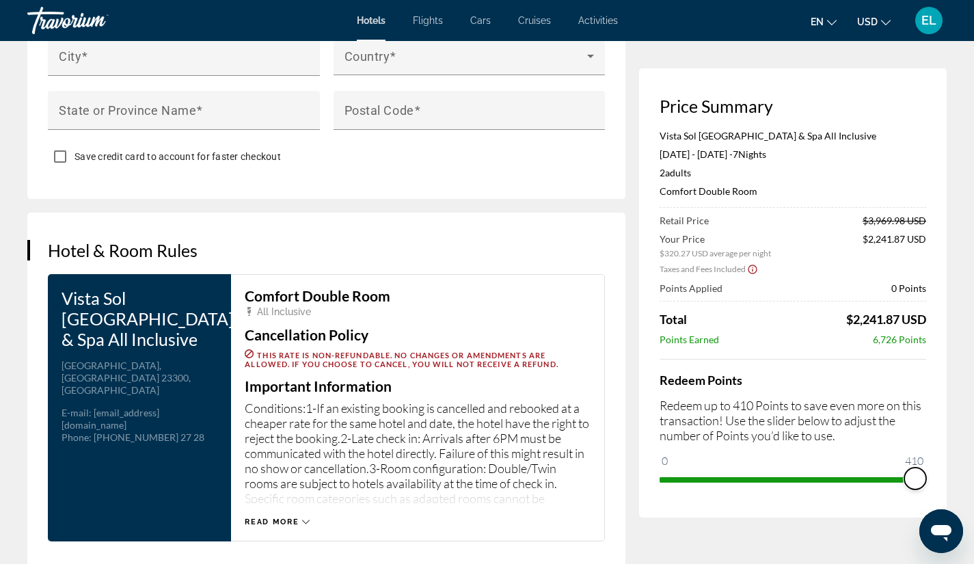
drag, startPoint x: 668, startPoint y: 457, endPoint x: 954, endPoint y: 460, distance: 286.3
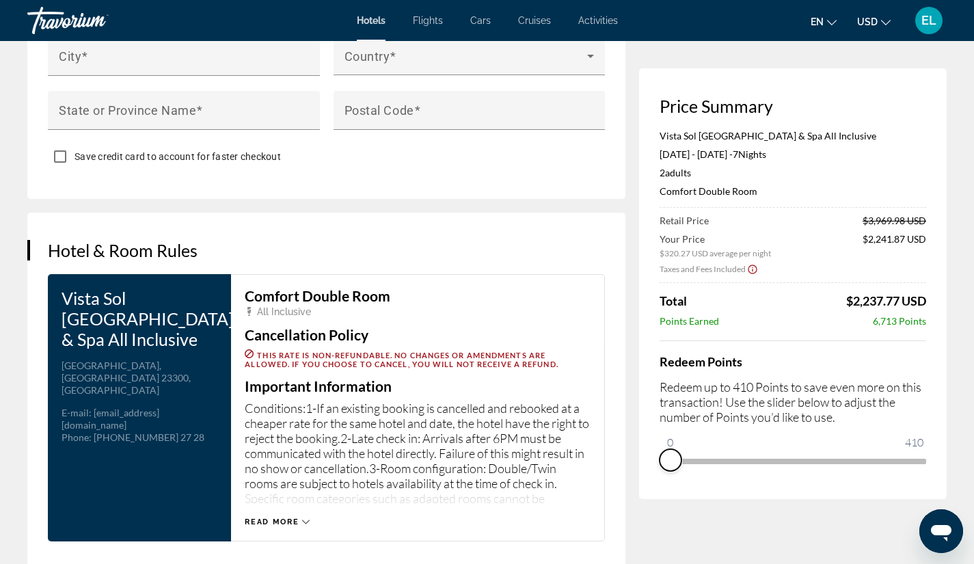
drag, startPoint x: 916, startPoint y: 476, endPoint x: 587, endPoint y: 504, distance: 330.5
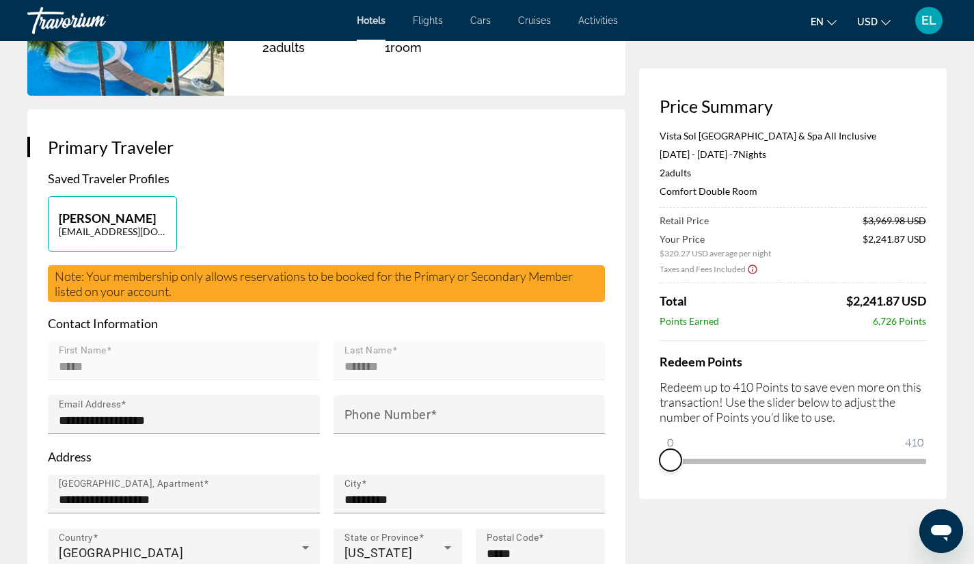
scroll to position [0, 0]
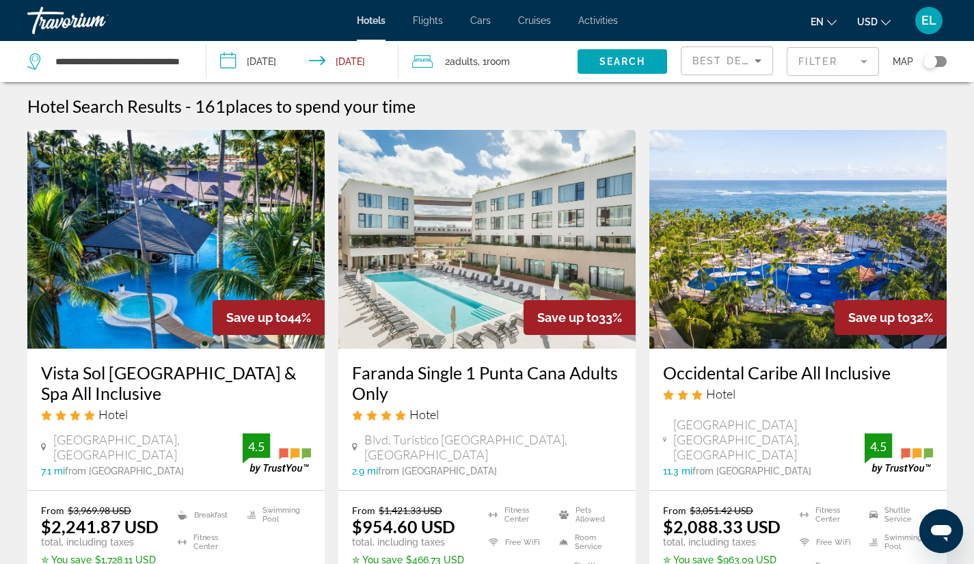
click at [874, 19] on span "USD" at bounding box center [867, 21] width 20 height 11
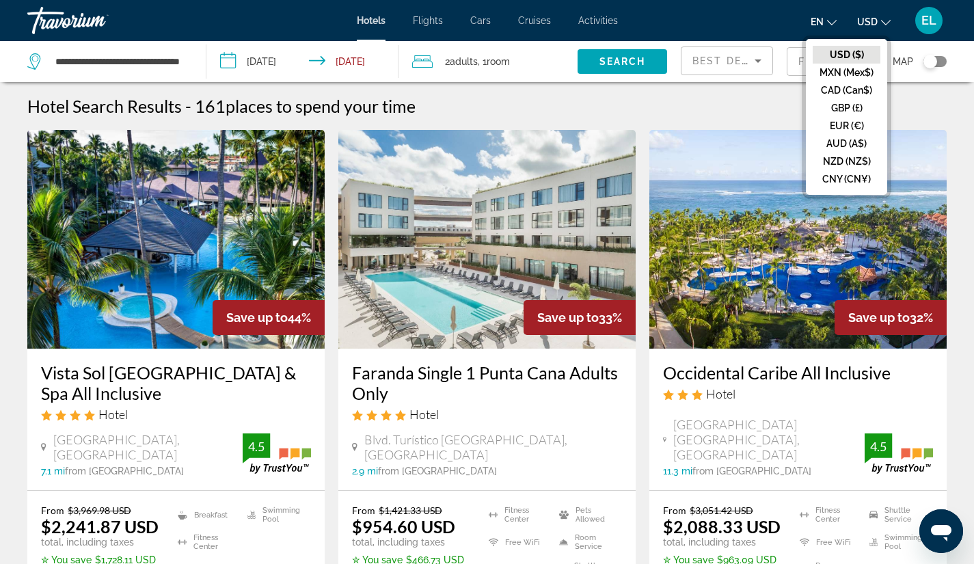
click at [874, 19] on span "USD" at bounding box center [867, 21] width 20 height 11
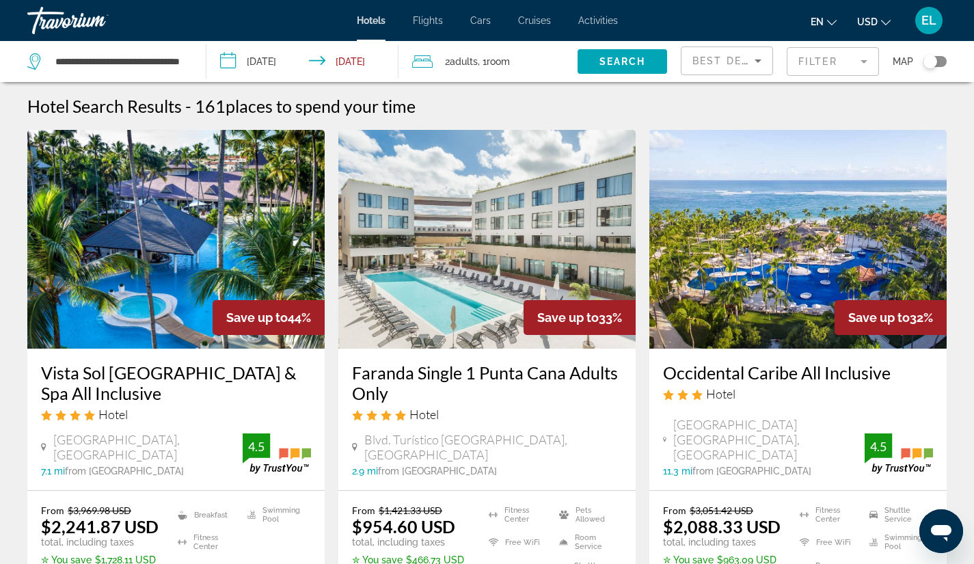
click at [829, 25] on icon "Change language" at bounding box center [832, 23] width 10 height 10
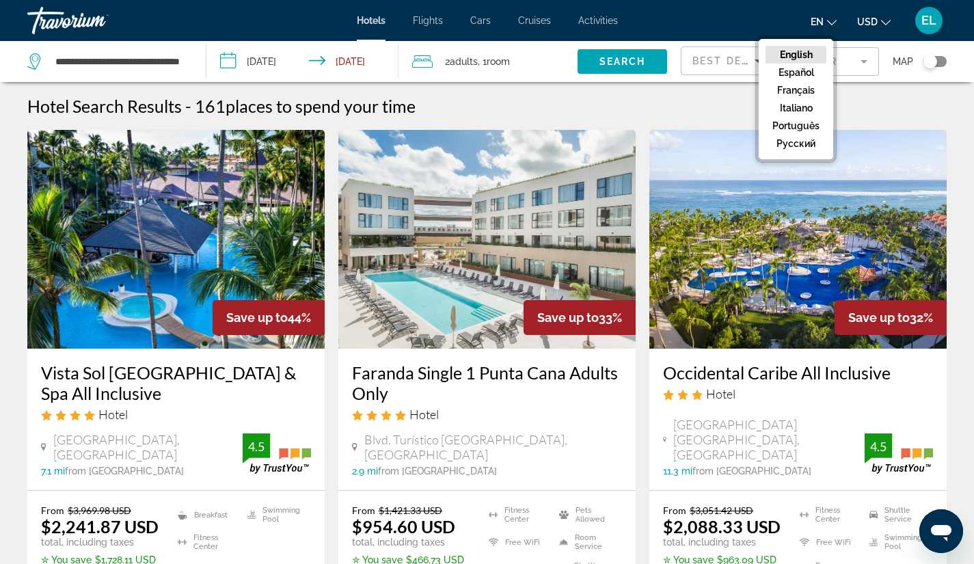
click at [707, 4] on div "Hotels Flights Cars Cruises Activities Hotels Flights Cars Cruises Activities e…" at bounding box center [487, 21] width 974 height 36
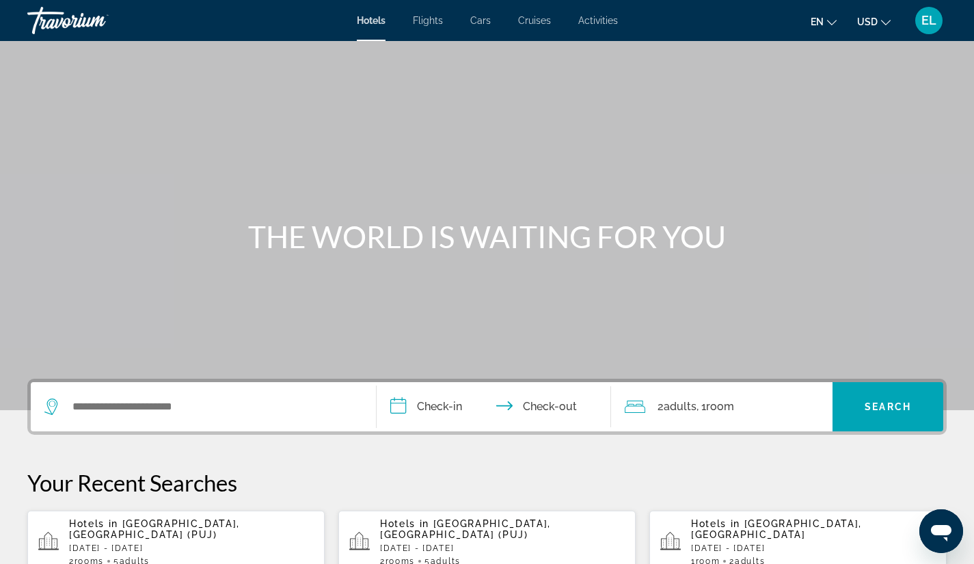
click at [82, 395] on div "Search widget" at bounding box center [203, 406] width 318 height 49
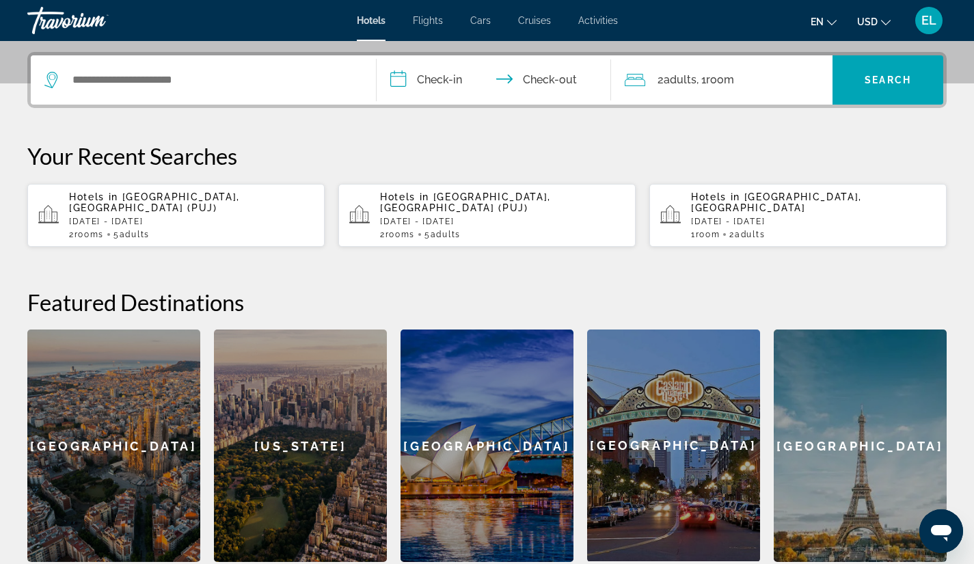
scroll to position [334, 0]
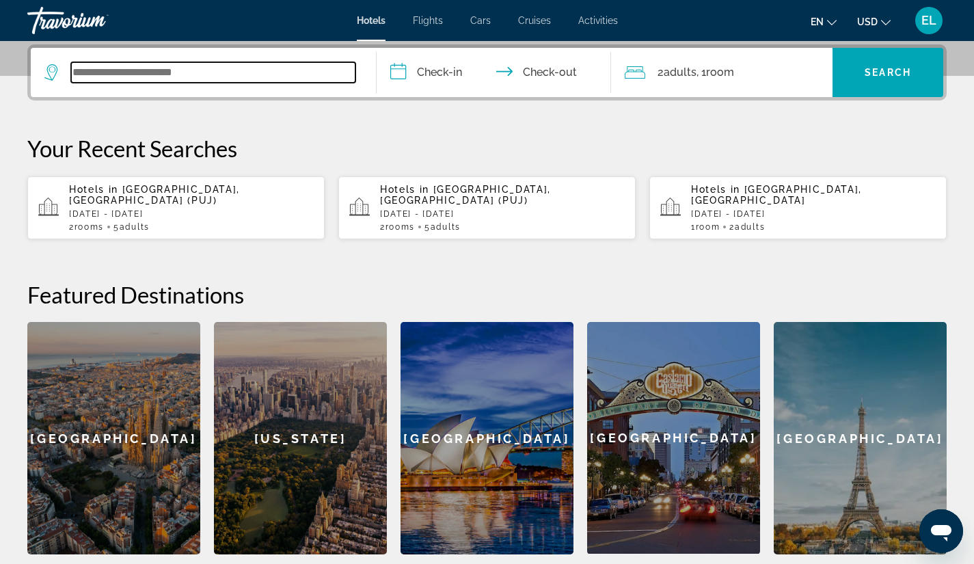
click at [155, 72] on input "Search widget" at bounding box center [213, 72] width 284 height 20
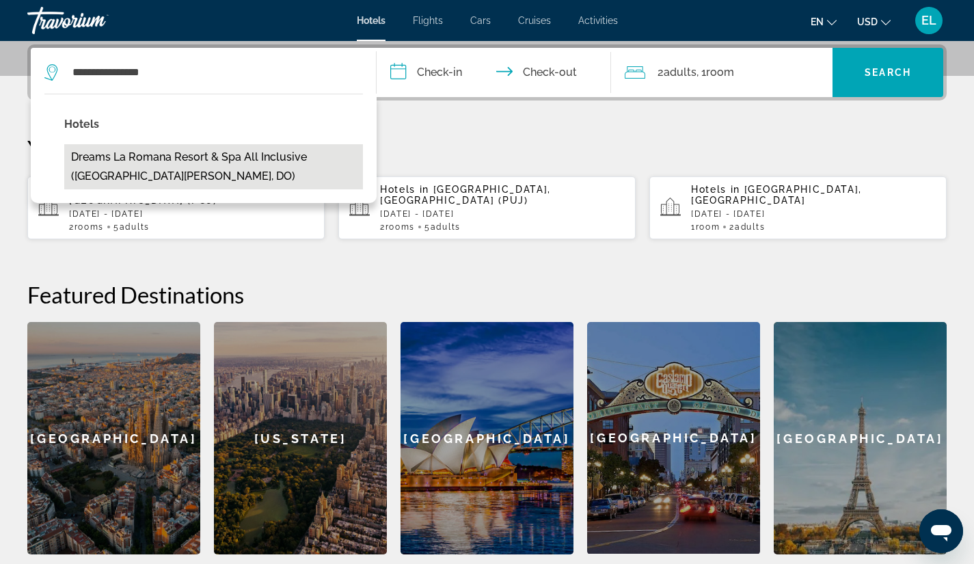
click at [204, 157] on button "Dreams La Romana Resort & Spa All Inclusive ([GEOGRAPHIC_DATA][PERSON_NAME], DO)" at bounding box center [213, 166] width 299 height 45
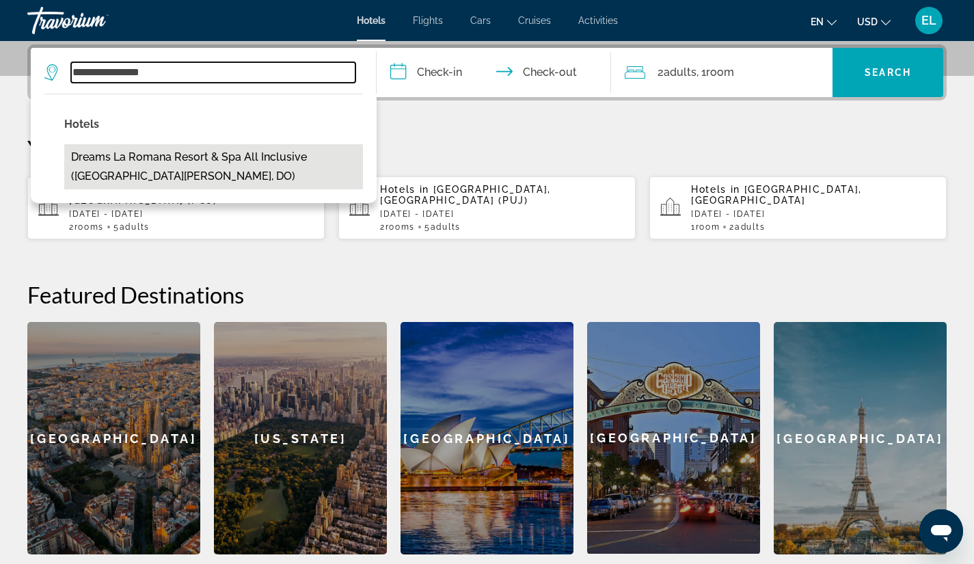
type input "**********"
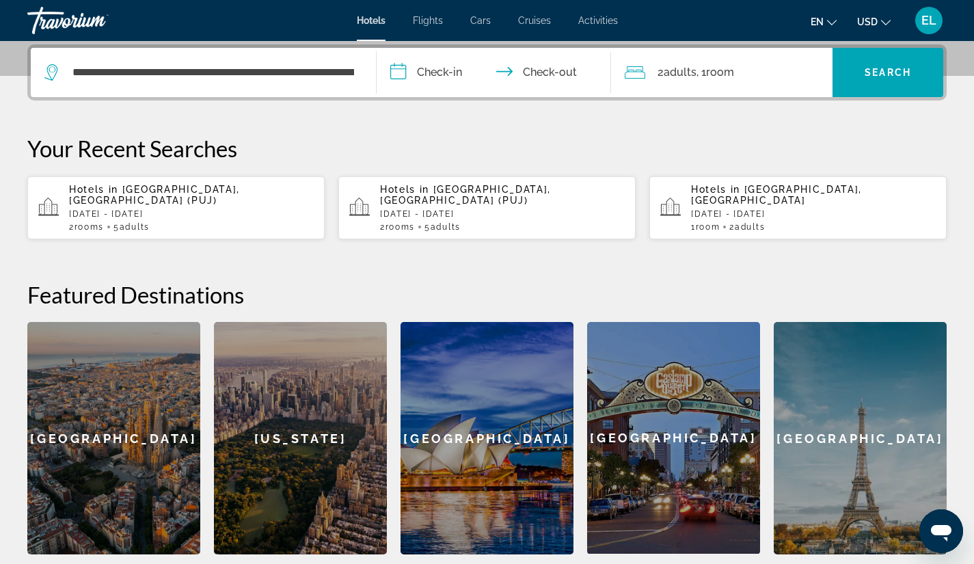
click at [435, 76] on input "**********" at bounding box center [496, 74] width 241 height 53
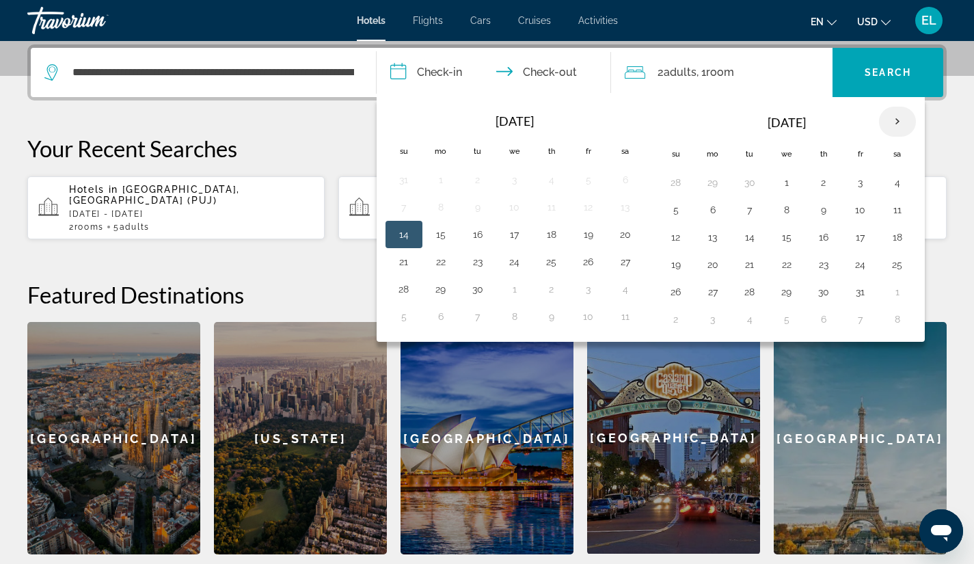
click at [897, 120] on th "Next month" at bounding box center [897, 122] width 37 height 30
click at [747, 264] on button "23" at bounding box center [750, 264] width 22 height 19
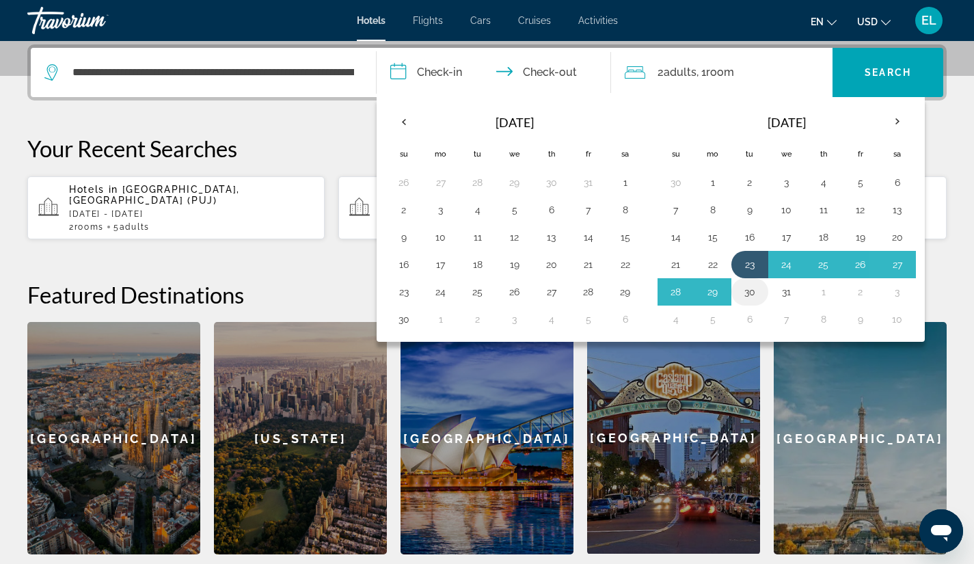
click at [753, 294] on button "30" at bounding box center [750, 291] width 22 height 19
type input "**********"
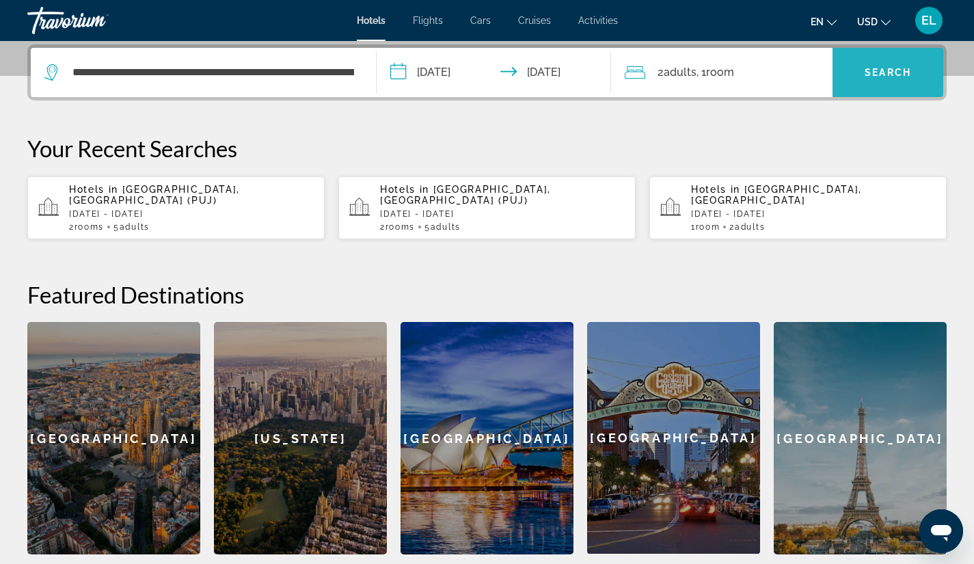
click at [873, 70] on span "Search" at bounding box center [887, 72] width 46 height 11
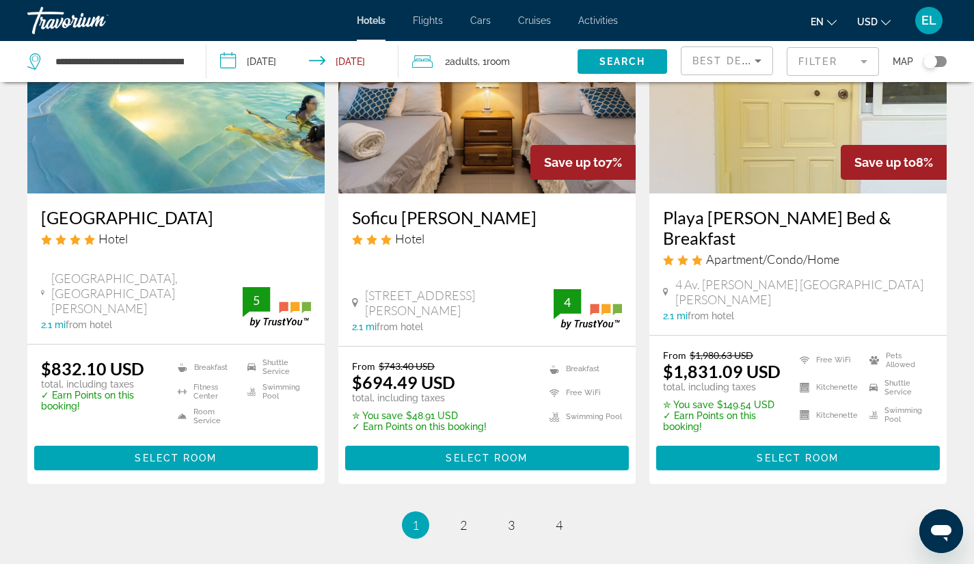
scroll to position [1858, 0]
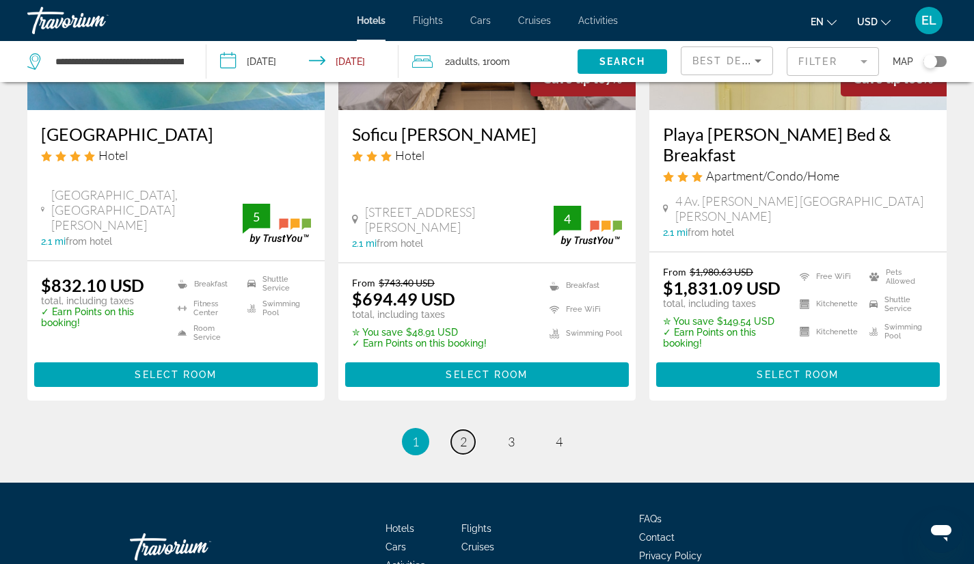
click at [470, 430] on link "page 2" at bounding box center [463, 442] width 24 height 24
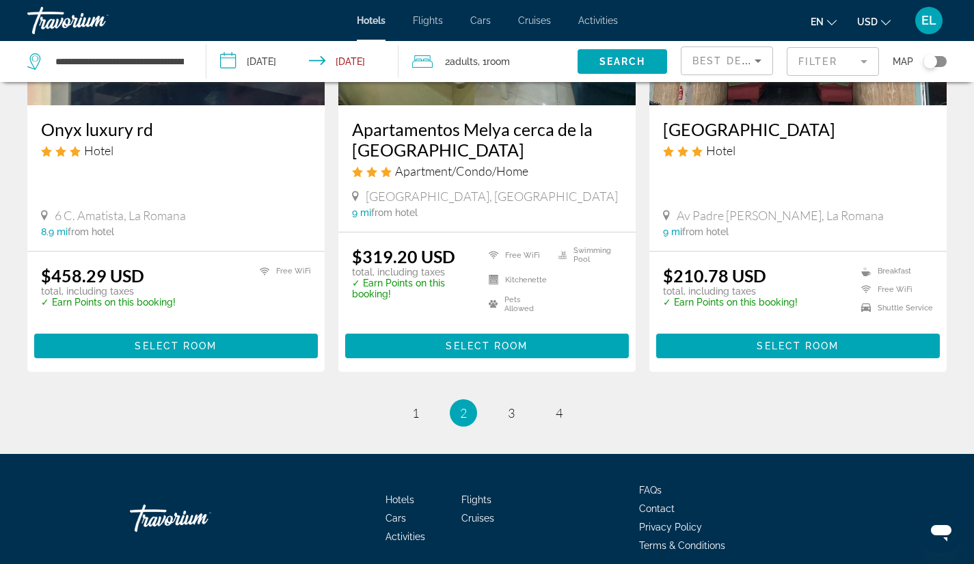
scroll to position [1901, 0]
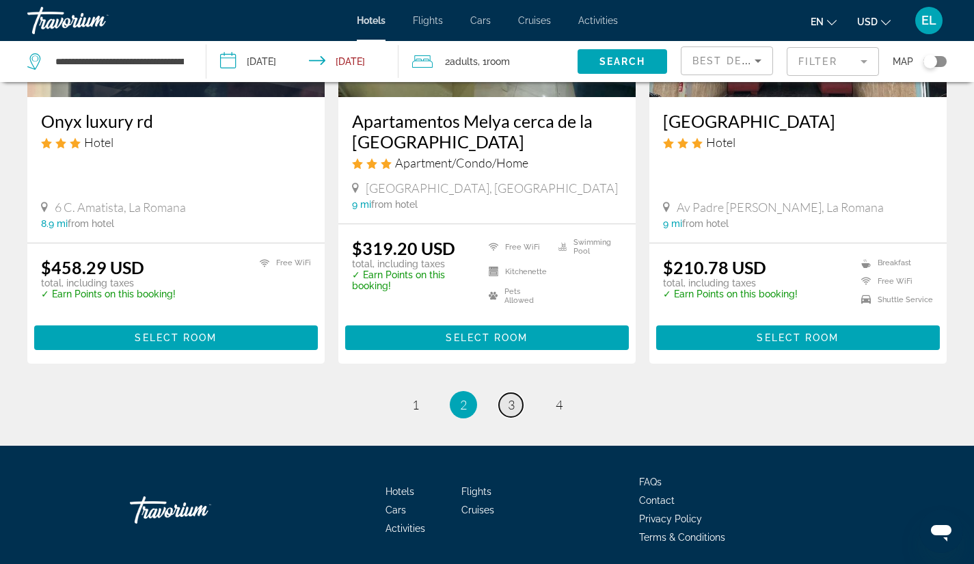
click at [516, 393] on link "page 3" at bounding box center [511, 405] width 24 height 24
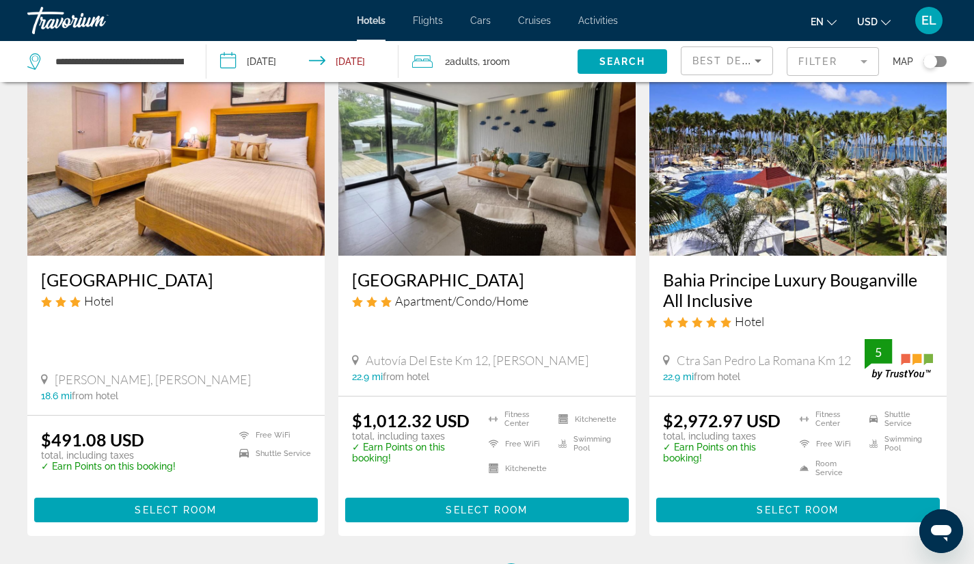
scroll to position [1624, 0]
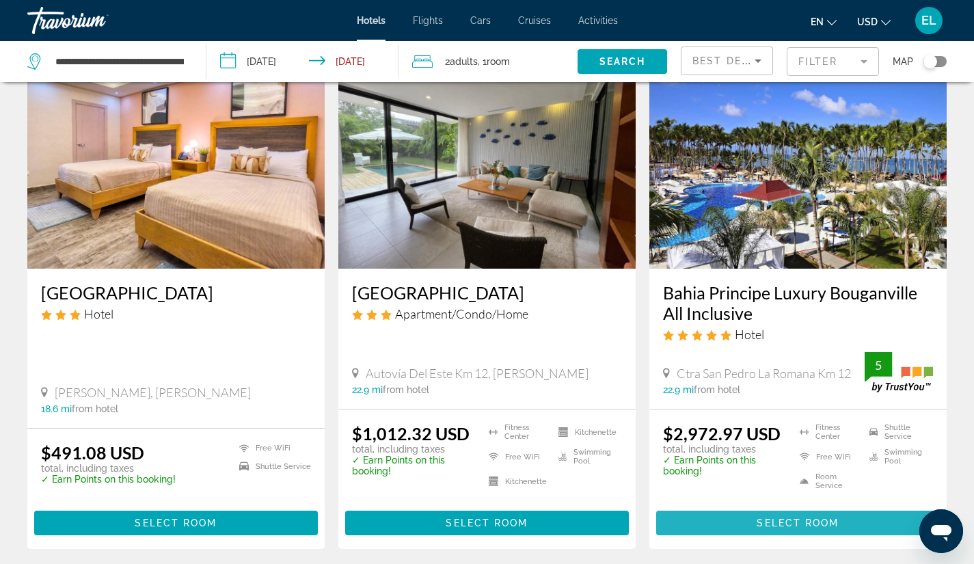
click at [799, 517] on span "Select Room" at bounding box center [797, 522] width 82 height 11
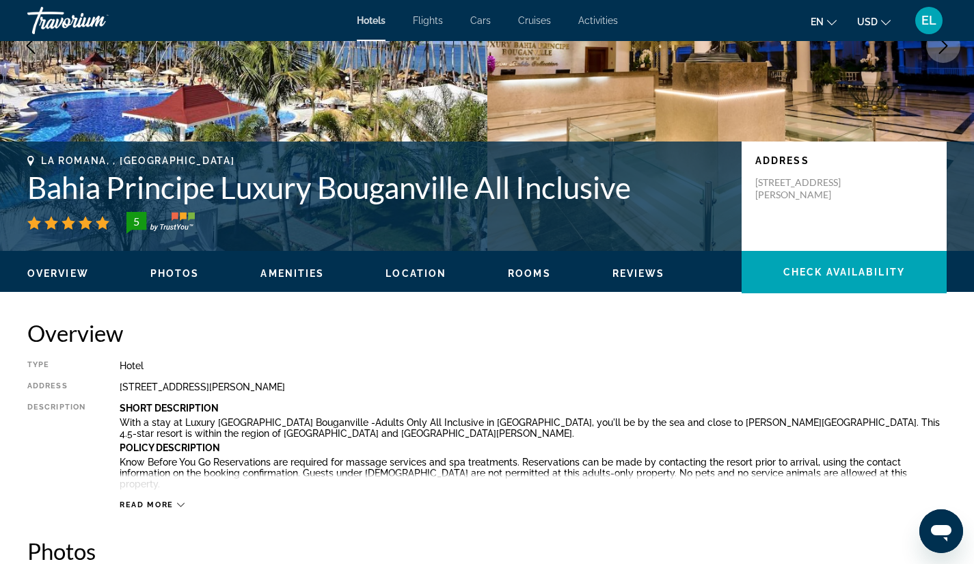
scroll to position [202, 0]
